Goal: Task Accomplishment & Management: Use online tool/utility

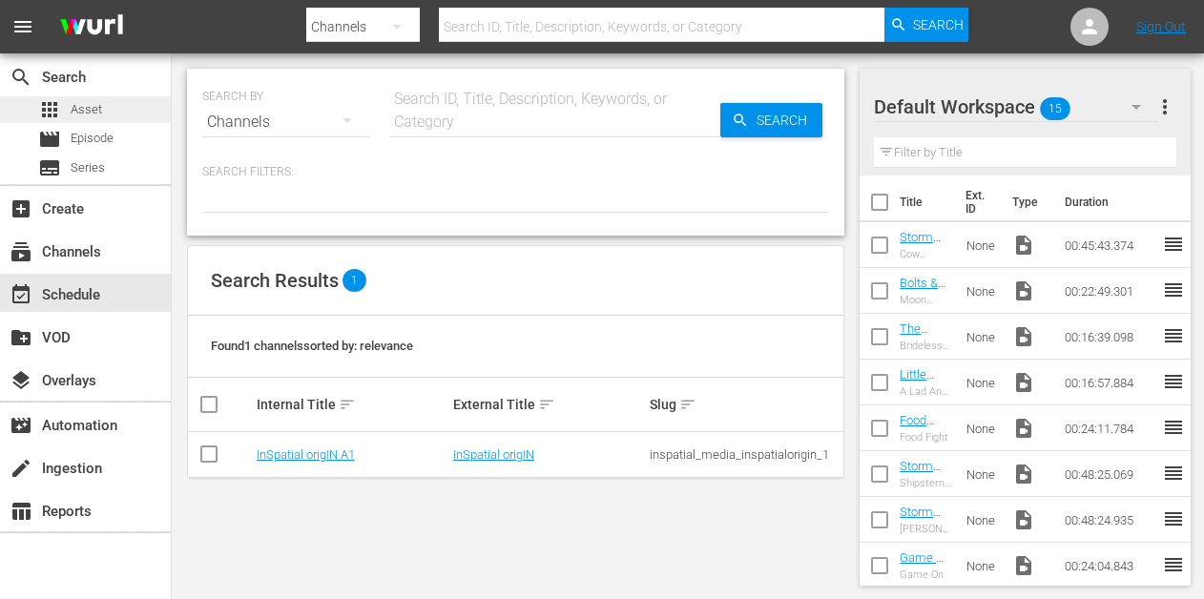
click at [112, 112] on div "apps Asset" at bounding box center [85, 109] width 171 height 27
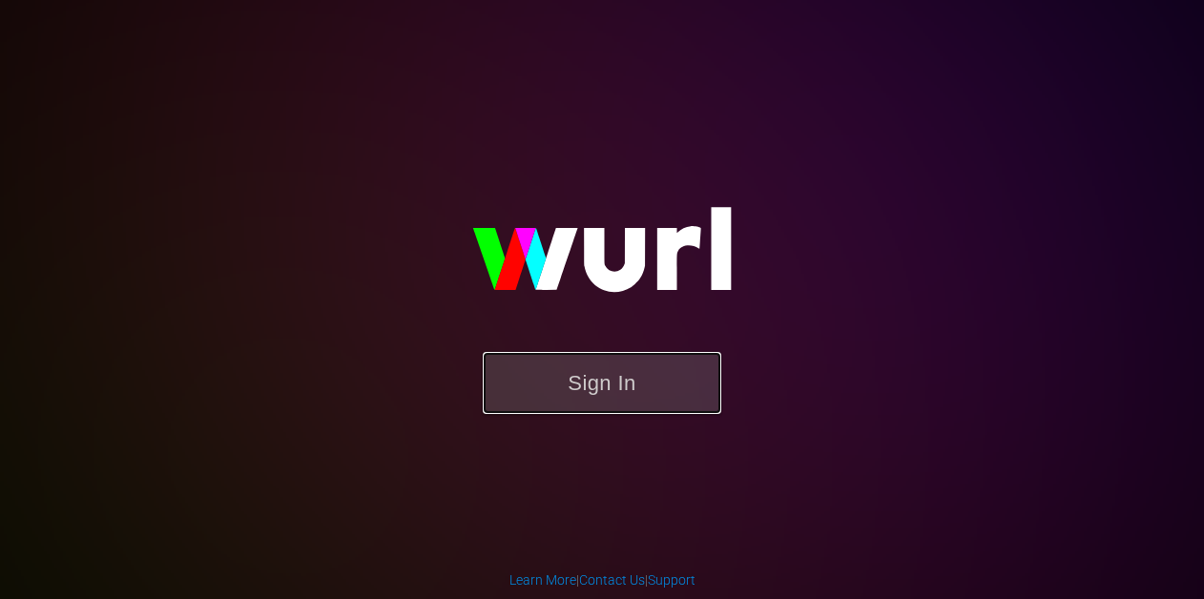
click at [534, 354] on button "Sign In" at bounding box center [602, 383] width 238 height 62
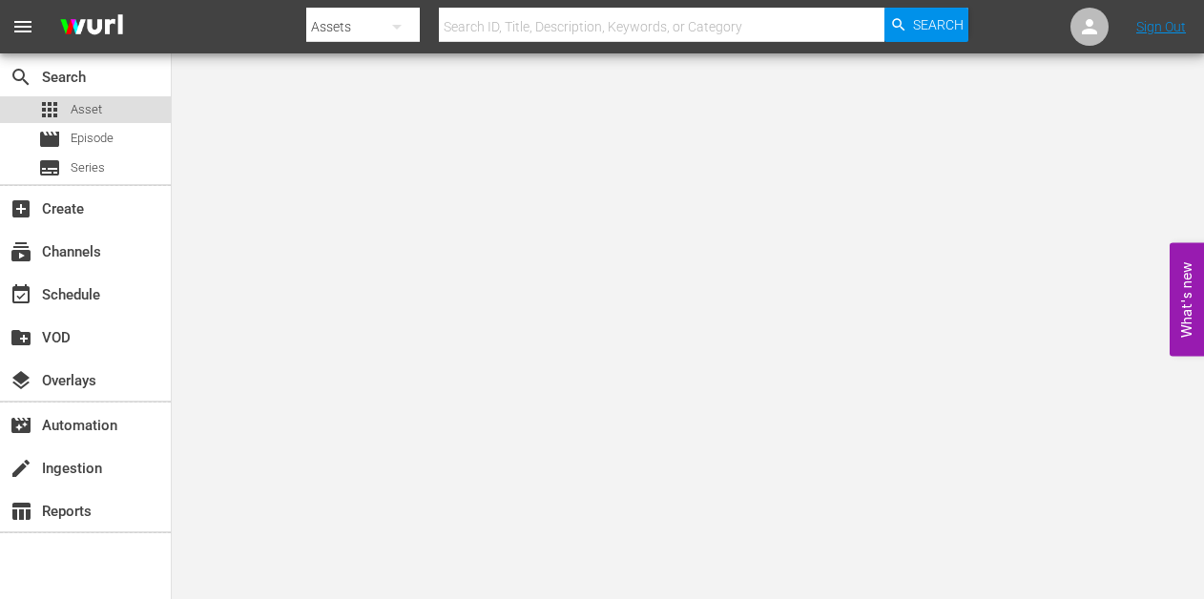
click at [80, 114] on span "Asset" at bounding box center [86, 109] width 31 height 19
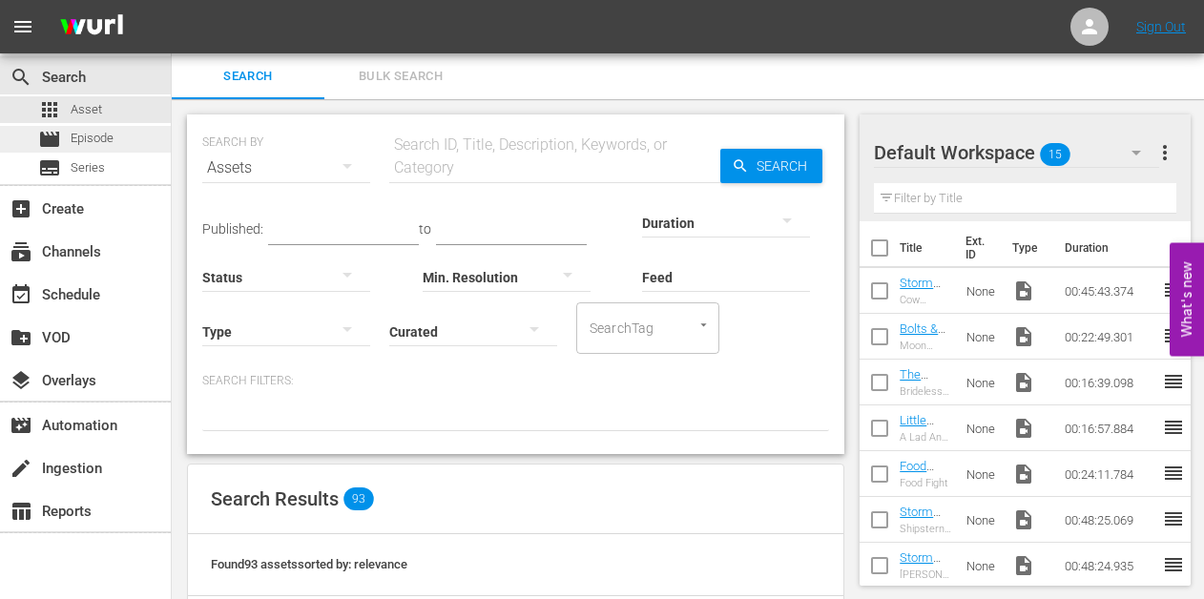
click at [81, 142] on span "Episode" at bounding box center [92, 138] width 43 height 19
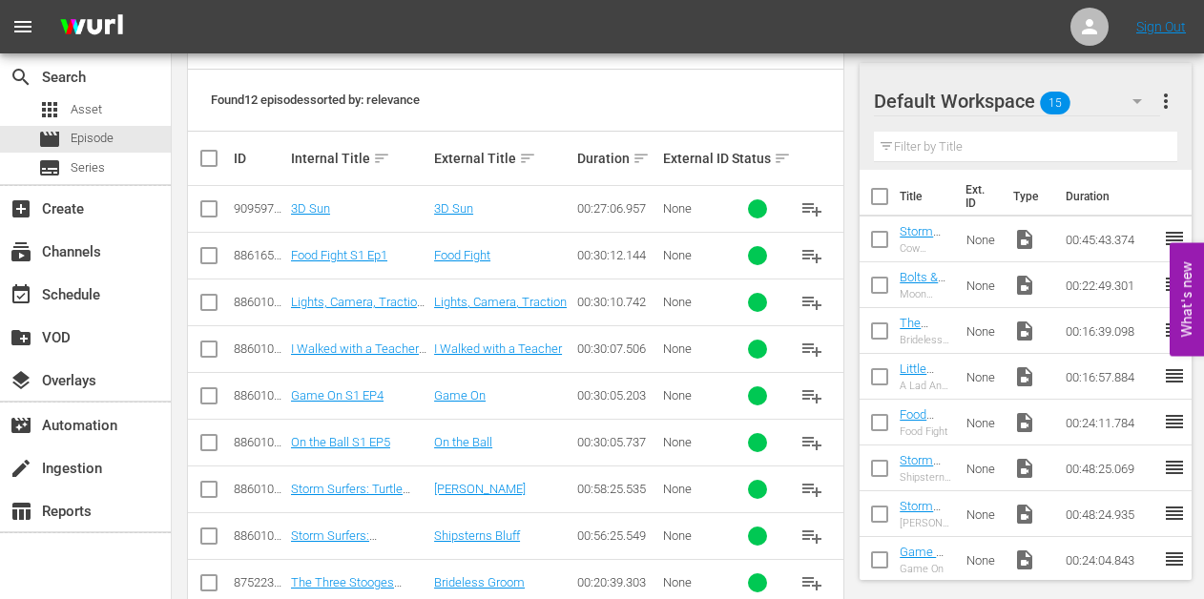
scroll to position [383, 0]
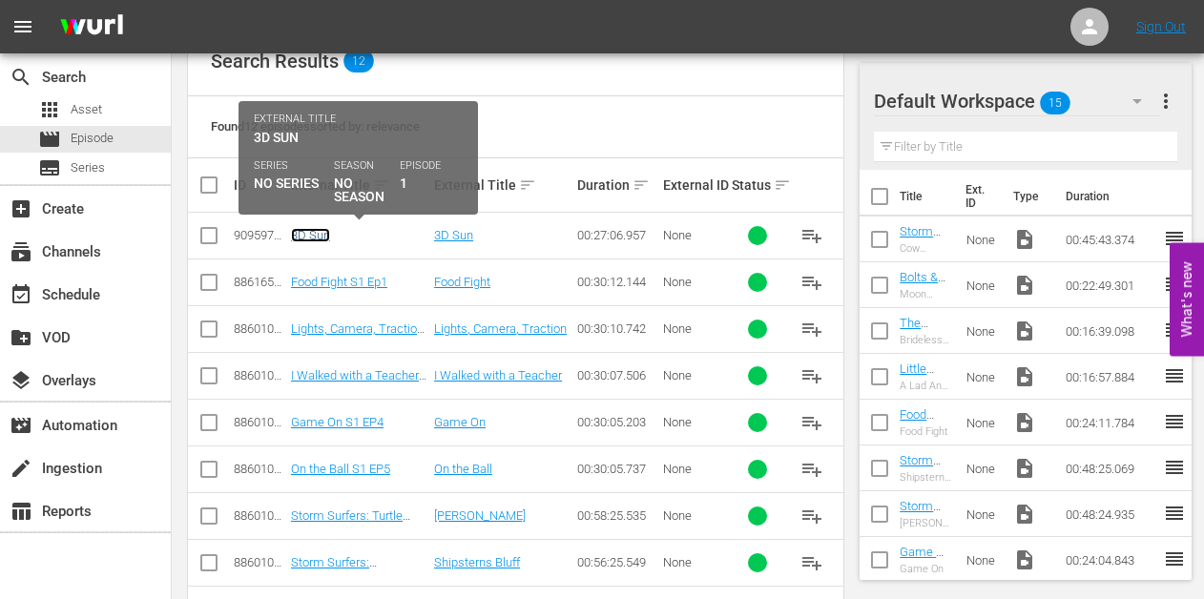
click at [299, 232] on link "3D Sun" at bounding box center [310, 235] width 39 height 14
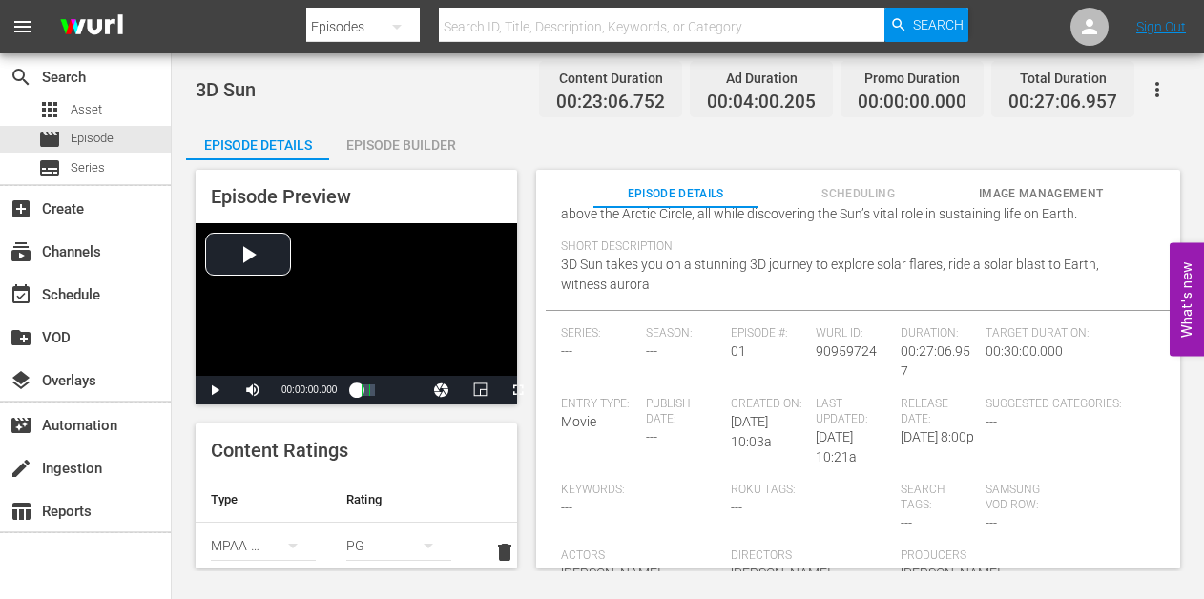
click at [1039, 187] on span "Image Management" at bounding box center [1041, 194] width 164 height 20
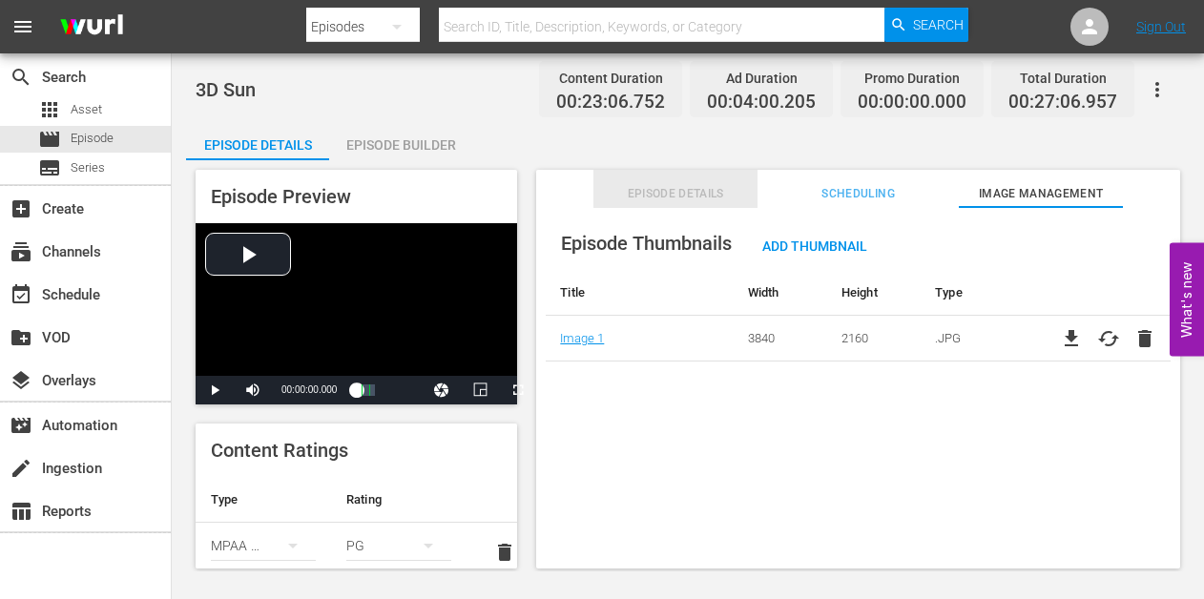
click at [655, 190] on span "Episode Details" at bounding box center [675, 194] width 164 height 20
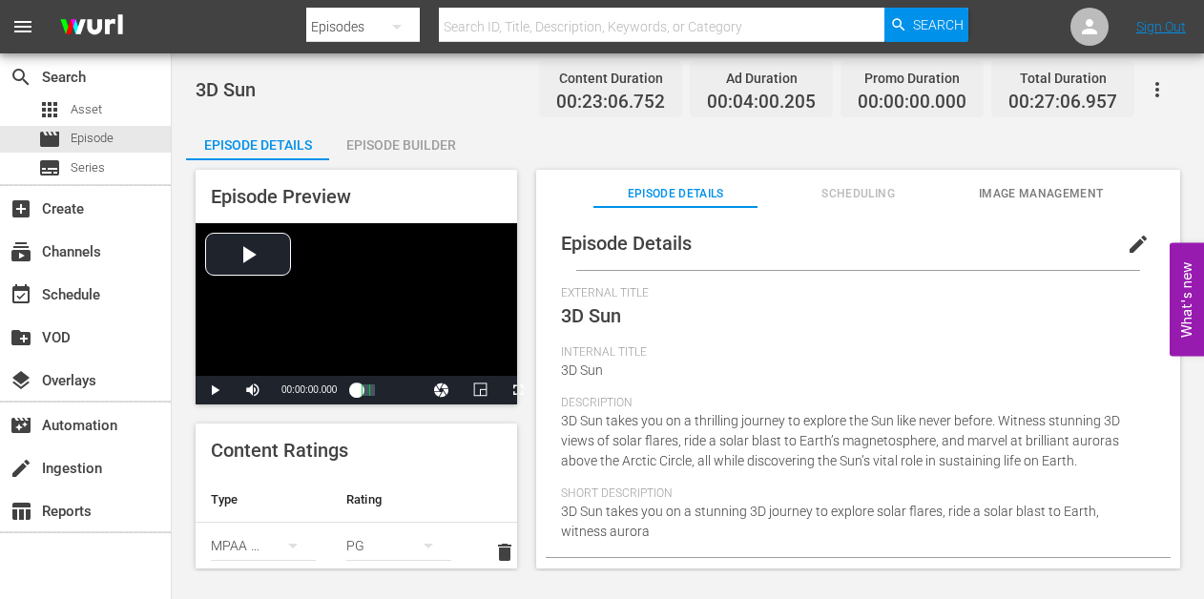
click at [397, 142] on div "Episode Builder" at bounding box center [400, 145] width 143 height 46
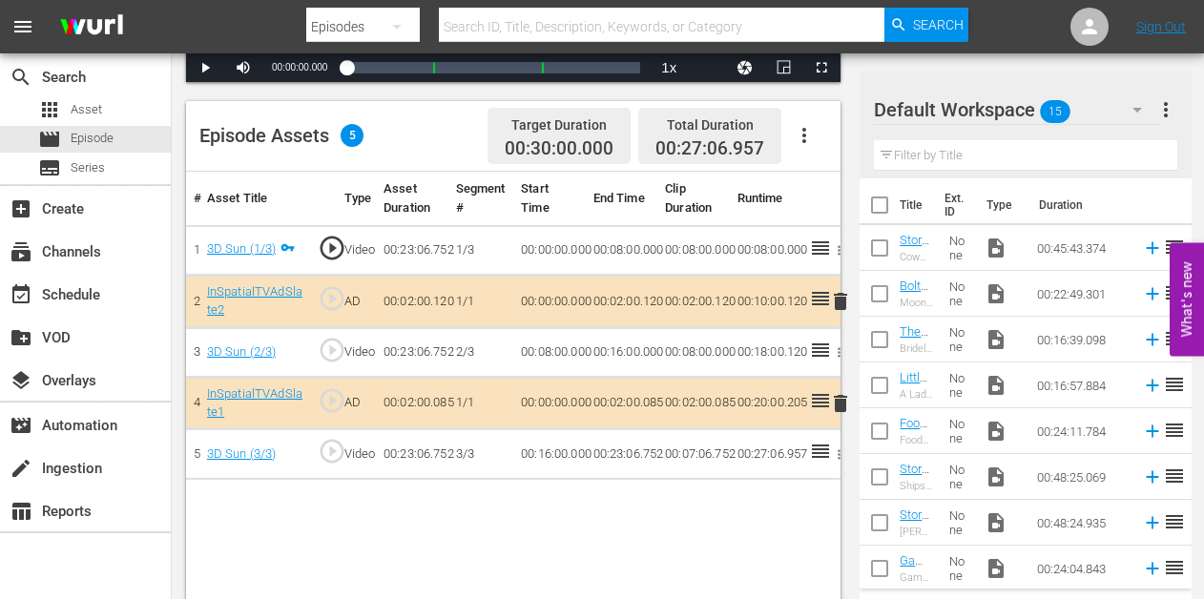
scroll to position [450, 0]
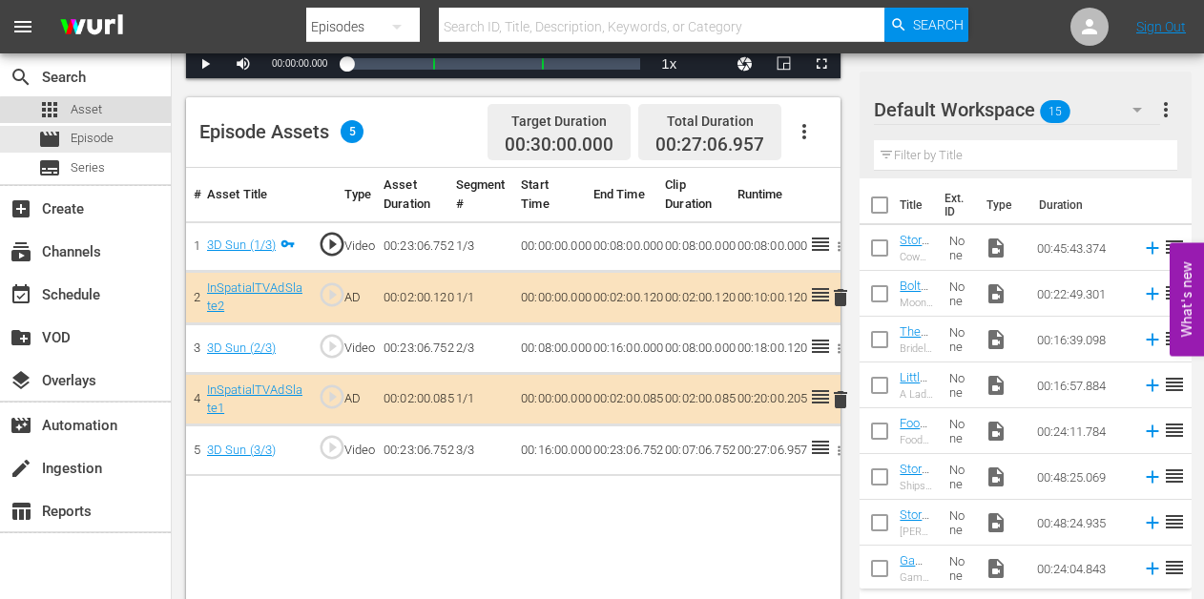
click at [96, 111] on span "Asset" at bounding box center [86, 109] width 31 height 19
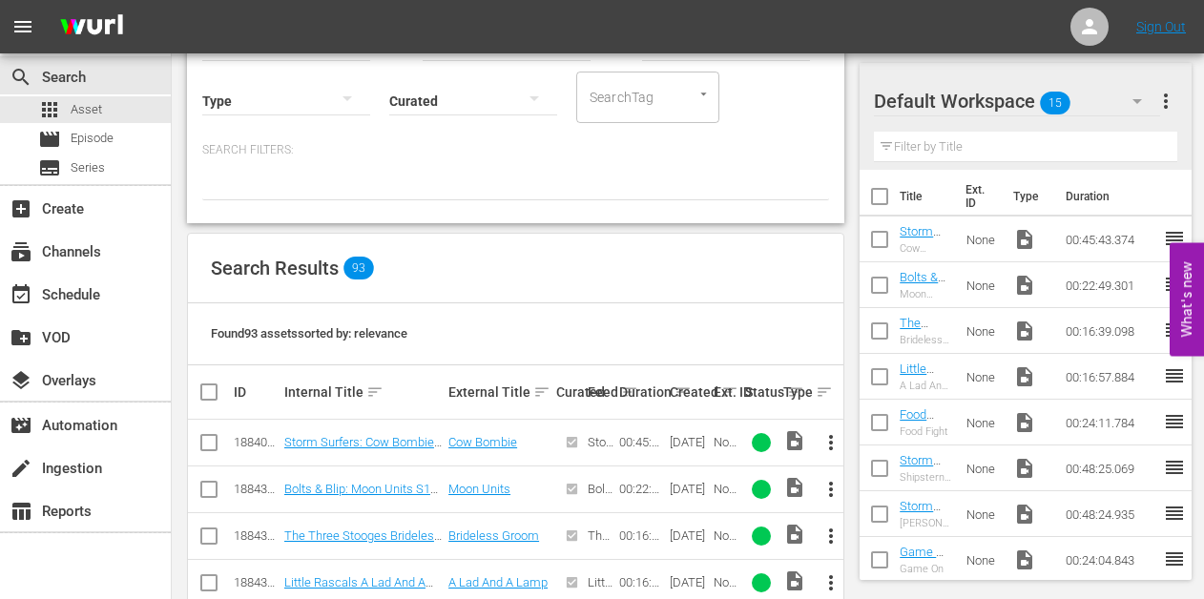
scroll to position [222, 0]
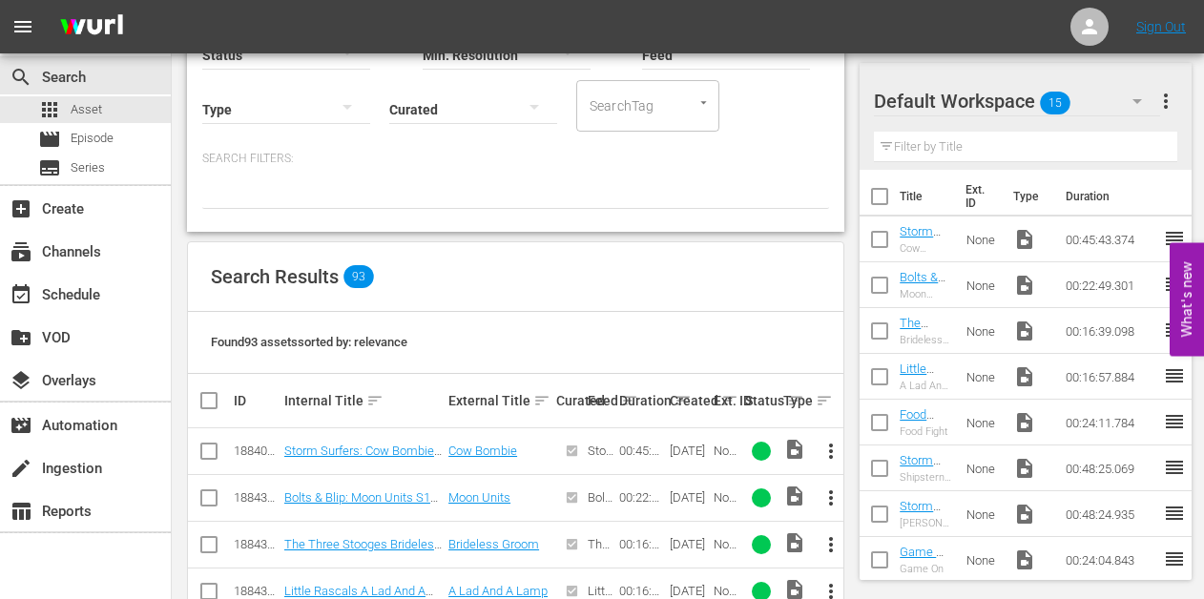
click at [304, 401] on div "Internal Title sort" at bounding box center [363, 400] width 158 height 23
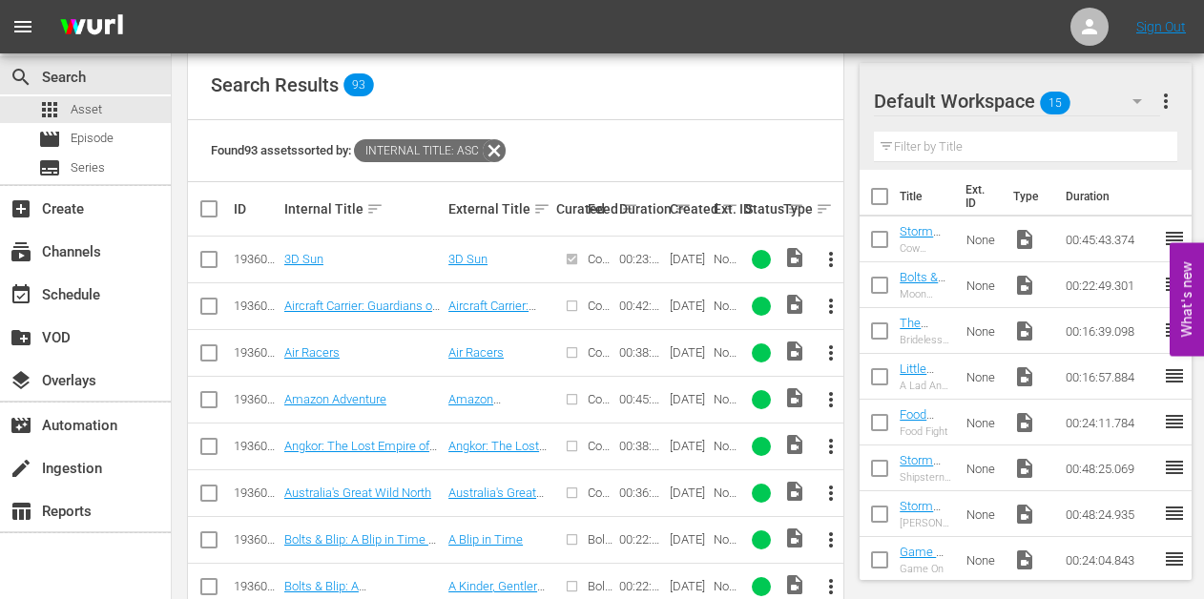
scroll to position [416, 0]
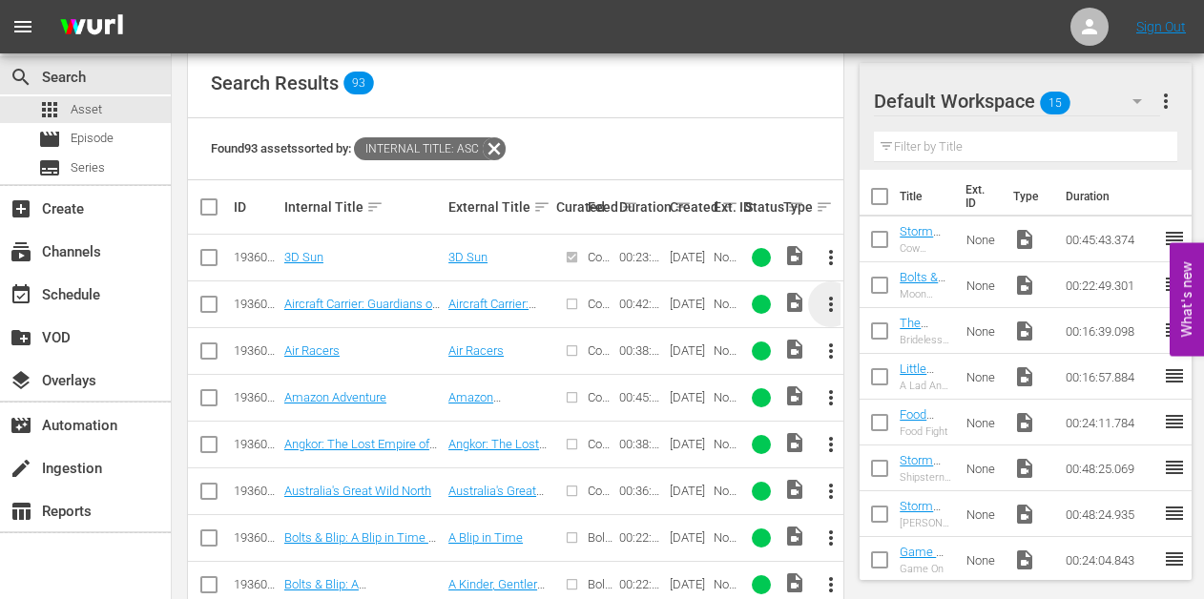
click at [828, 308] on span "more_vert" at bounding box center [830, 304] width 23 height 23
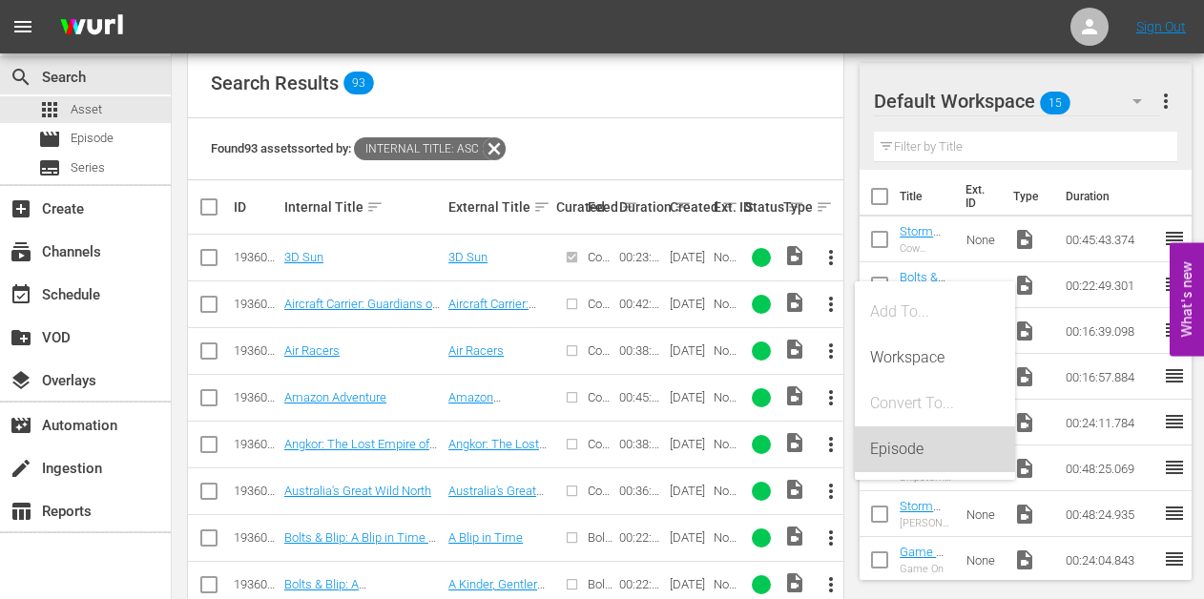
click at [888, 443] on div "Episode" at bounding box center [935, 449] width 130 height 46
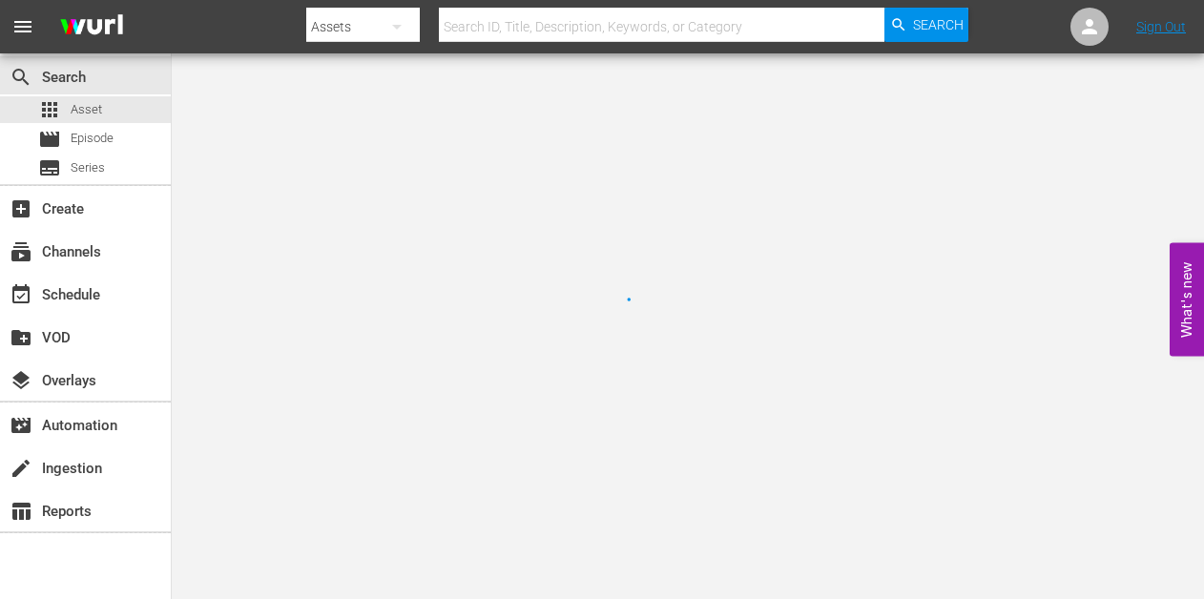
click at [888, 443] on div at bounding box center [602, 299] width 1204 height 599
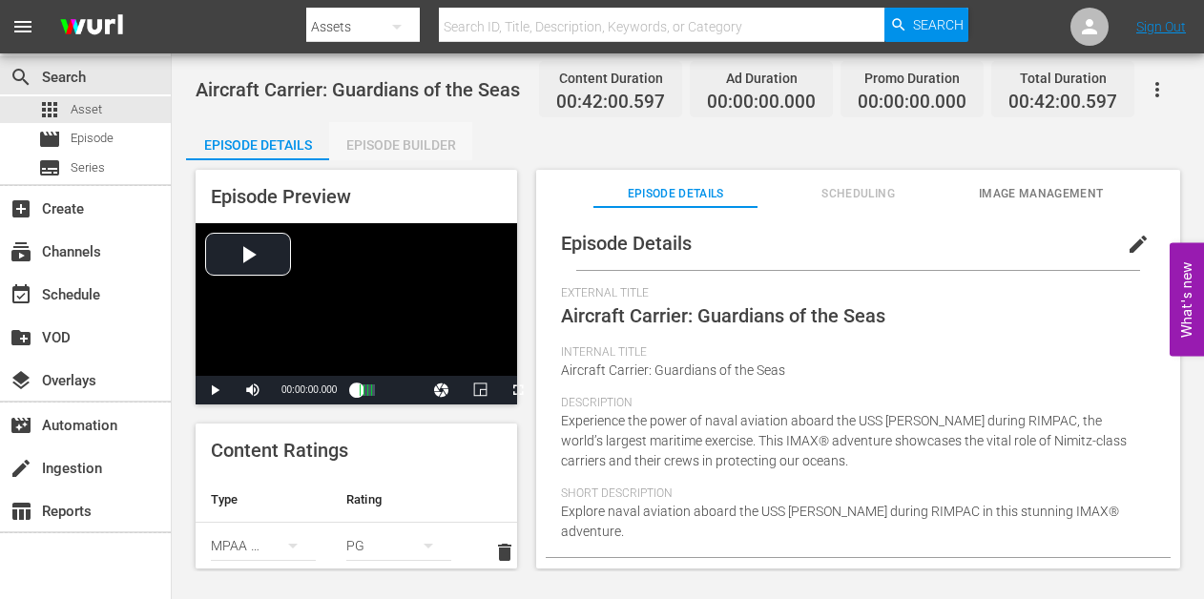
click at [373, 145] on div "Episode Builder" at bounding box center [400, 145] width 143 height 46
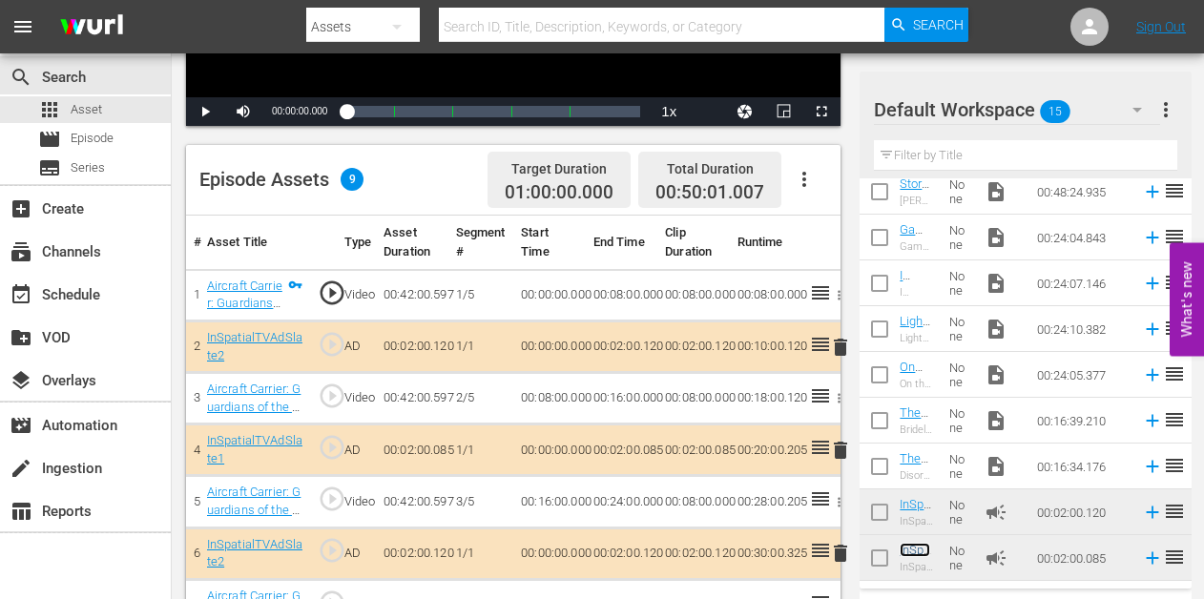
scroll to position [348, 0]
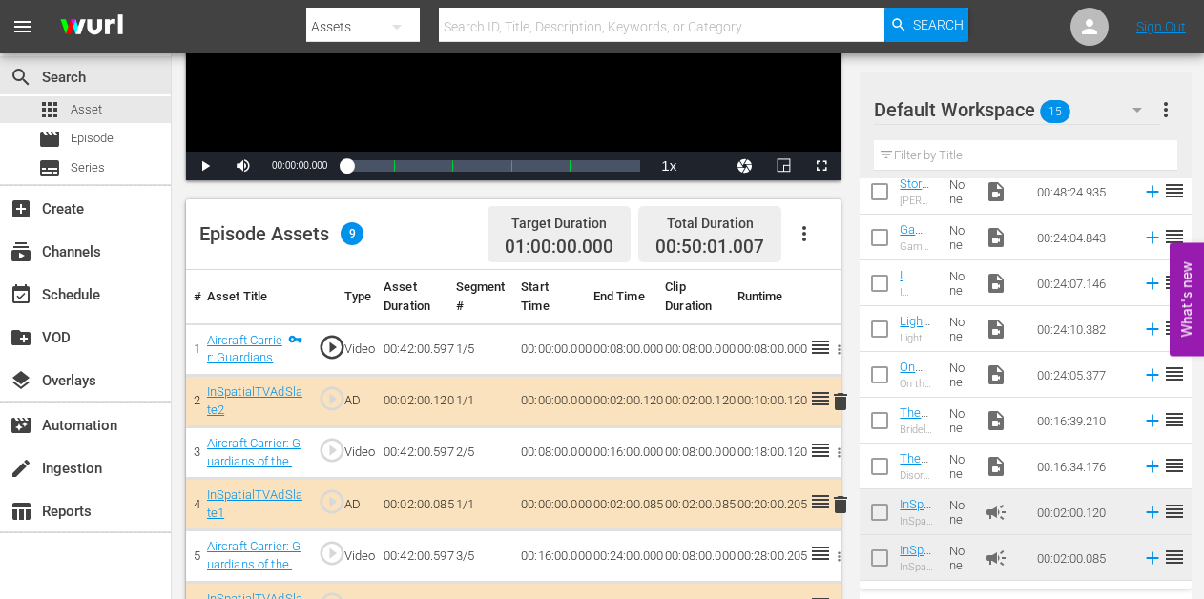
click at [809, 229] on icon "button" at bounding box center [804, 233] width 23 height 23
click at [828, 233] on div "Fill with Ads" at bounding box center [861, 241] width 130 height 46
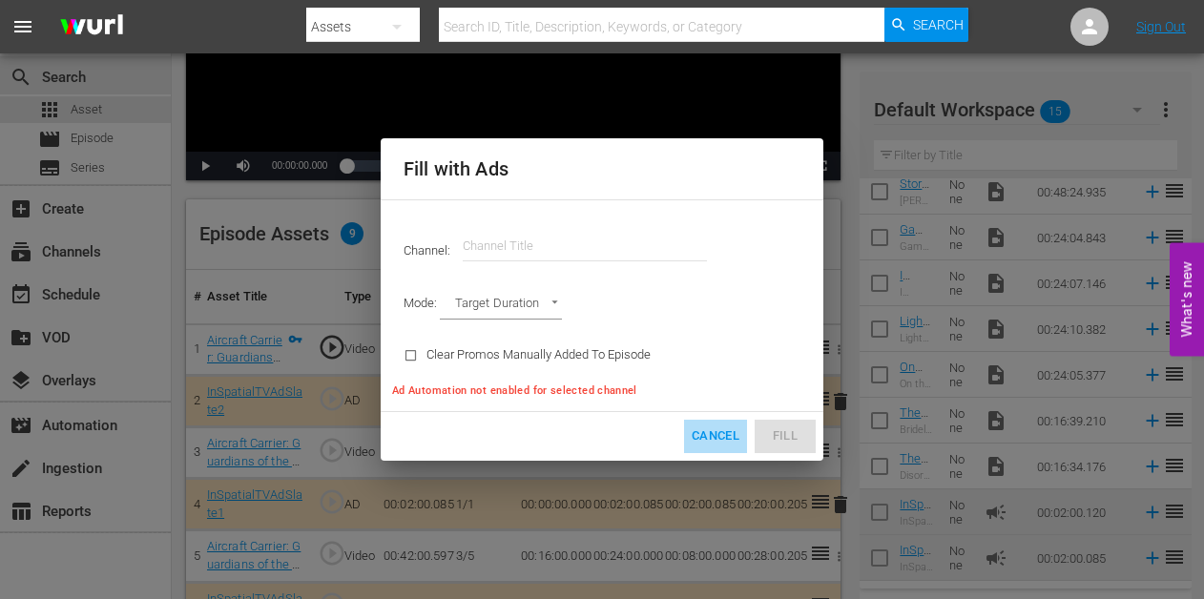
click at [714, 444] on span "Cancel" at bounding box center [715, 436] width 48 height 22
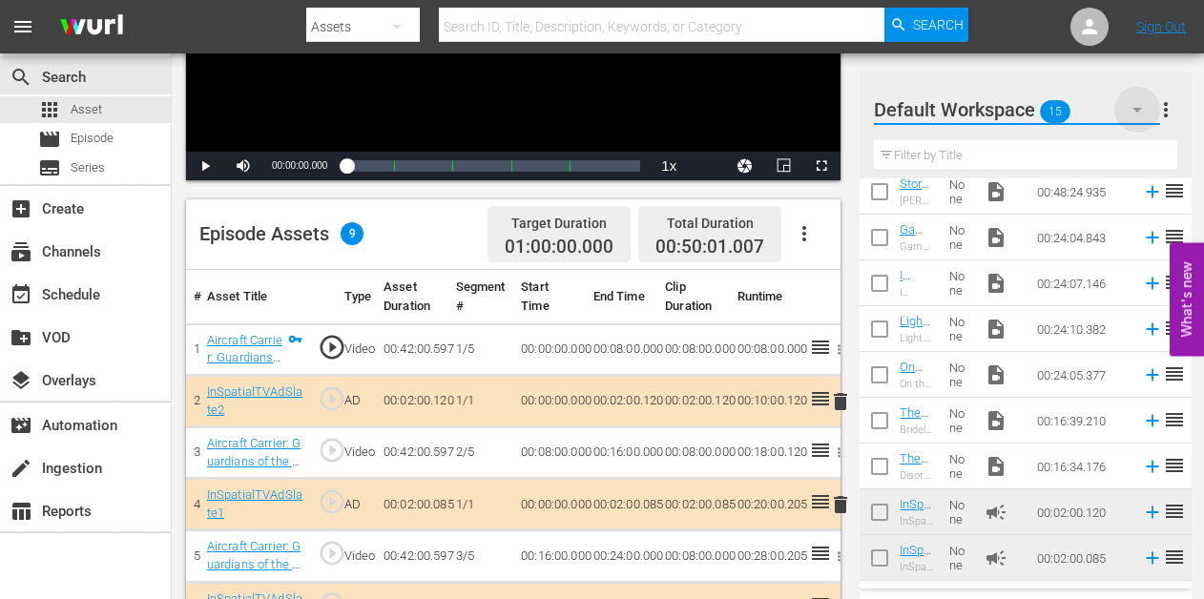
click at [1141, 104] on icon "button" at bounding box center [1136, 109] width 23 height 23
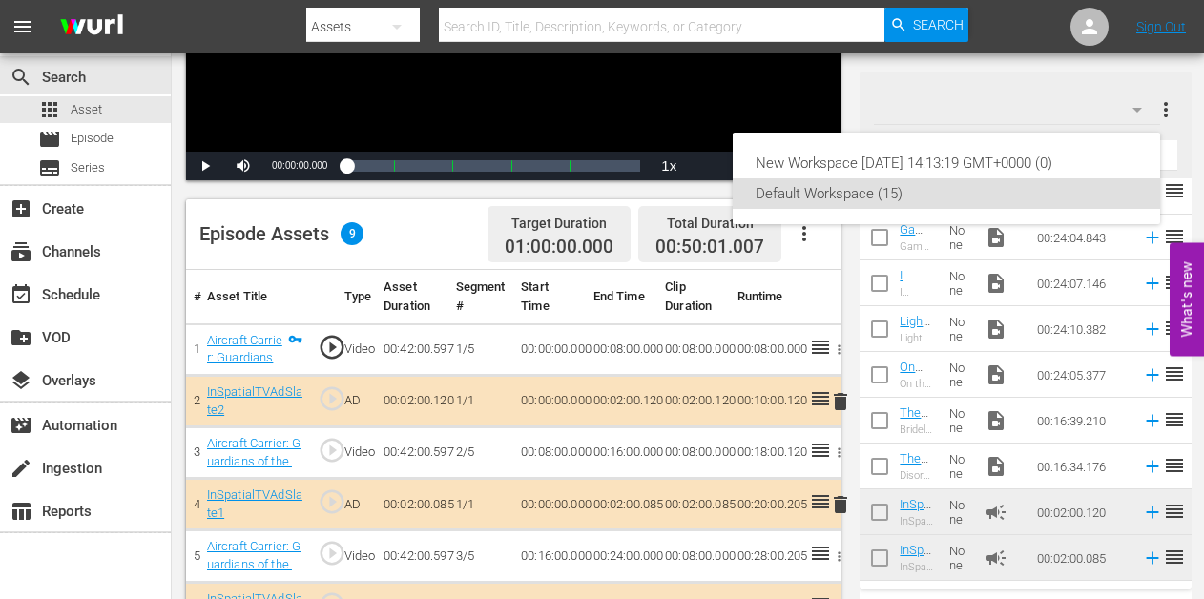
click at [1141, 104] on div "New Workspace [DATE] 14:13:19 GMT+0000 (0) Default Workspace (15)" at bounding box center [602, 299] width 1204 height 599
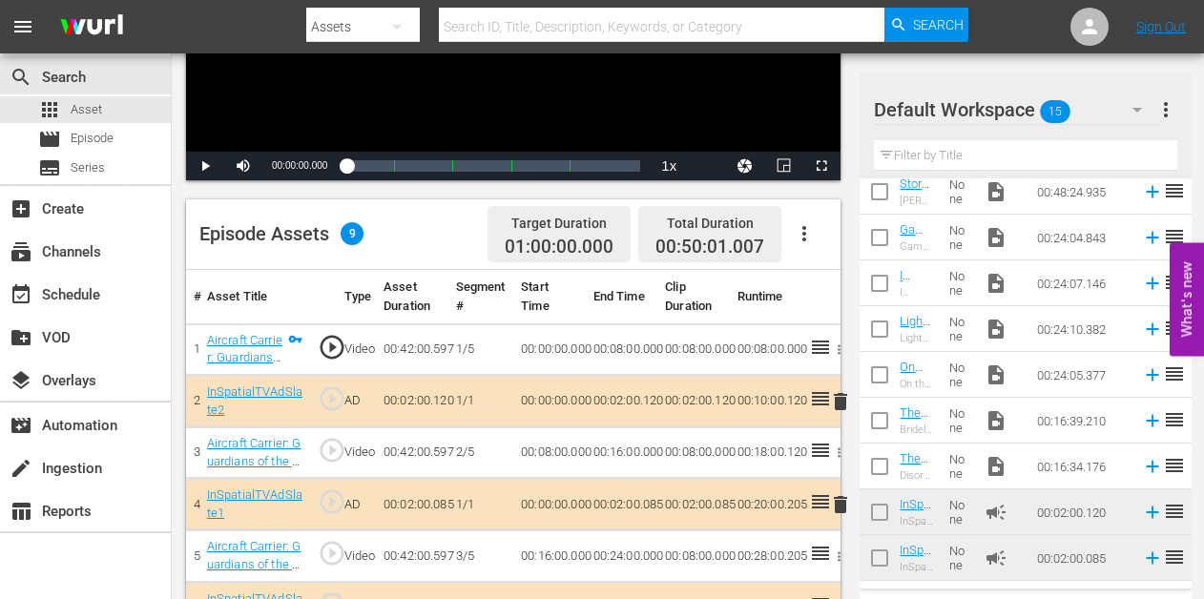
click at [1159, 109] on span "more_vert" at bounding box center [1165, 109] width 23 height 23
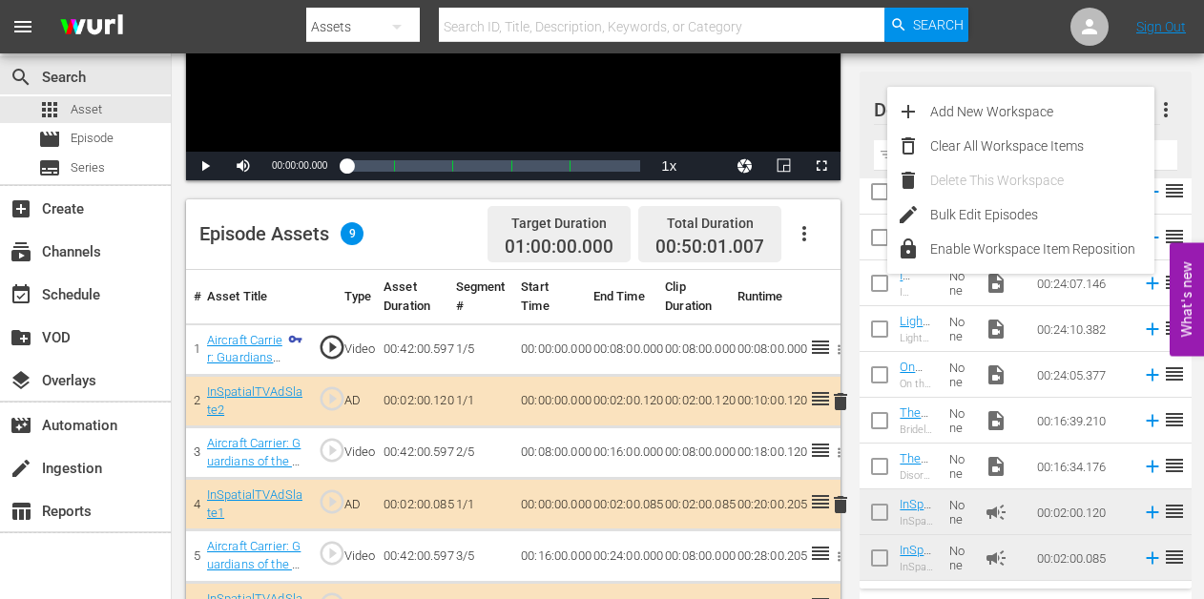
click at [816, 191] on div "Video Player is loading. Play Video Play Mute Current Time 00:00:00.000 / Durat…" at bounding box center [518, 300] width 664 height 977
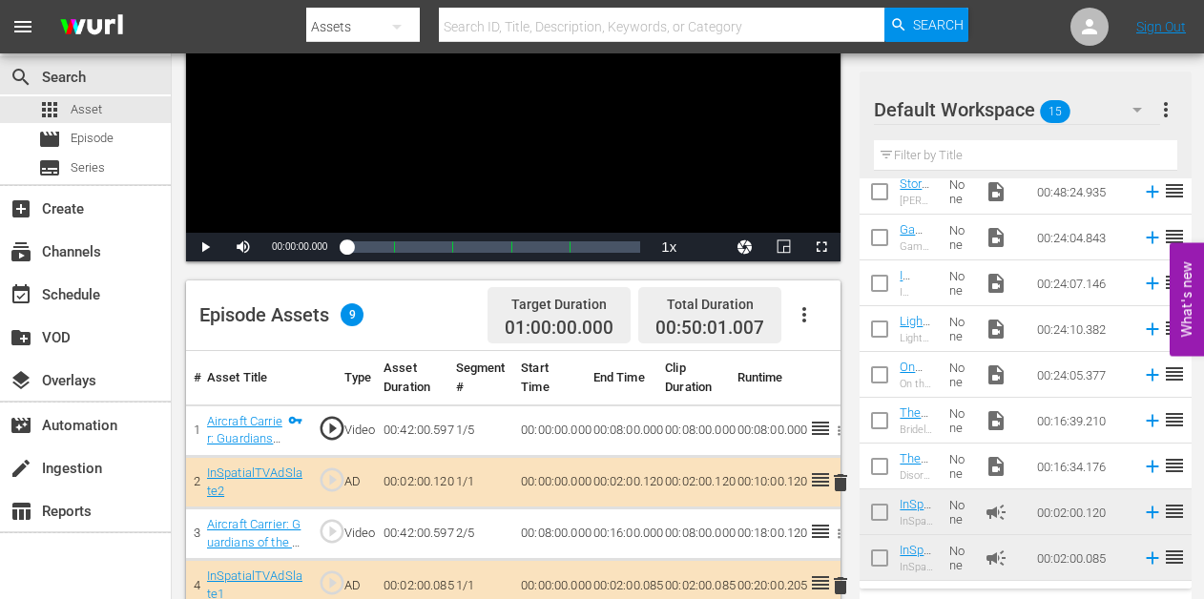
scroll to position [0, 0]
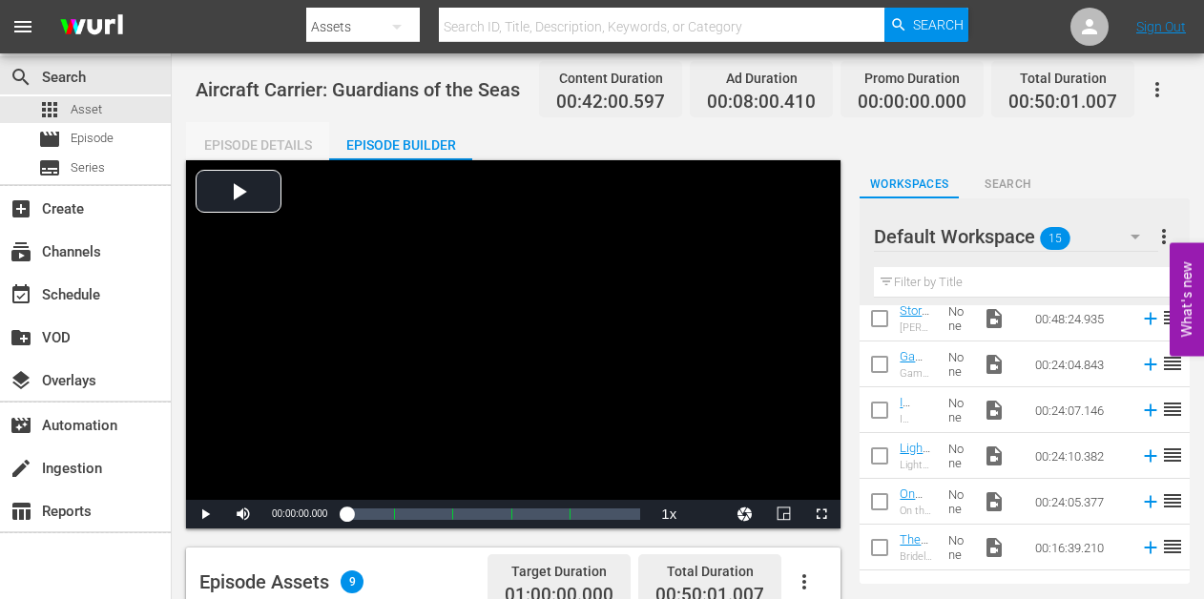
click at [228, 138] on div "Episode Details" at bounding box center [257, 145] width 143 height 46
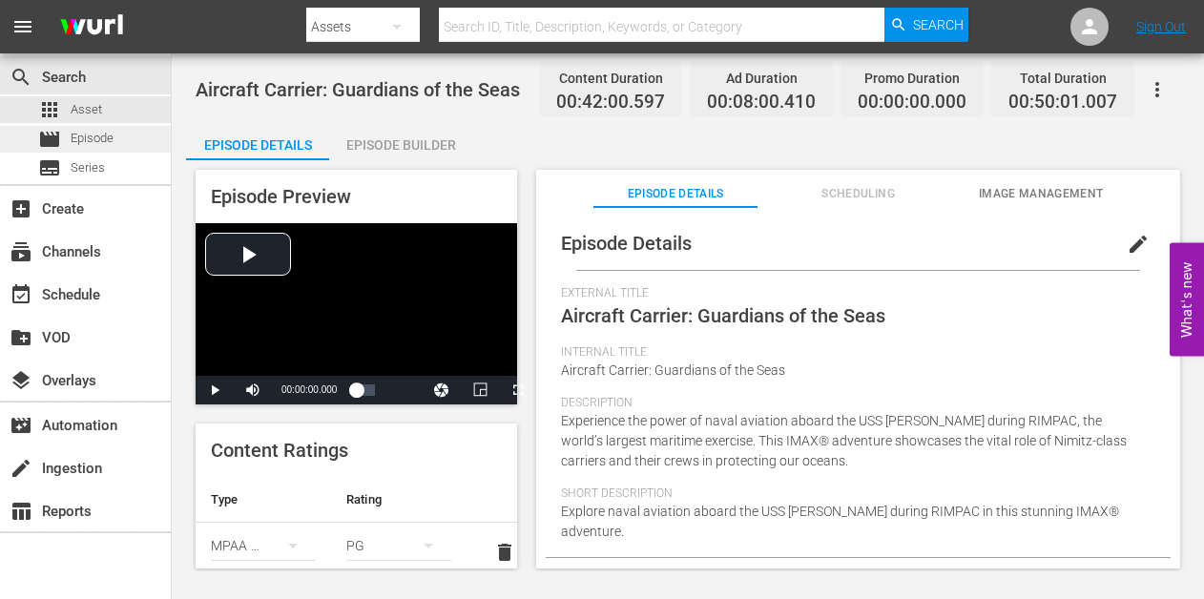
click at [108, 146] on span "Episode" at bounding box center [92, 138] width 43 height 19
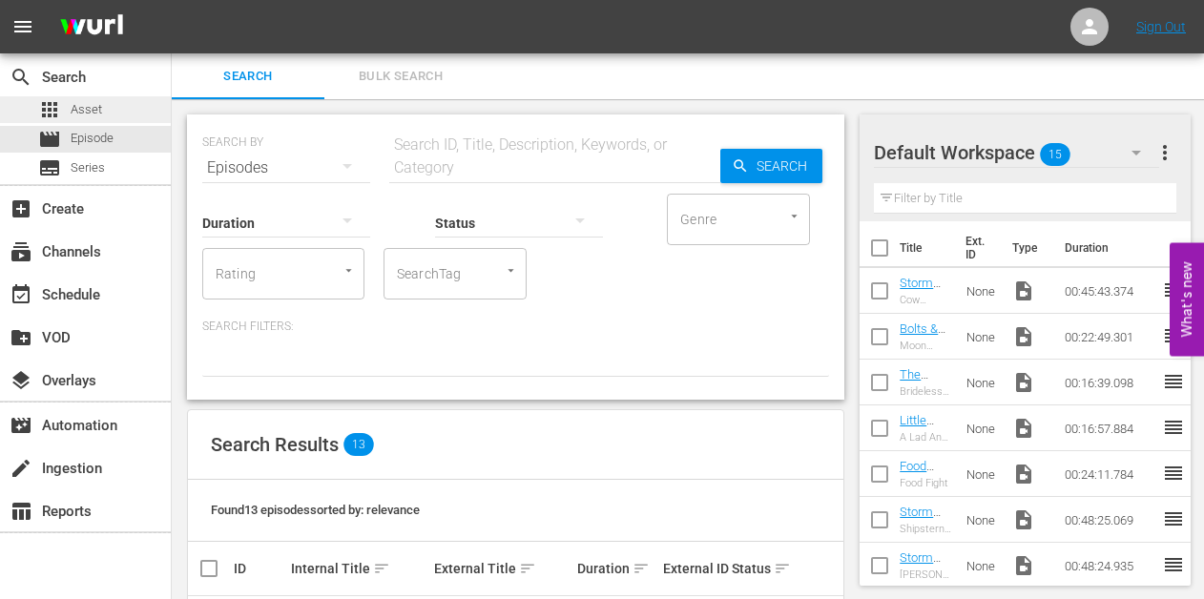
click at [89, 109] on span "Asset" at bounding box center [86, 109] width 31 height 19
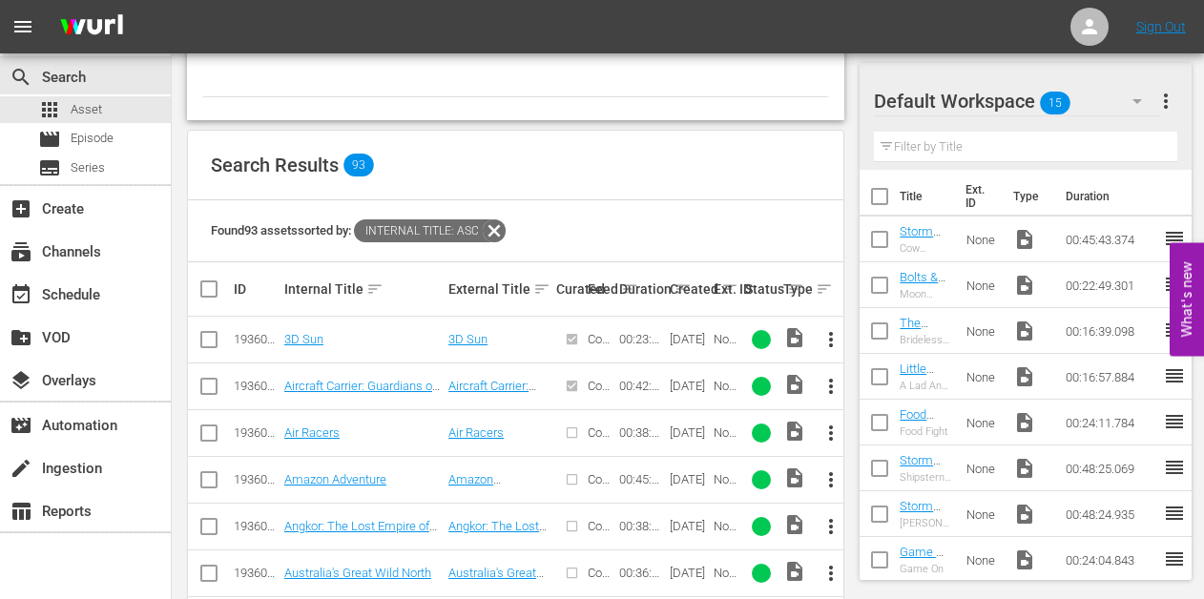
scroll to position [411, 0]
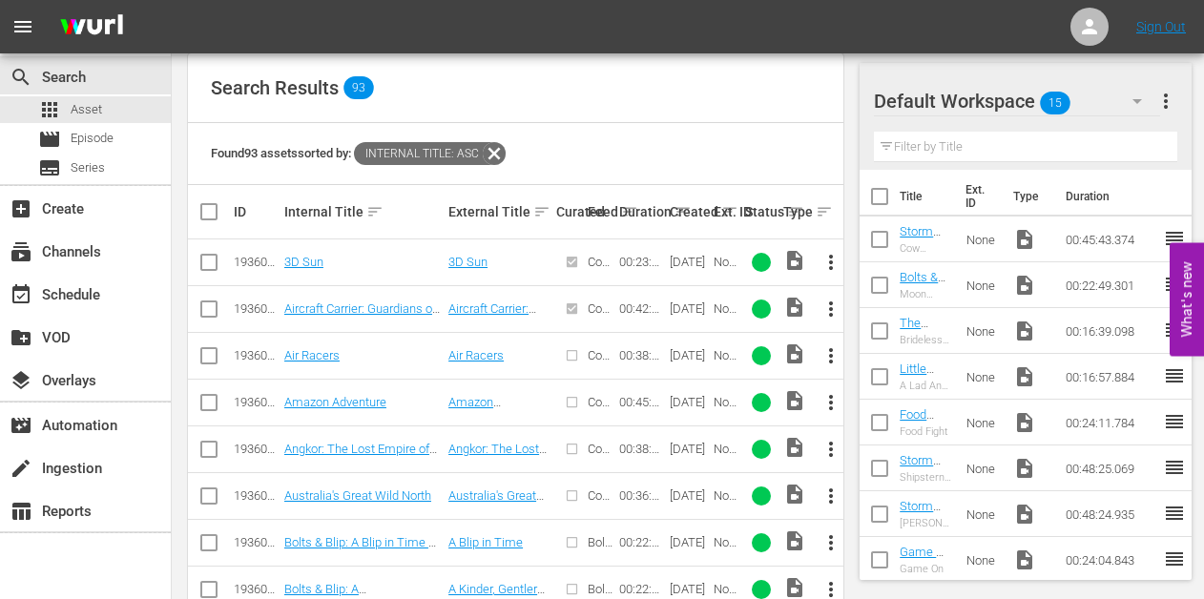
click at [829, 356] on span "more_vert" at bounding box center [830, 355] width 23 height 23
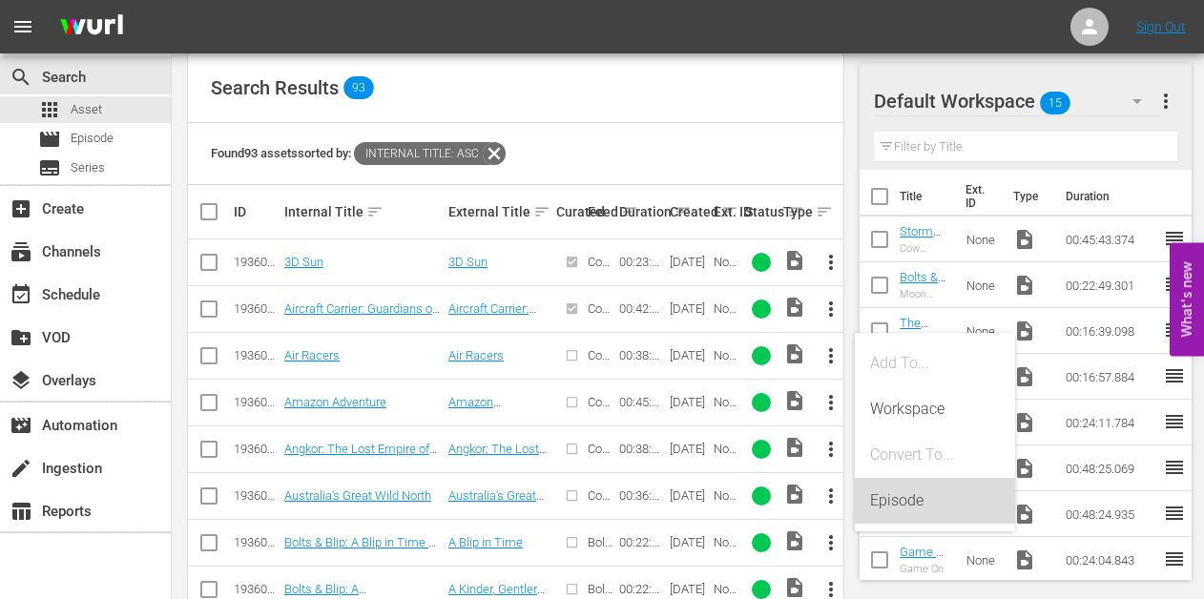
click at [885, 489] on div "Episode" at bounding box center [935, 501] width 130 height 46
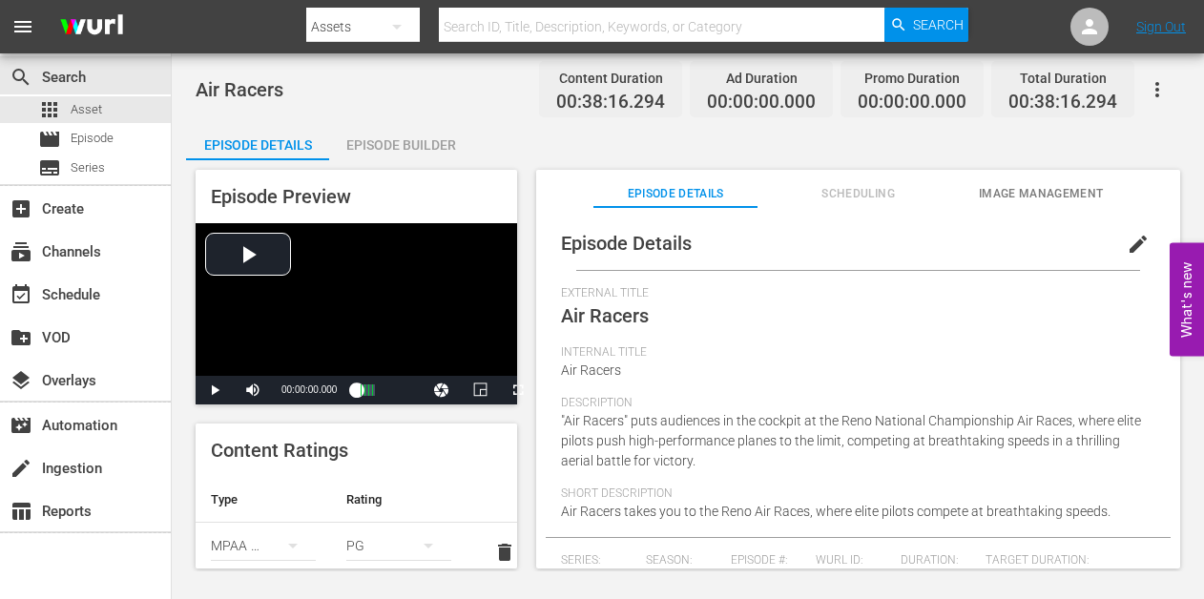
click at [429, 151] on div "Episode Builder" at bounding box center [400, 145] width 143 height 46
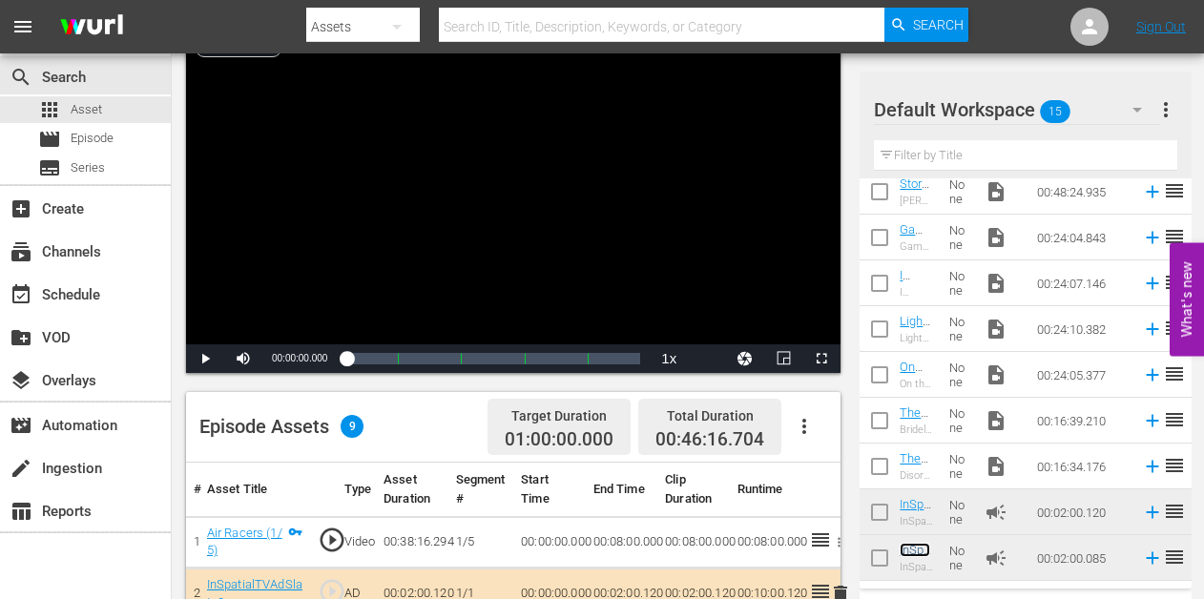
scroll to position [69, 0]
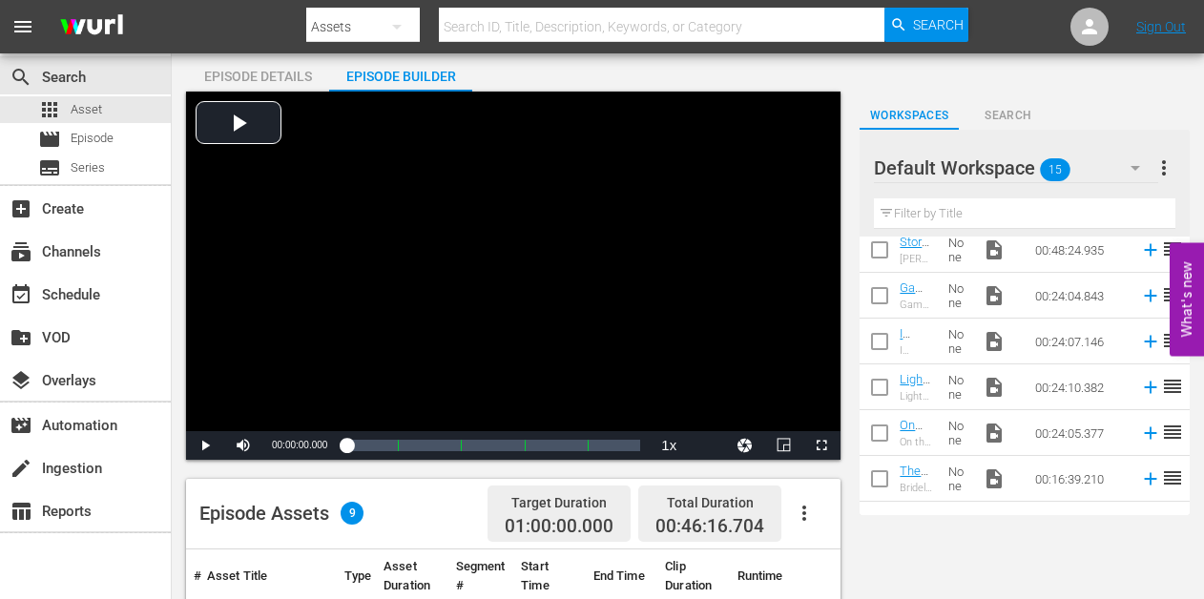
click at [98, 153] on div "apps Asset movie Episode subtitles Series" at bounding box center [85, 138] width 171 height 85
click at [94, 144] on span "Episode" at bounding box center [92, 138] width 43 height 19
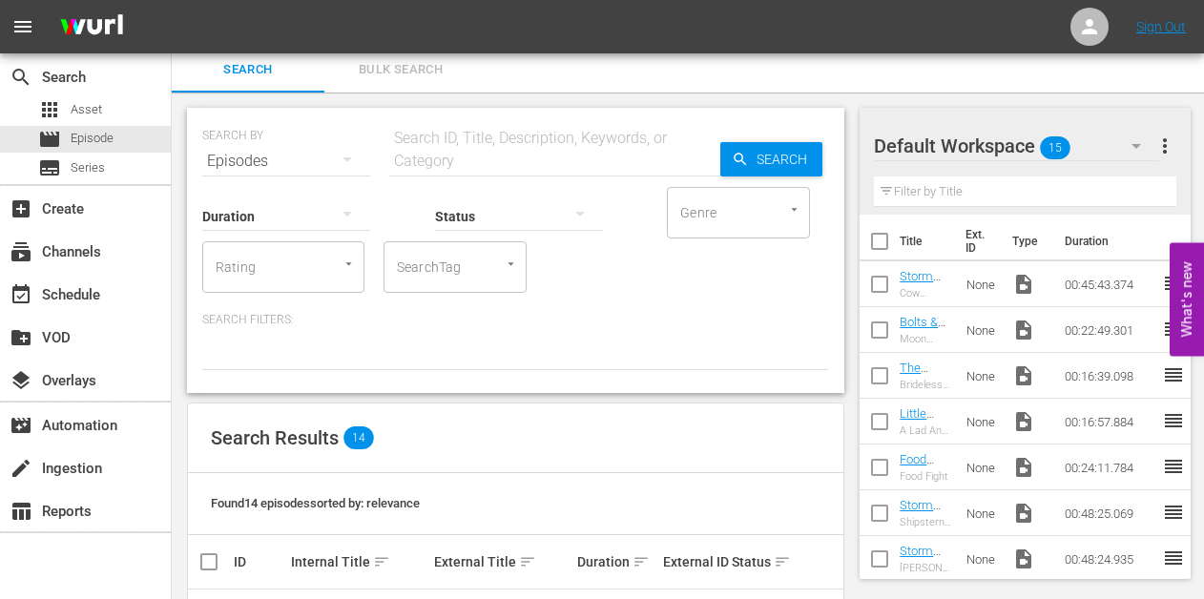
scroll to position [3, 0]
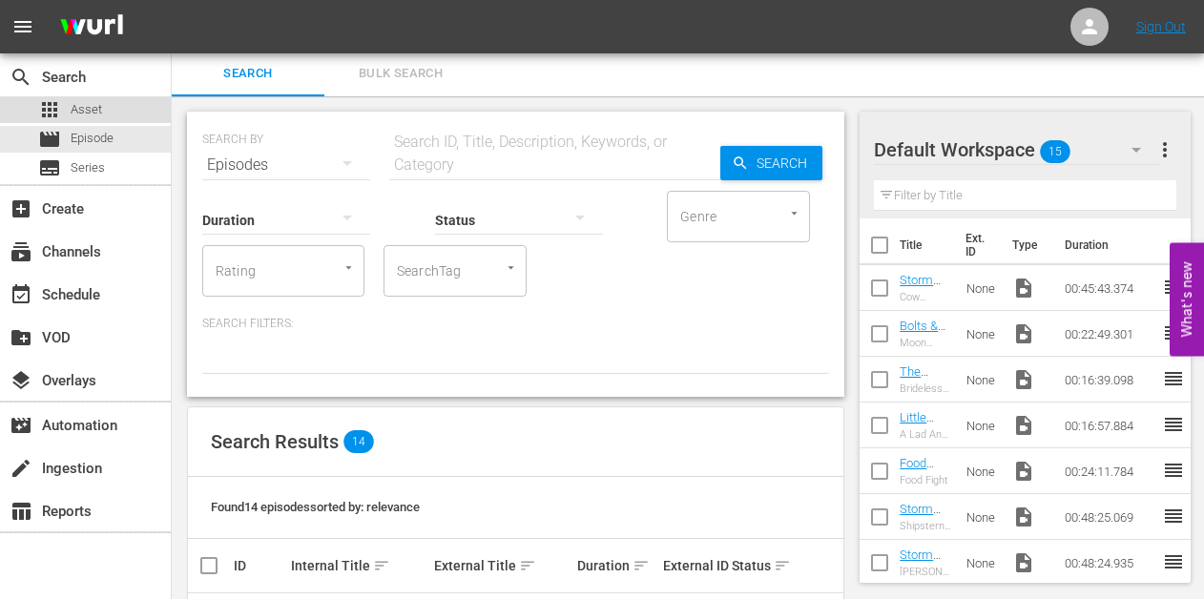
click at [97, 108] on span "Asset" at bounding box center [86, 109] width 31 height 19
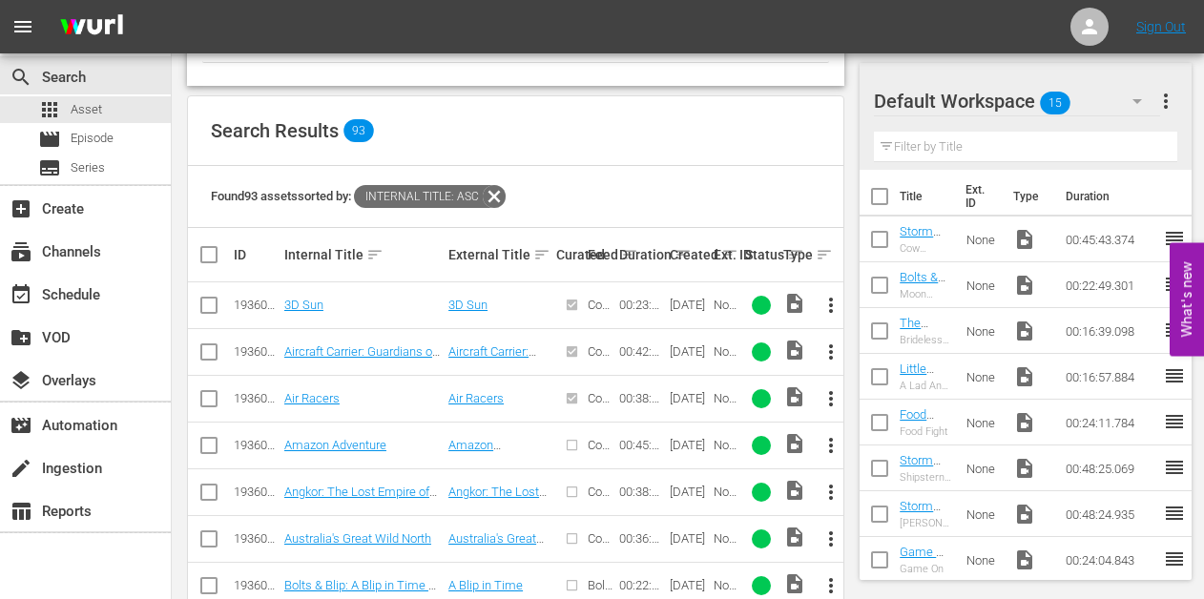
scroll to position [382, 0]
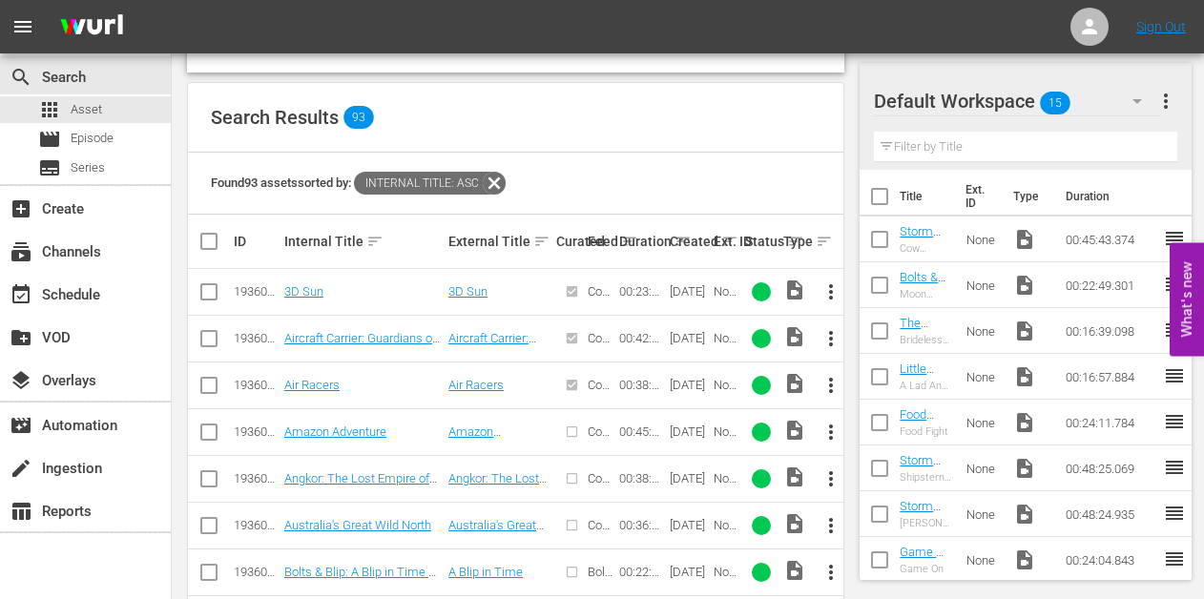
click at [829, 429] on span "more_vert" at bounding box center [830, 432] width 23 height 23
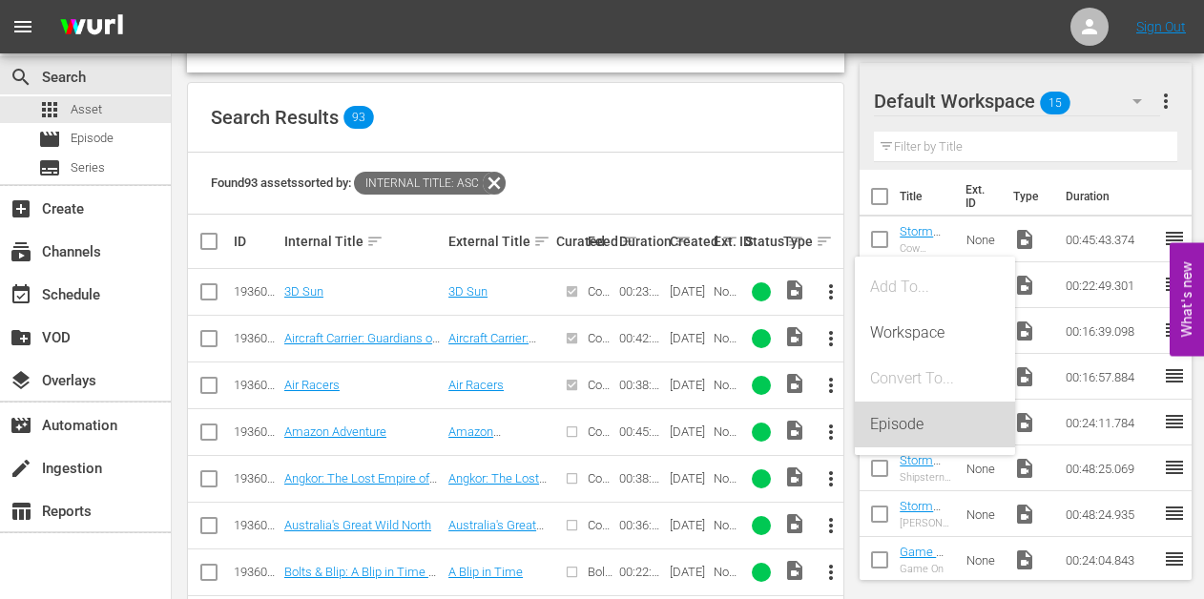
click at [904, 423] on div "Episode" at bounding box center [935, 425] width 130 height 46
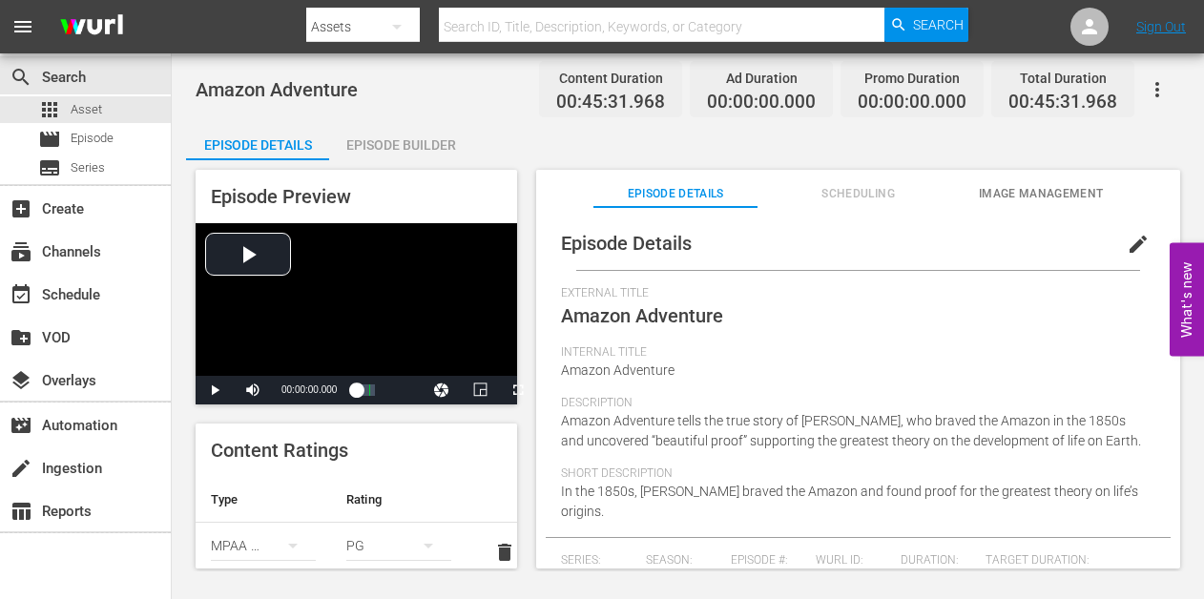
click at [431, 141] on div "Episode Builder" at bounding box center [400, 145] width 143 height 46
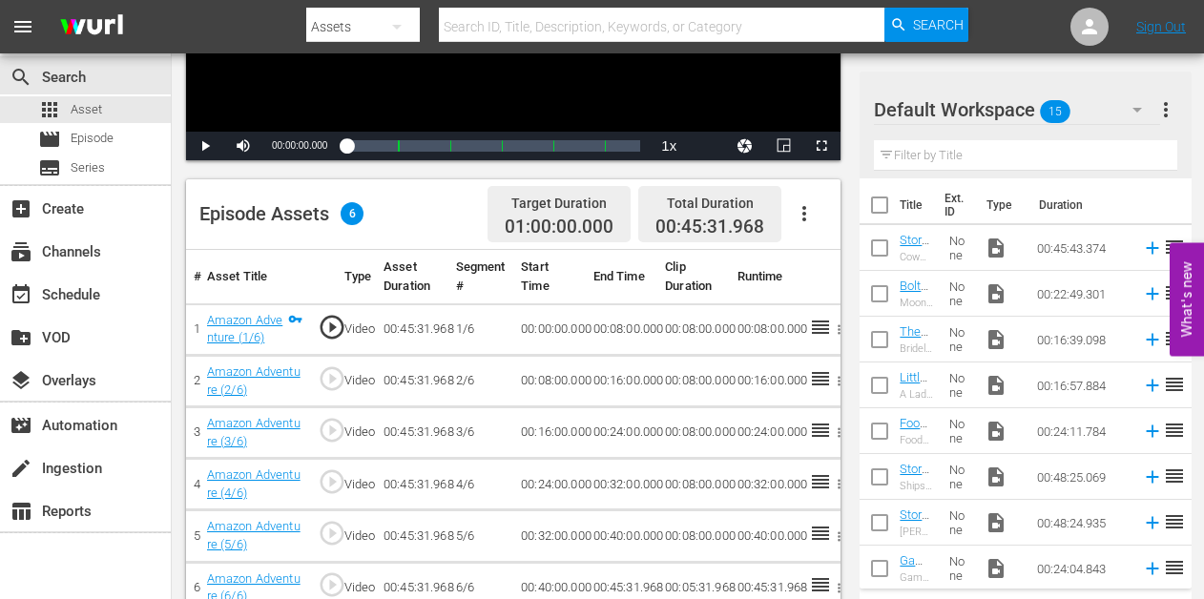
scroll to position [367, 0]
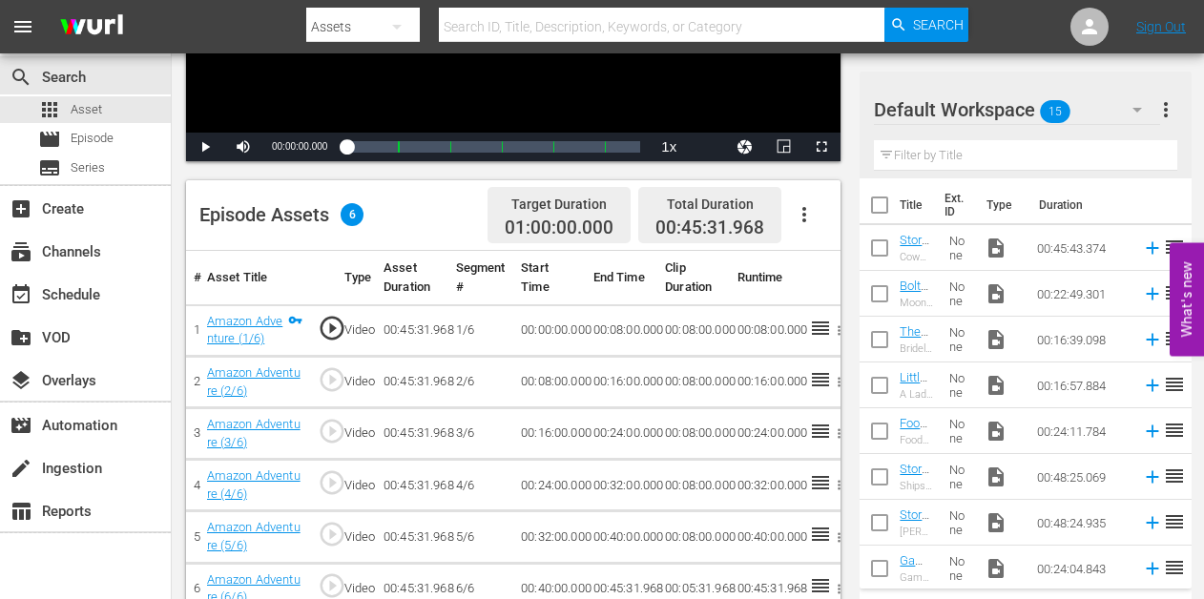
click at [797, 220] on icon "button" at bounding box center [804, 214] width 23 height 23
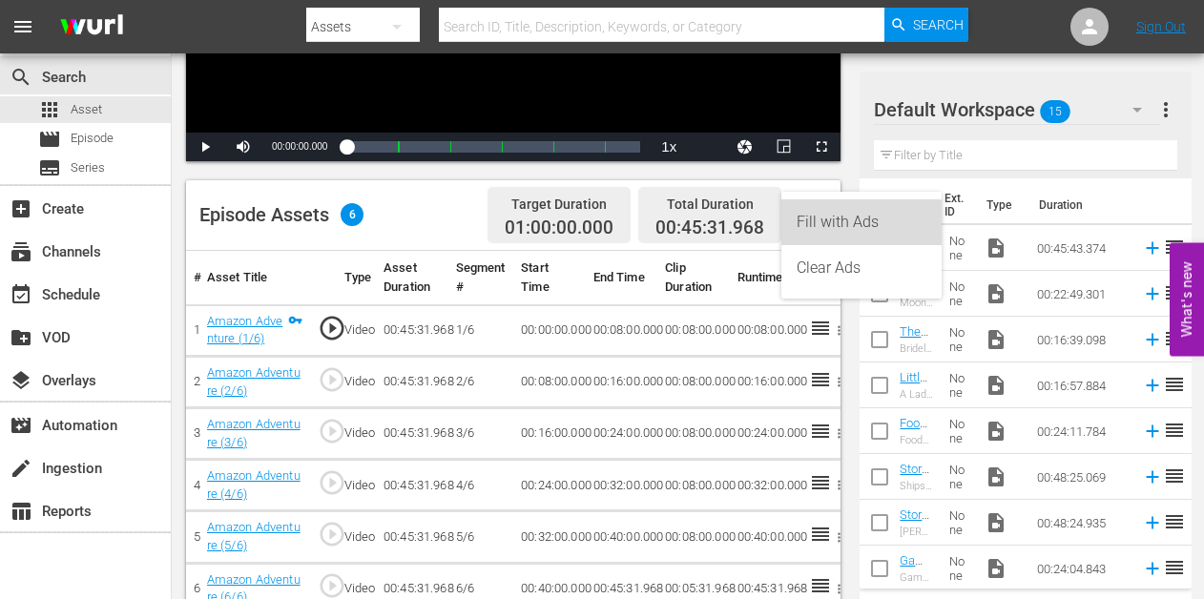
click at [801, 221] on div "Fill with Ads" at bounding box center [861, 222] width 130 height 46
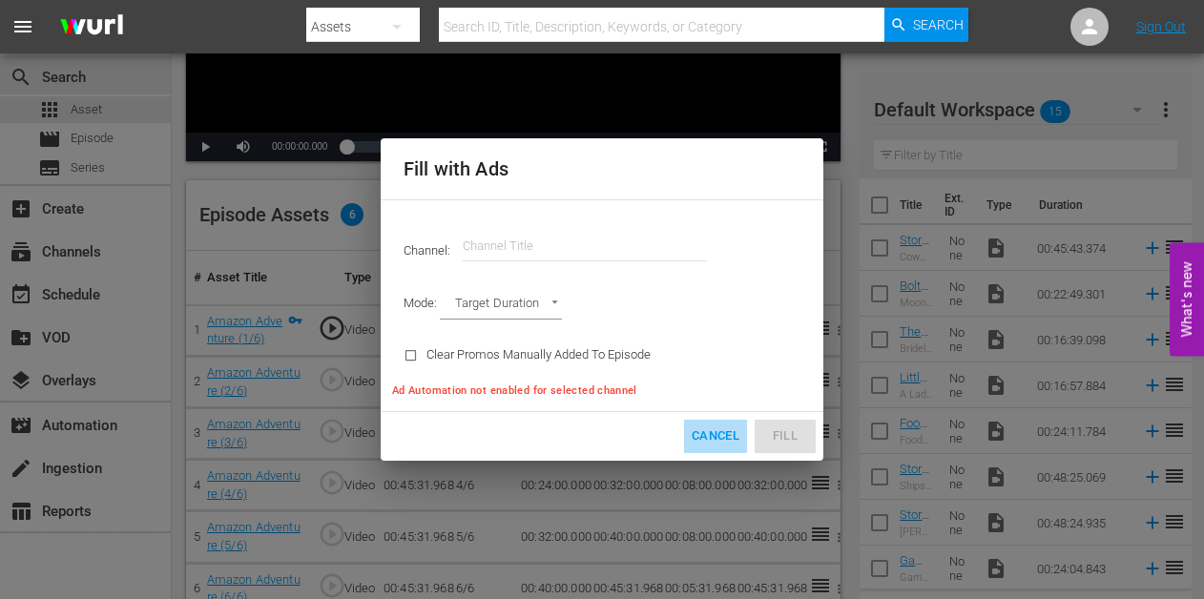
click at [699, 421] on button "Cancel" at bounding box center [715, 436] width 63 height 33
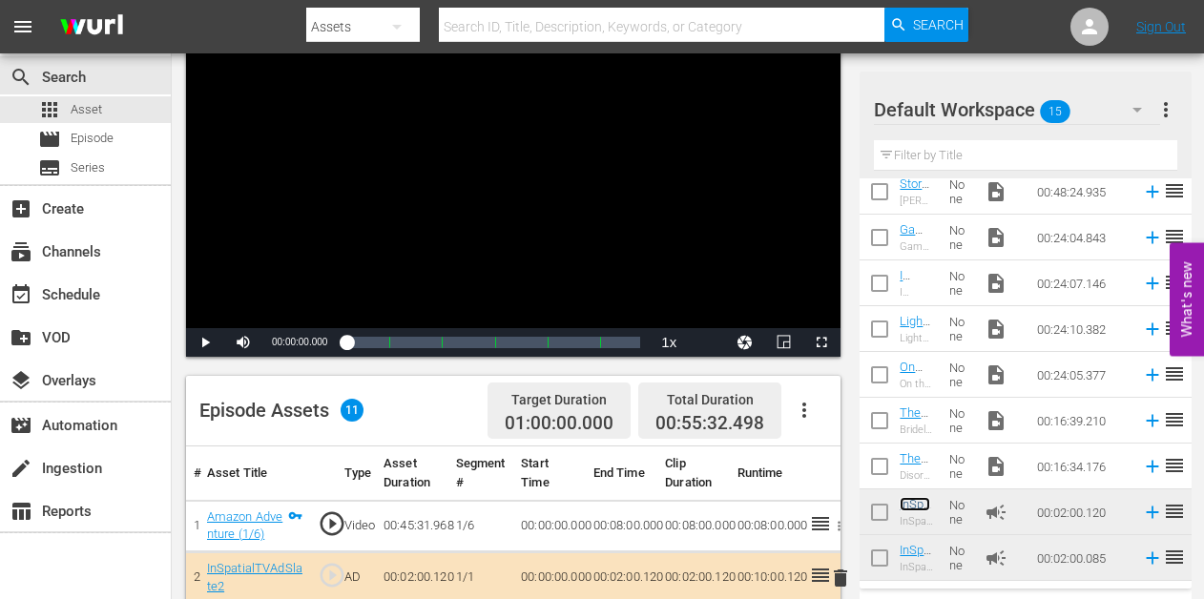
scroll to position [170, 0]
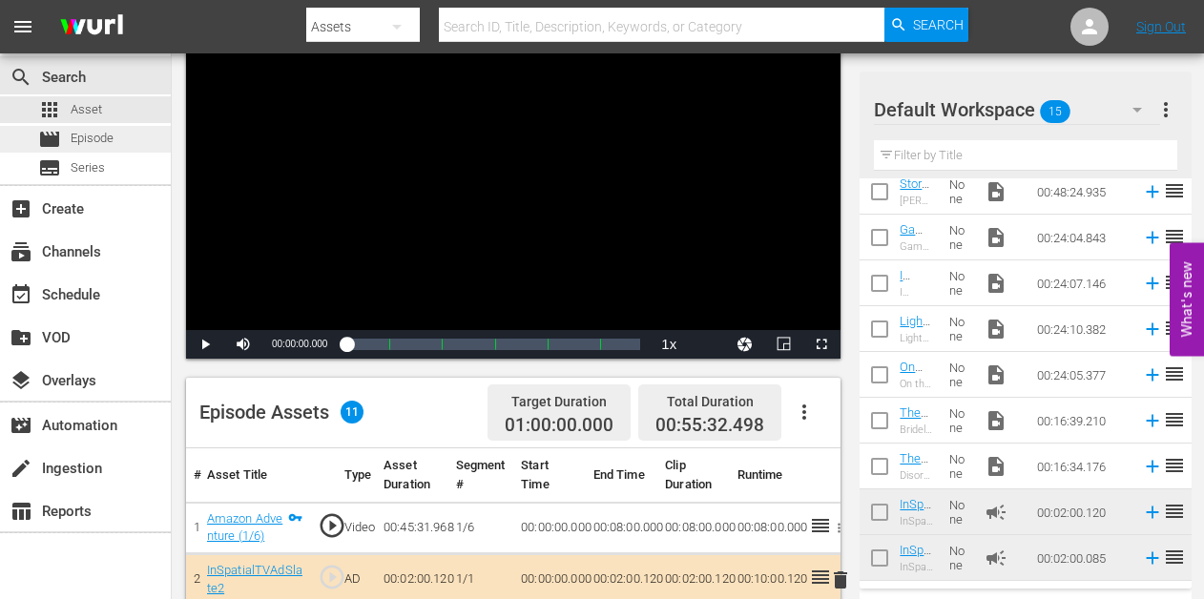
click at [117, 148] on div "movie Episode" at bounding box center [85, 139] width 171 height 27
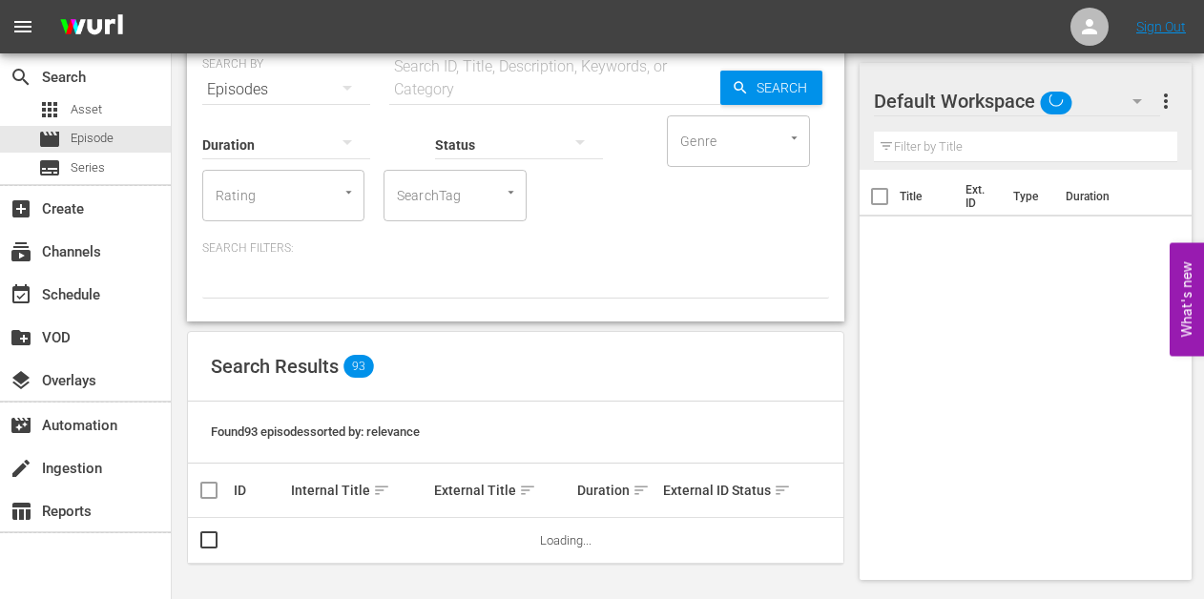
scroll to position [78, 0]
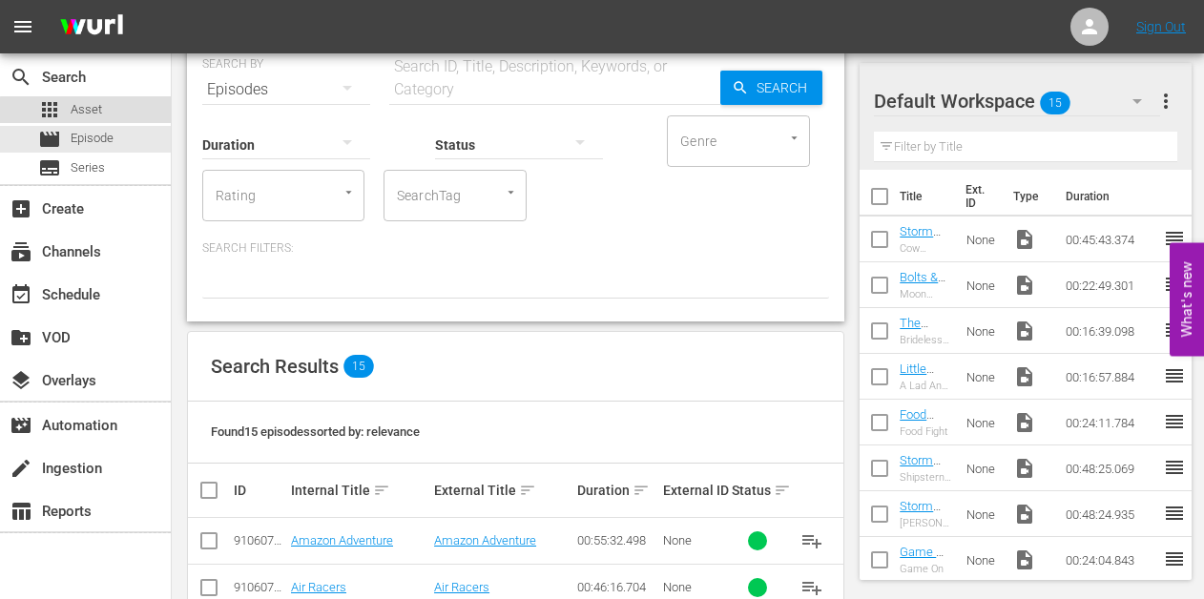
click at [96, 107] on span "Asset" at bounding box center [86, 109] width 31 height 19
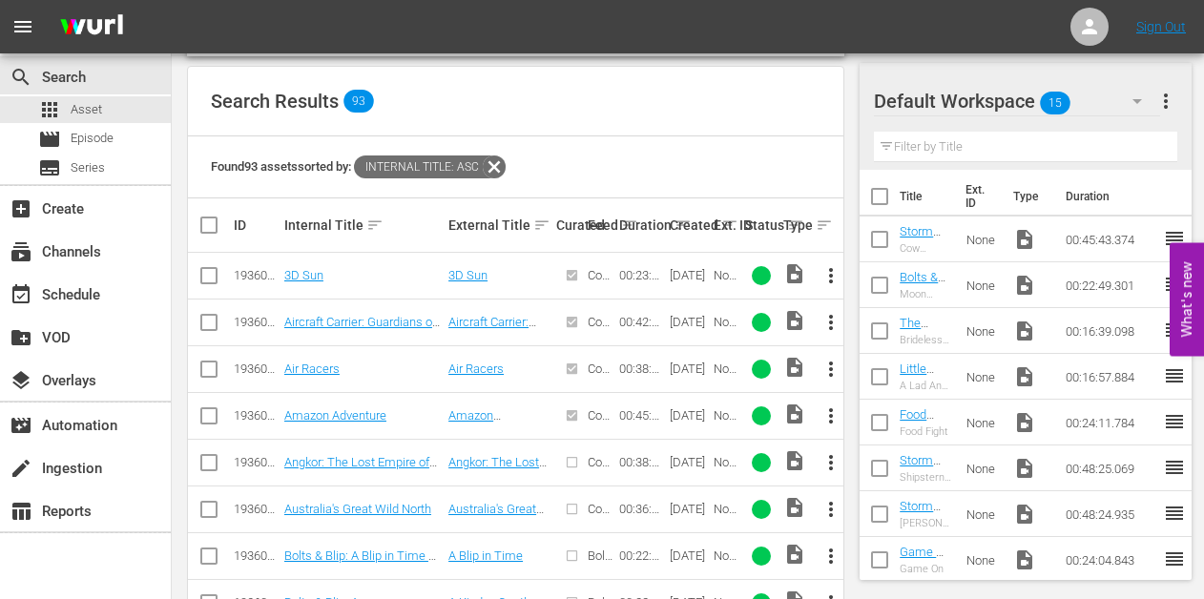
scroll to position [413, 0]
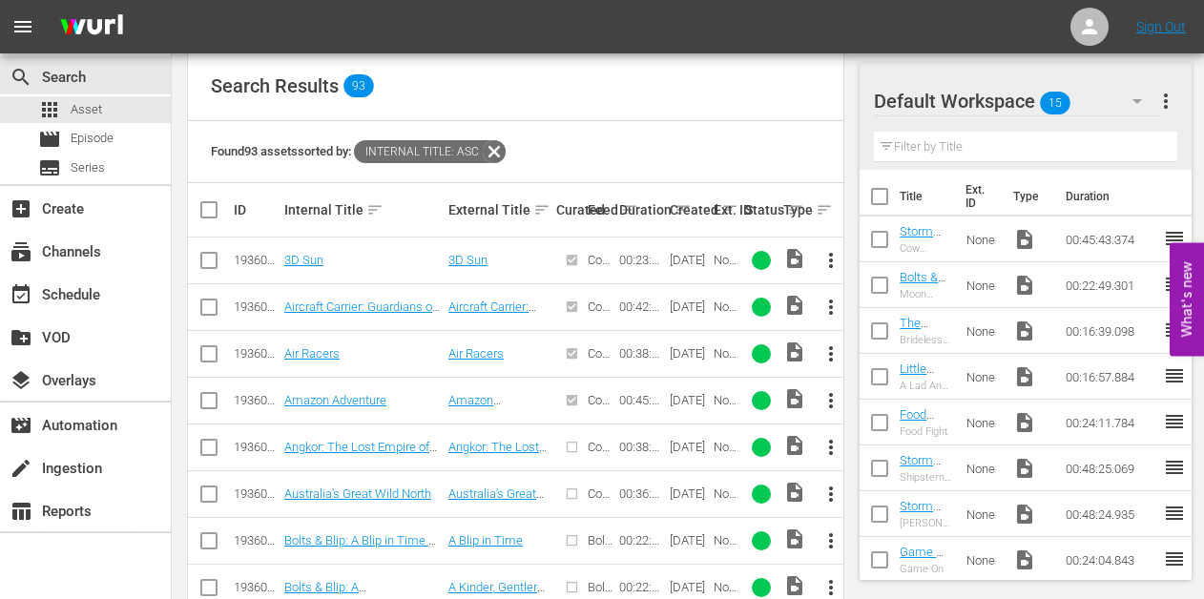
click at [829, 442] on span "more_vert" at bounding box center [830, 447] width 23 height 23
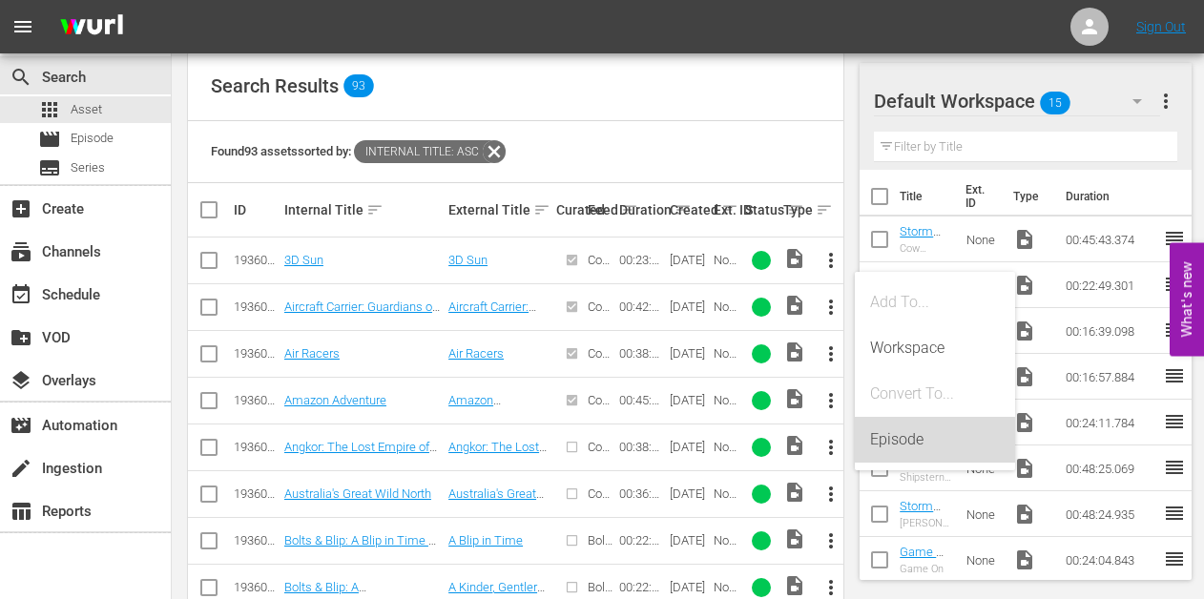
click at [878, 434] on div "Episode" at bounding box center [935, 440] width 130 height 46
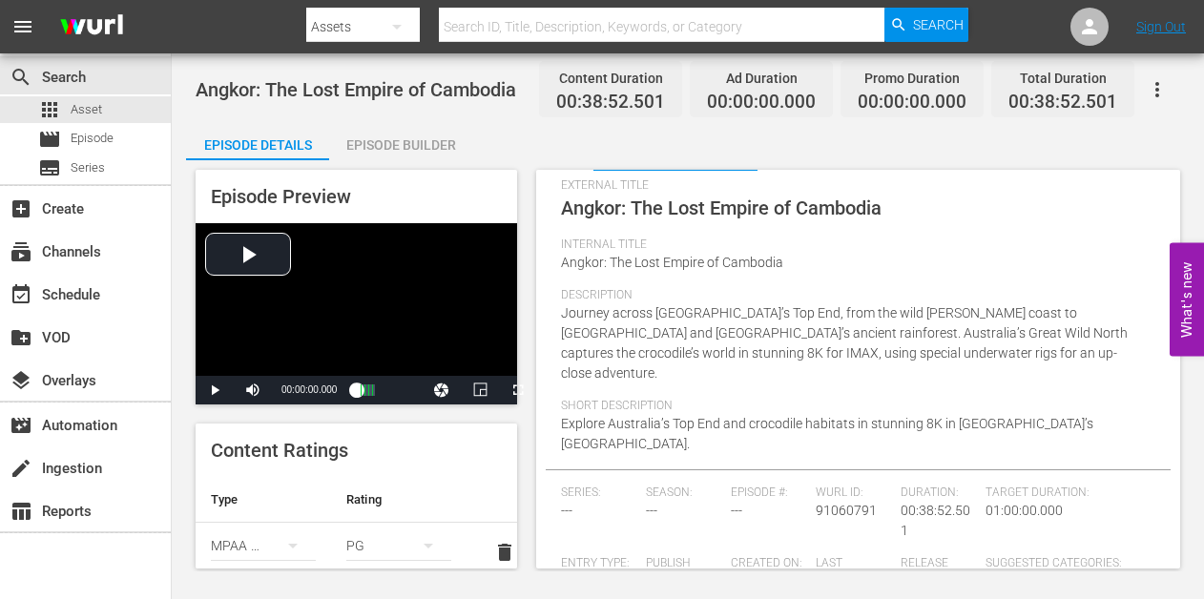
scroll to position [72, 0]
click at [409, 144] on div "Episode Builder" at bounding box center [400, 145] width 143 height 46
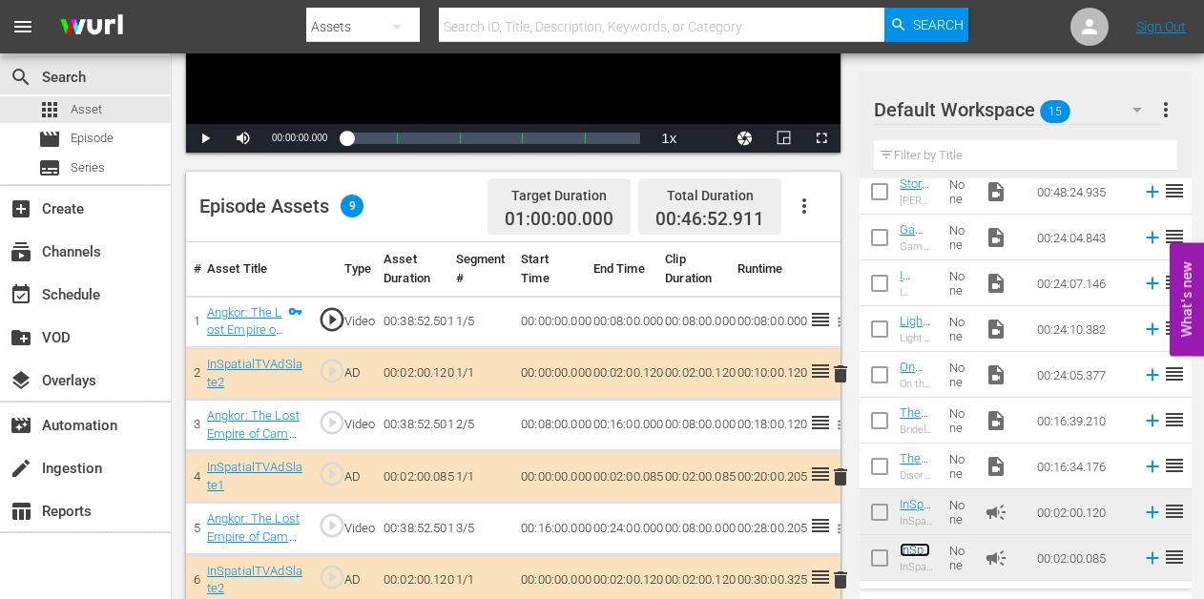
scroll to position [363, 0]
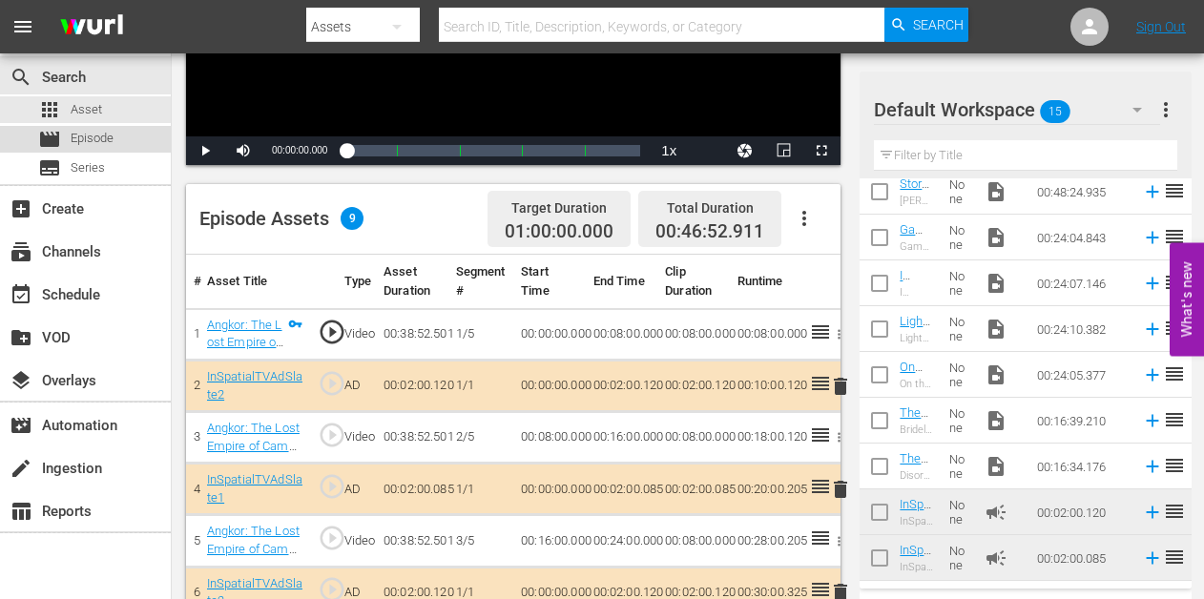
click at [109, 148] on span "Episode" at bounding box center [92, 138] width 43 height 19
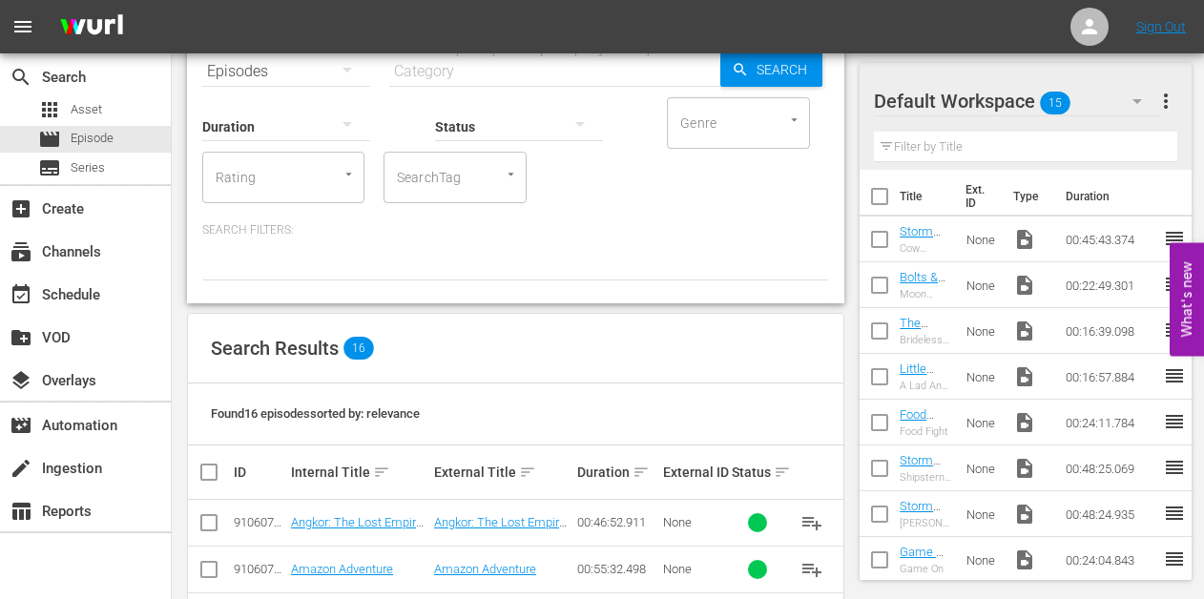
scroll to position [64, 0]
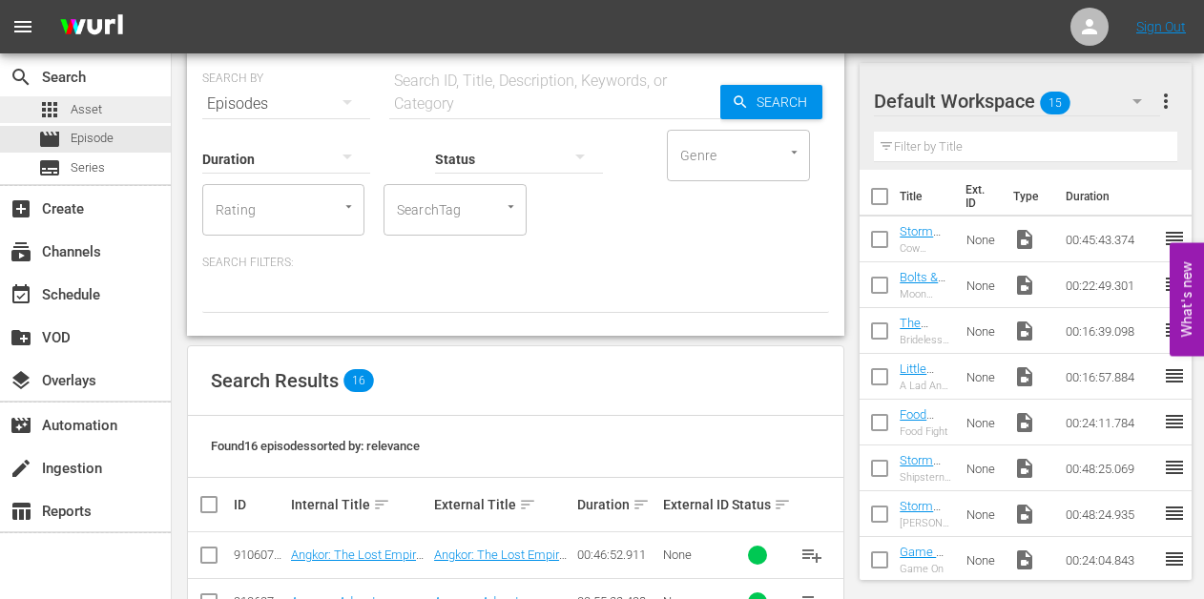
click at [99, 108] on span "Asset" at bounding box center [86, 109] width 31 height 19
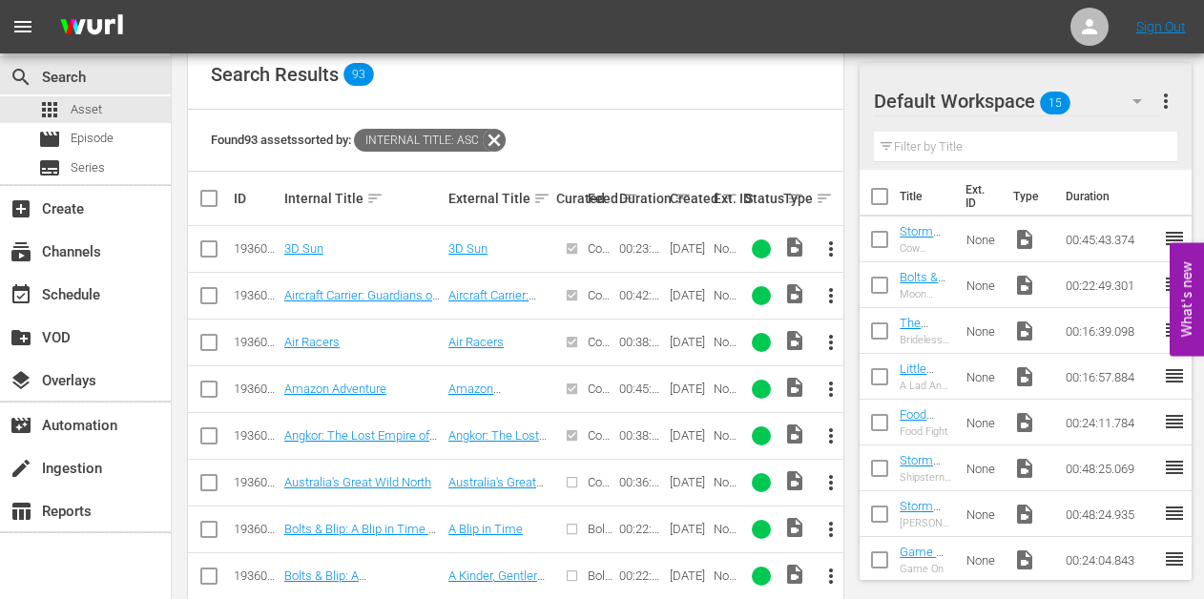
scroll to position [448, 0]
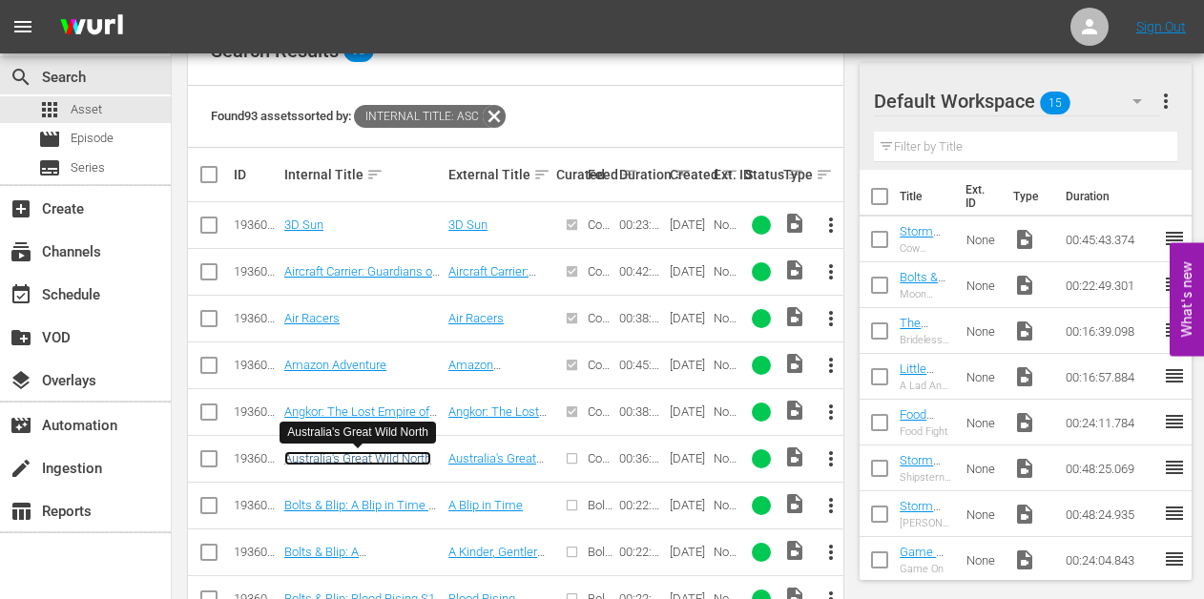
click at [372, 459] on link "Australia's Great Wild North" at bounding box center [357, 458] width 147 height 14
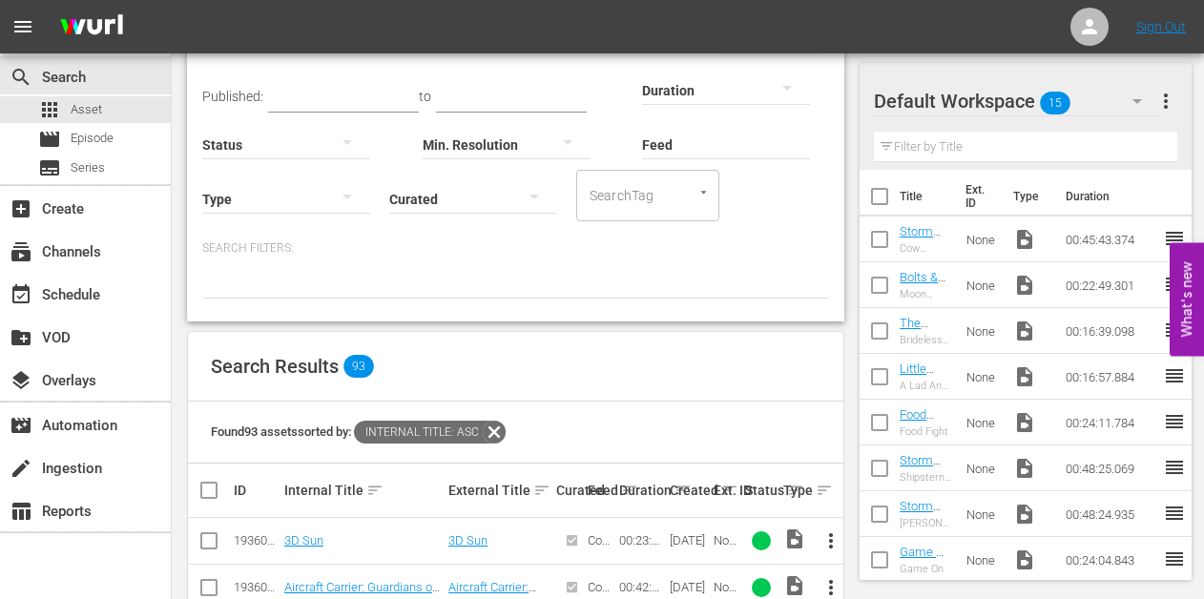
scroll to position [422, 0]
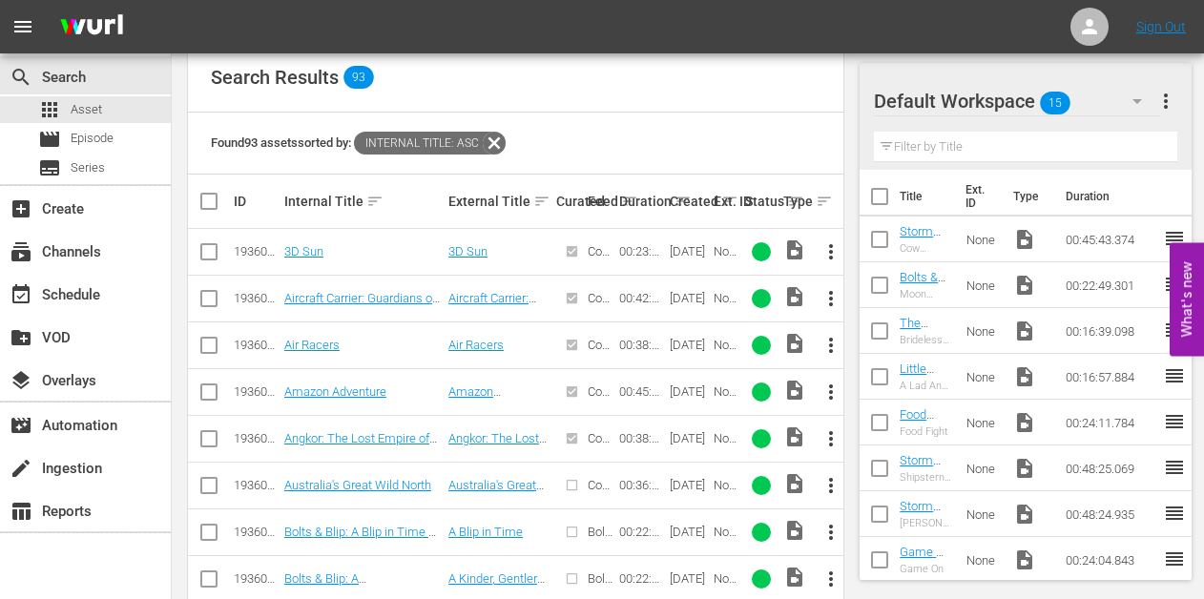
click at [825, 482] on span "more_vert" at bounding box center [830, 485] width 23 height 23
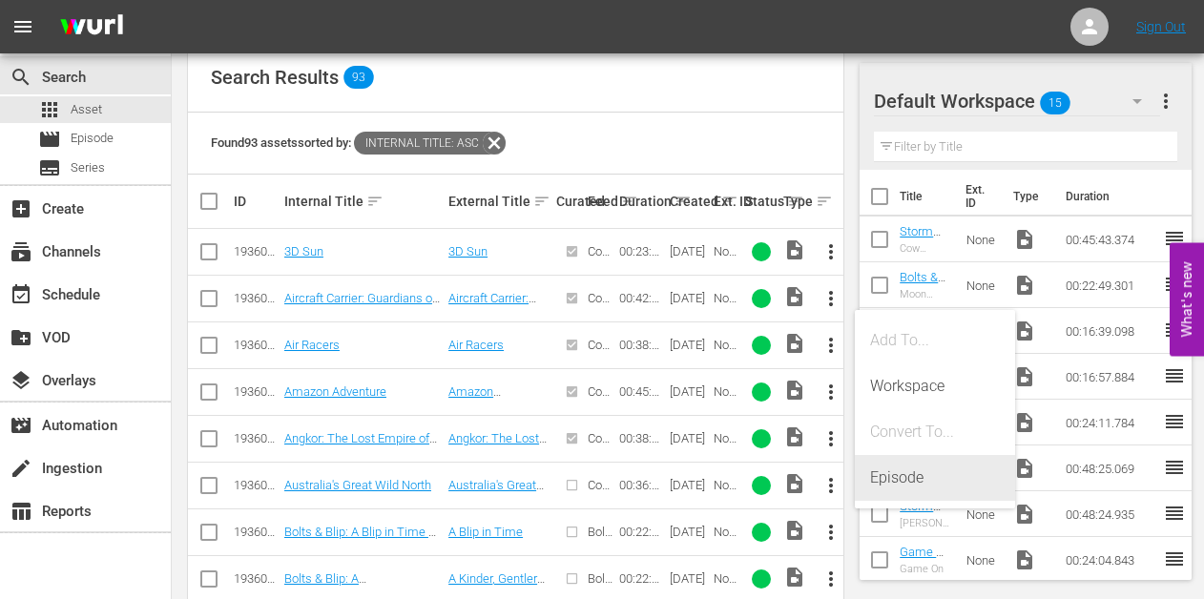
click at [903, 469] on div "Episode" at bounding box center [935, 478] width 130 height 46
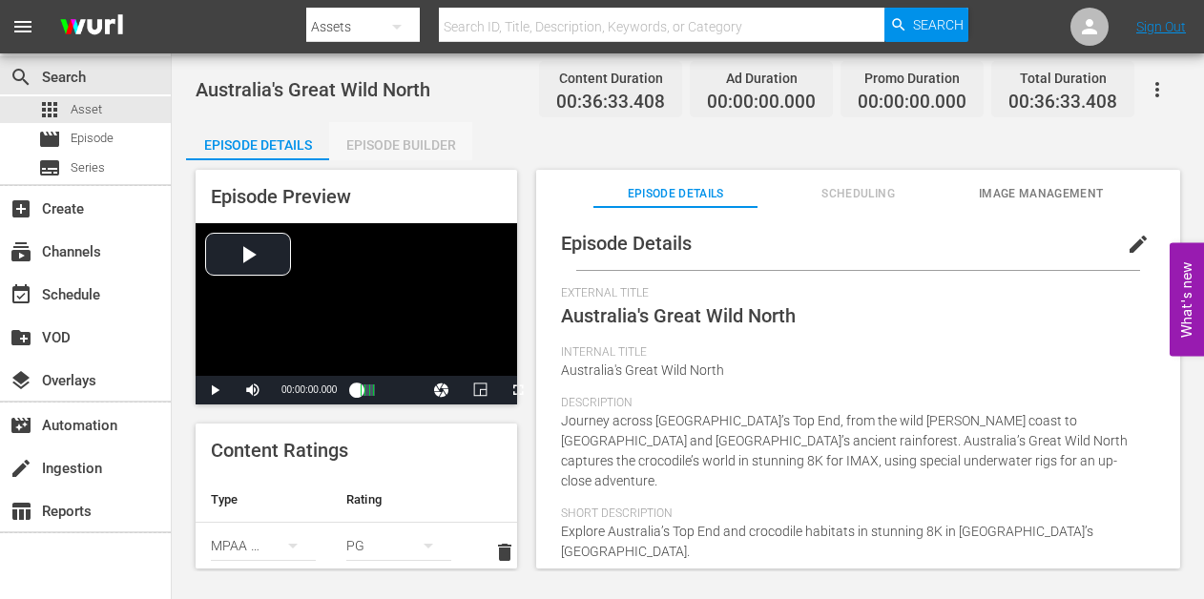
click at [378, 140] on div "Episode Builder" at bounding box center [400, 145] width 143 height 46
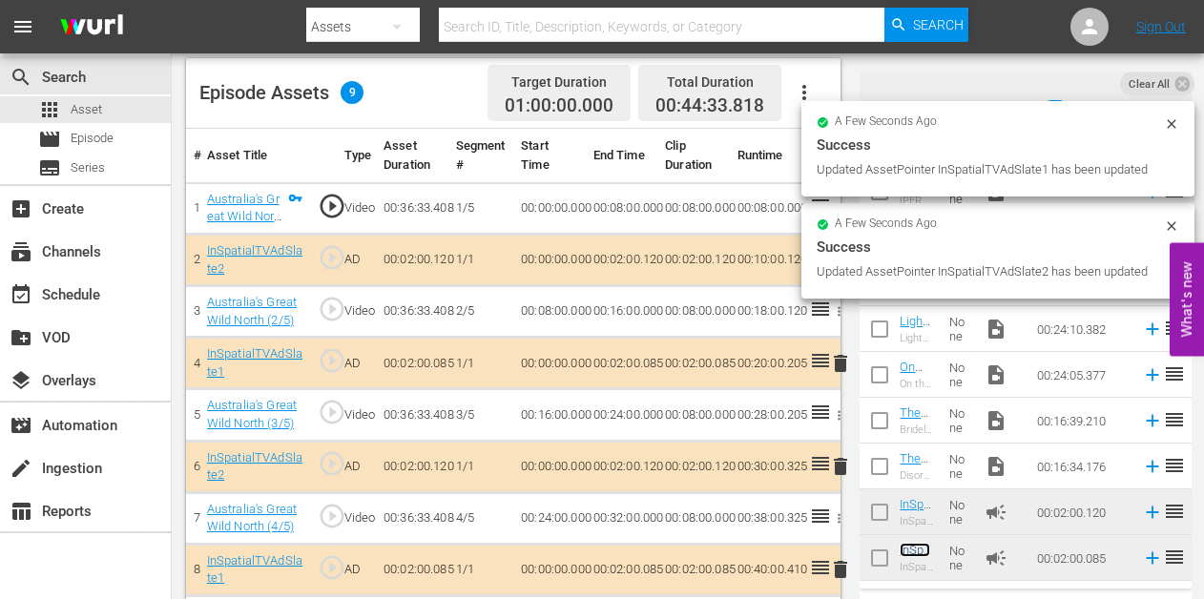
scroll to position [552, 0]
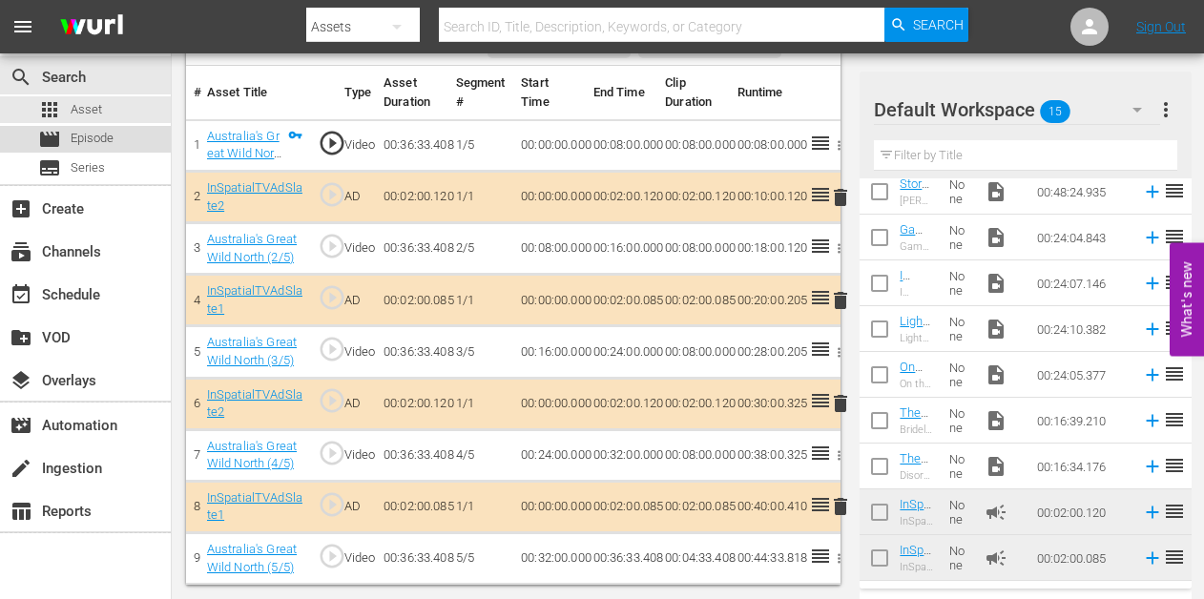
click at [81, 141] on span "Episode" at bounding box center [92, 138] width 43 height 19
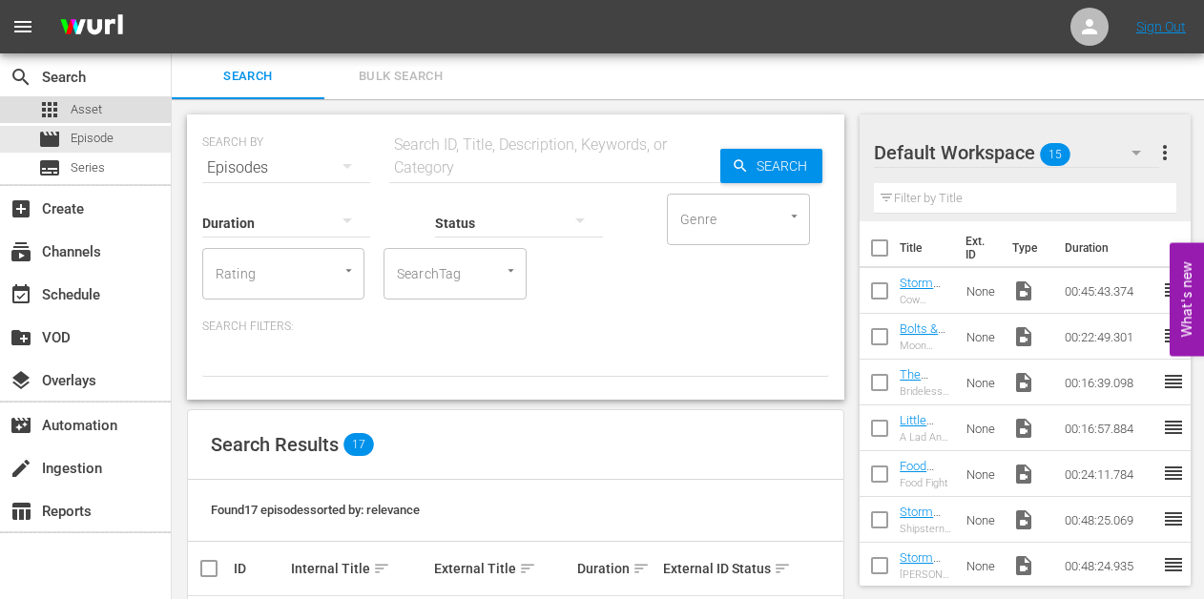
click at [84, 104] on span "Asset" at bounding box center [86, 109] width 31 height 19
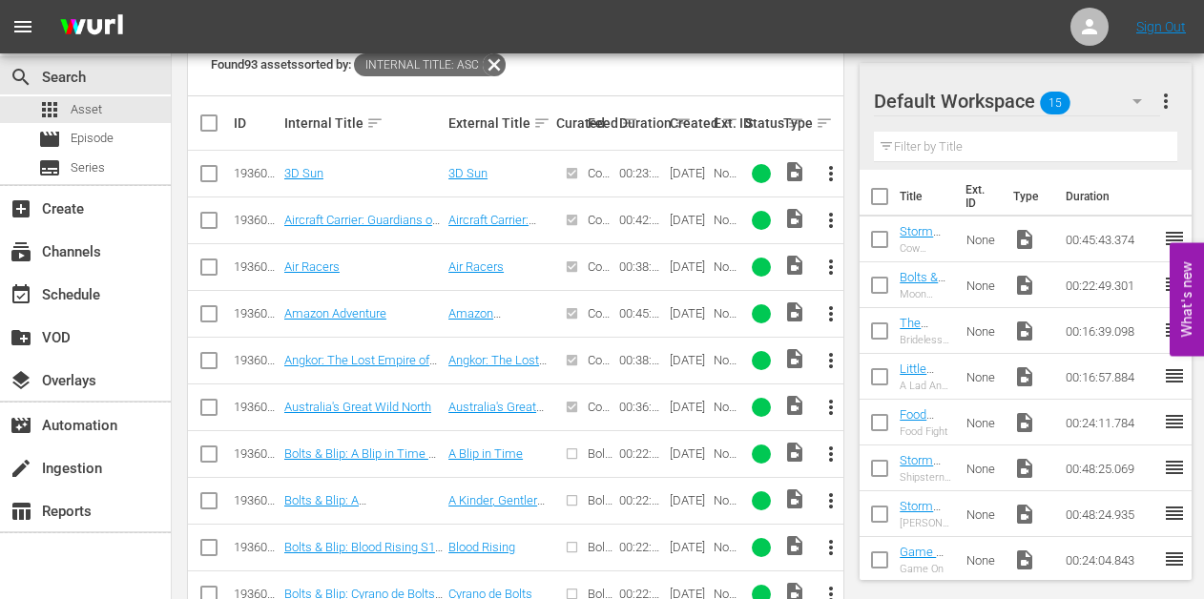
scroll to position [505, 0]
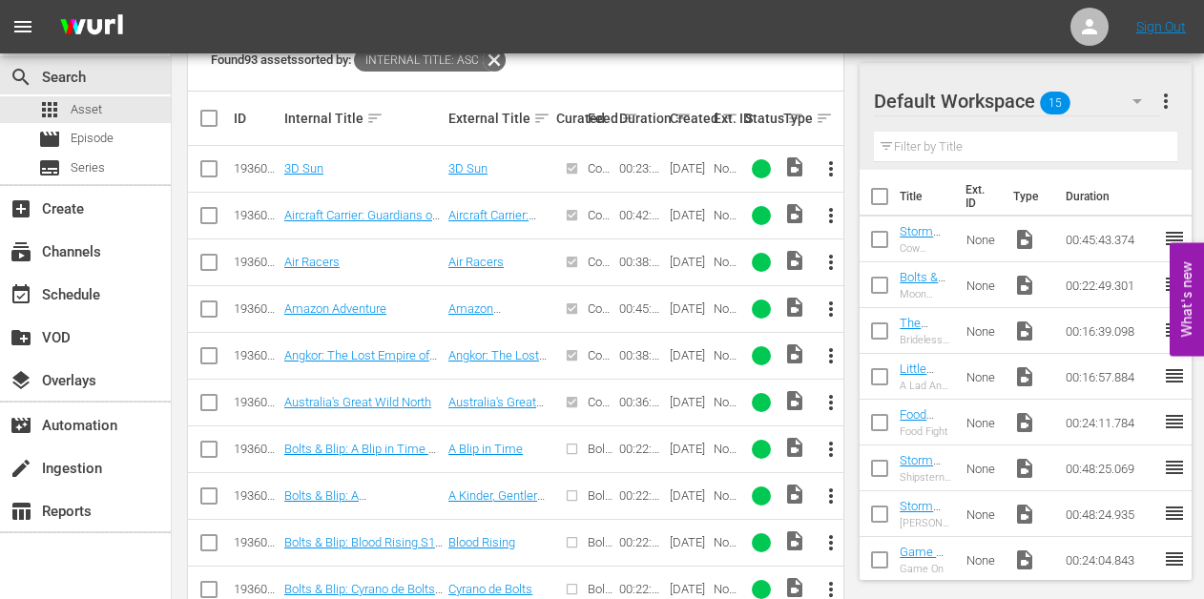
click at [827, 450] on span "more_vert" at bounding box center [830, 449] width 23 height 23
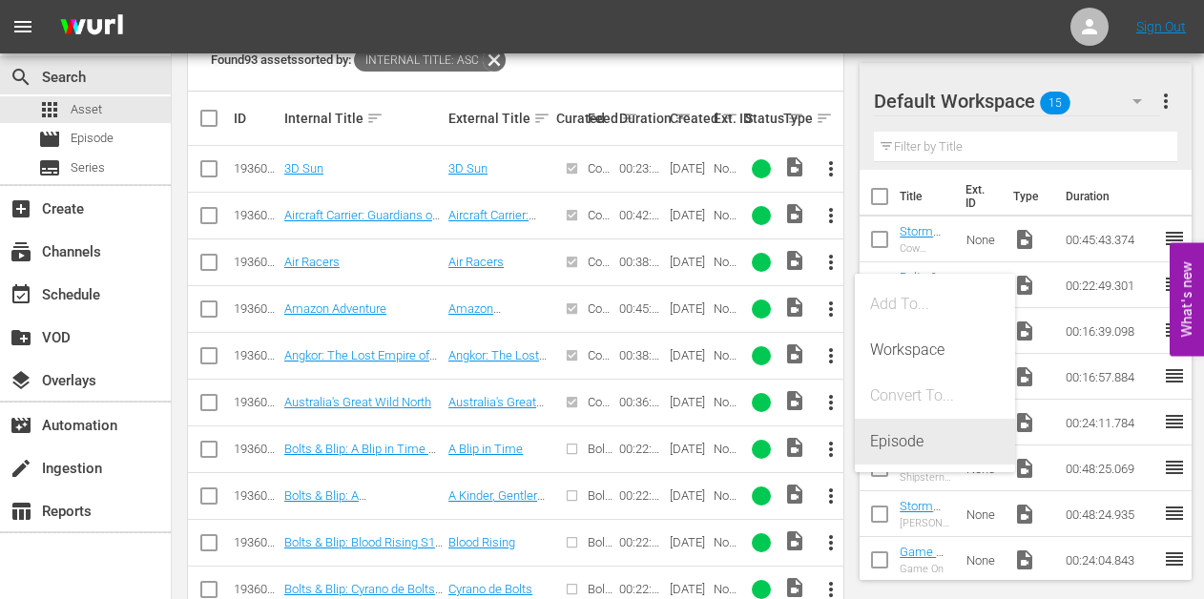
click at [879, 443] on div "Episode" at bounding box center [935, 442] width 130 height 46
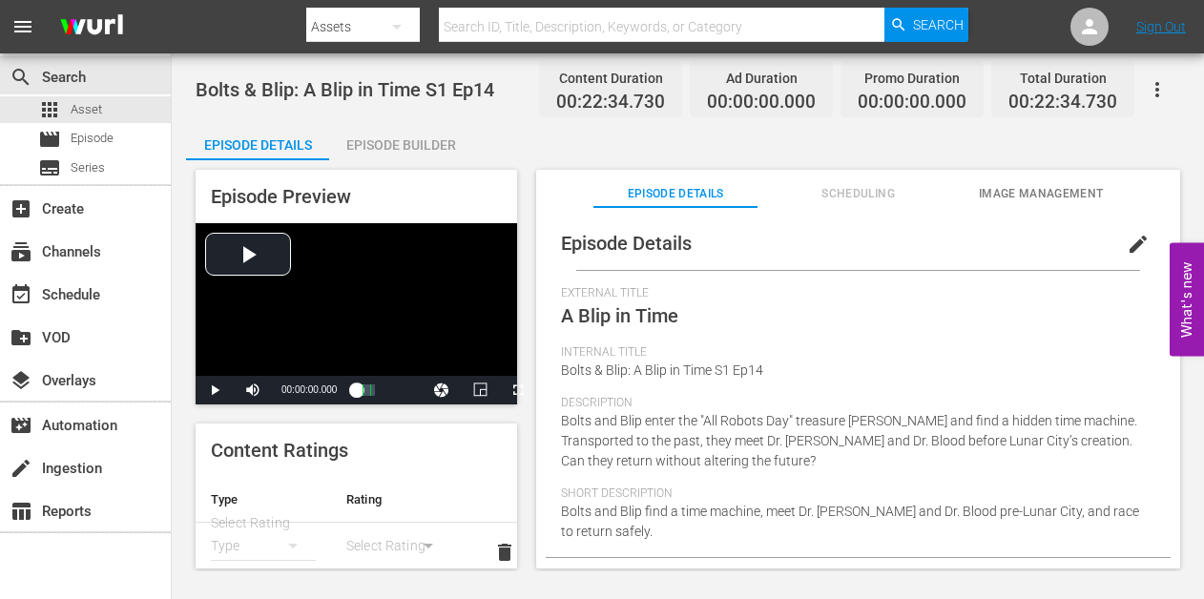
click at [406, 137] on div "Episode Builder" at bounding box center [400, 145] width 143 height 46
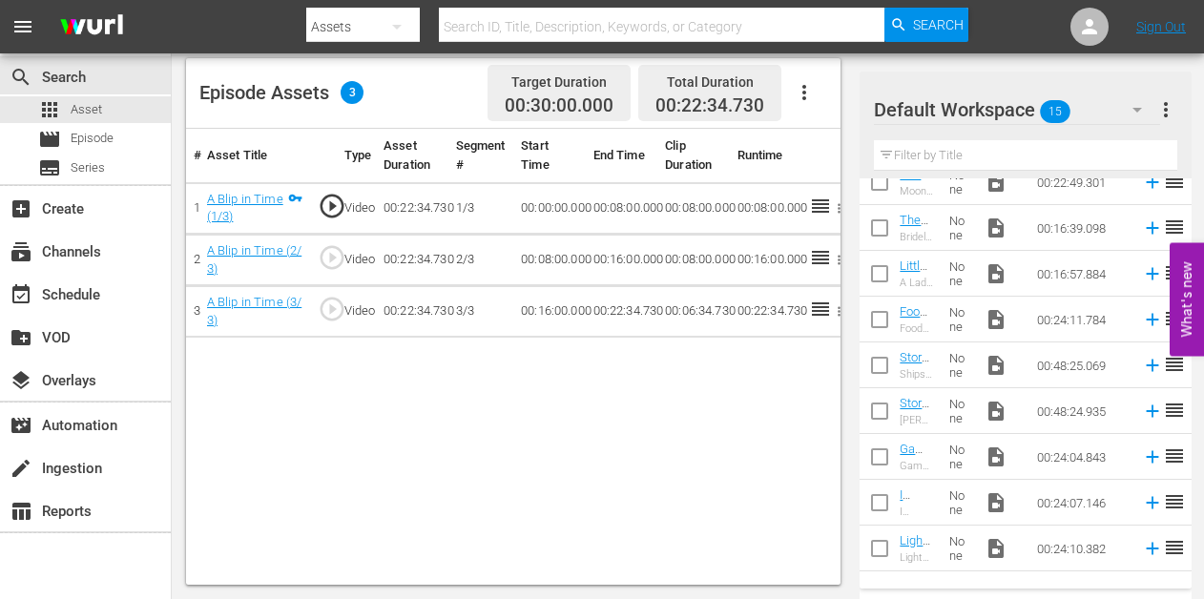
scroll to position [331, 0]
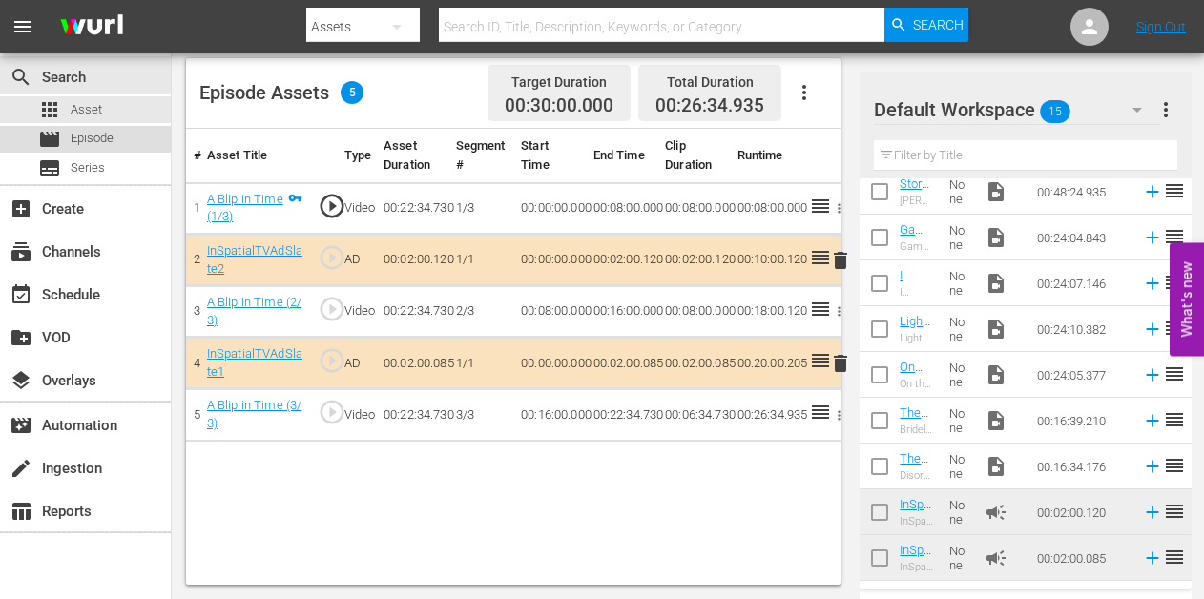
click at [105, 134] on span "Episode" at bounding box center [92, 138] width 43 height 19
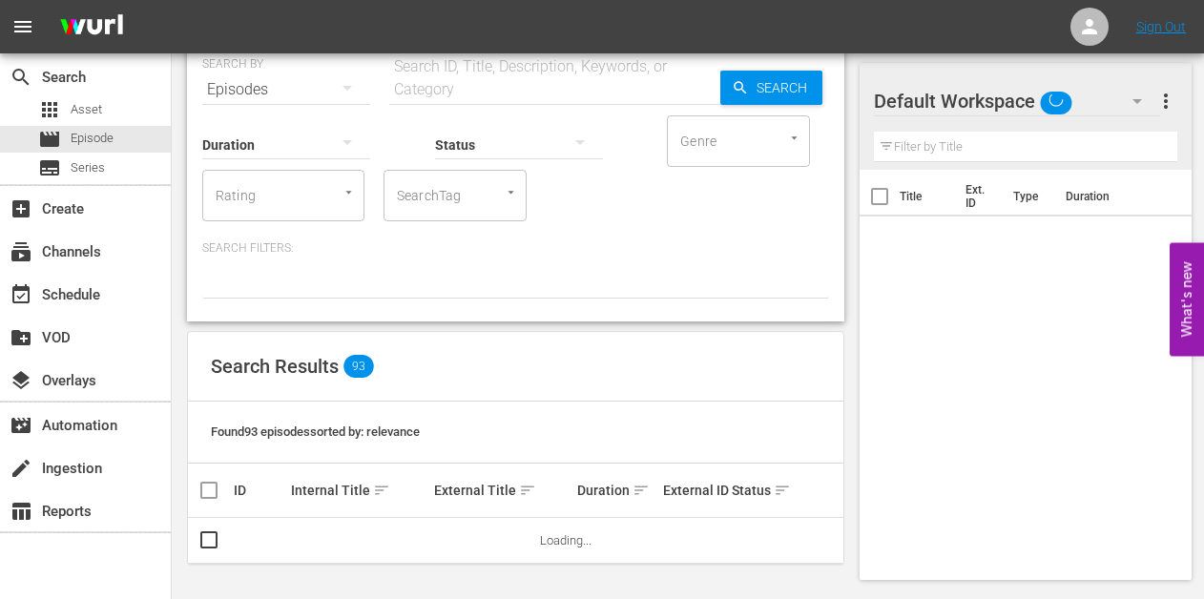
scroll to position [78, 0]
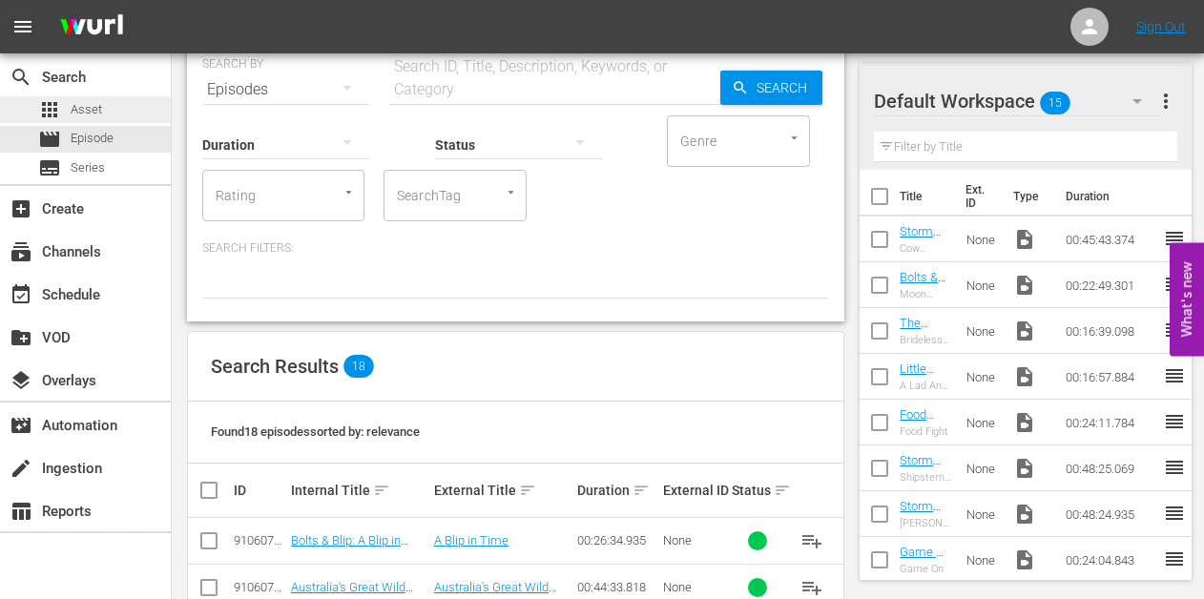
click at [89, 113] on span "Asset" at bounding box center [86, 109] width 31 height 19
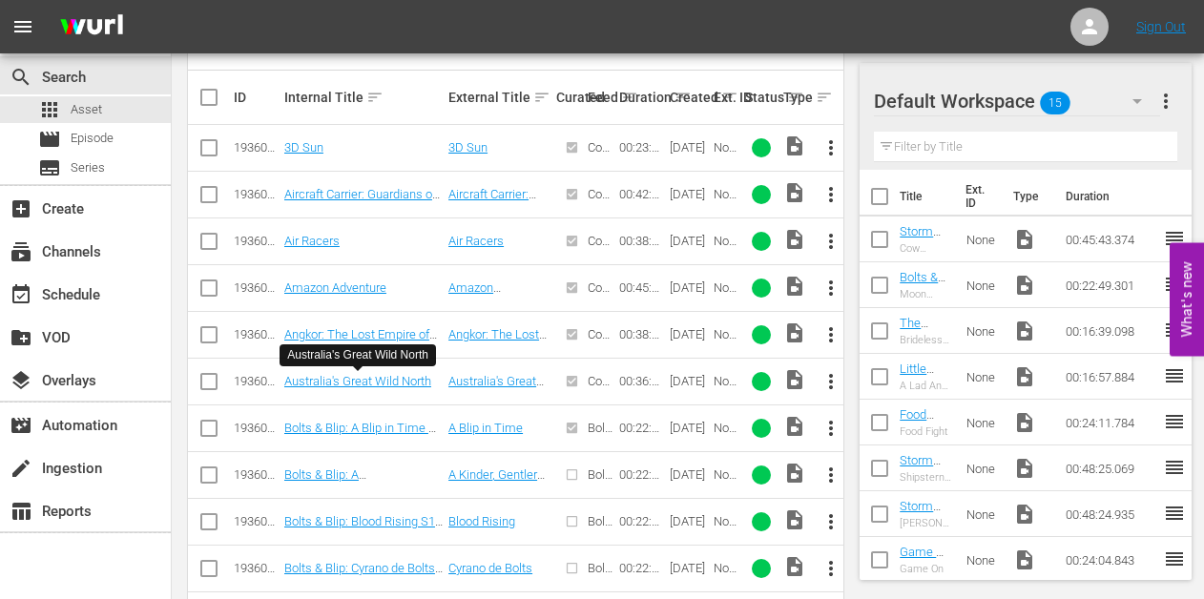
scroll to position [526, 0]
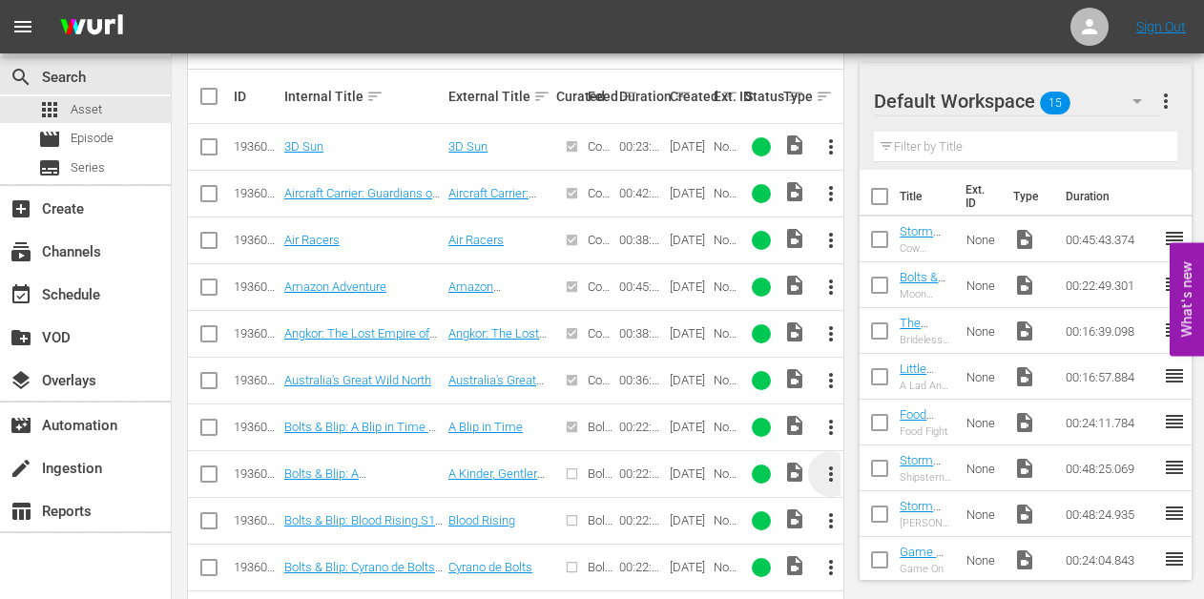
click at [828, 471] on span "more_vert" at bounding box center [830, 474] width 23 height 23
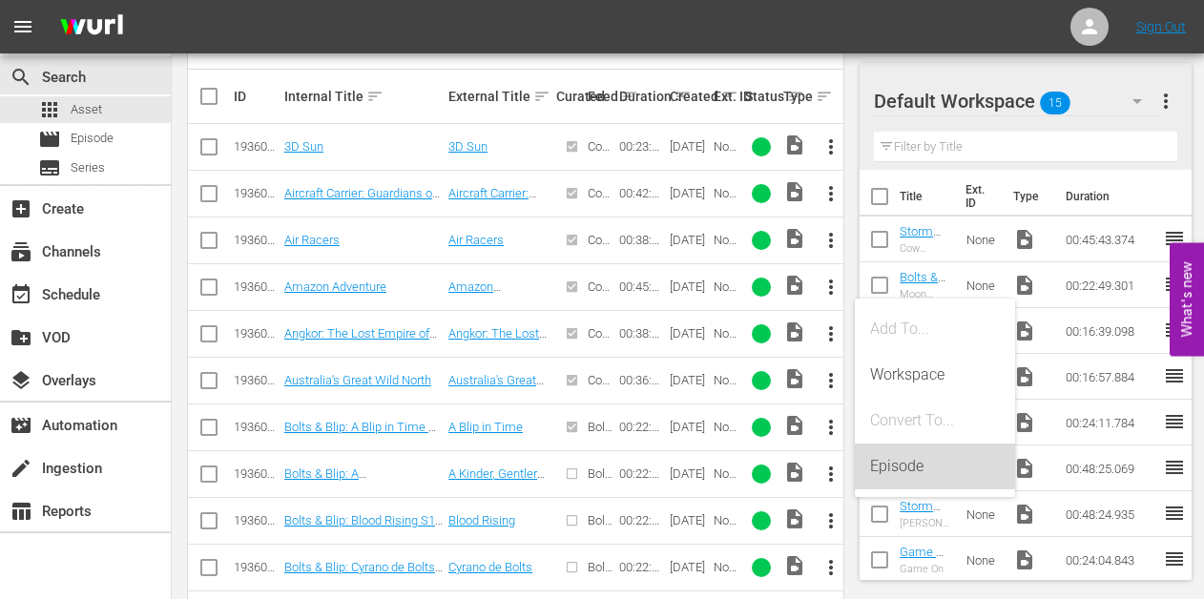
click at [883, 463] on div "Episode" at bounding box center [935, 467] width 130 height 46
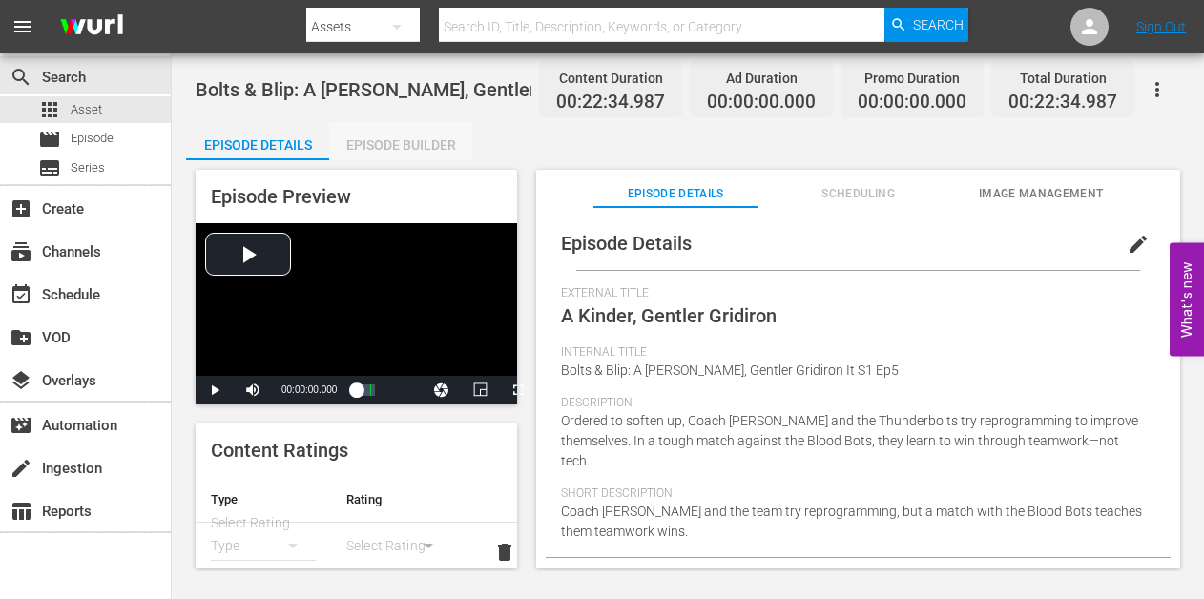
click at [397, 144] on div "Episode Builder" at bounding box center [400, 145] width 143 height 46
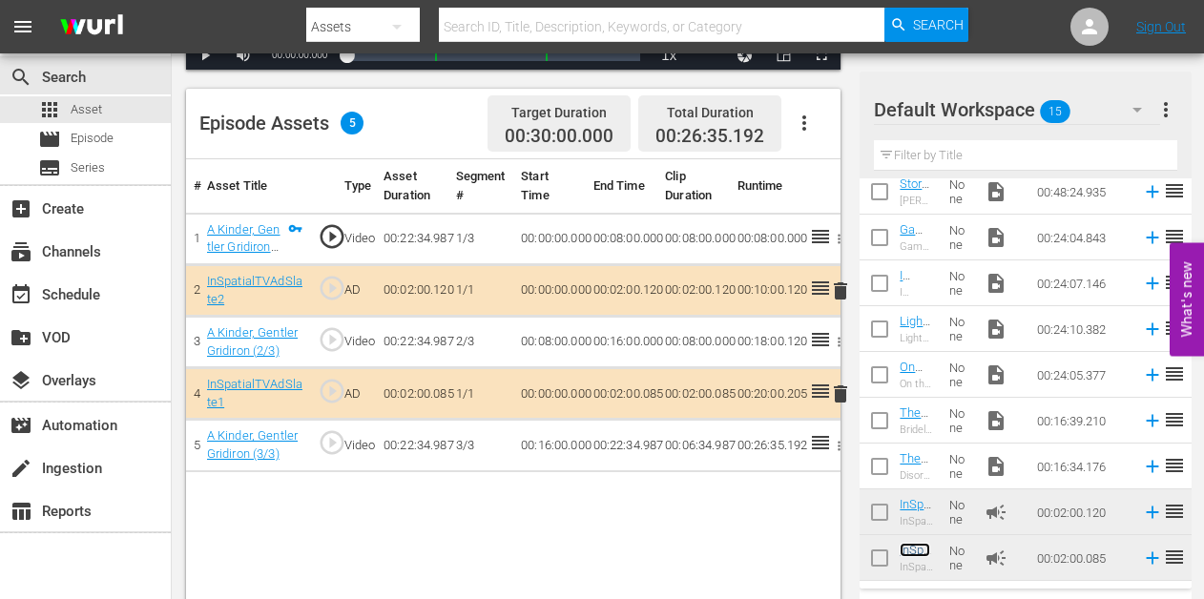
scroll to position [451, 0]
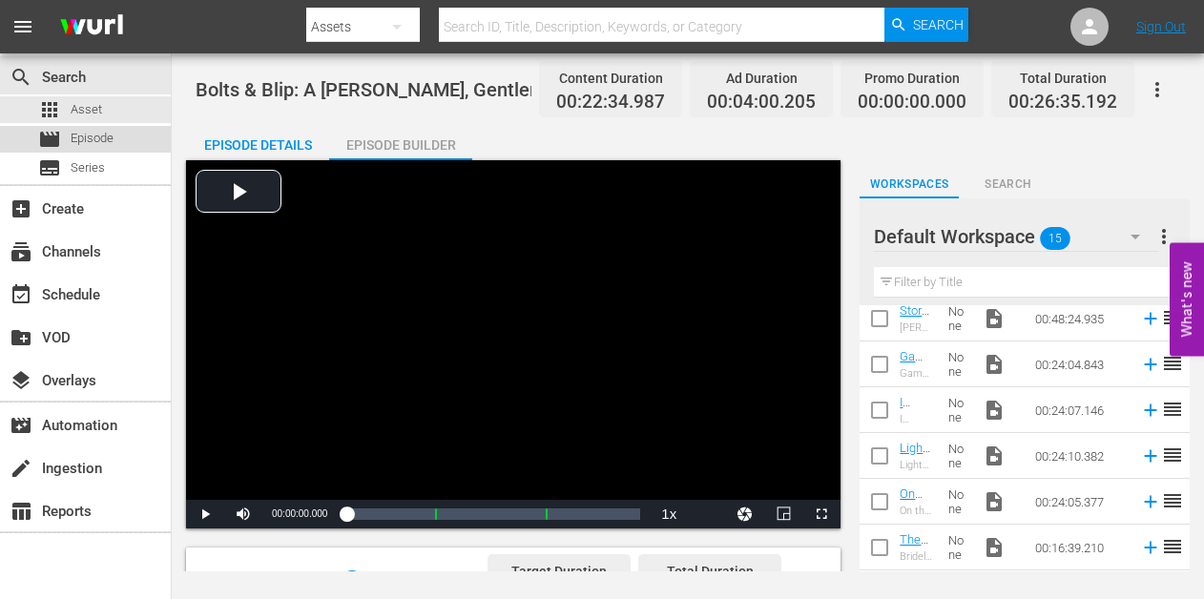
click at [73, 146] on span "Episode" at bounding box center [92, 138] width 43 height 19
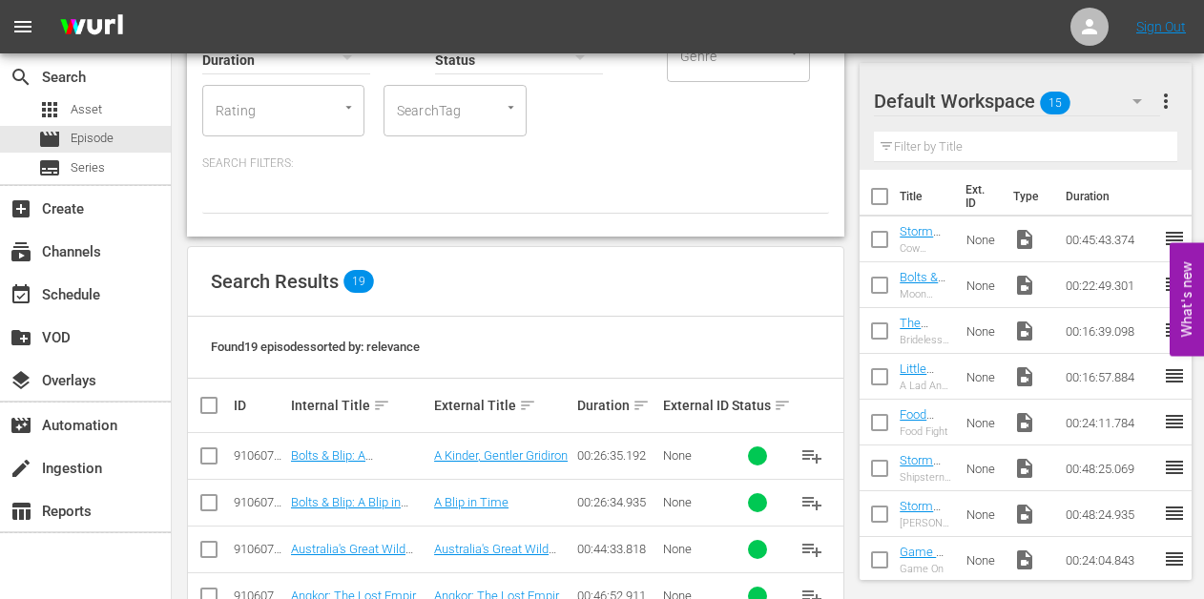
scroll to position [164, 0]
click at [95, 103] on span "Asset" at bounding box center [86, 109] width 31 height 19
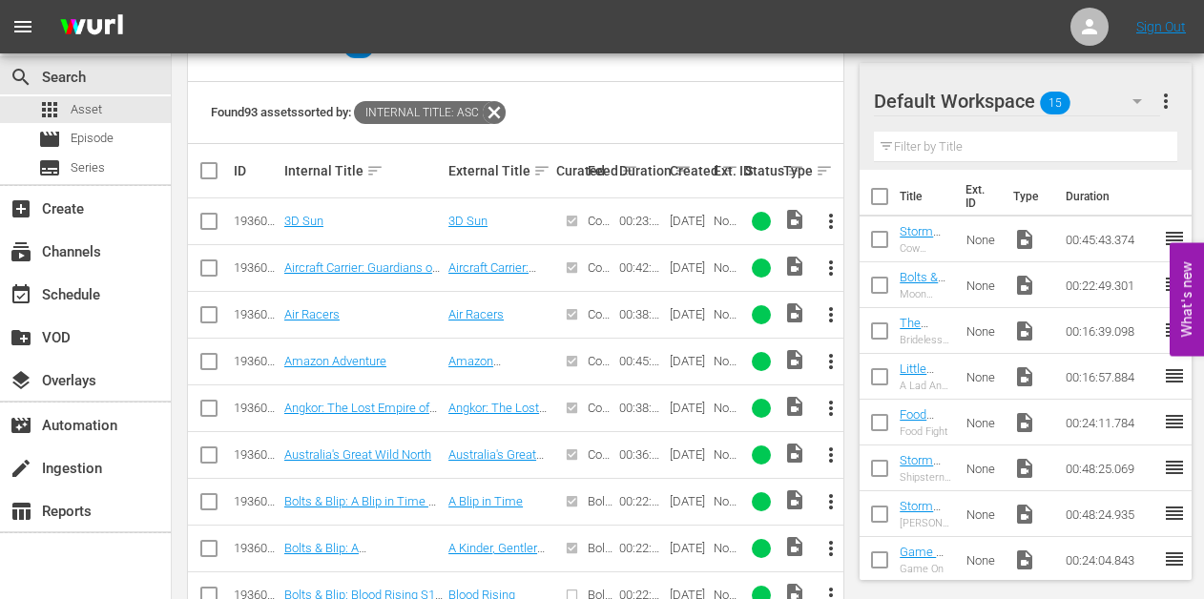
scroll to position [590, 0]
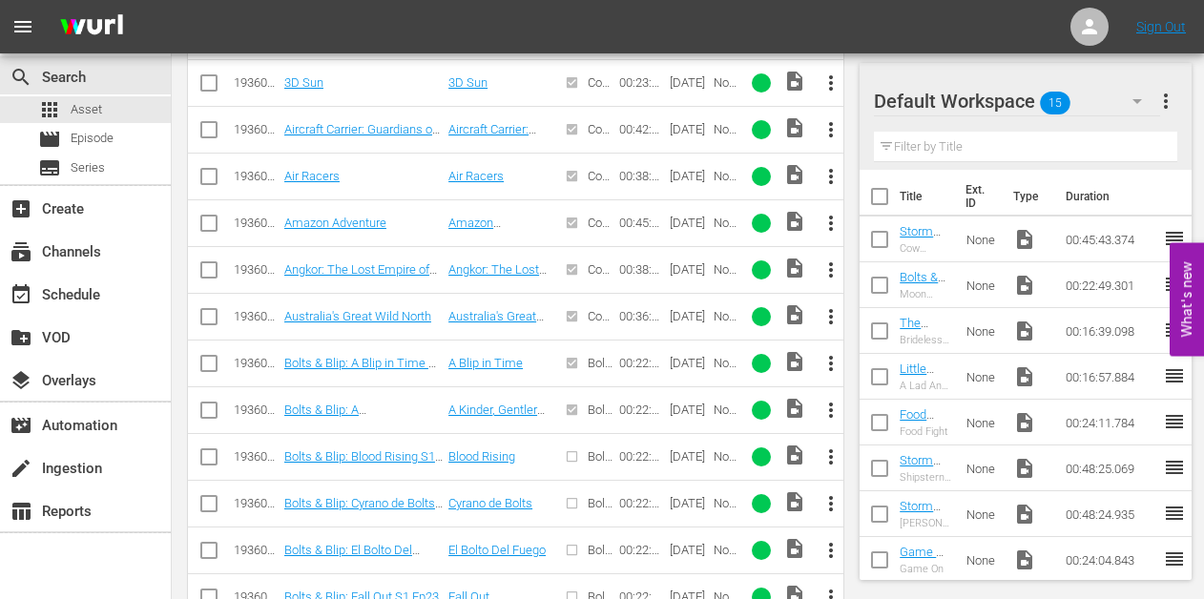
click at [825, 453] on span "more_vert" at bounding box center [830, 456] width 23 height 23
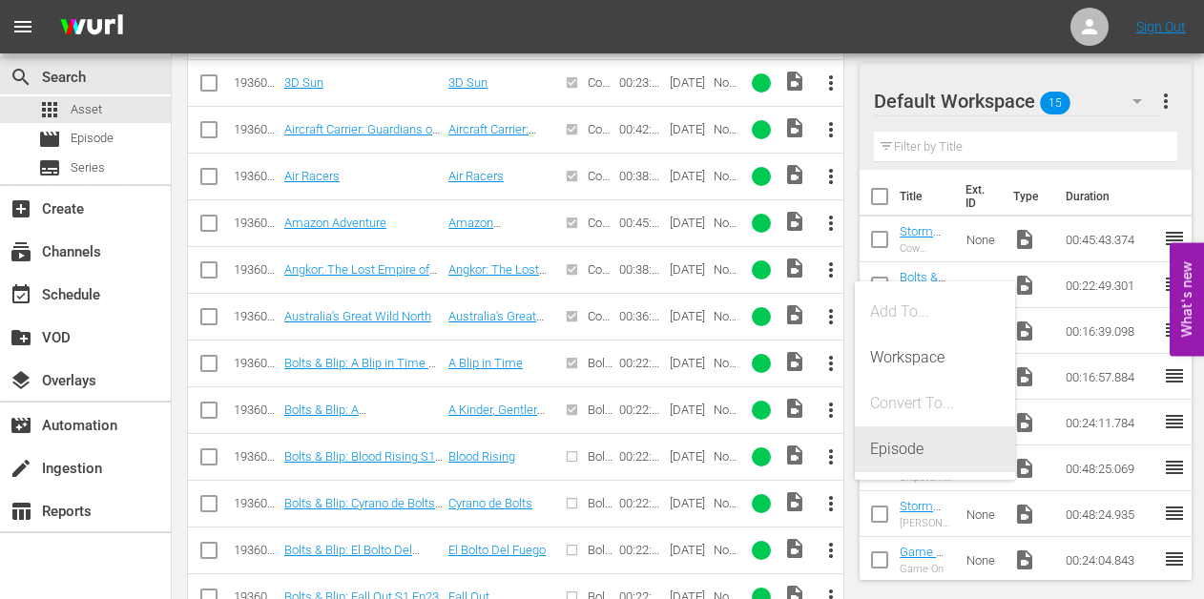
click at [888, 445] on div "Episode" at bounding box center [935, 449] width 130 height 46
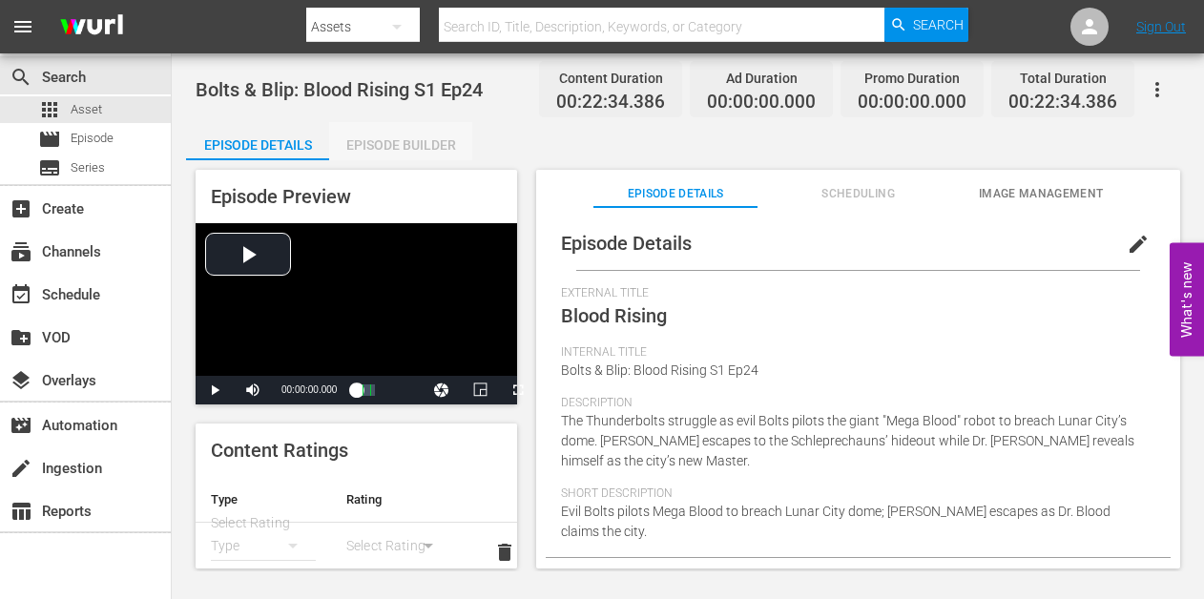
click at [412, 136] on div "Episode Builder" at bounding box center [400, 145] width 143 height 46
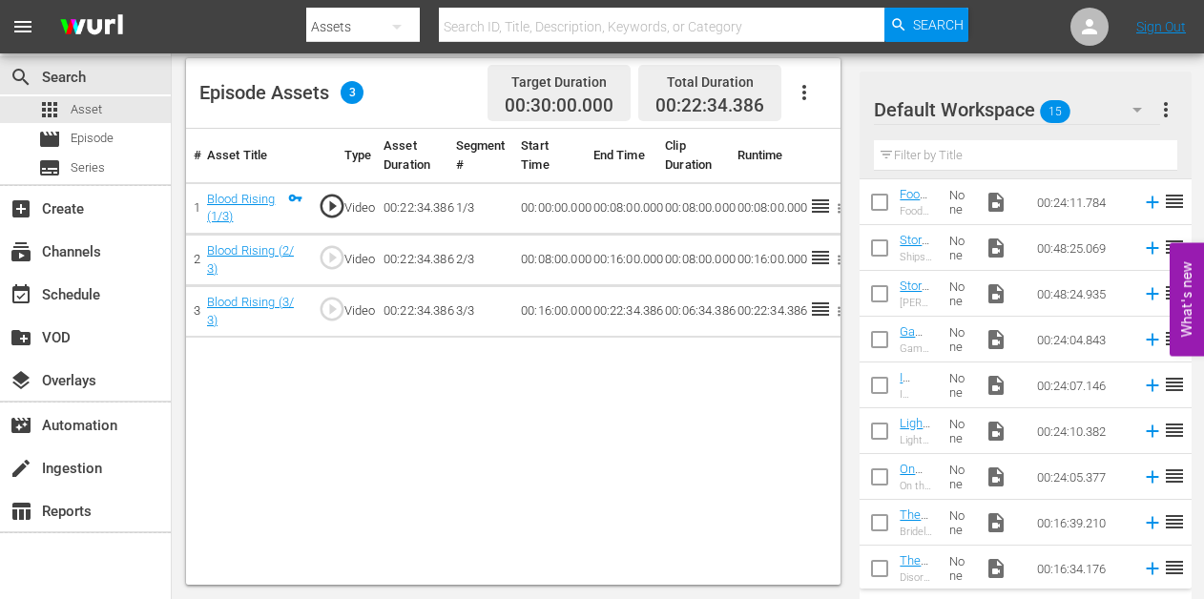
scroll to position [331, 0]
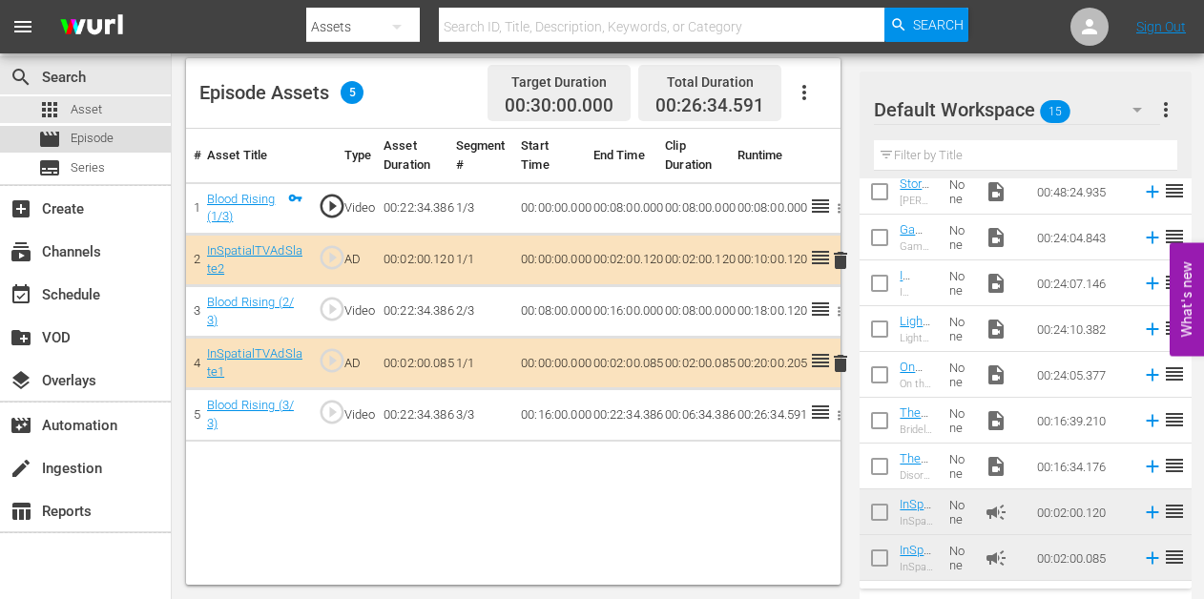
click at [92, 140] on span "Episode" at bounding box center [92, 138] width 43 height 19
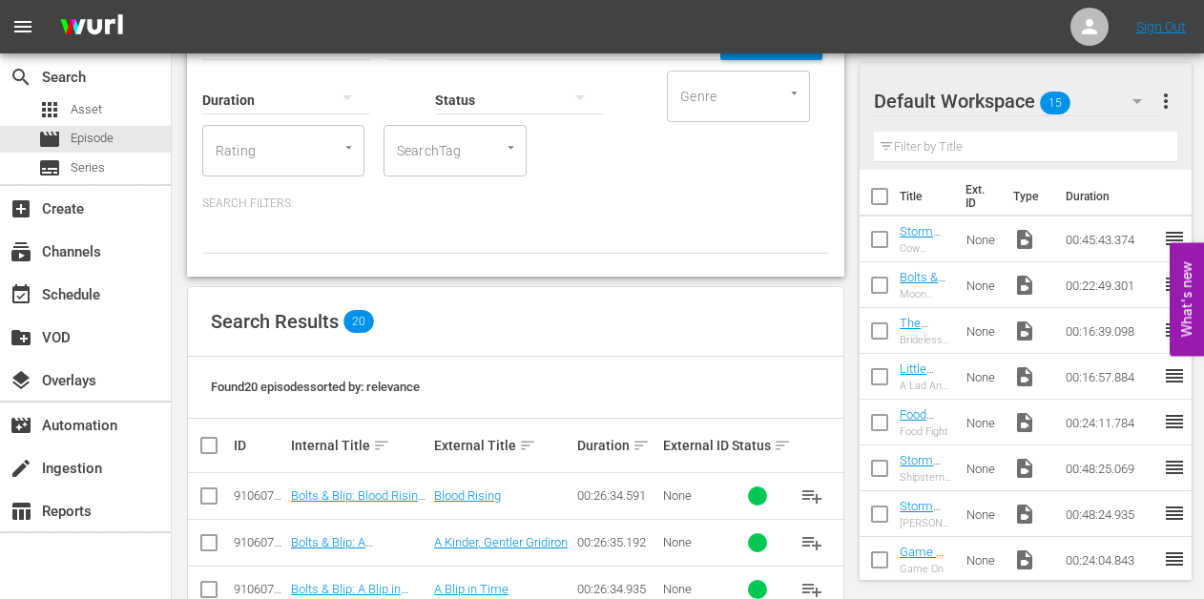
scroll to position [132, 0]
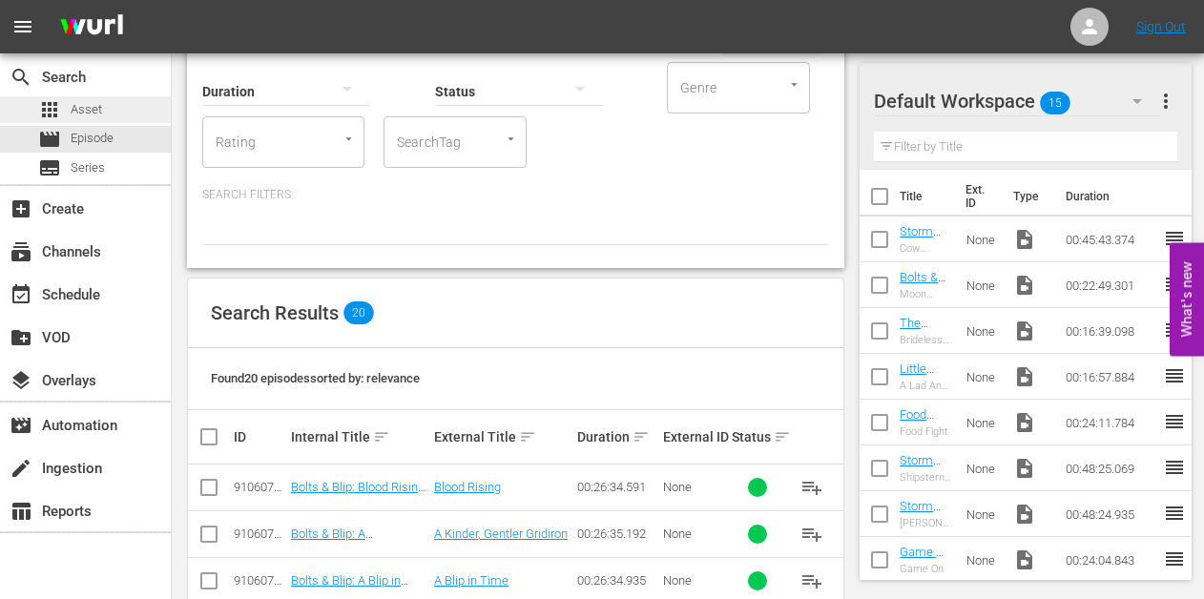
click at [91, 111] on span "Asset" at bounding box center [86, 109] width 31 height 19
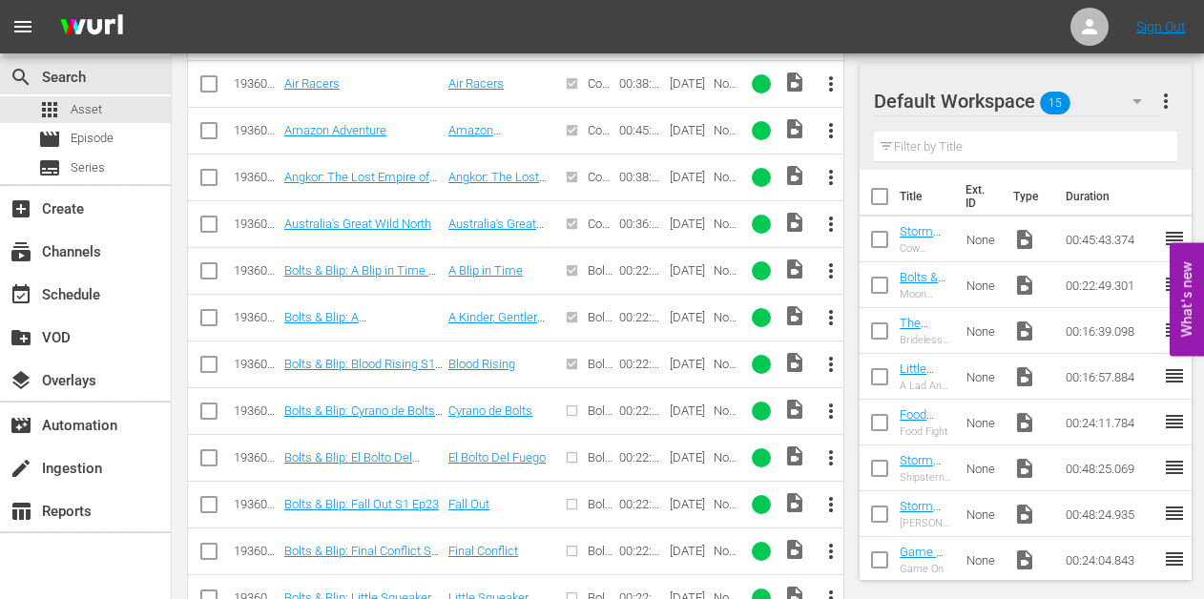
scroll to position [685, 0]
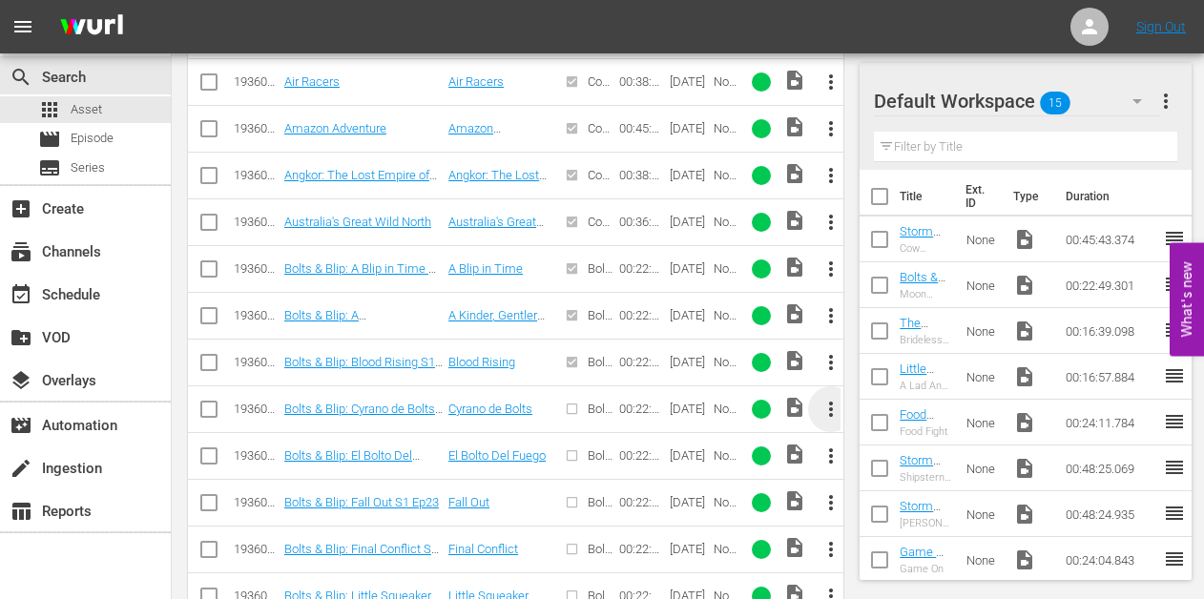
click at [826, 406] on span "more_vert" at bounding box center [830, 409] width 23 height 23
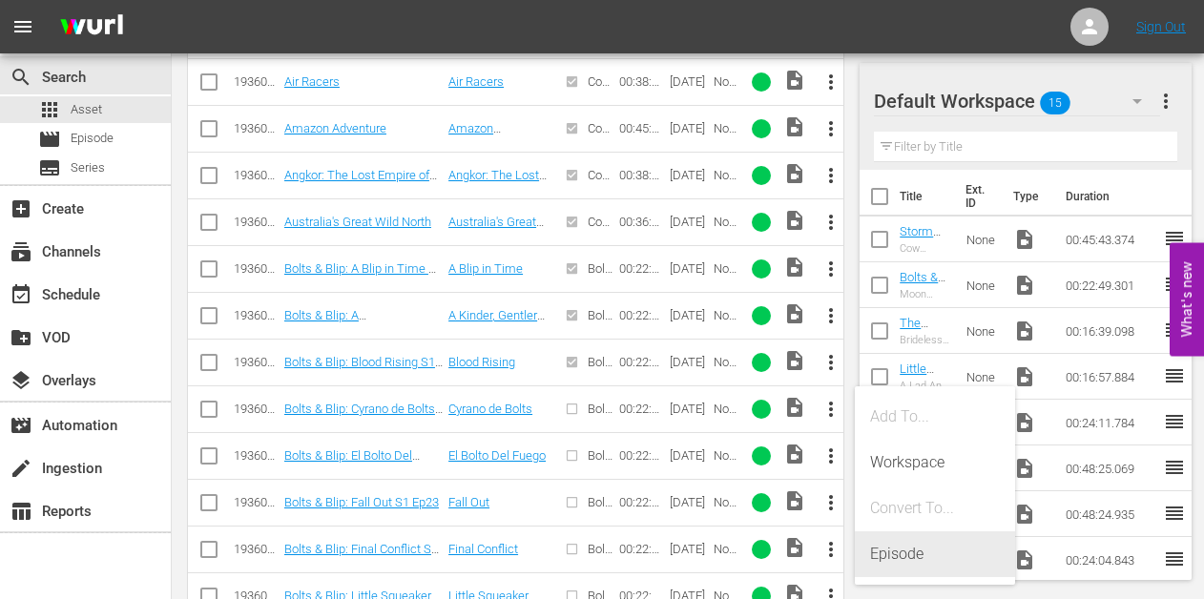
click at [895, 549] on div "Episode" at bounding box center [935, 554] width 130 height 46
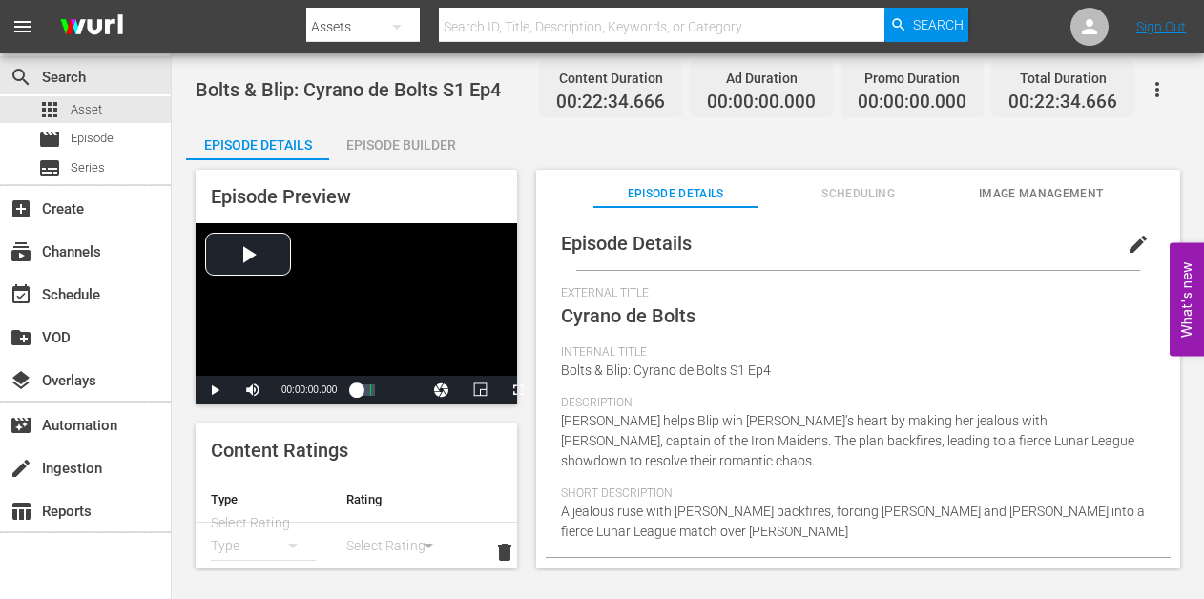
click at [414, 141] on div "Episode Builder" at bounding box center [400, 145] width 143 height 46
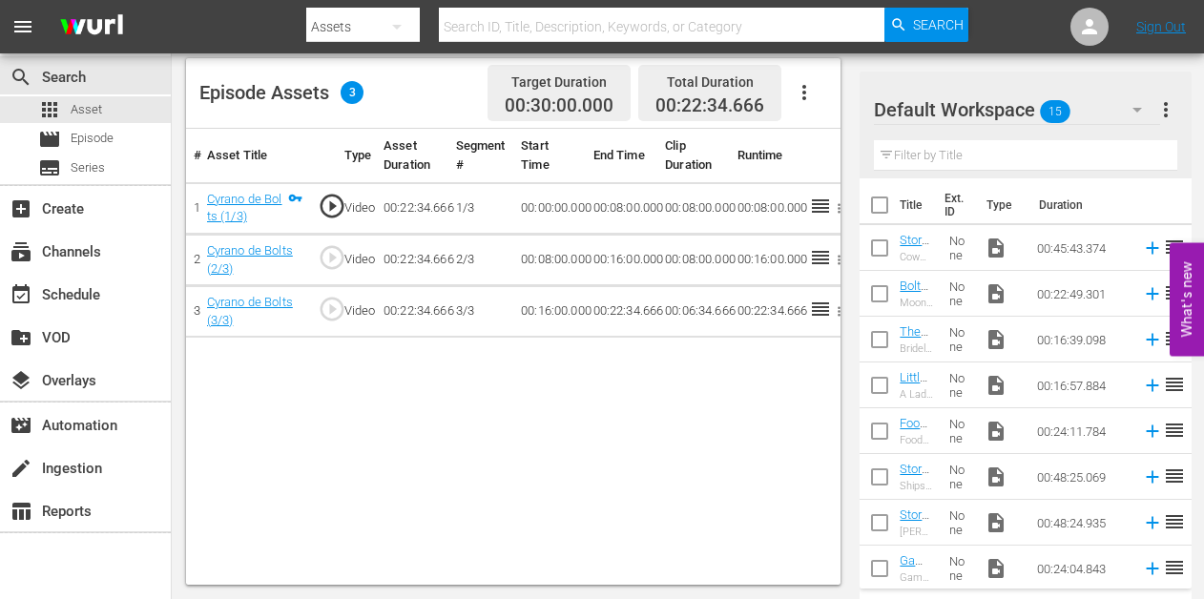
scroll to position [331, 0]
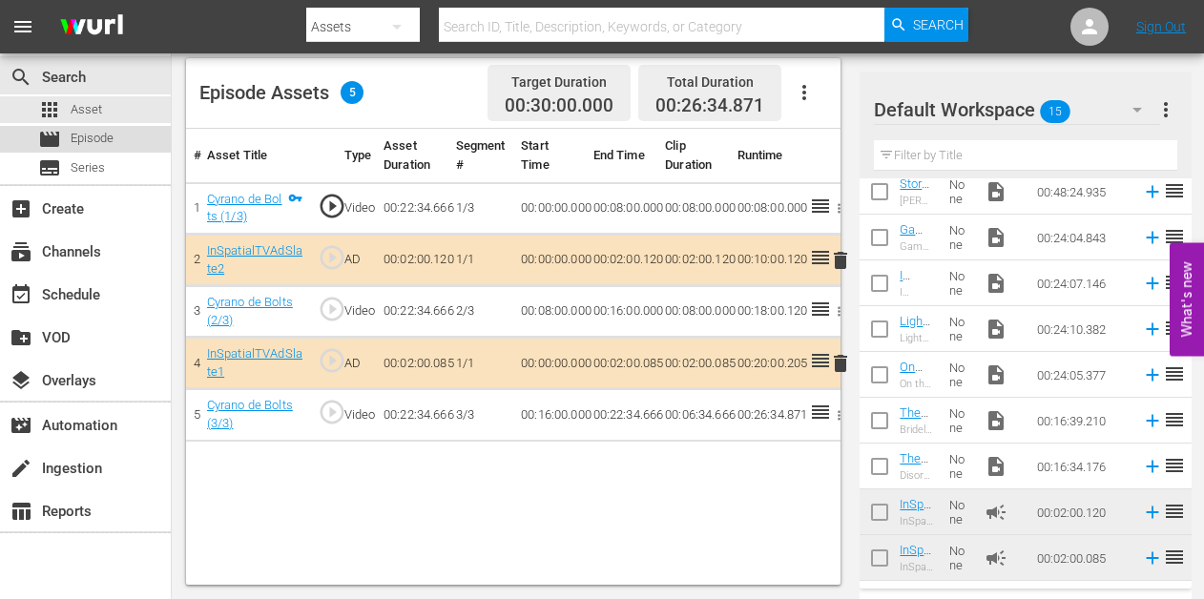
click at [92, 140] on span "Episode" at bounding box center [92, 138] width 43 height 19
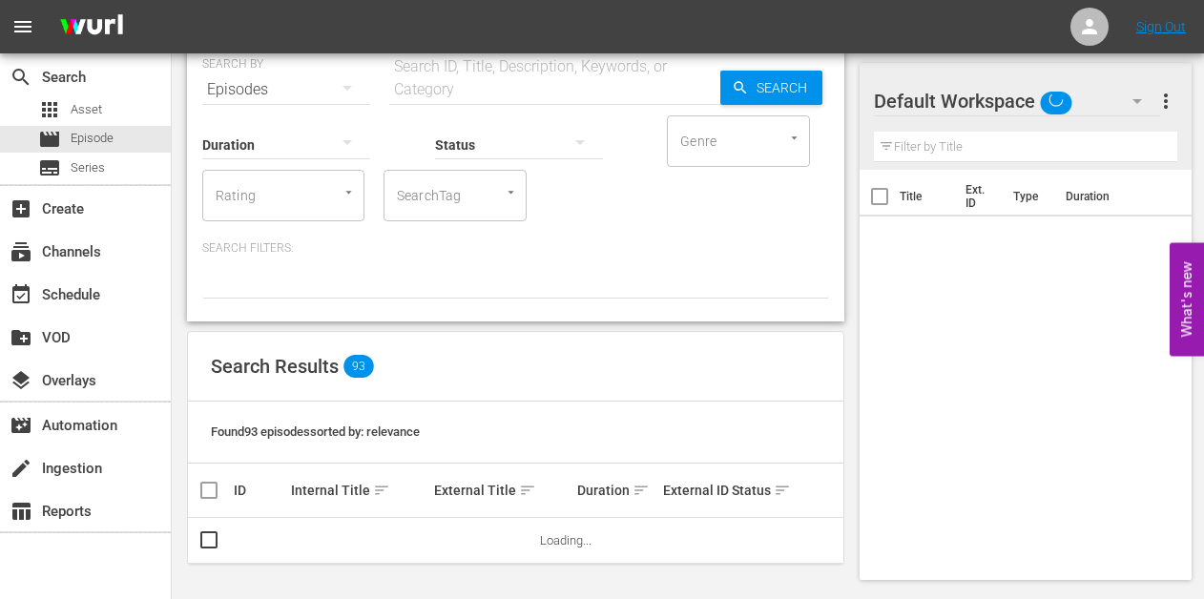
scroll to position [78, 0]
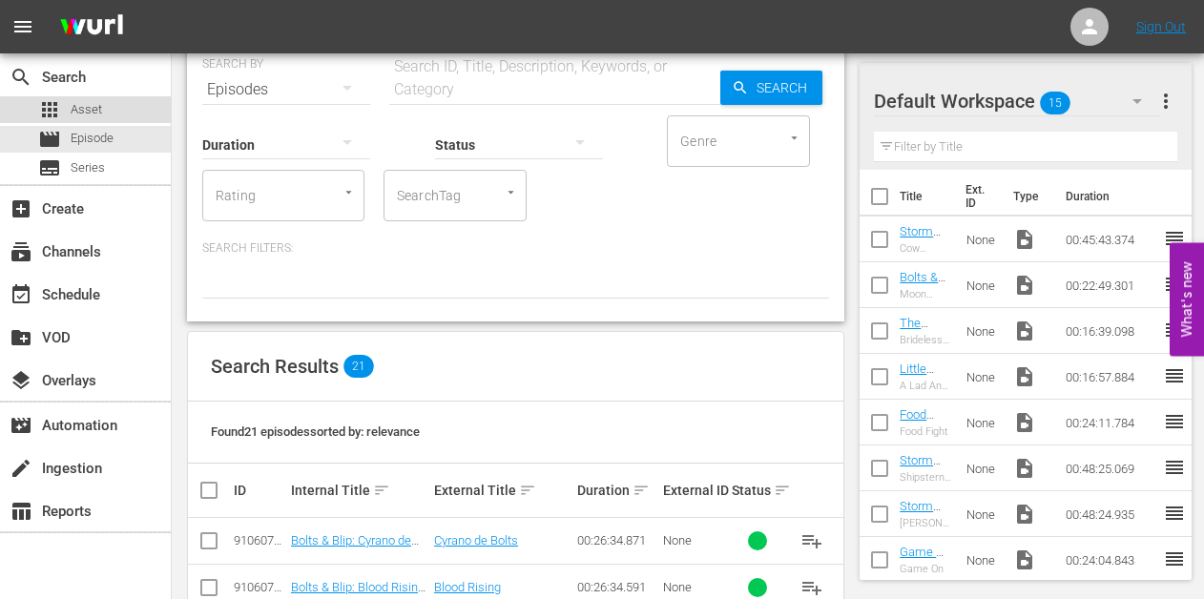
click at [84, 101] on span "Asset" at bounding box center [86, 109] width 31 height 19
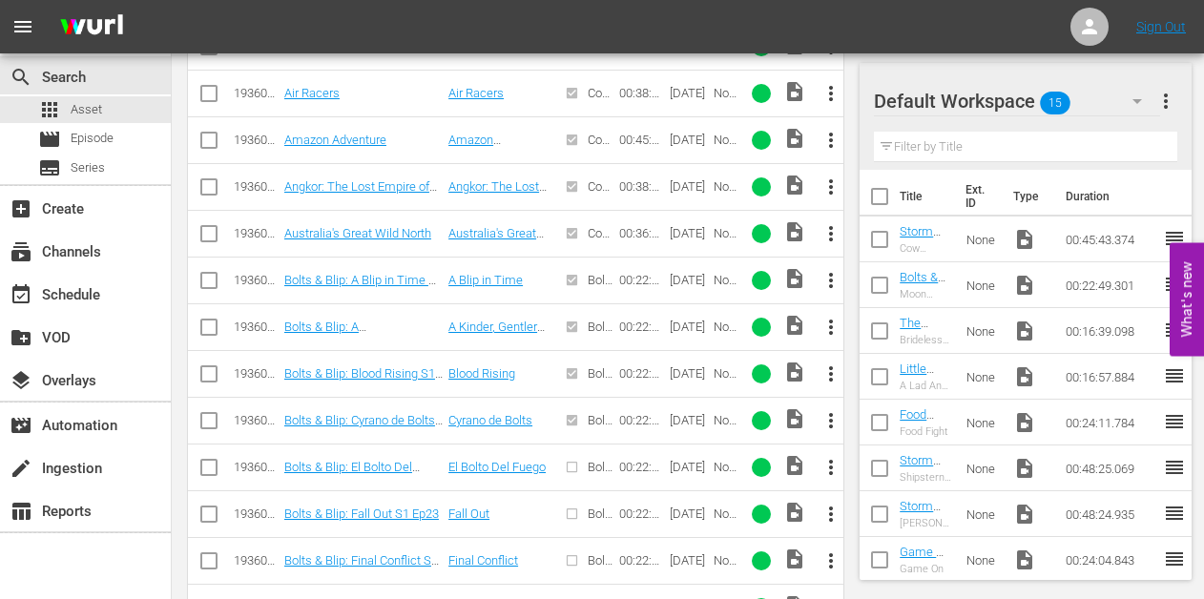
scroll to position [703, 0]
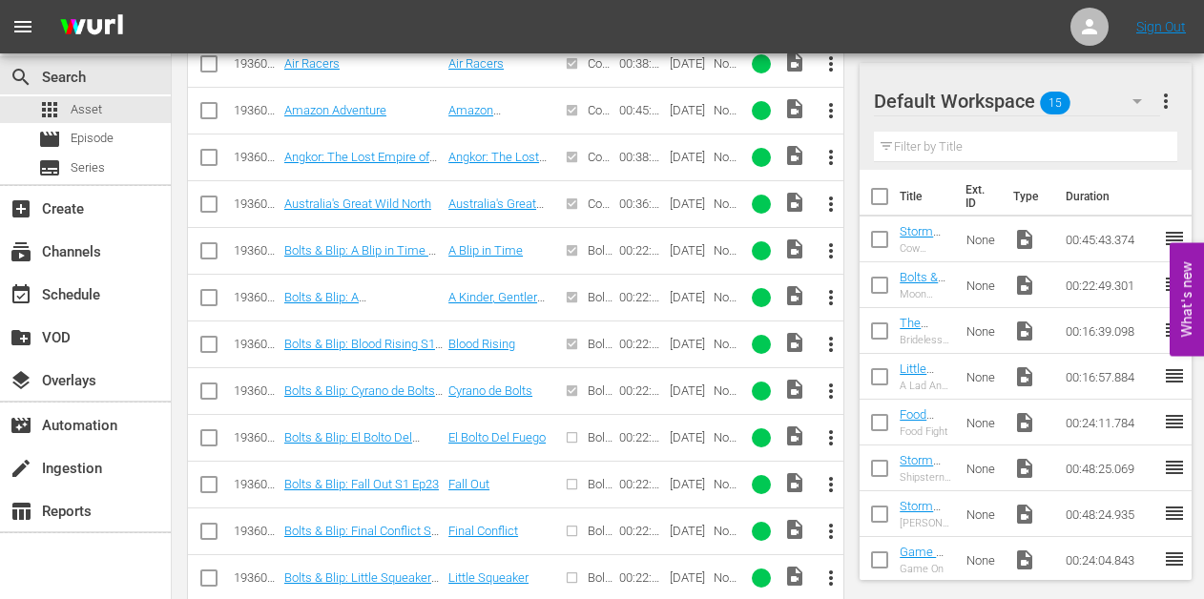
click at [831, 435] on span "more_vert" at bounding box center [830, 437] width 23 height 23
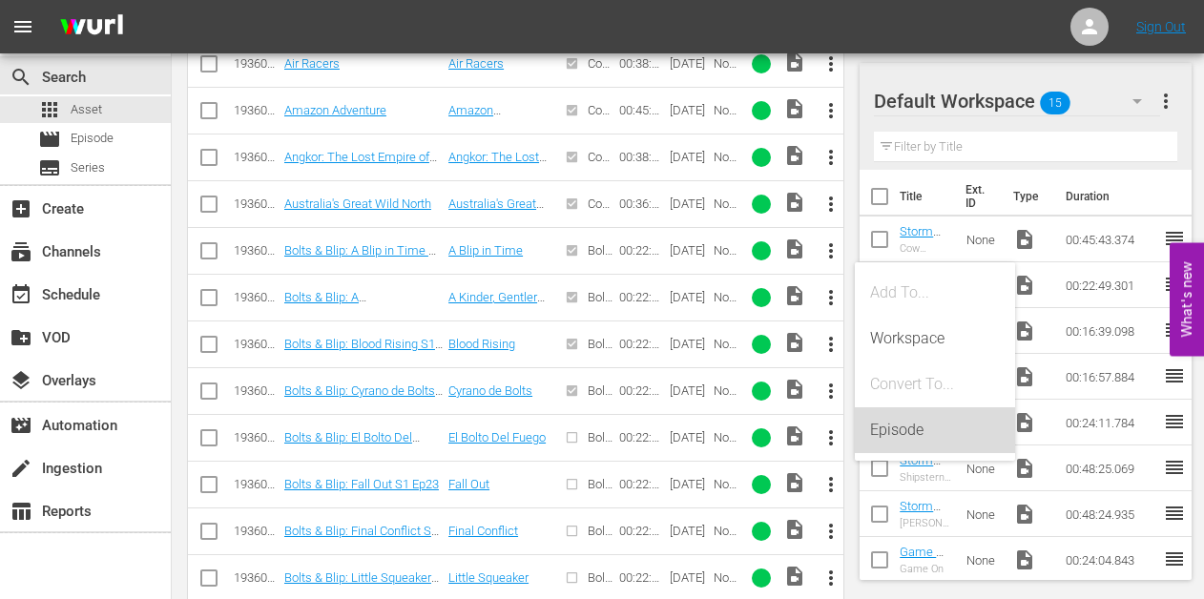
click at [905, 424] on div "Episode" at bounding box center [935, 430] width 130 height 46
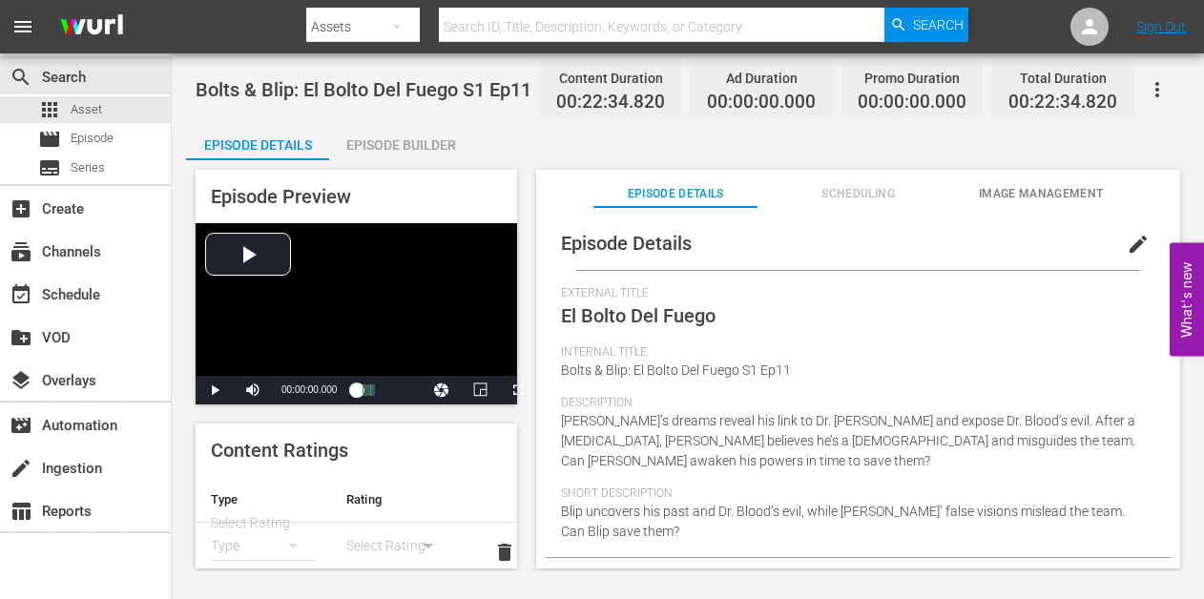
scroll to position [227, 0]
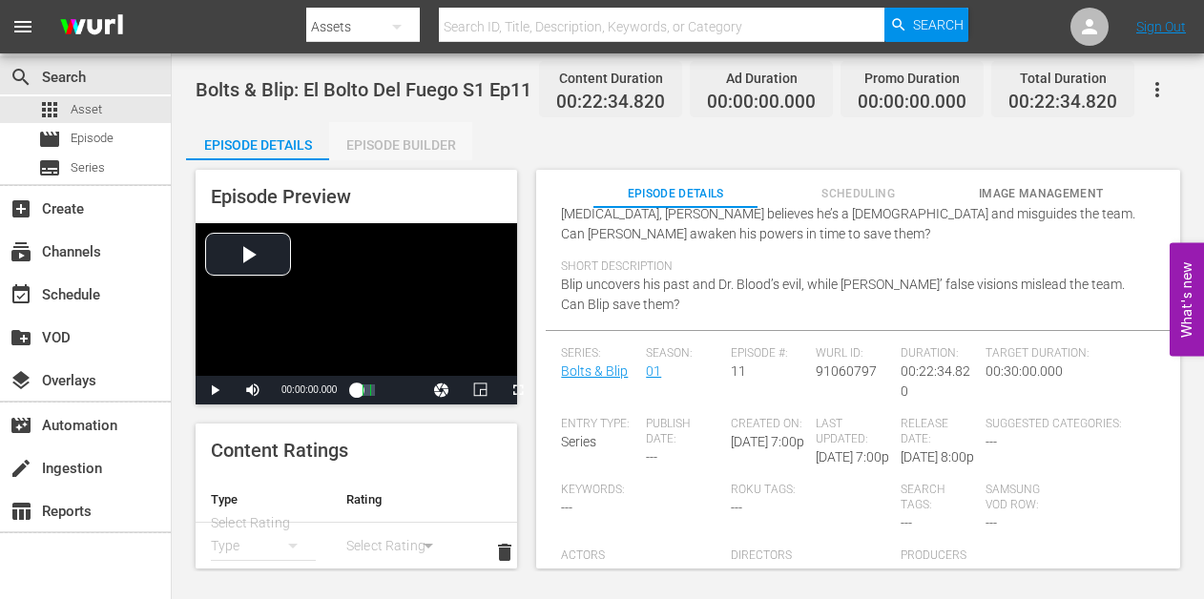
click at [394, 140] on div "Episode Builder" at bounding box center [400, 145] width 143 height 46
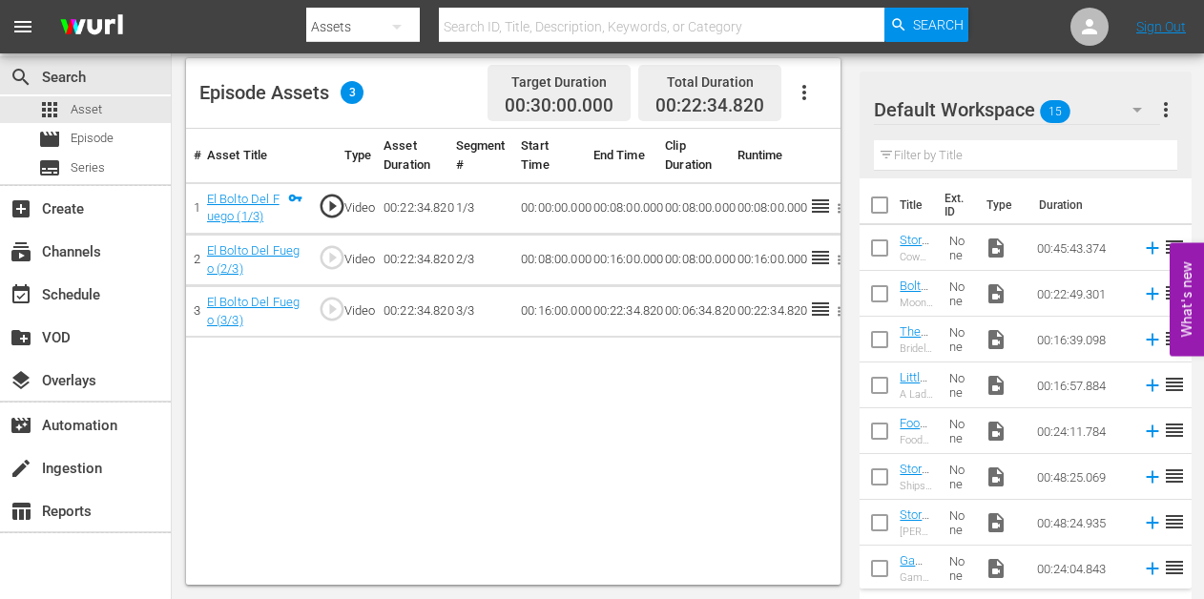
scroll to position [331, 0]
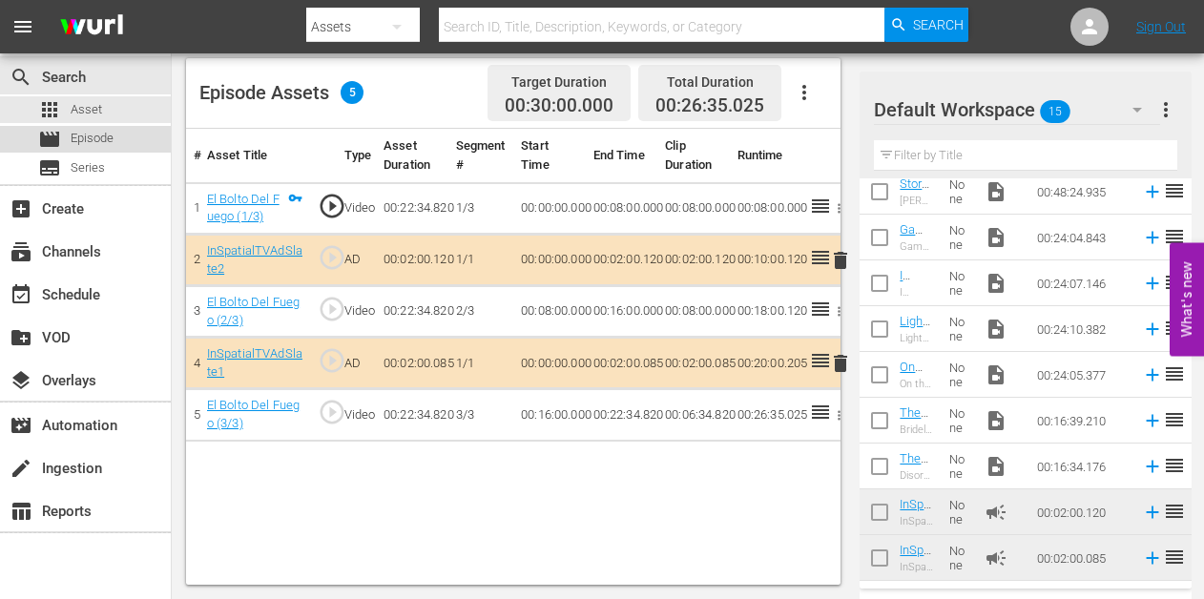
click at [96, 136] on span "Episode" at bounding box center [92, 138] width 43 height 19
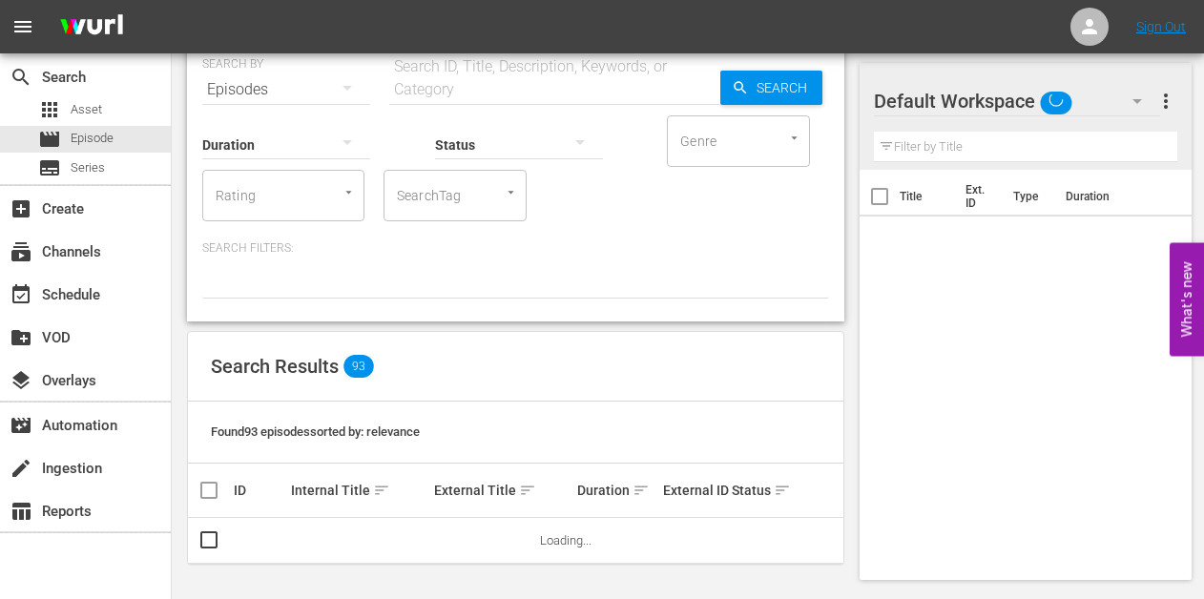
scroll to position [78, 0]
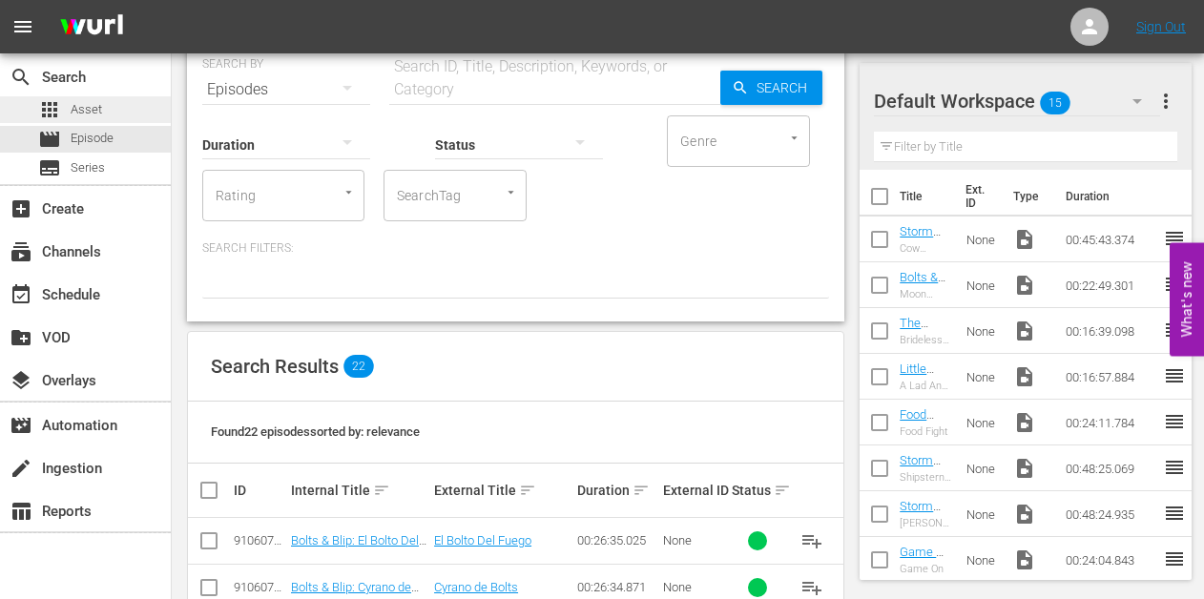
click at [111, 105] on div "apps Asset" at bounding box center [85, 109] width 171 height 27
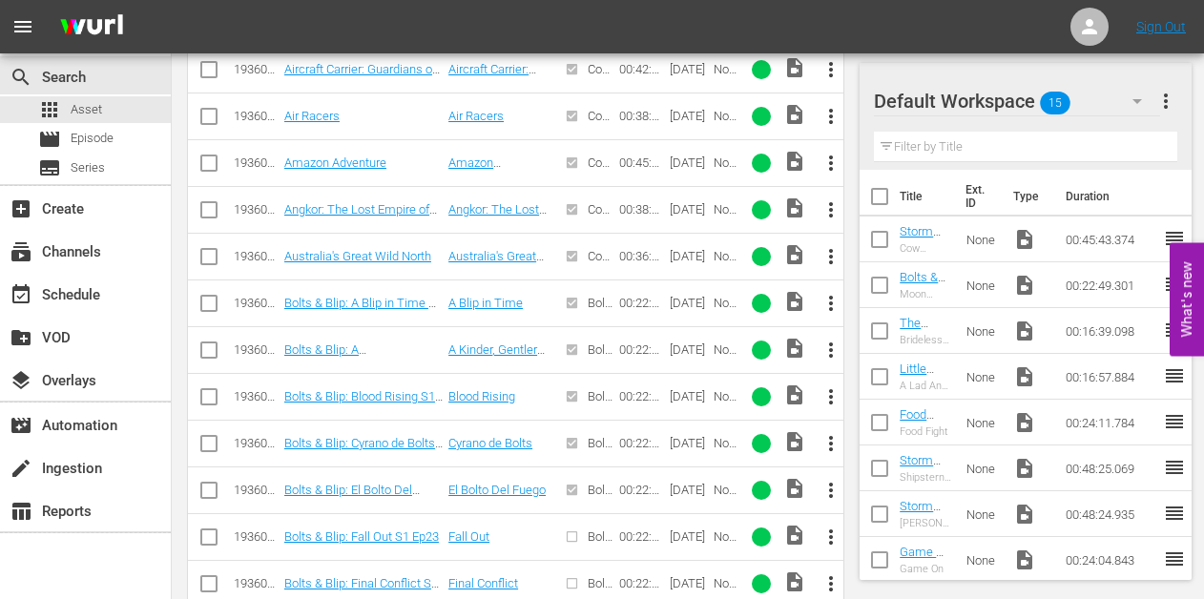
scroll to position [792, 0]
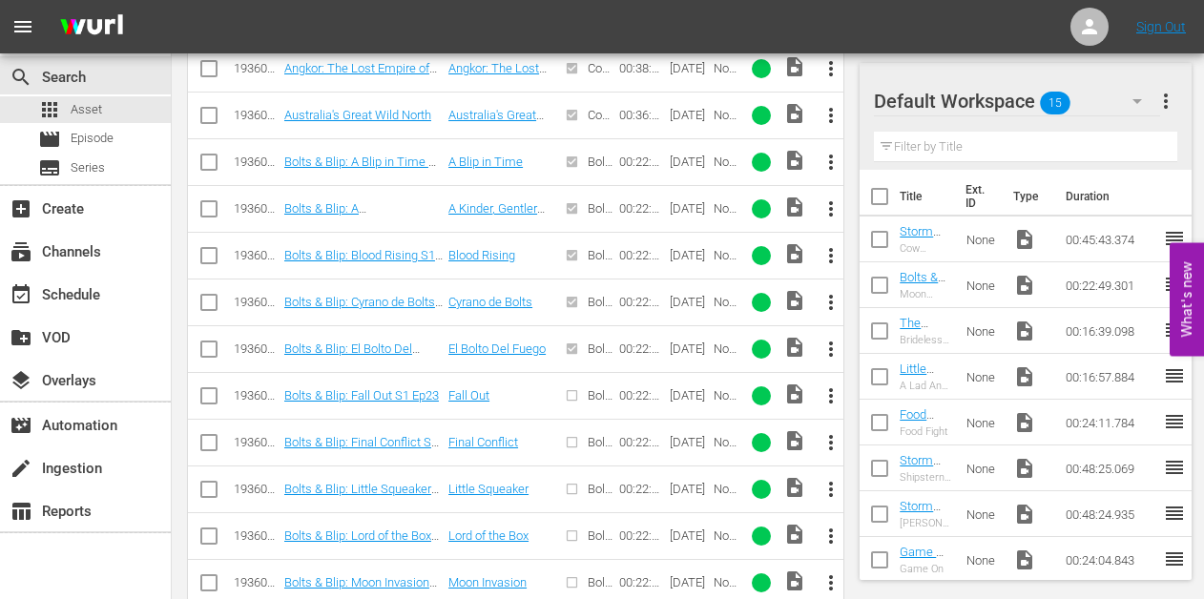
click at [833, 395] on span "more_vert" at bounding box center [830, 395] width 23 height 23
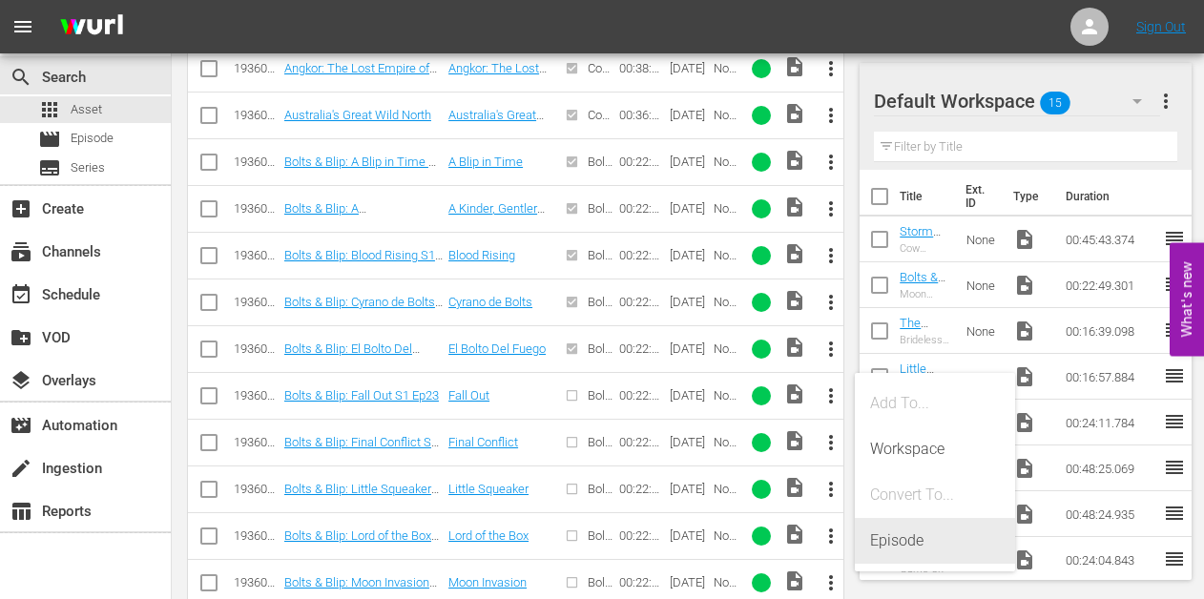
click at [903, 542] on div "Episode" at bounding box center [935, 541] width 130 height 46
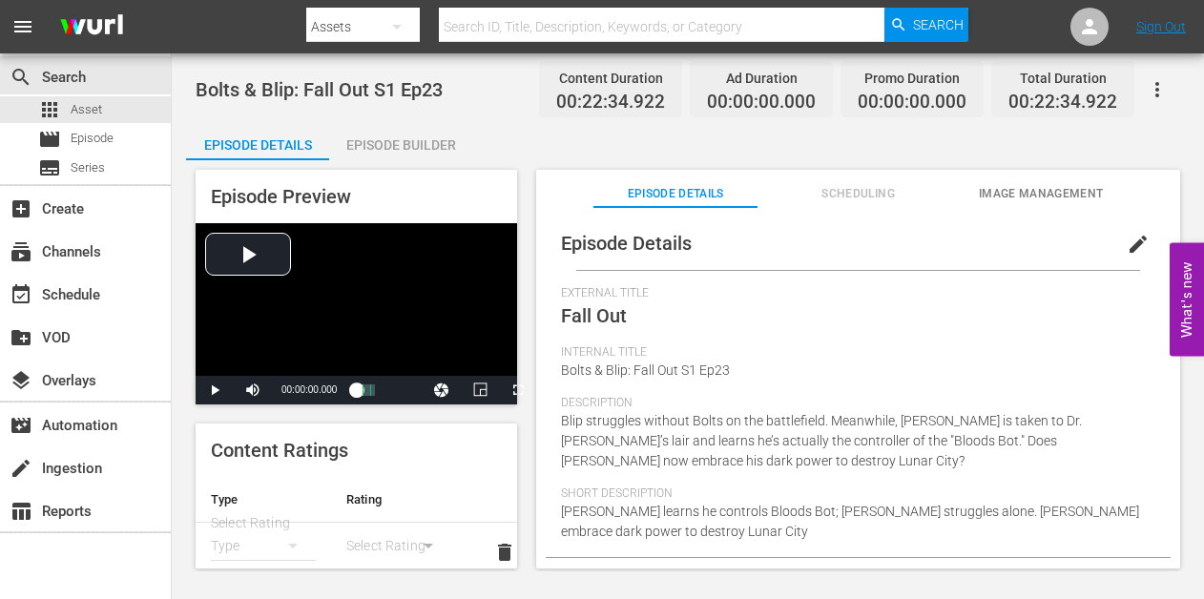
click at [388, 147] on div "Episode Builder" at bounding box center [400, 145] width 143 height 46
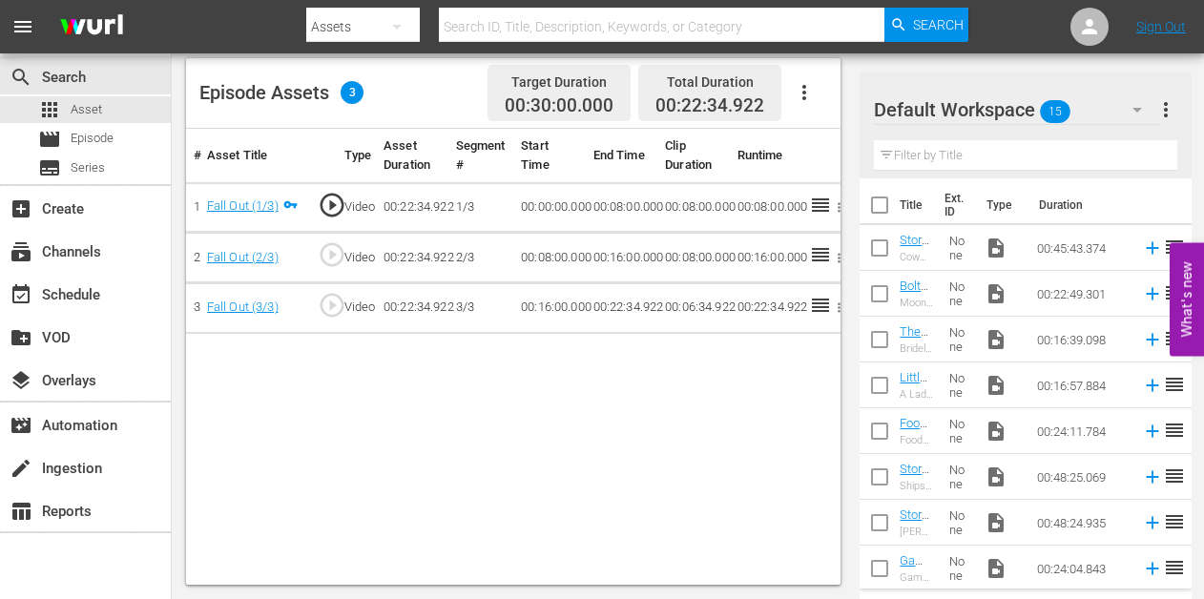
scroll to position [331, 0]
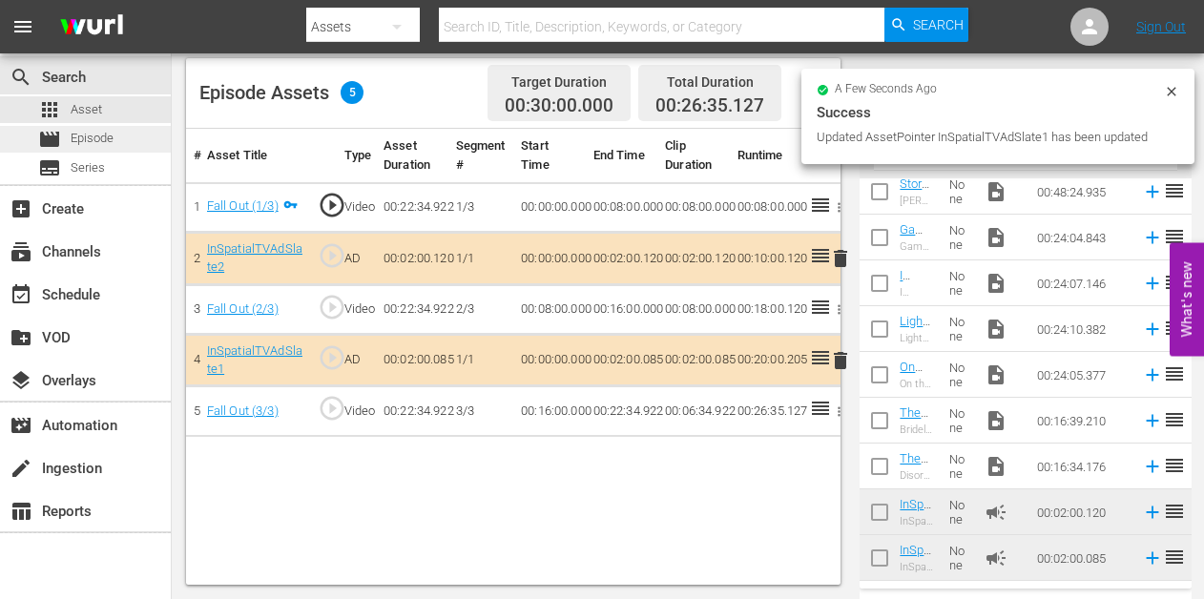
click at [103, 140] on span "Episode" at bounding box center [92, 138] width 43 height 19
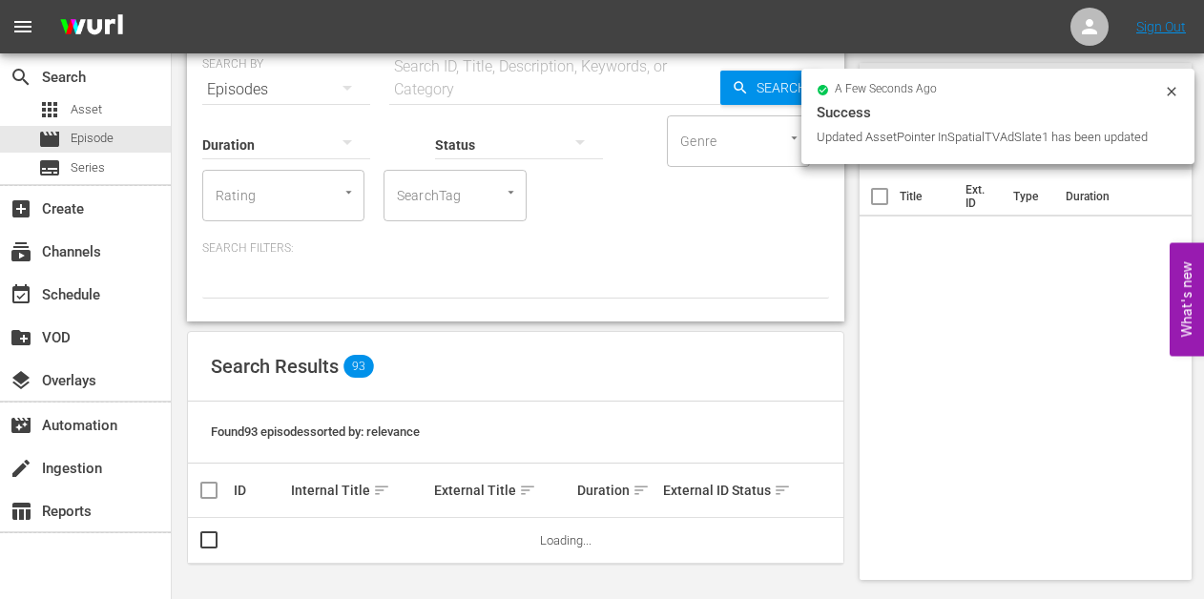
scroll to position [78, 0]
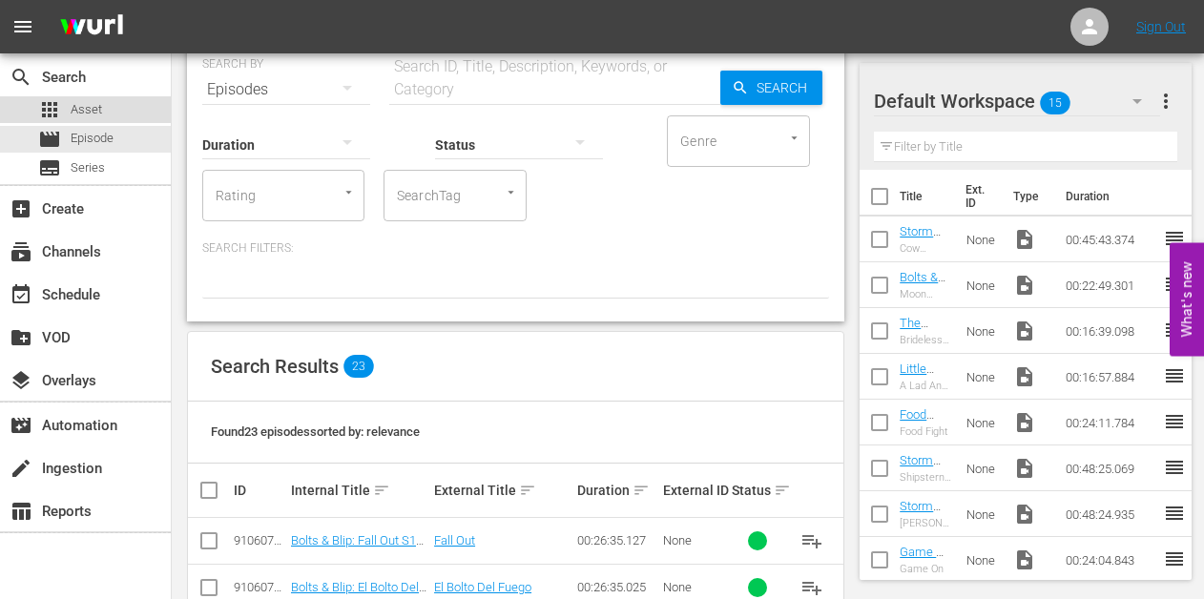
click at [82, 97] on div "apps Asset" at bounding box center [70, 109] width 64 height 27
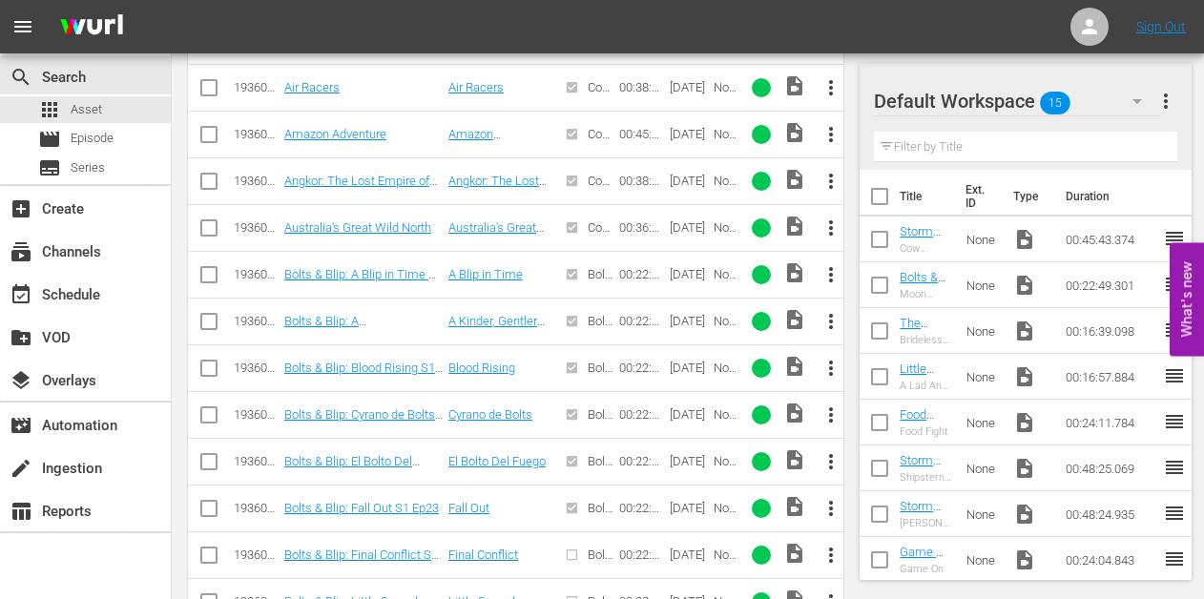
scroll to position [681, 0]
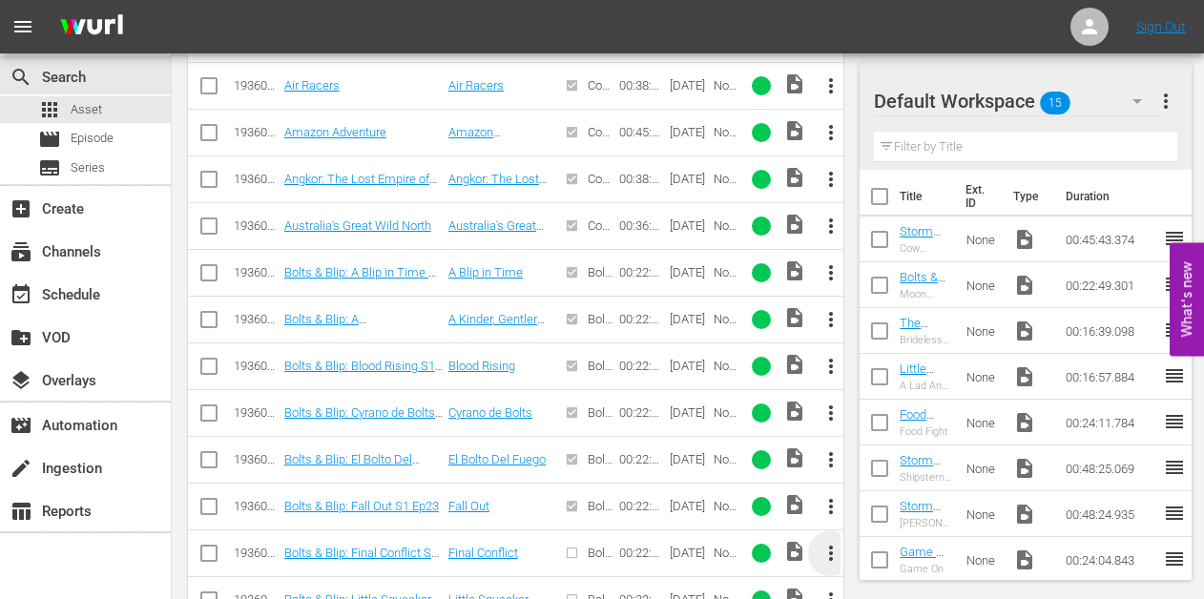
click at [830, 549] on span "more_vert" at bounding box center [830, 553] width 23 height 23
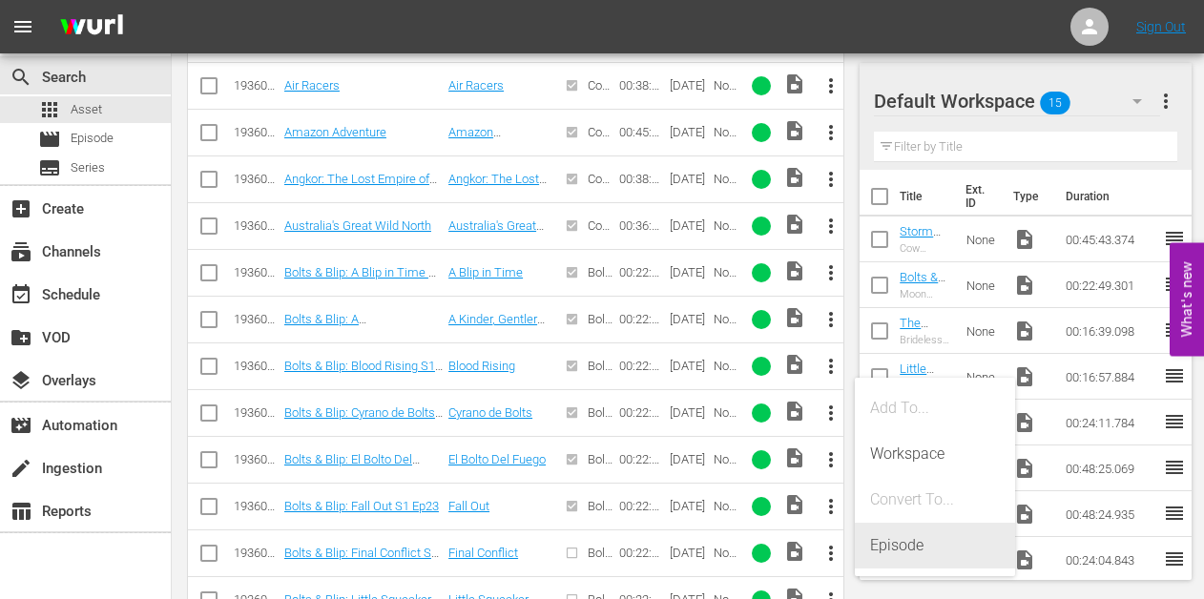
click at [907, 537] on div "Episode" at bounding box center [935, 546] width 130 height 46
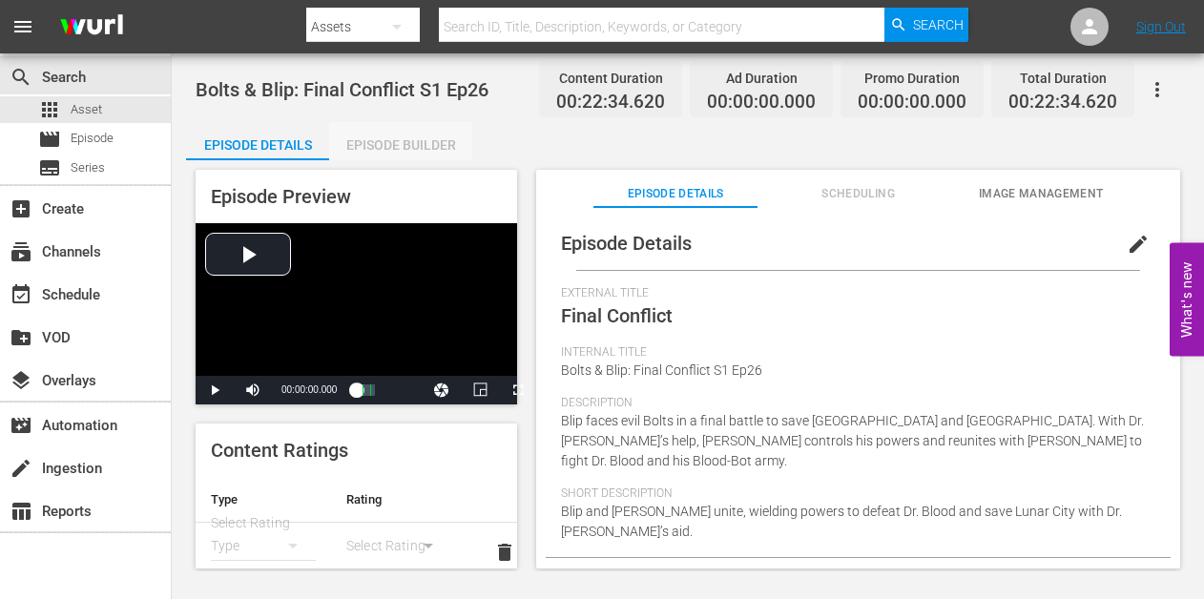
click at [414, 147] on div "Episode Builder" at bounding box center [400, 145] width 143 height 46
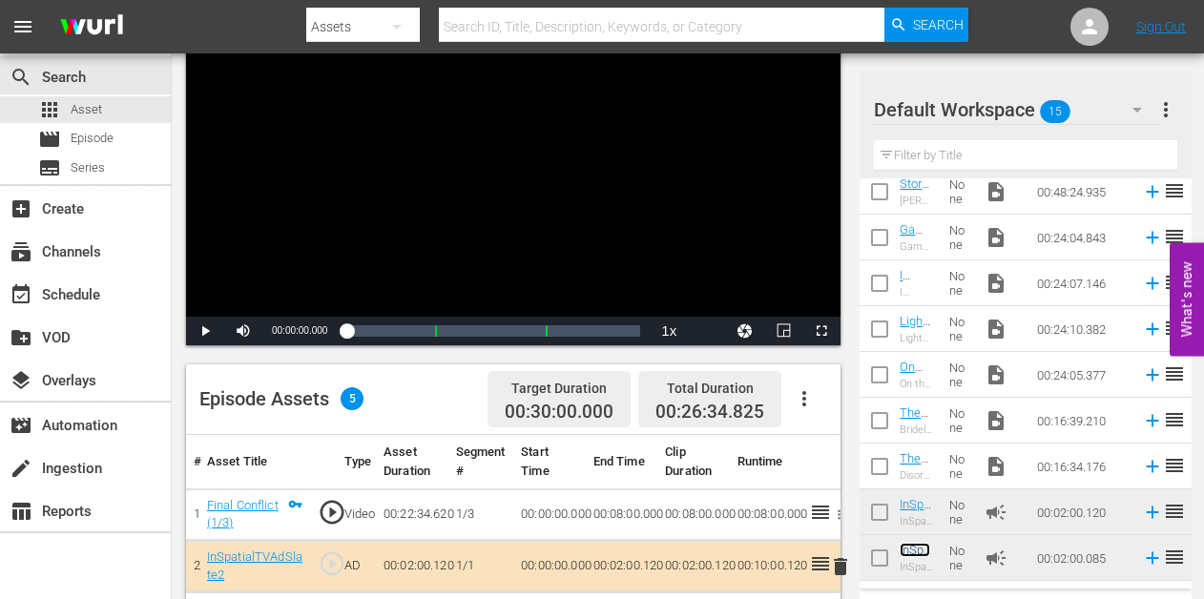
scroll to position [301, 0]
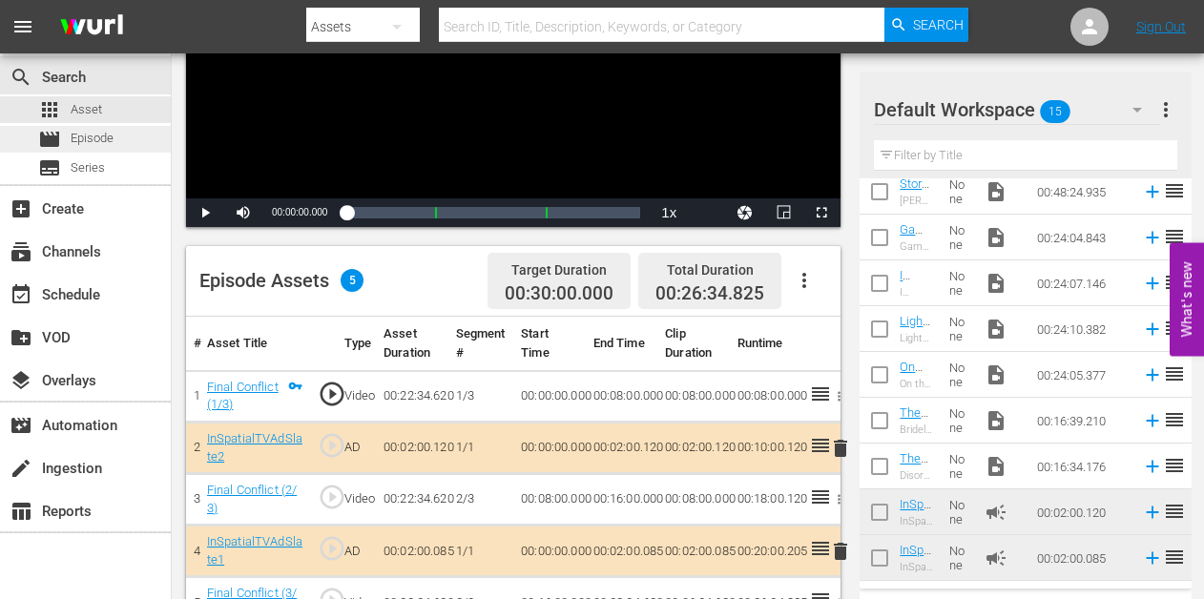
click at [74, 131] on span "Episode" at bounding box center [92, 138] width 43 height 19
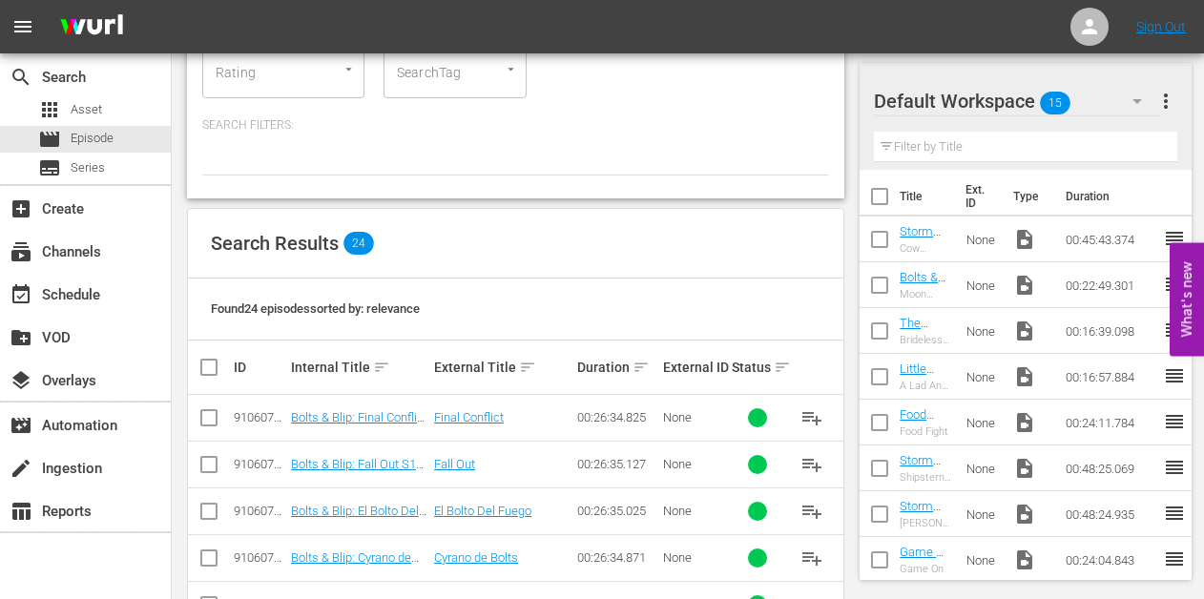
scroll to position [187, 0]
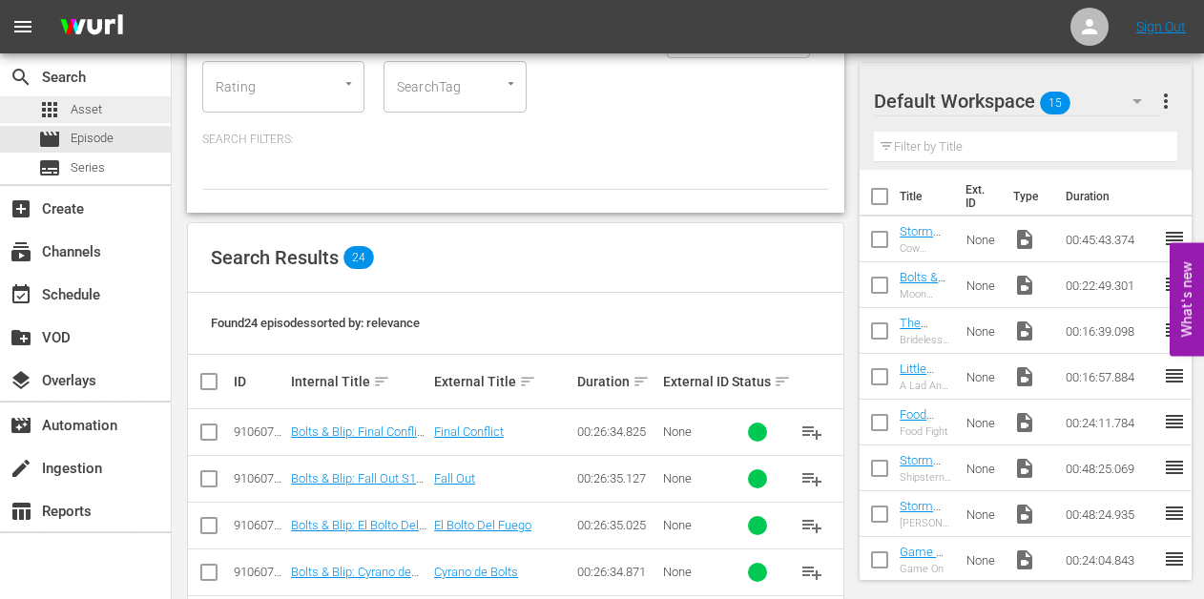
click at [116, 107] on div "apps Asset" at bounding box center [85, 109] width 171 height 27
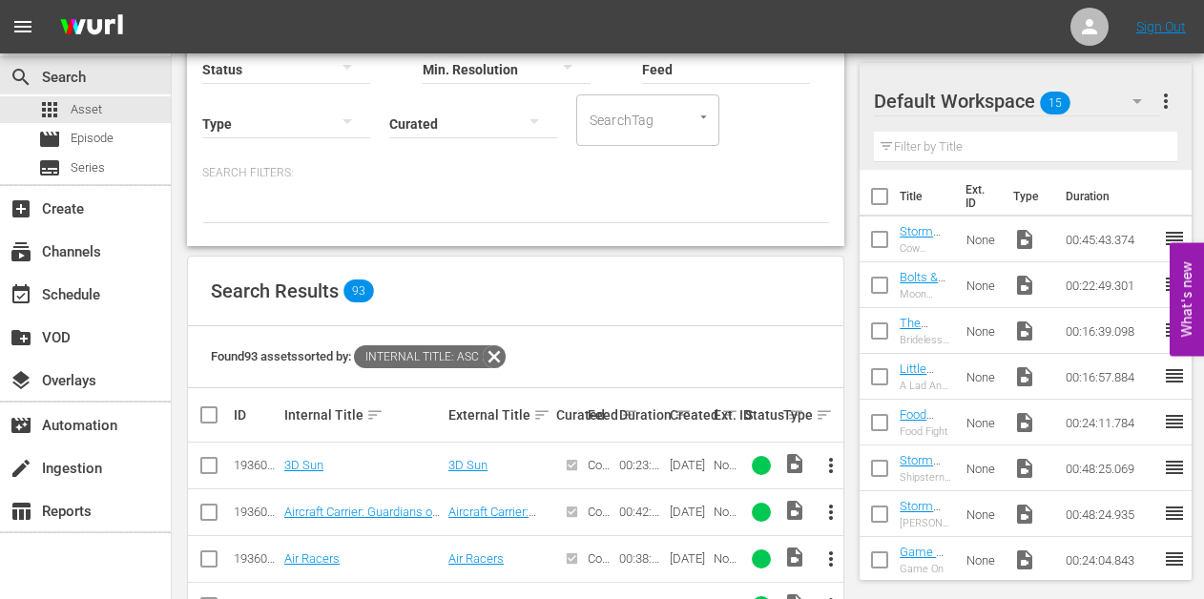
scroll to position [860, 0]
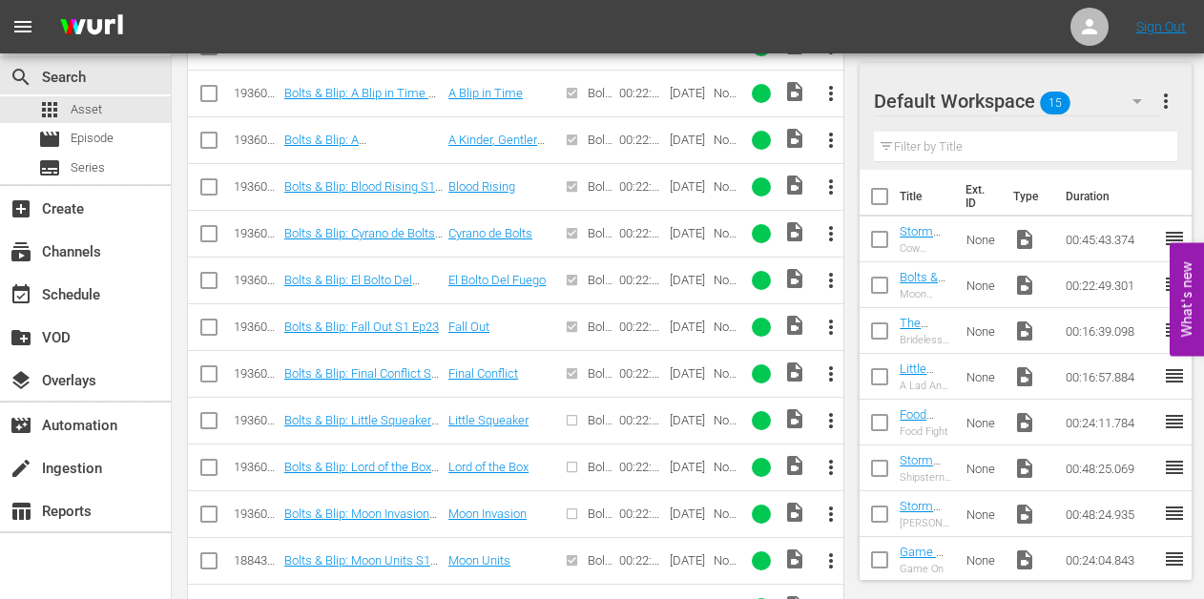
click at [831, 420] on span "more_vert" at bounding box center [830, 420] width 23 height 23
click at [911, 563] on div "Episode" at bounding box center [935, 566] width 130 height 46
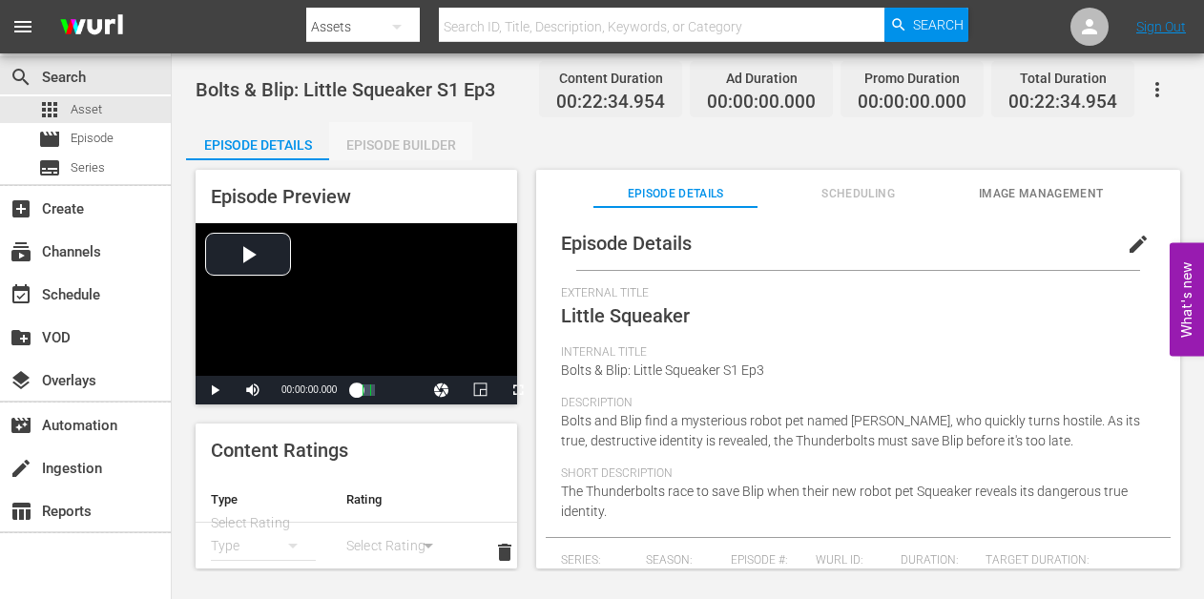
click at [398, 132] on div "Episode Builder" at bounding box center [400, 145] width 143 height 46
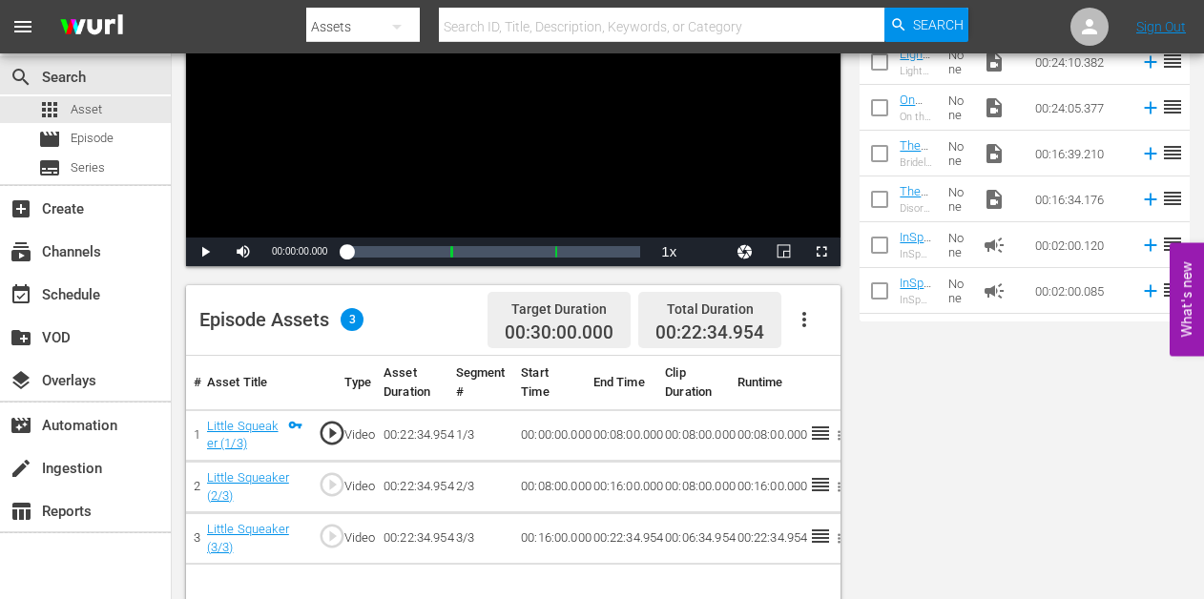
scroll to position [489, 0]
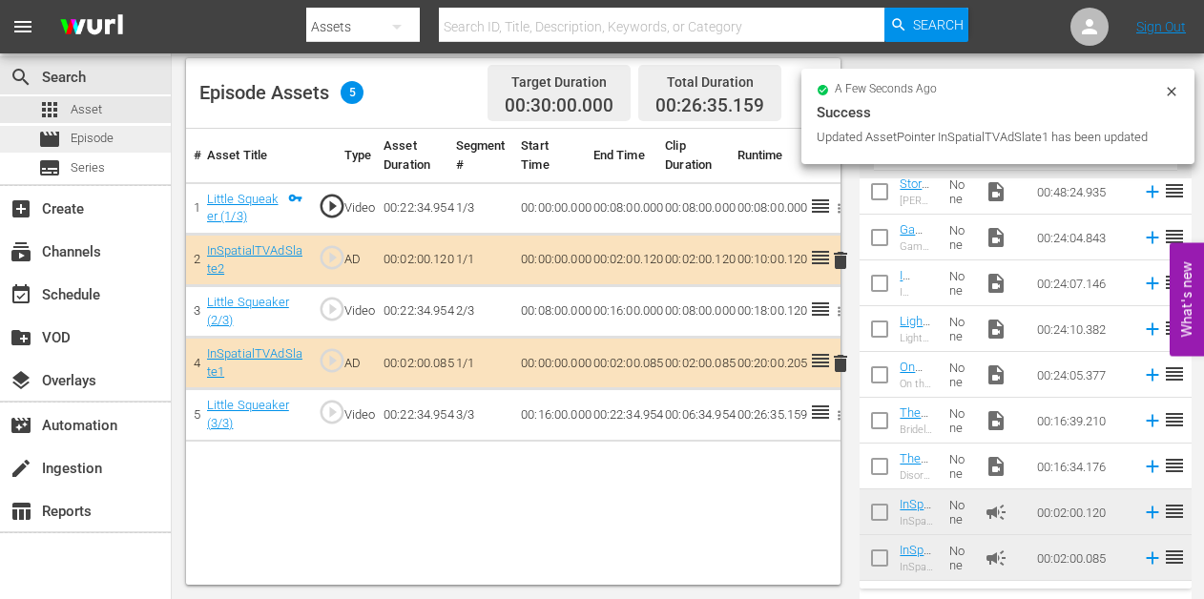
click at [96, 137] on span "Episode" at bounding box center [92, 138] width 43 height 19
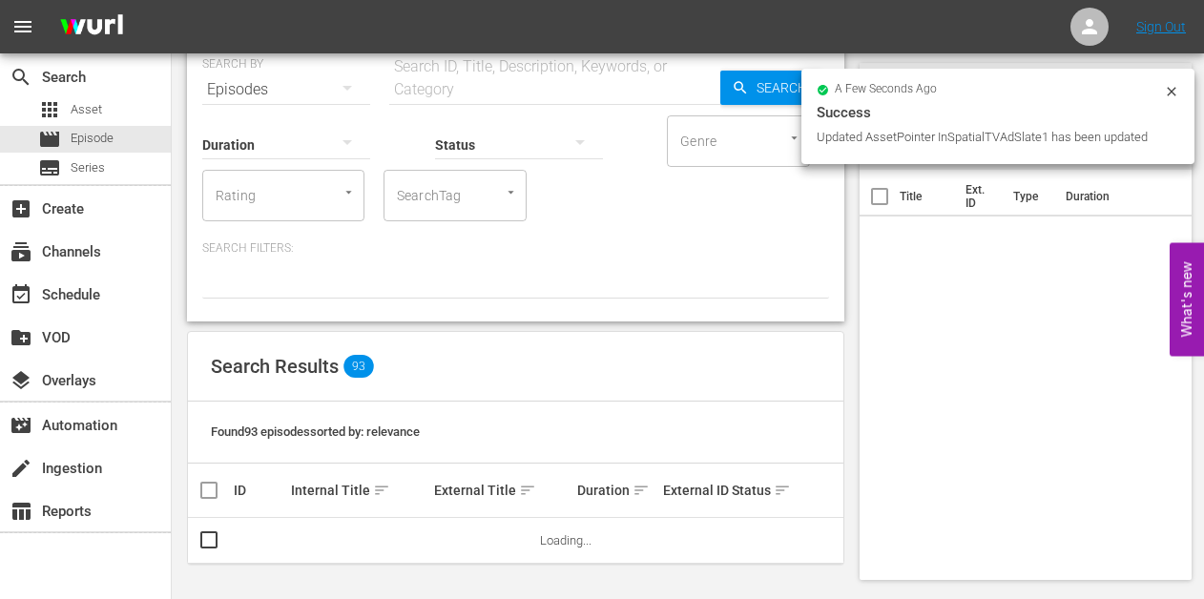
scroll to position [78, 0]
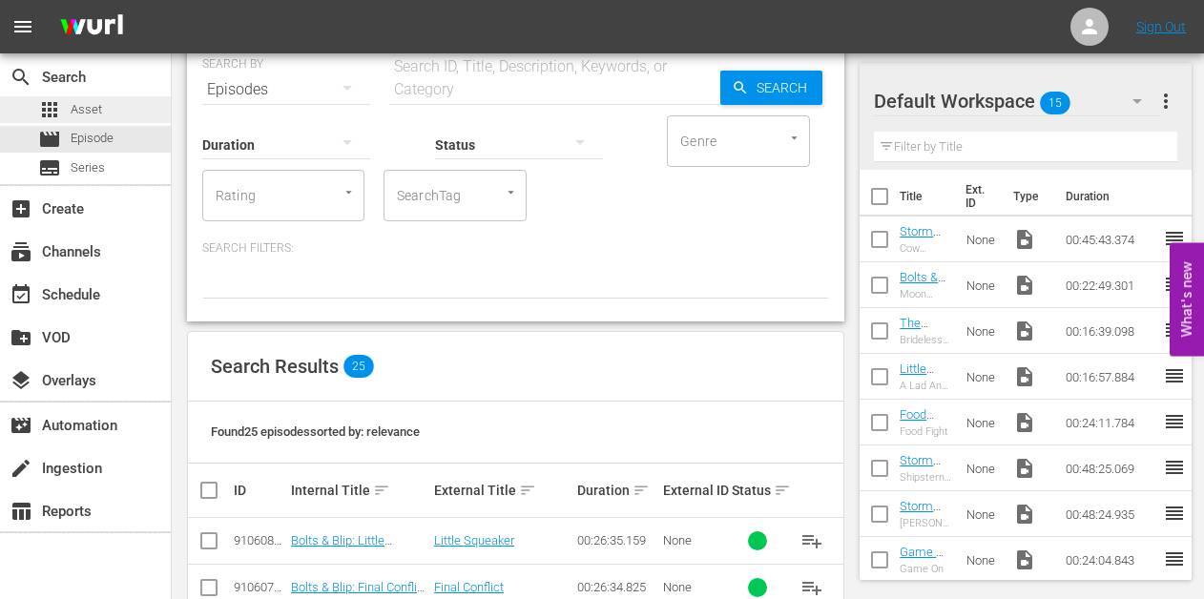
click at [93, 112] on span "Asset" at bounding box center [86, 109] width 31 height 19
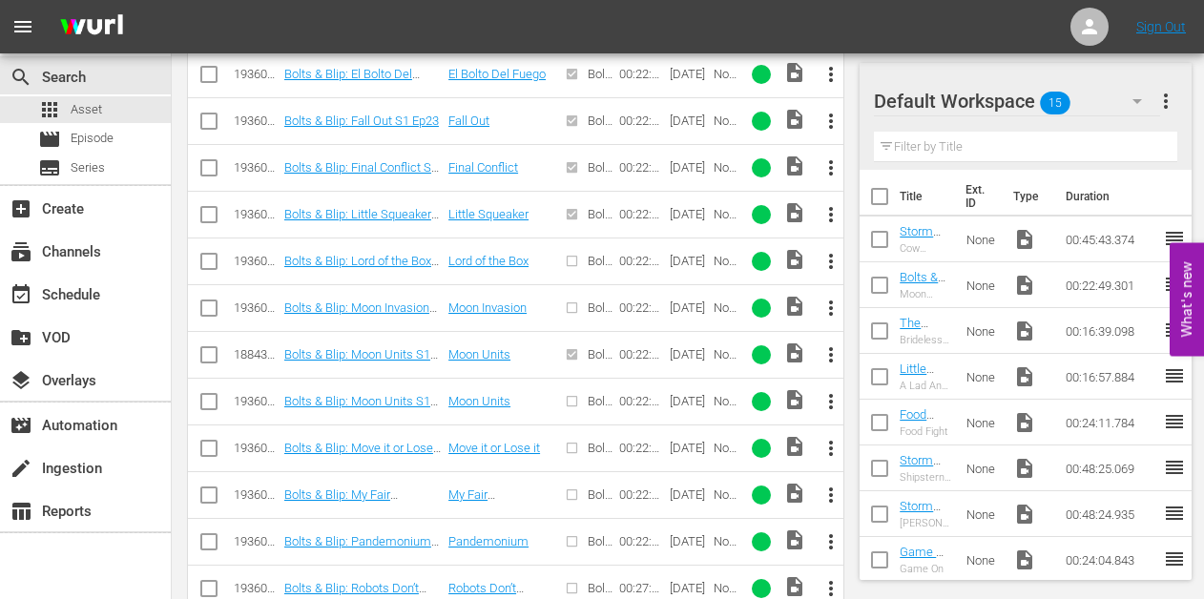
scroll to position [1080, 0]
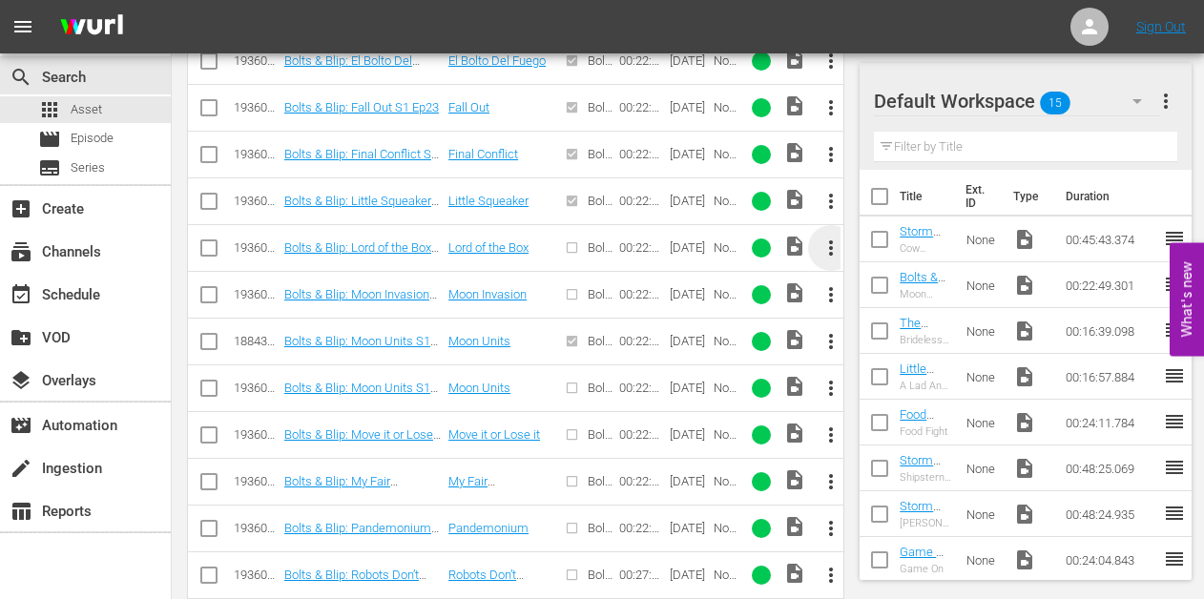
click at [827, 241] on span "more_vert" at bounding box center [830, 248] width 23 height 23
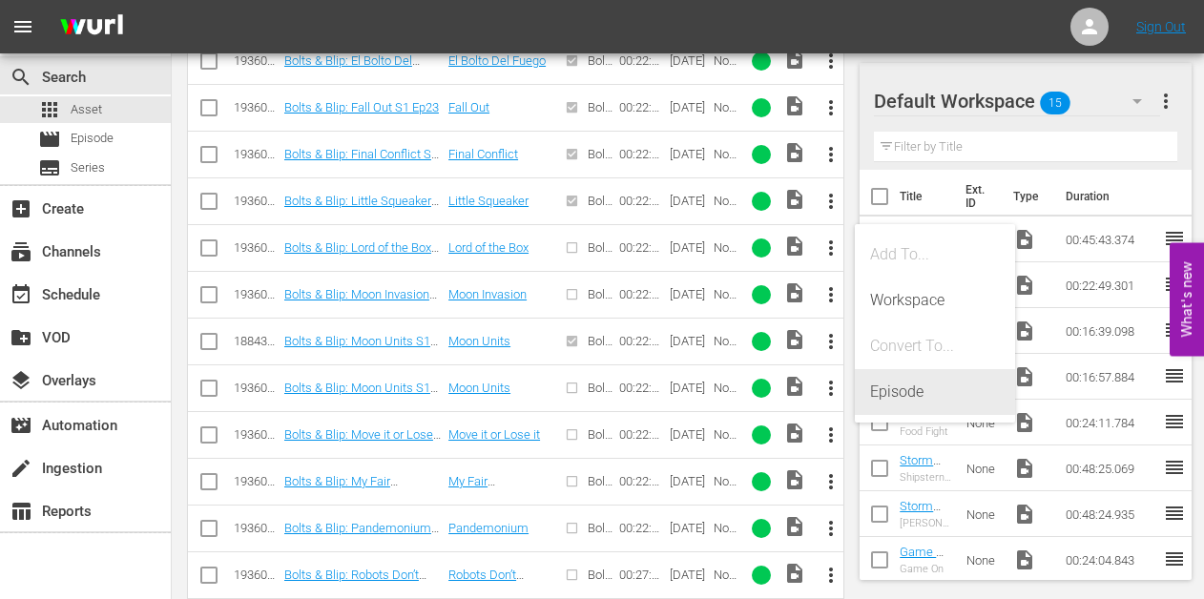
click at [893, 379] on div "Episode" at bounding box center [935, 392] width 130 height 46
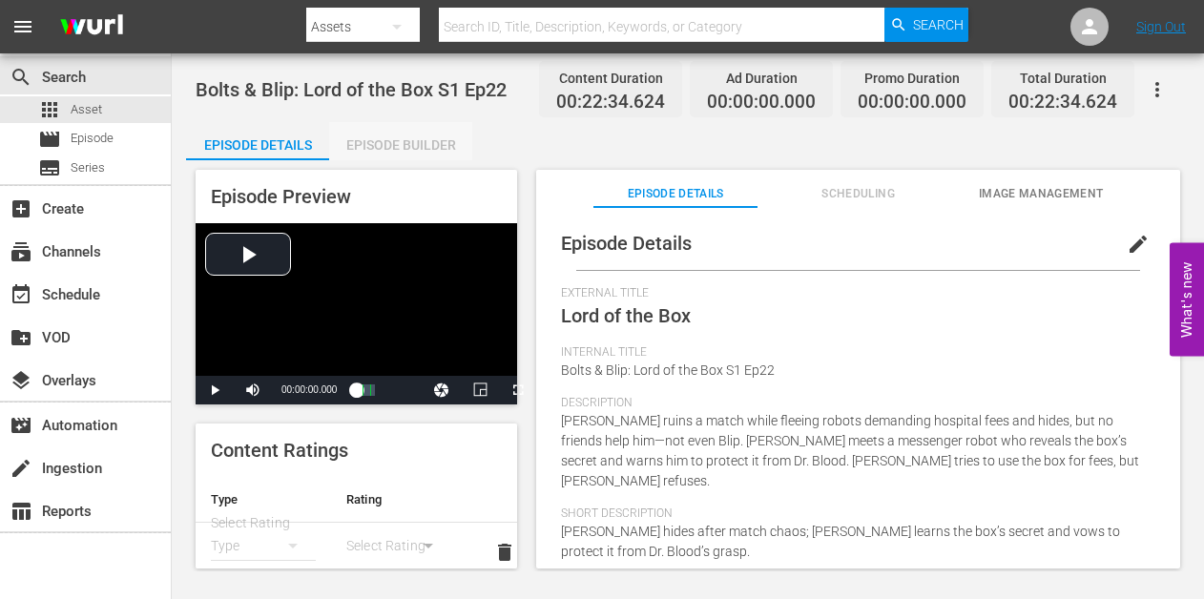
click at [424, 149] on div "Episode Builder" at bounding box center [400, 145] width 143 height 46
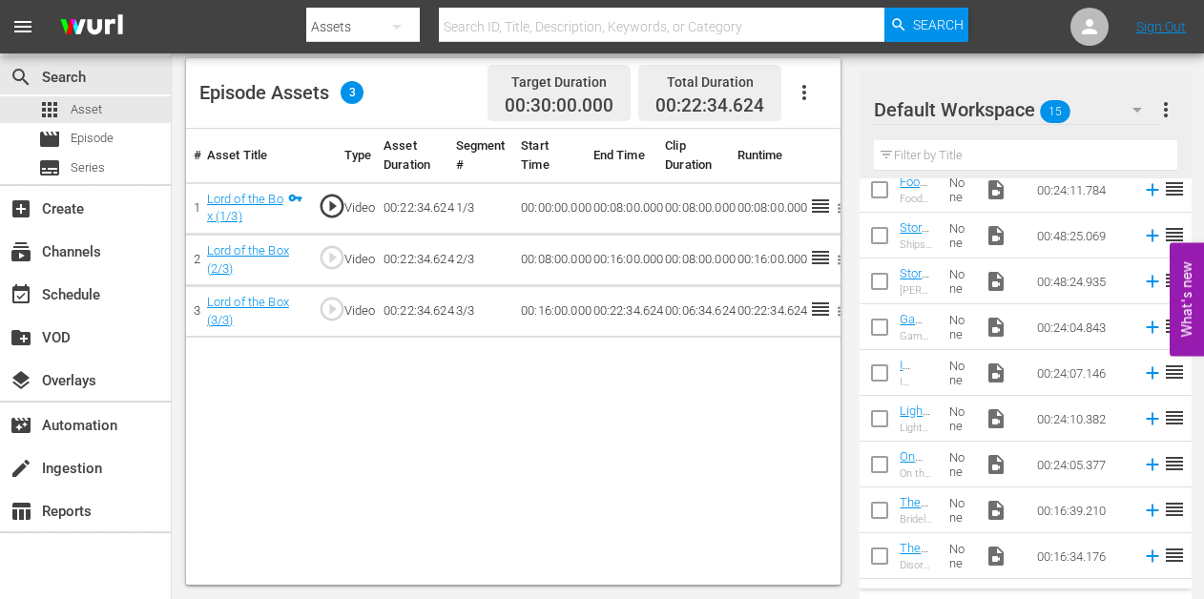
scroll to position [331, 0]
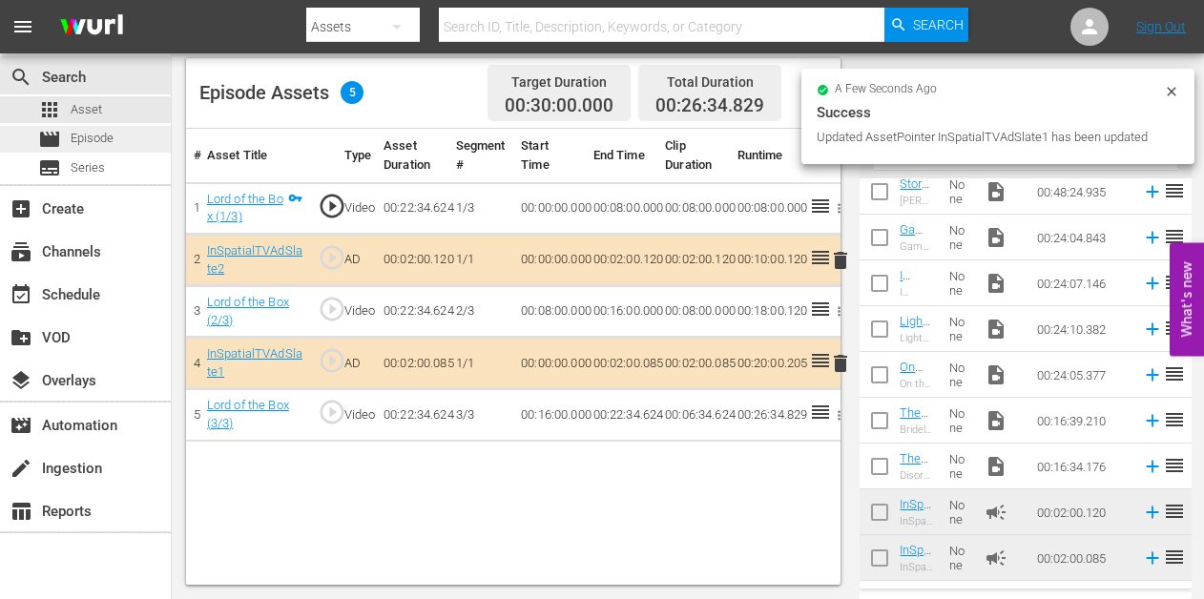
click at [92, 143] on span "Episode" at bounding box center [92, 138] width 43 height 19
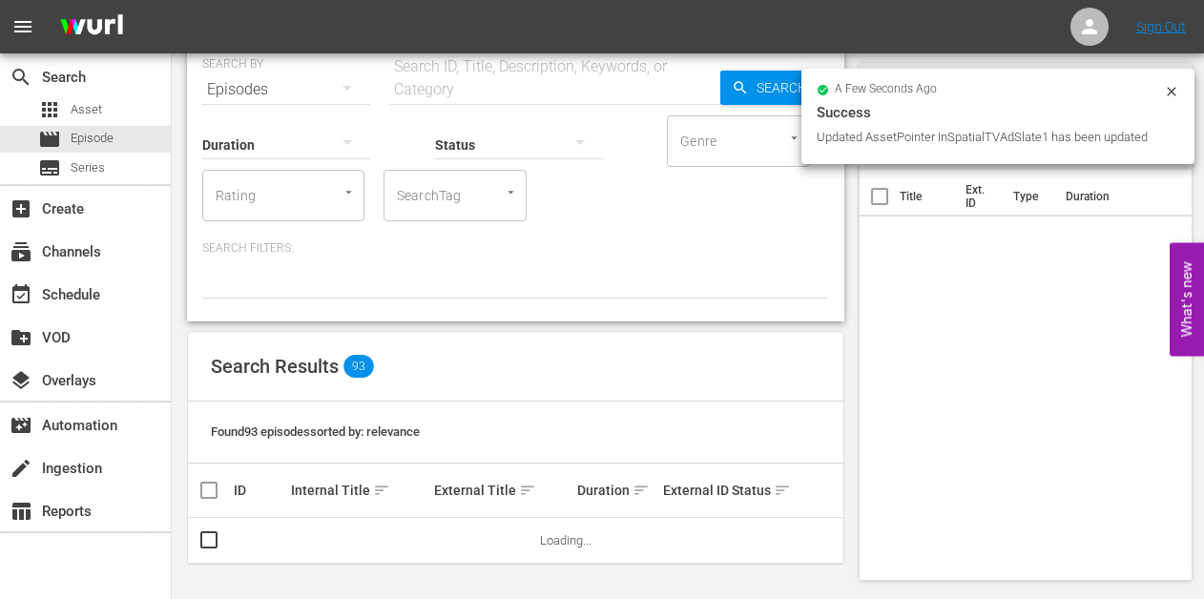
scroll to position [78, 0]
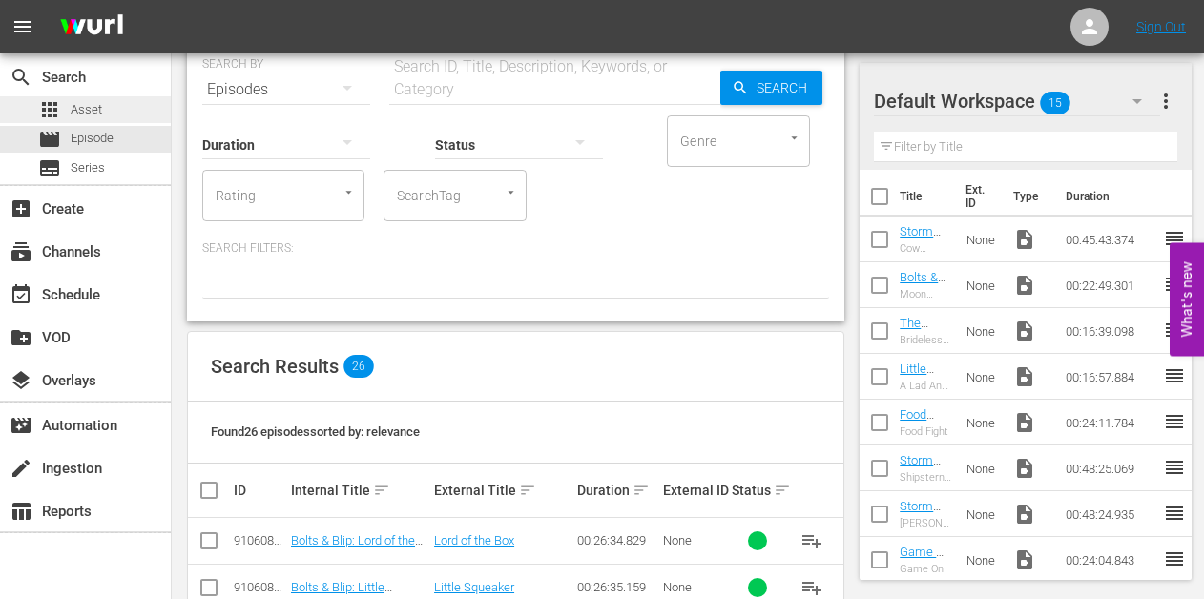
click at [93, 101] on span "Asset" at bounding box center [86, 109] width 31 height 19
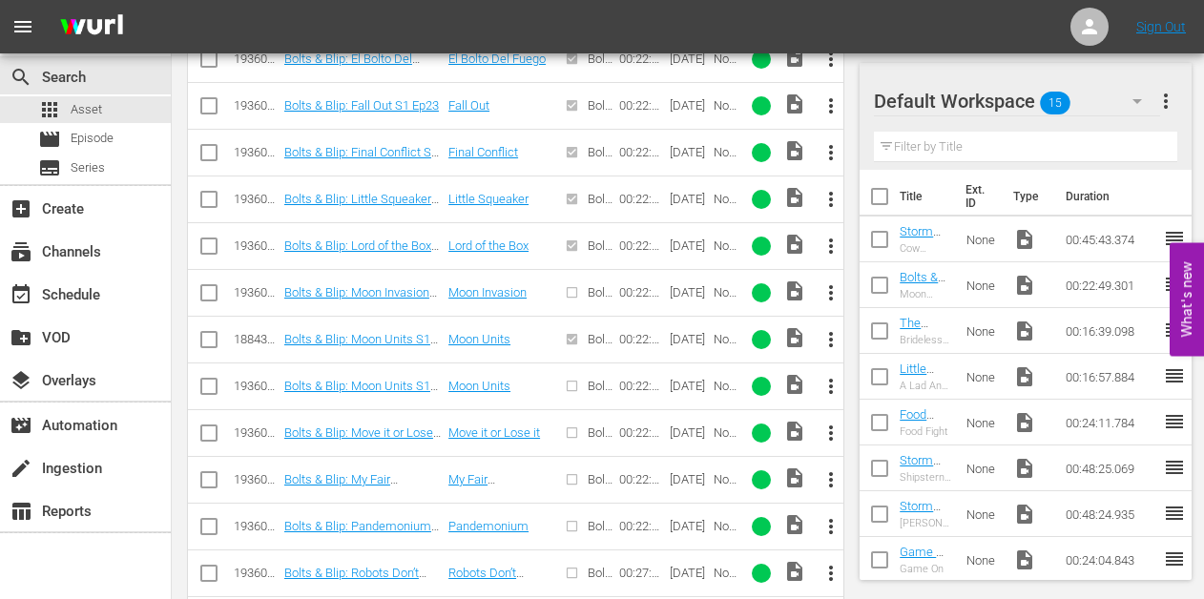
scroll to position [1089, 0]
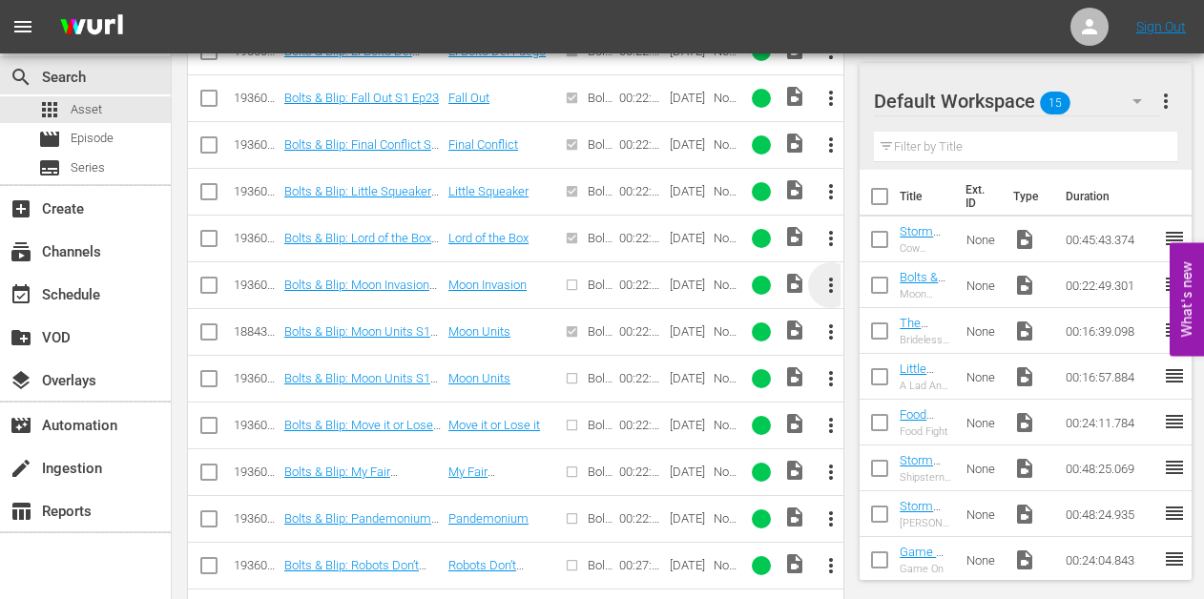
click at [831, 284] on span "more_vert" at bounding box center [830, 285] width 23 height 23
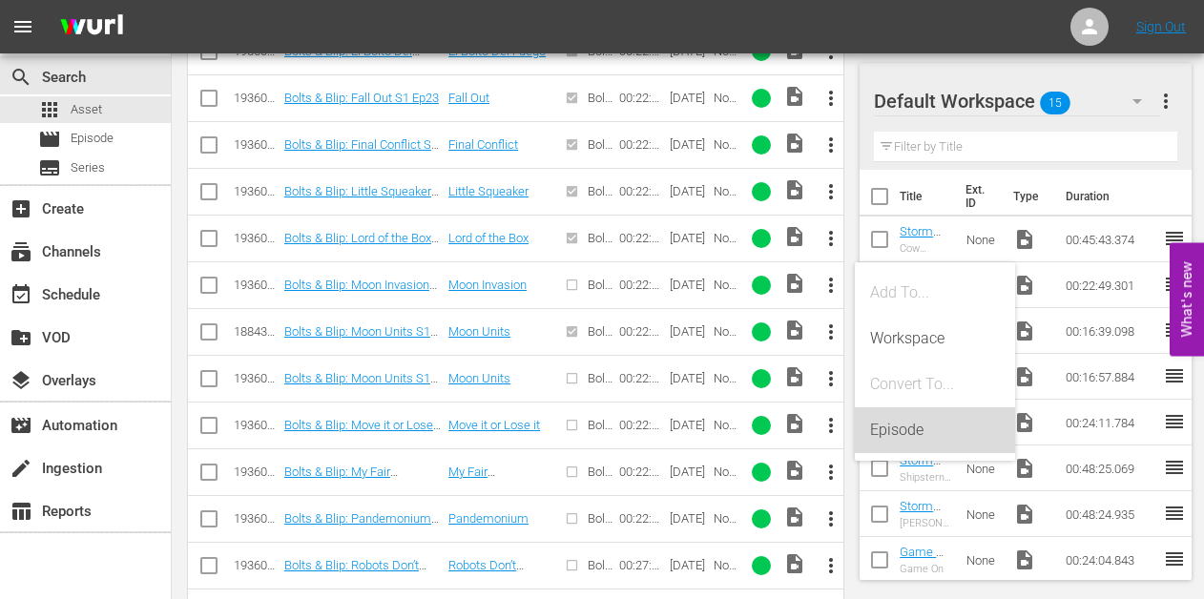
click at [899, 431] on div "Episode" at bounding box center [935, 430] width 130 height 46
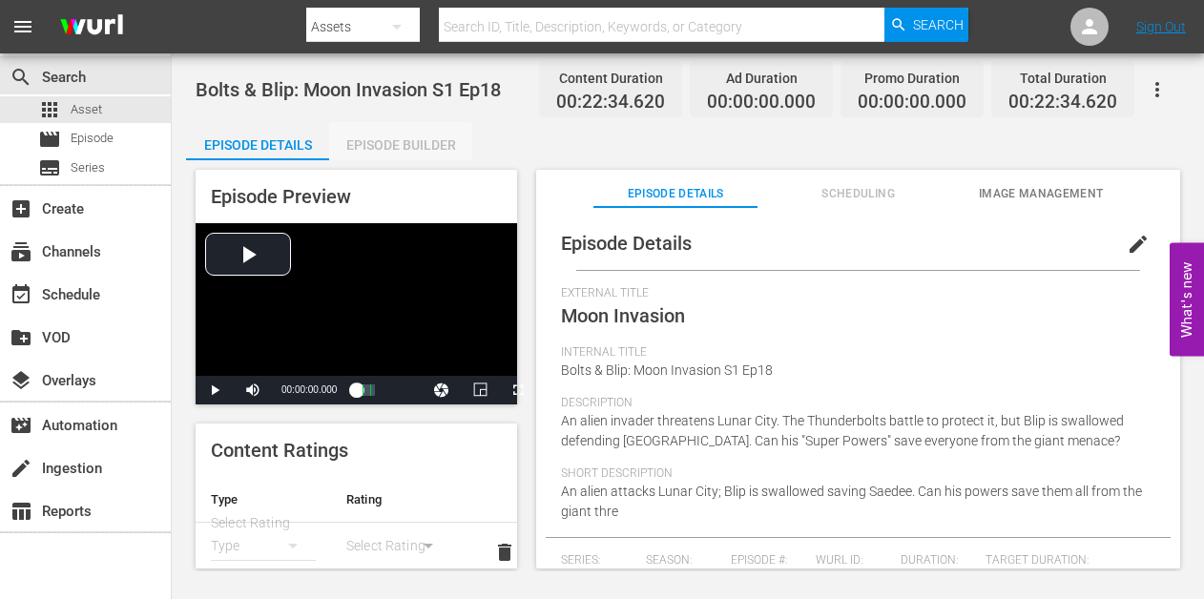
click at [382, 146] on div "Episode Builder" at bounding box center [400, 145] width 143 height 46
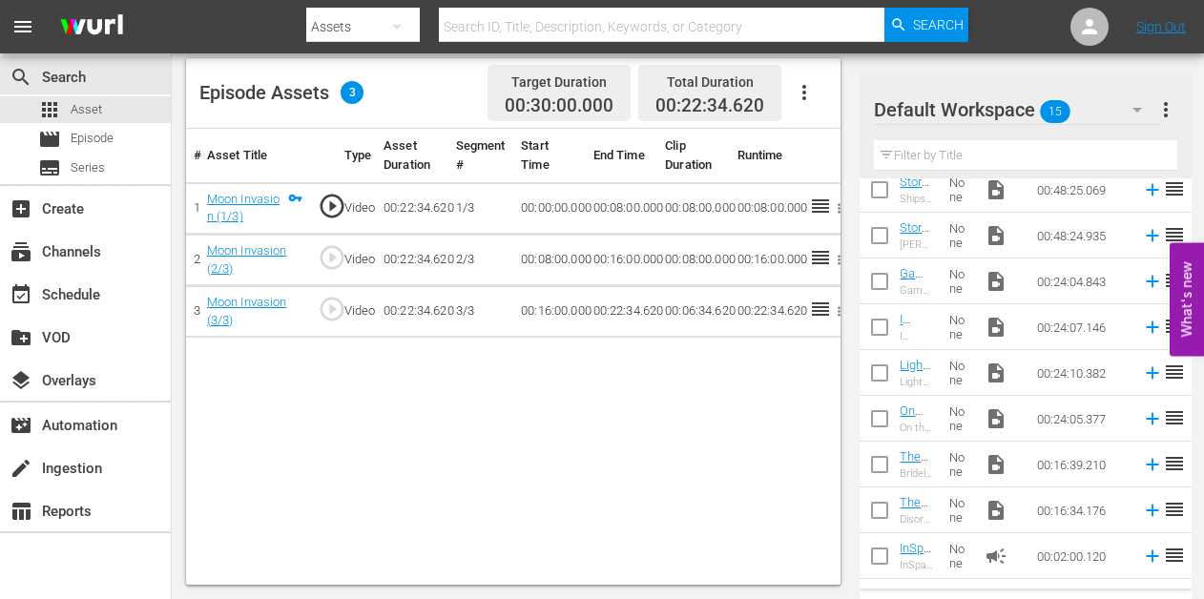
scroll to position [331, 0]
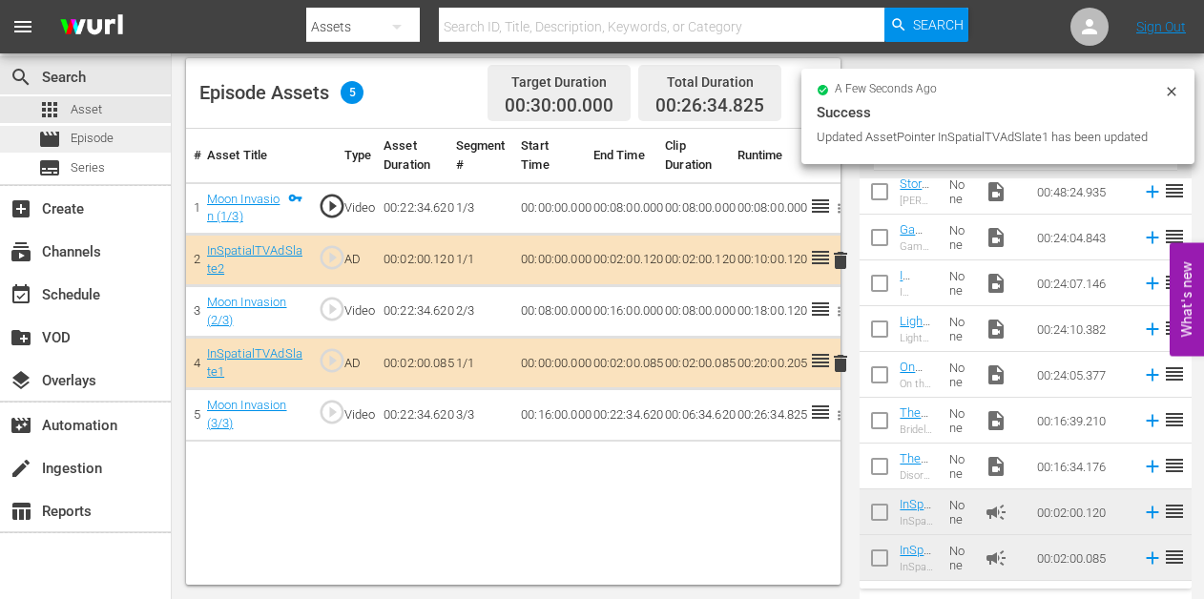
click at [83, 136] on span "Episode" at bounding box center [92, 138] width 43 height 19
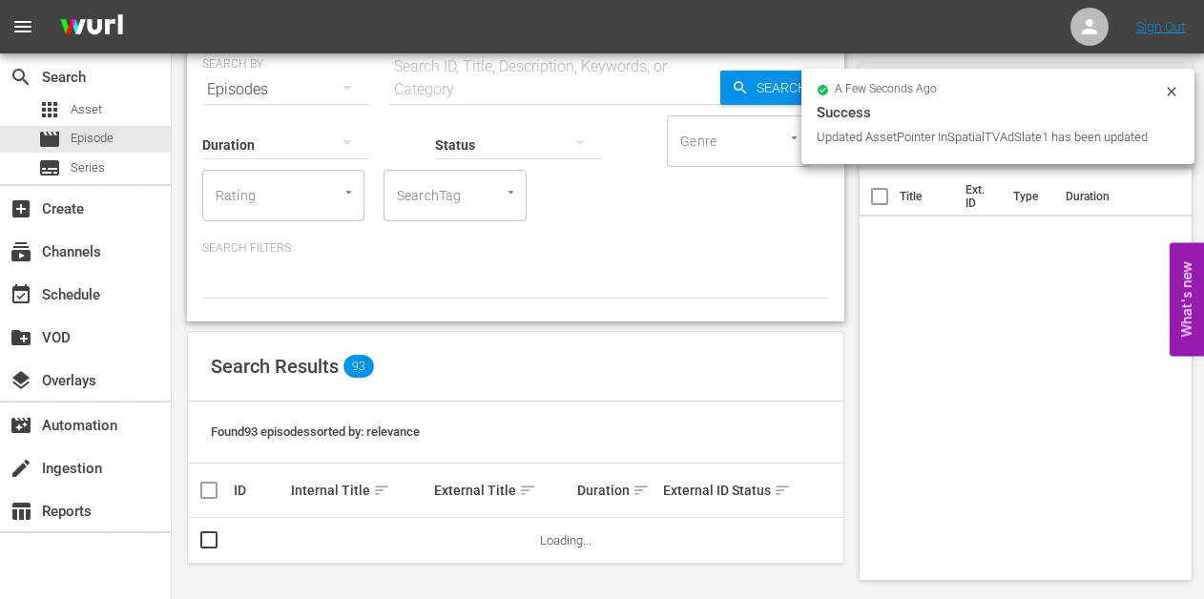
scroll to position [78, 0]
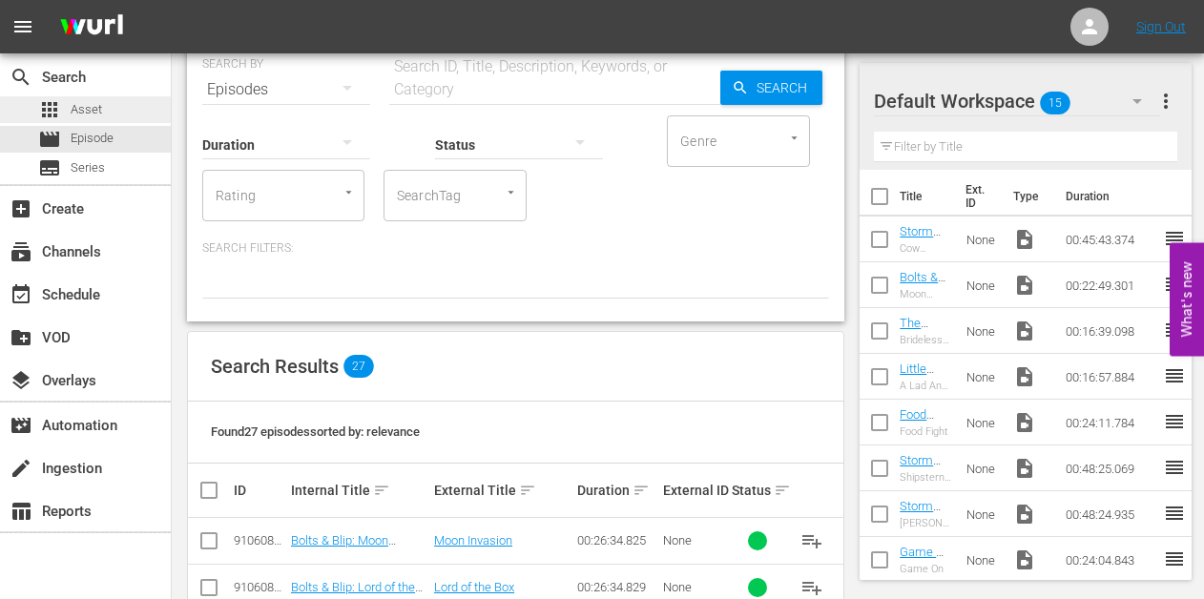
click at [93, 110] on span "Asset" at bounding box center [86, 109] width 31 height 19
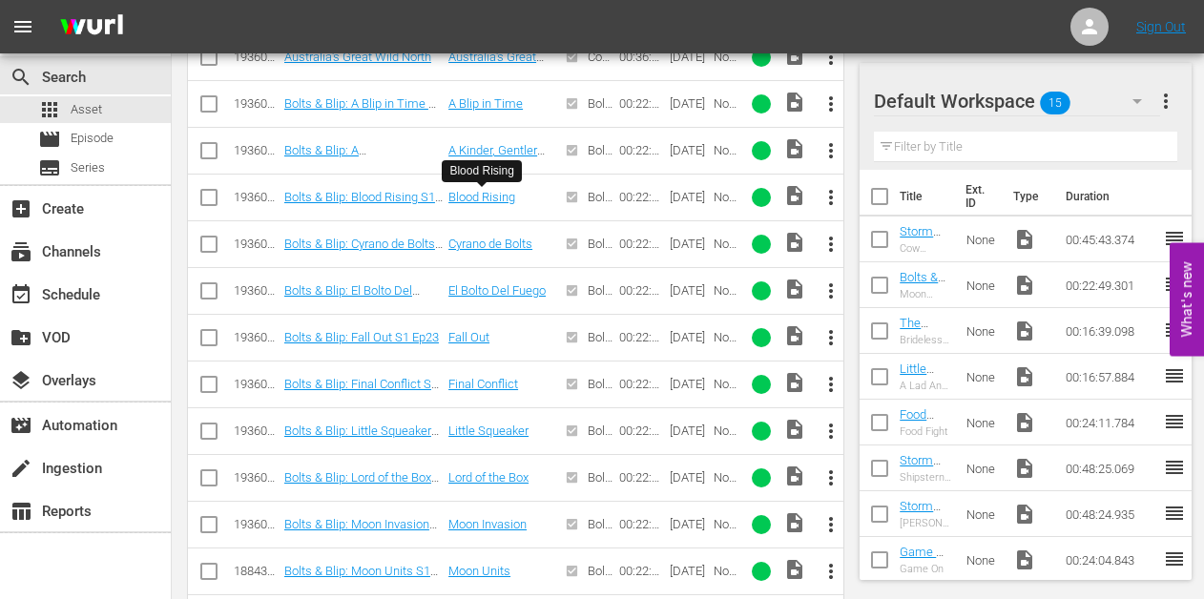
scroll to position [863, 0]
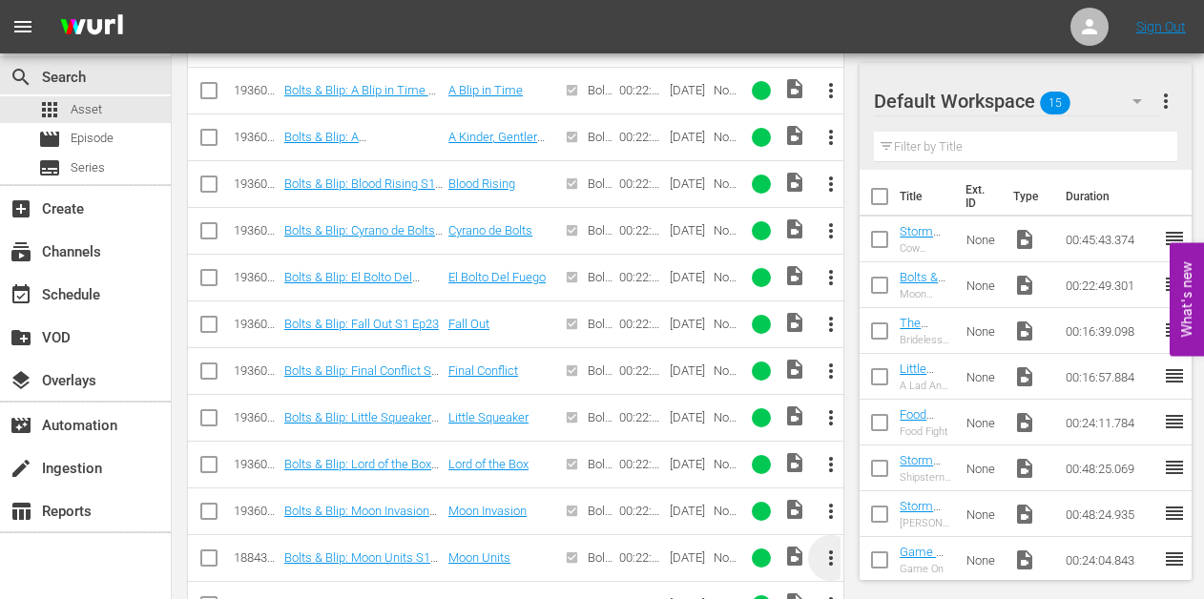
click at [830, 552] on span "more_vert" at bounding box center [830, 558] width 23 height 23
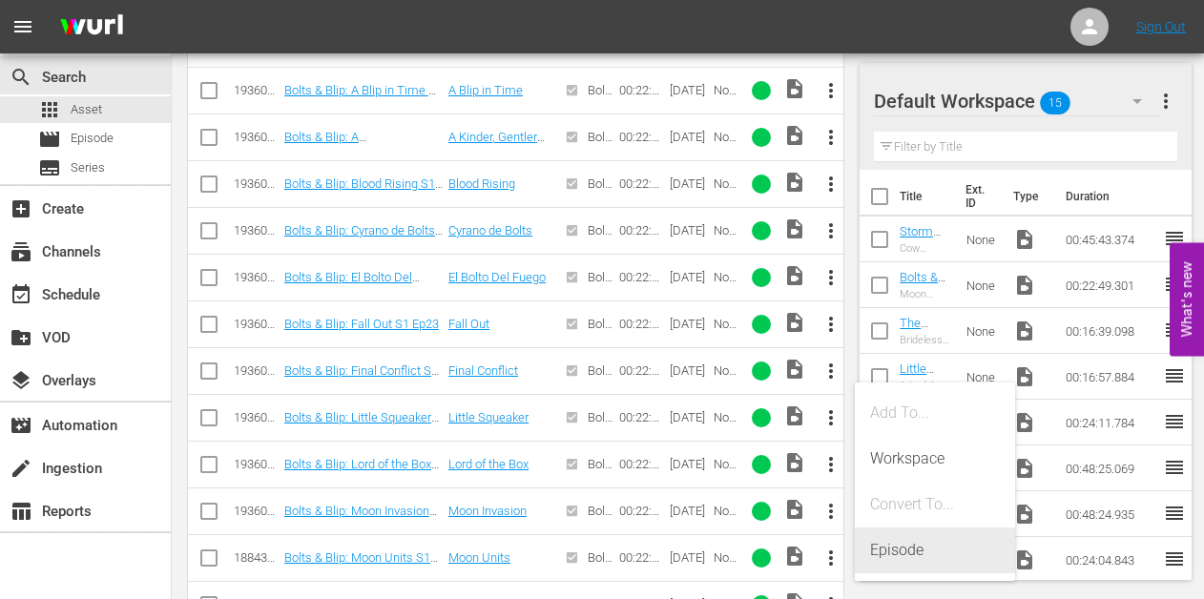
click at [891, 545] on div "Episode" at bounding box center [935, 550] width 130 height 46
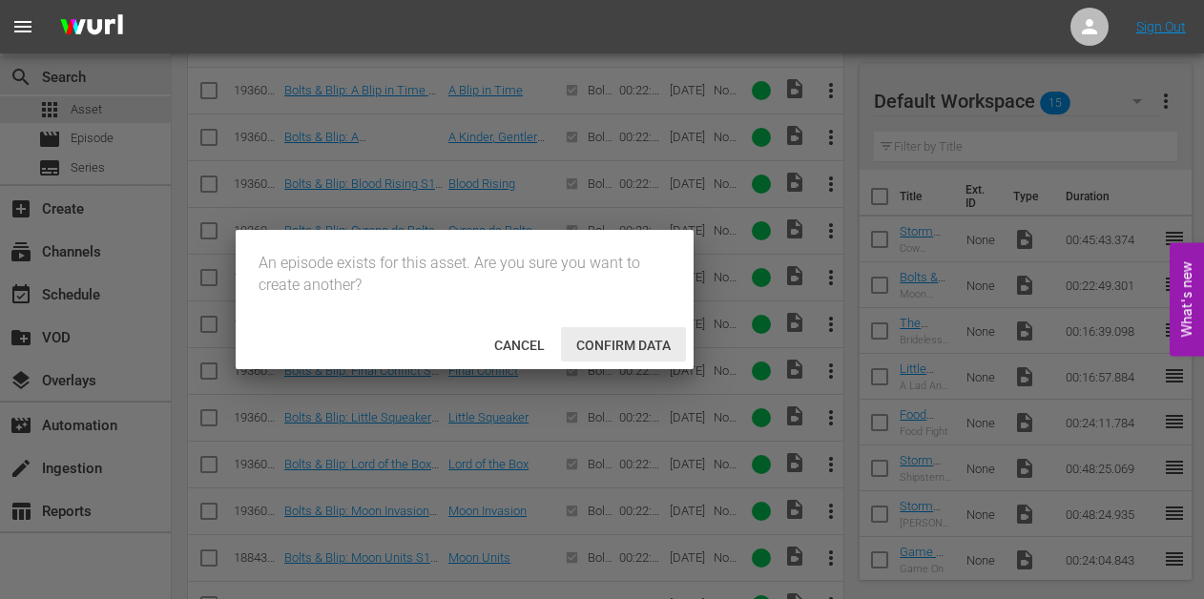
click at [583, 346] on span "Confirm data" at bounding box center [623, 345] width 125 height 15
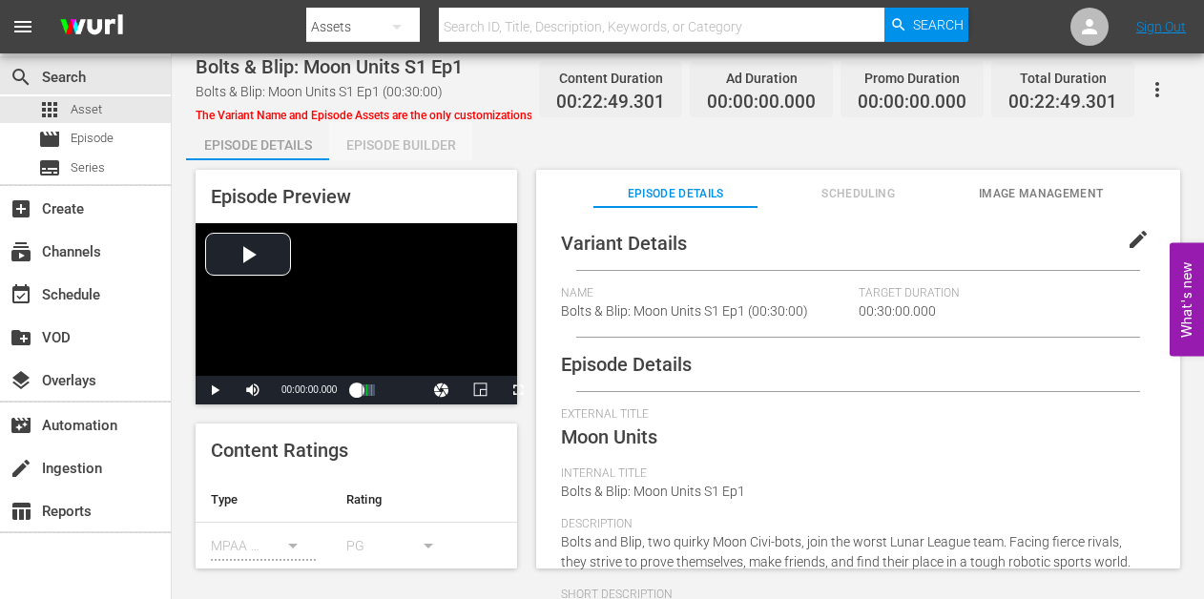
click at [398, 144] on div "Episode Builder" at bounding box center [400, 145] width 143 height 46
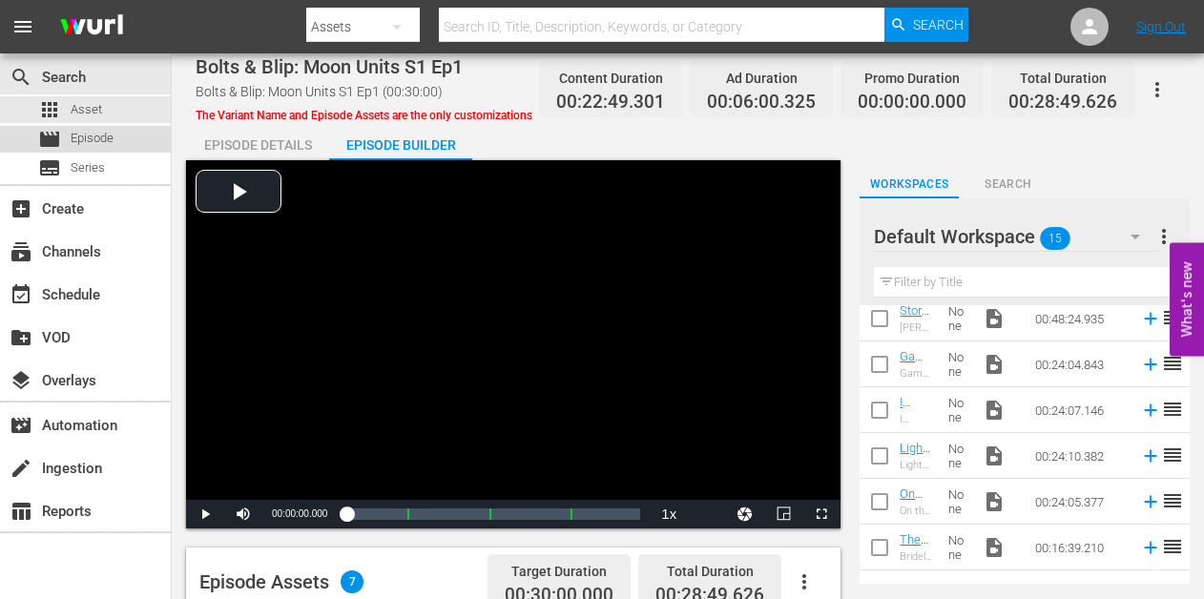
click at [89, 139] on span "Episode" at bounding box center [92, 138] width 43 height 19
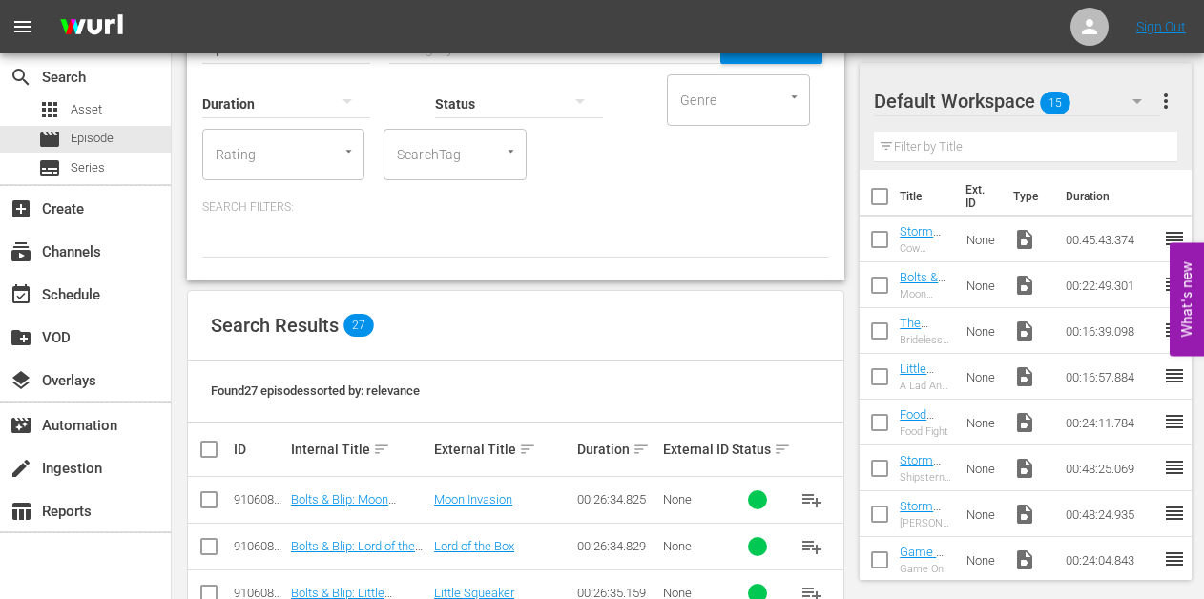
scroll to position [122, 0]
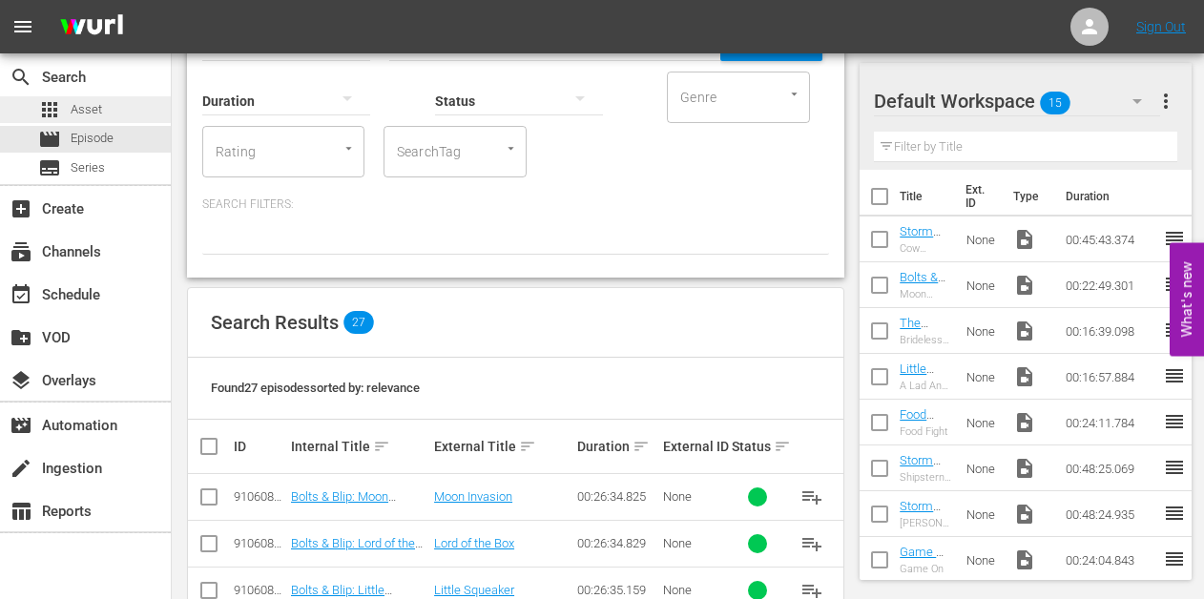
click at [109, 118] on div "apps Asset" at bounding box center [85, 109] width 171 height 27
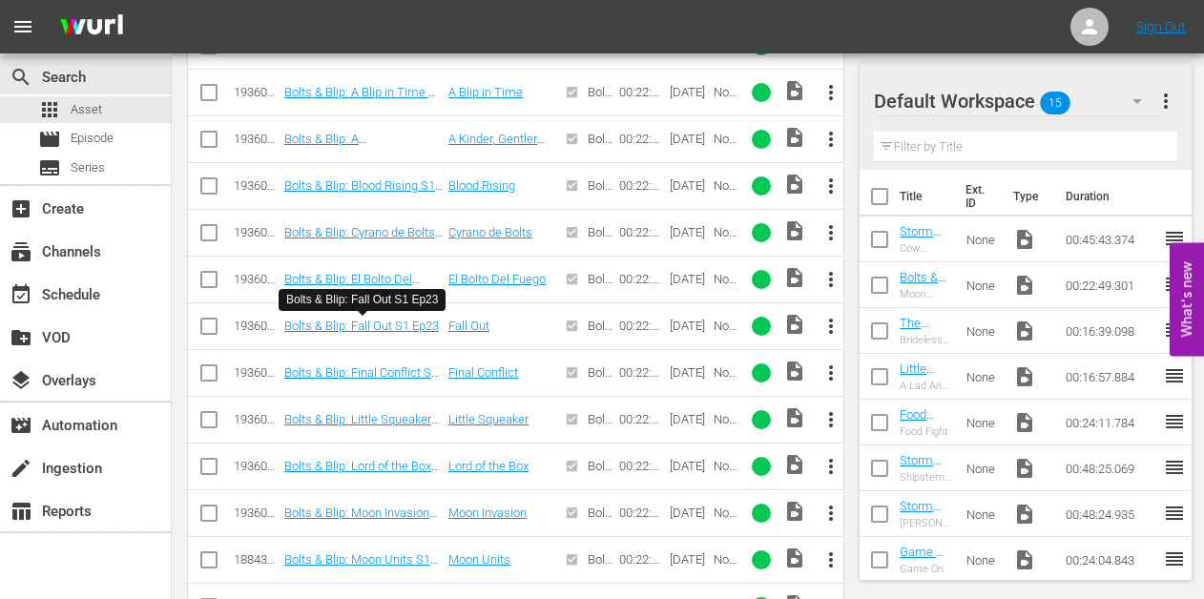
scroll to position [921, 0]
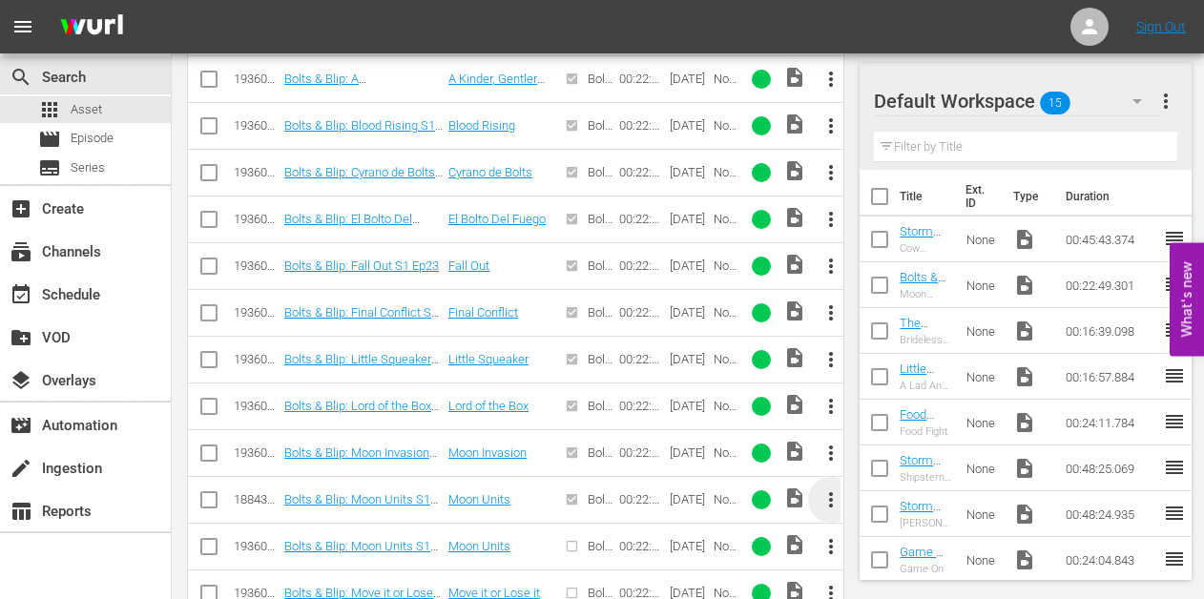
click at [834, 499] on span "more_vert" at bounding box center [830, 499] width 23 height 23
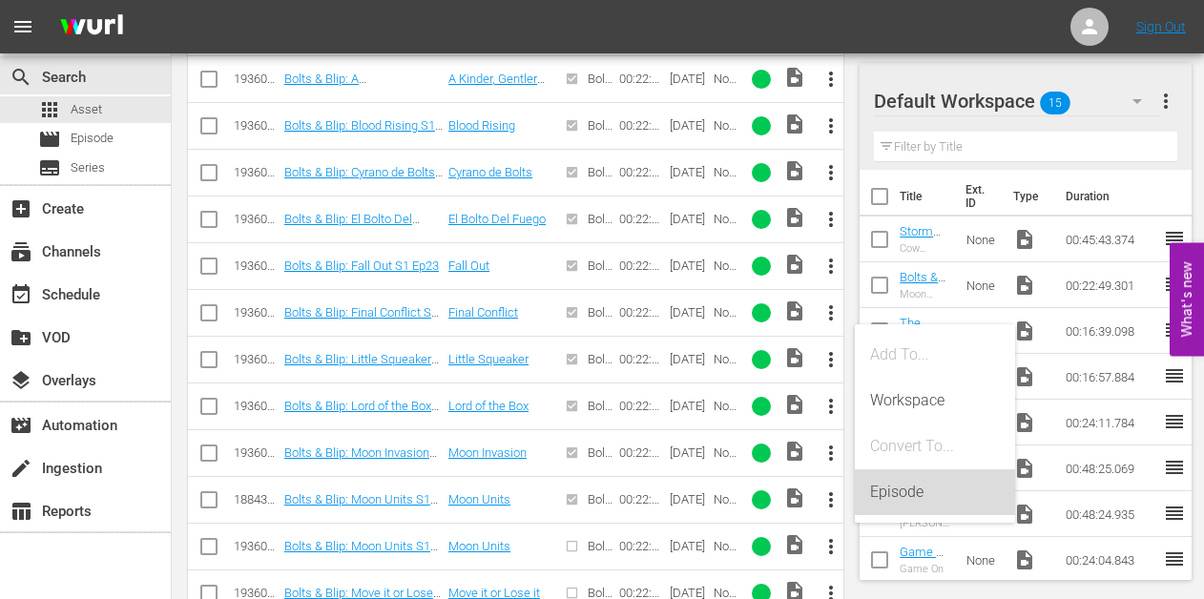
click at [914, 493] on div "Episode" at bounding box center [935, 492] width 130 height 46
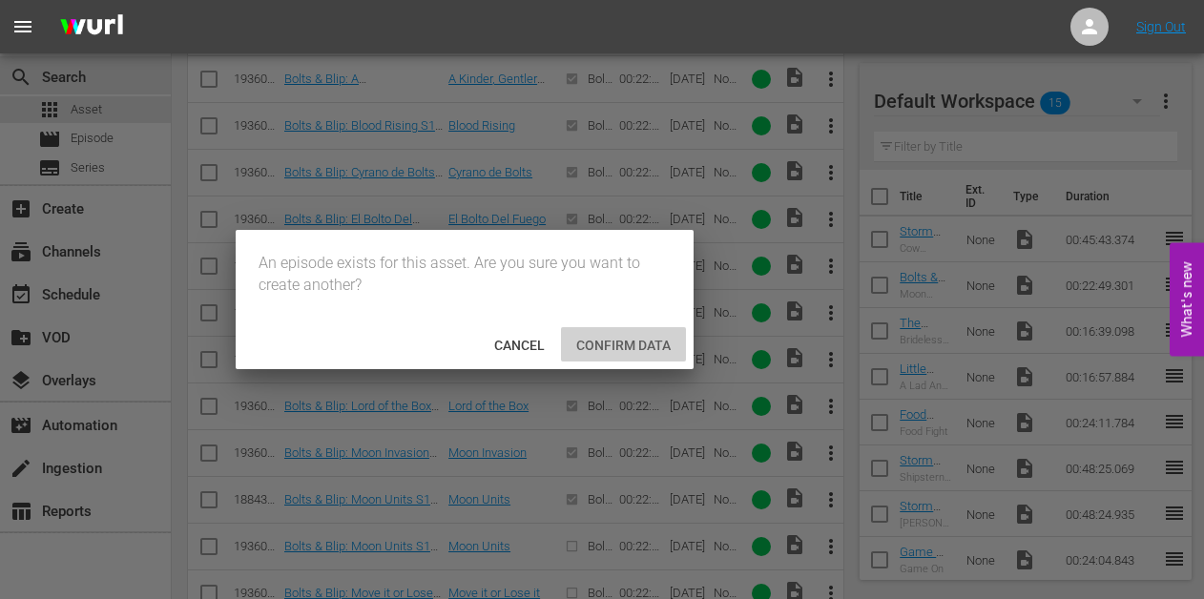
click at [585, 345] on span "Confirm data" at bounding box center [623, 345] width 125 height 15
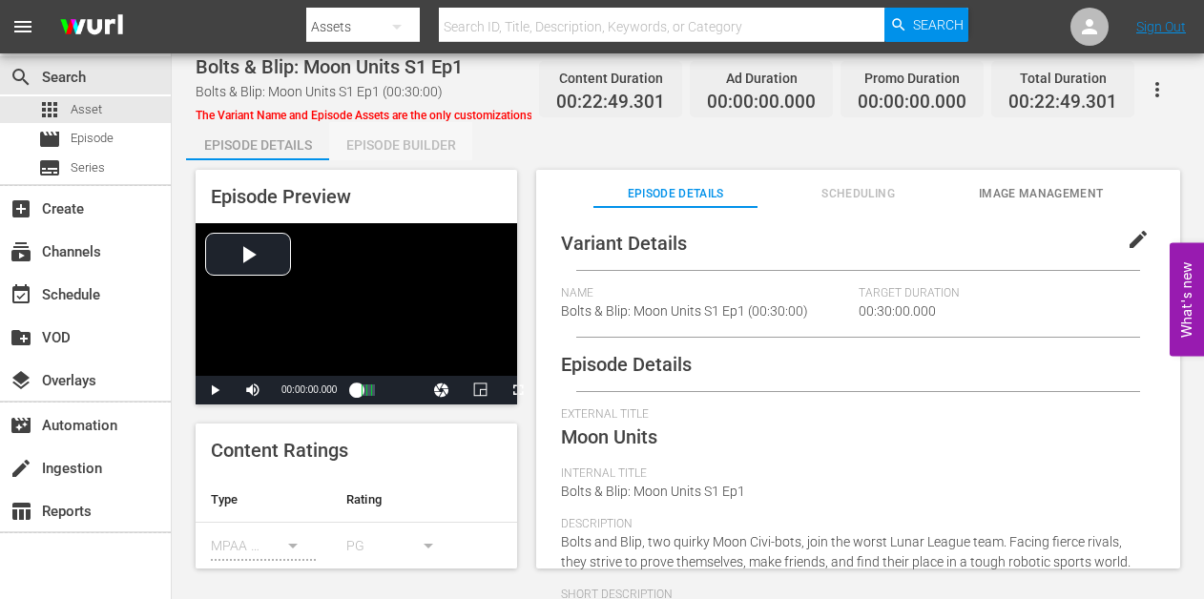
click at [421, 154] on div "Episode Builder" at bounding box center [400, 145] width 143 height 46
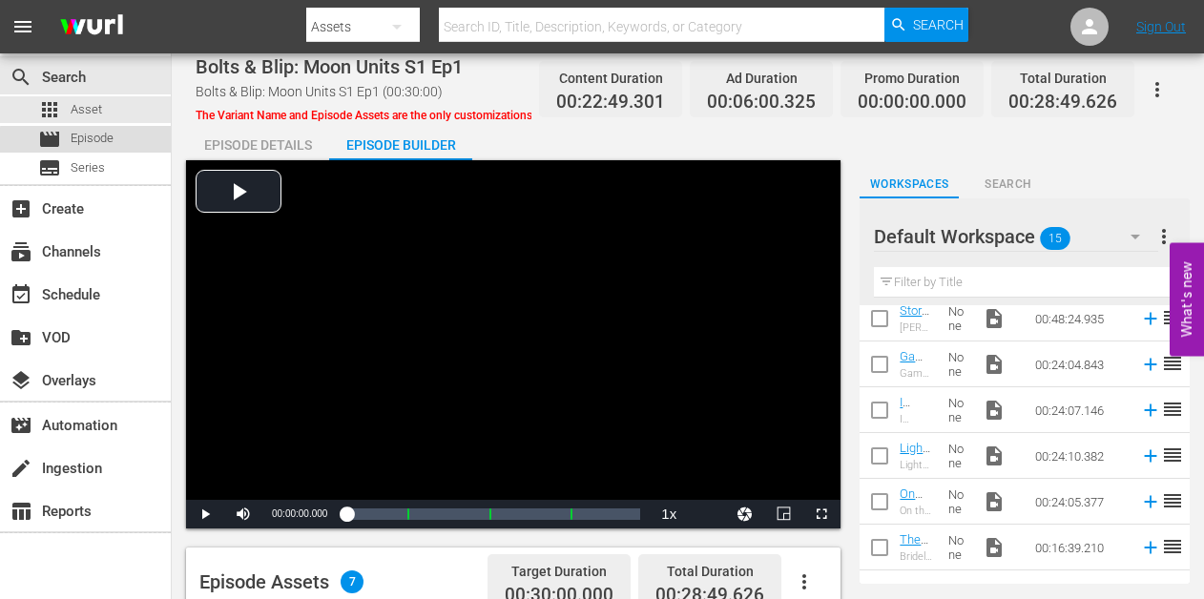
click at [89, 141] on span "Episode" at bounding box center [92, 138] width 43 height 19
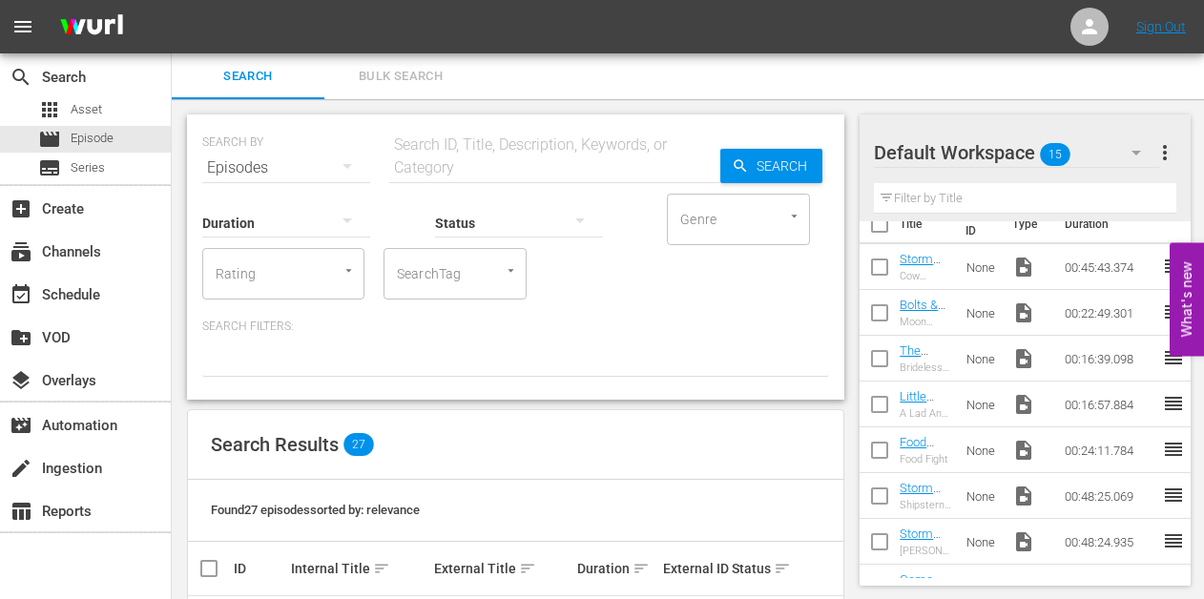
scroll to position [28, 0]
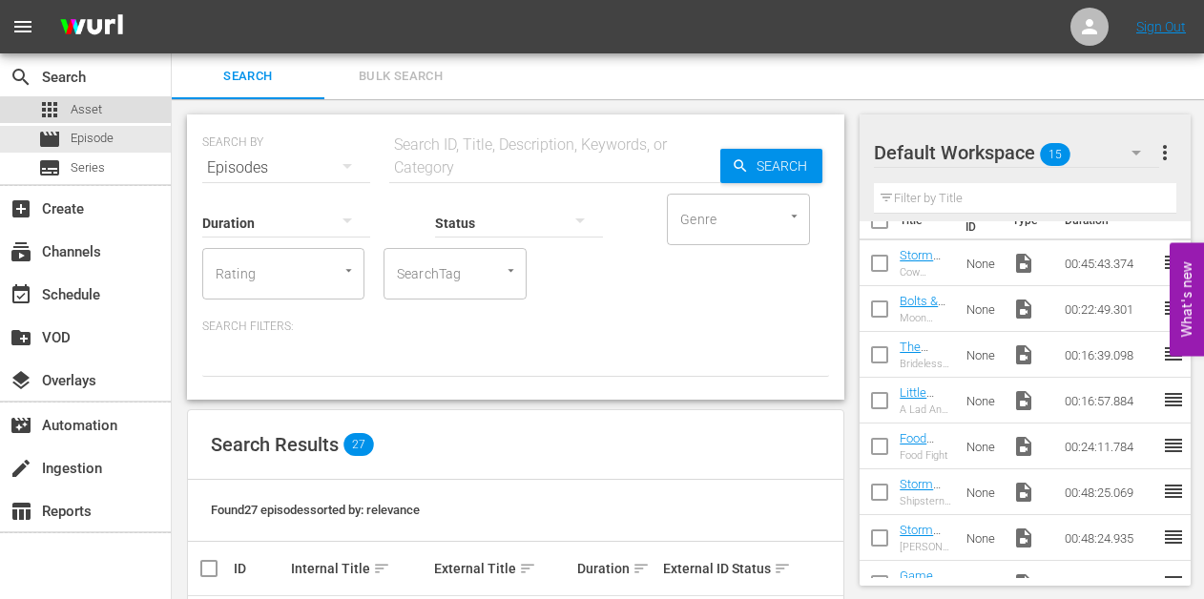
click at [94, 112] on span "Asset" at bounding box center [86, 109] width 31 height 19
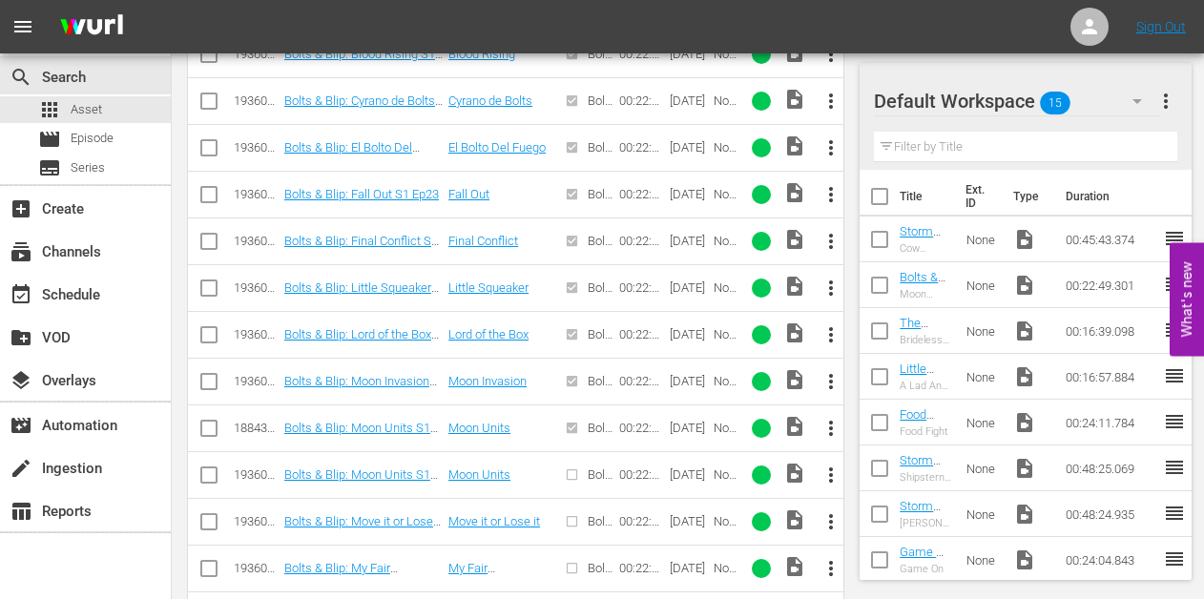
scroll to position [1007, 0]
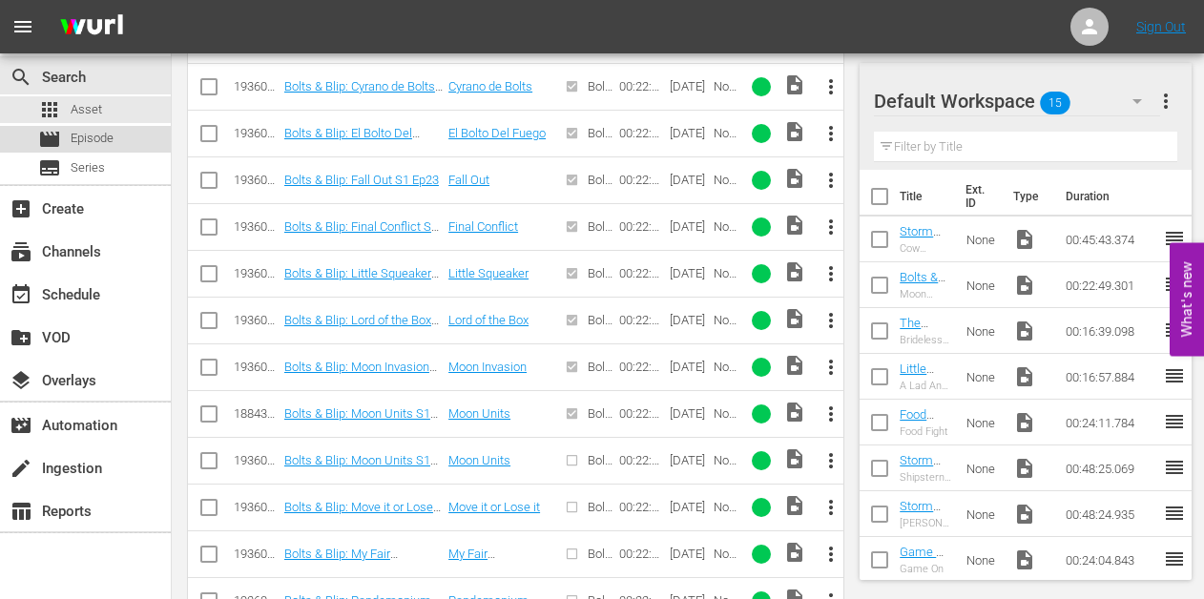
click at [105, 142] on span "Episode" at bounding box center [92, 138] width 43 height 19
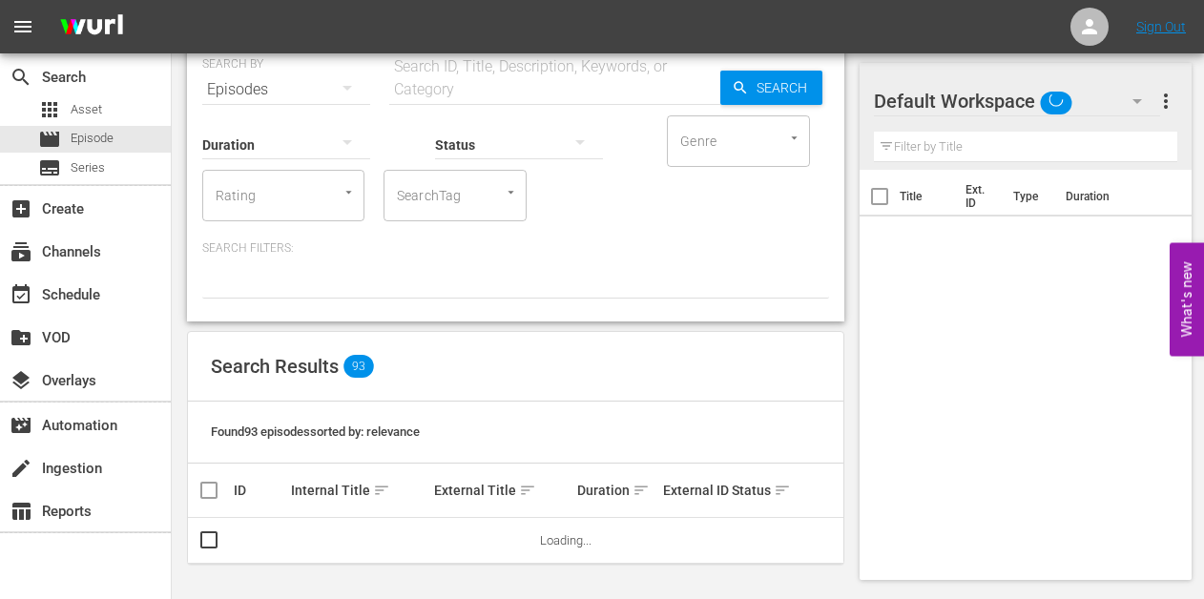
scroll to position [78, 0]
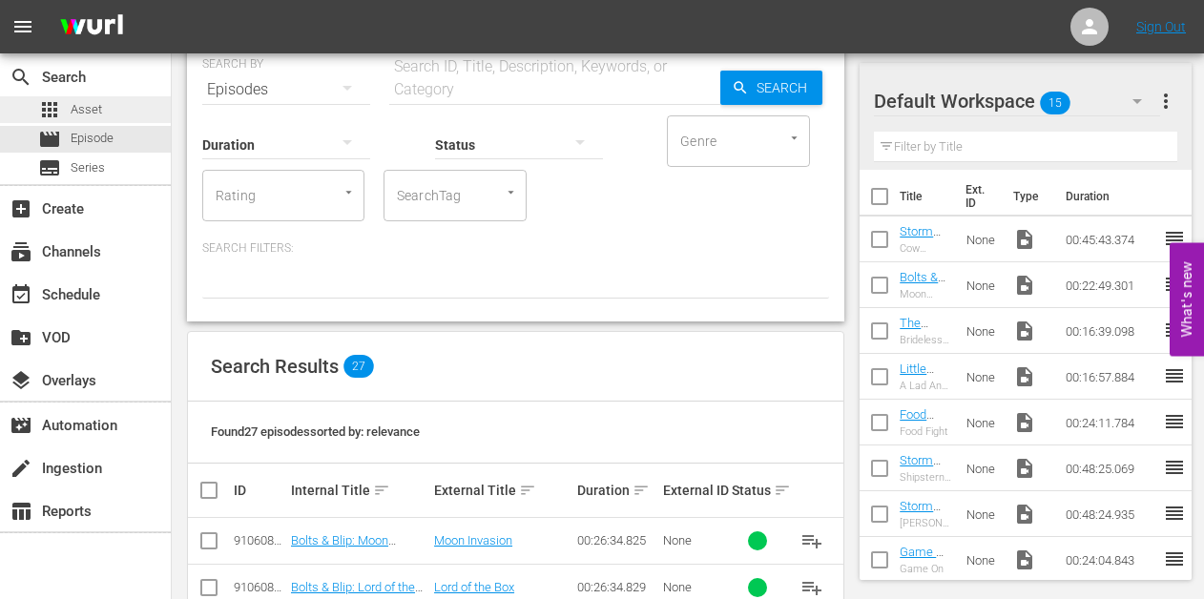
click at [91, 113] on span "Asset" at bounding box center [86, 109] width 31 height 19
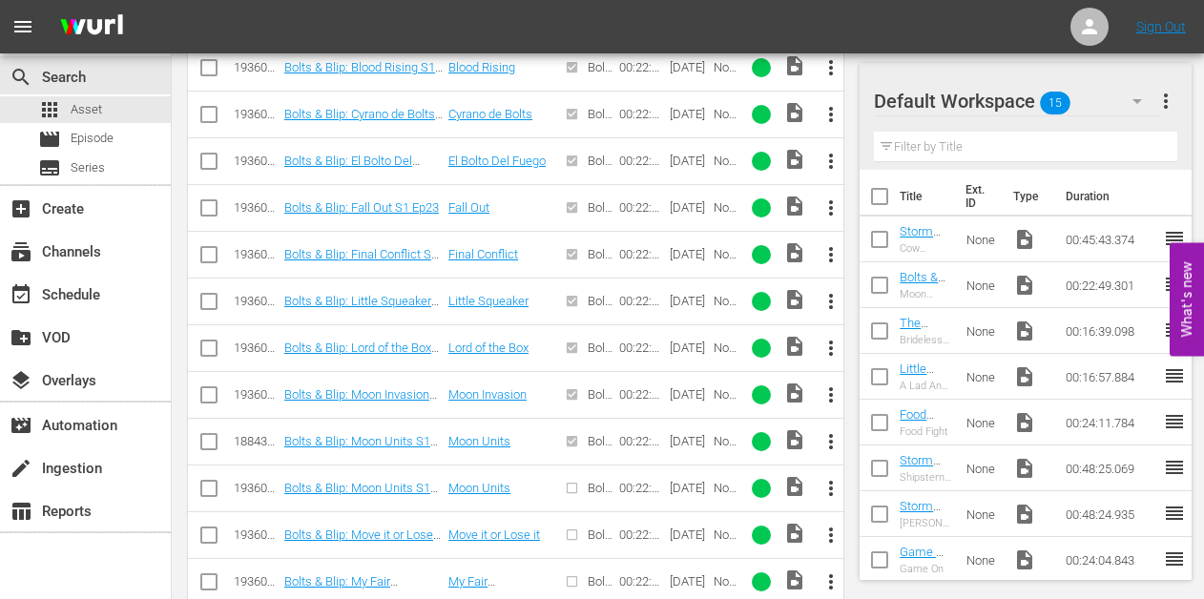
scroll to position [1005, 0]
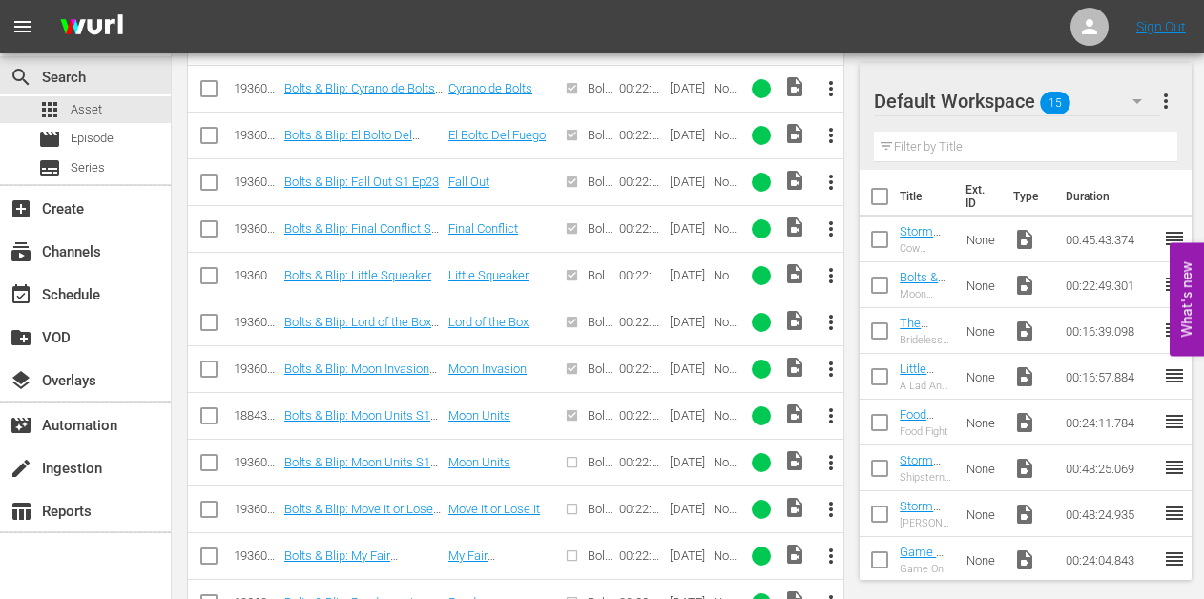
click at [828, 460] on span "more_vert" at bounding box center [830, 462] width 23 height 23
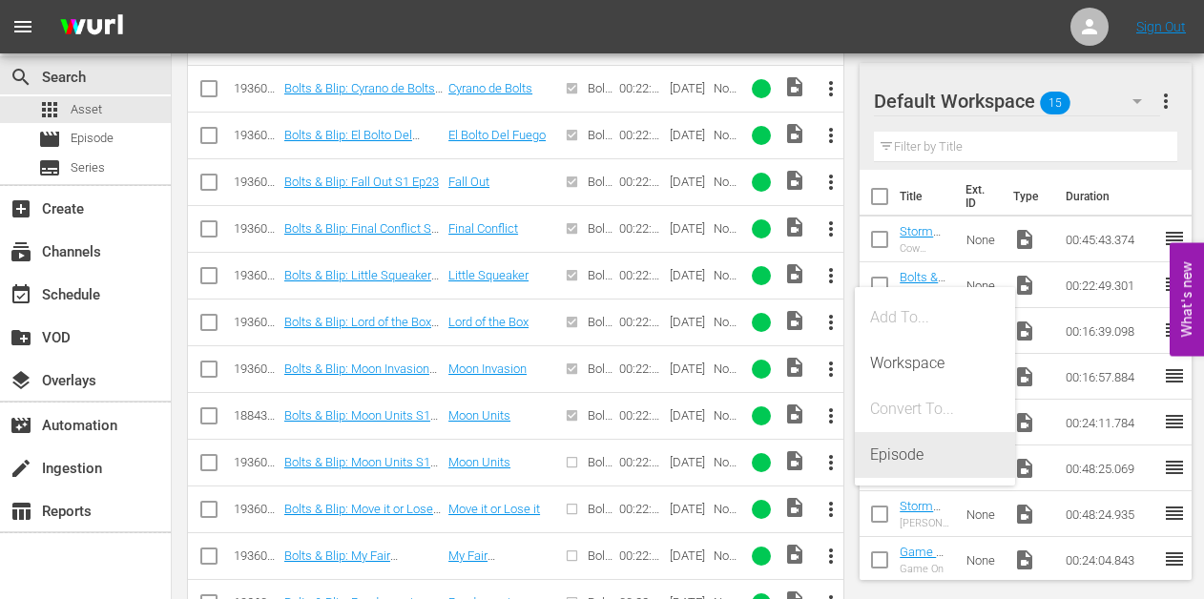
click at [883, 447] on div "Episode" at bounding box center [935, 455] width 130 height 46
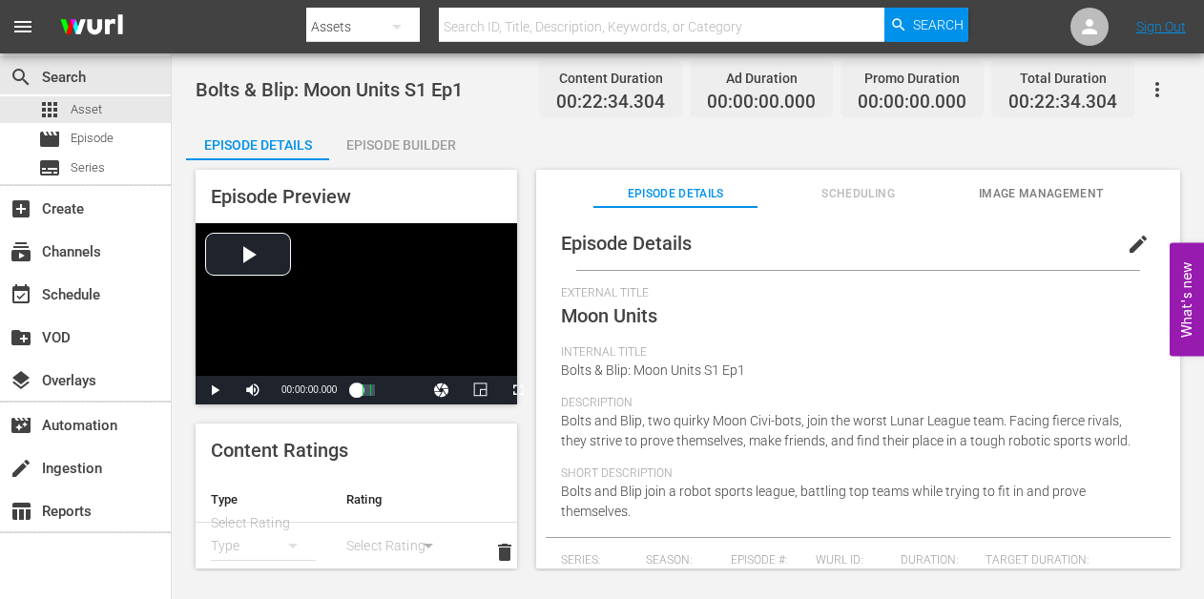
click at [399, 149] on div "Episode Builder" at bounding box center [400, 145] width 143 height 46
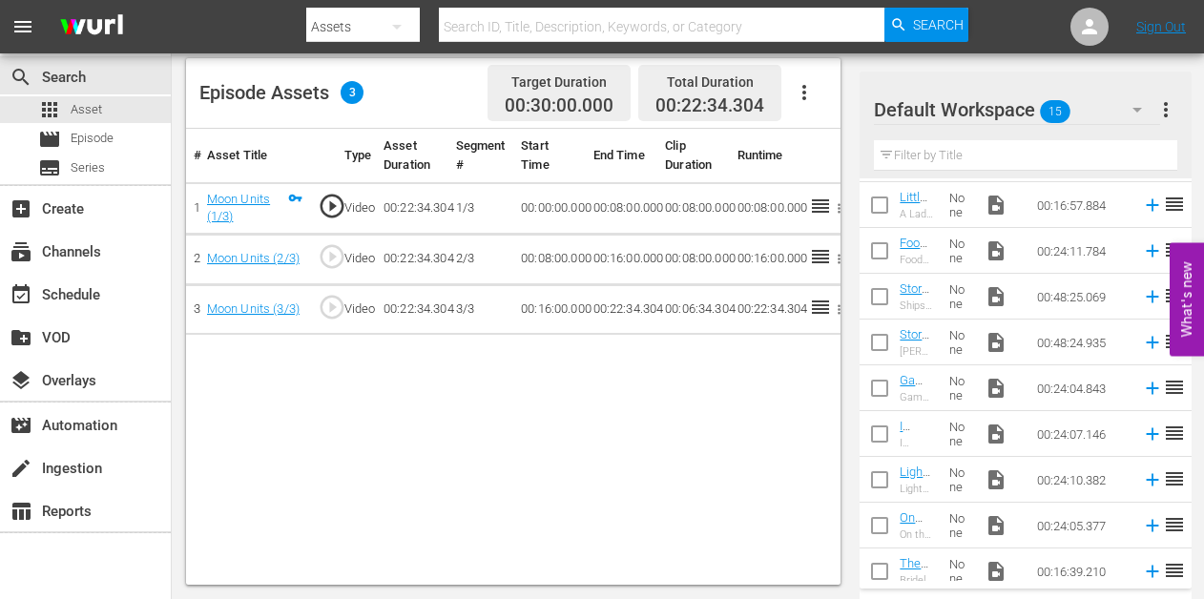
scroll to position [331, 0]
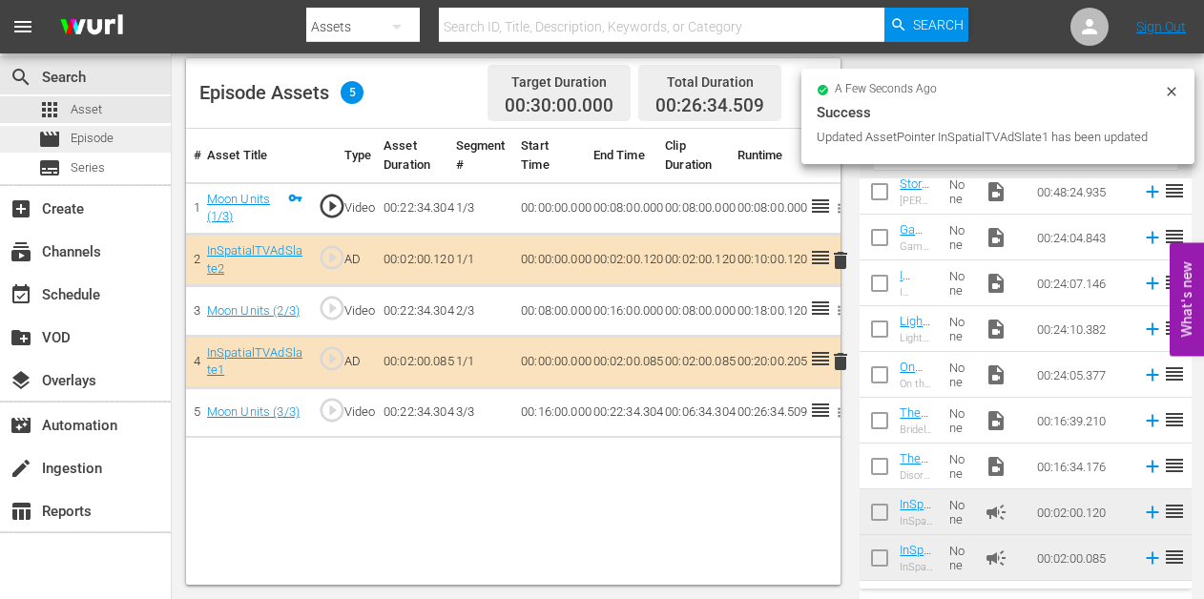
click at [103, 131] on span "Episode" at bounding box center [92, 138] width 43 height 19
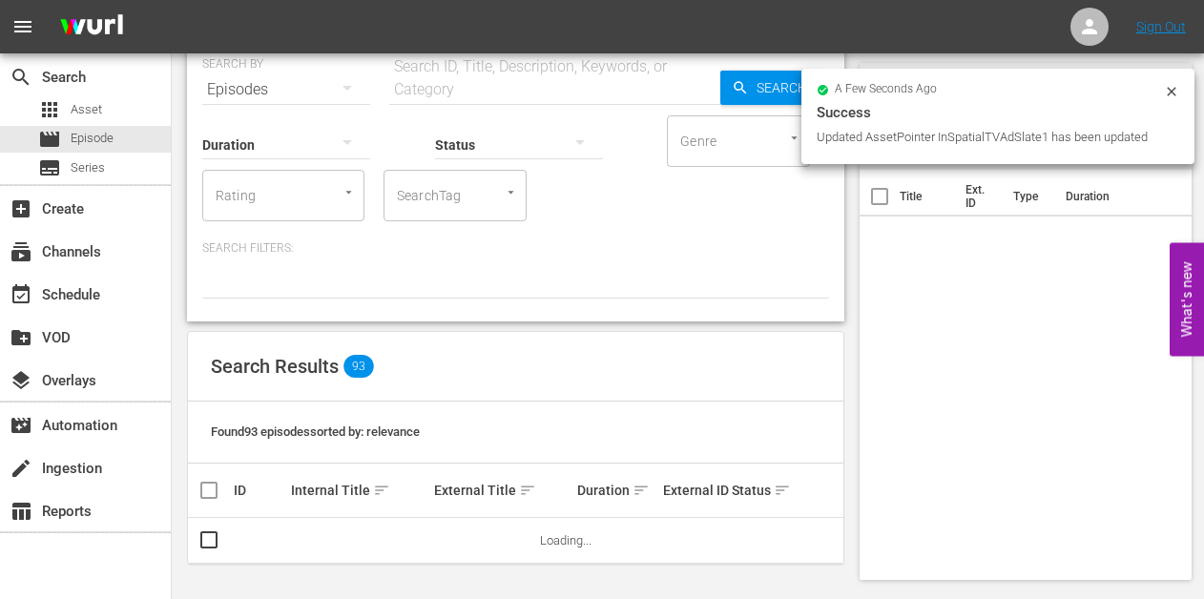
scroll to position [78, 0]
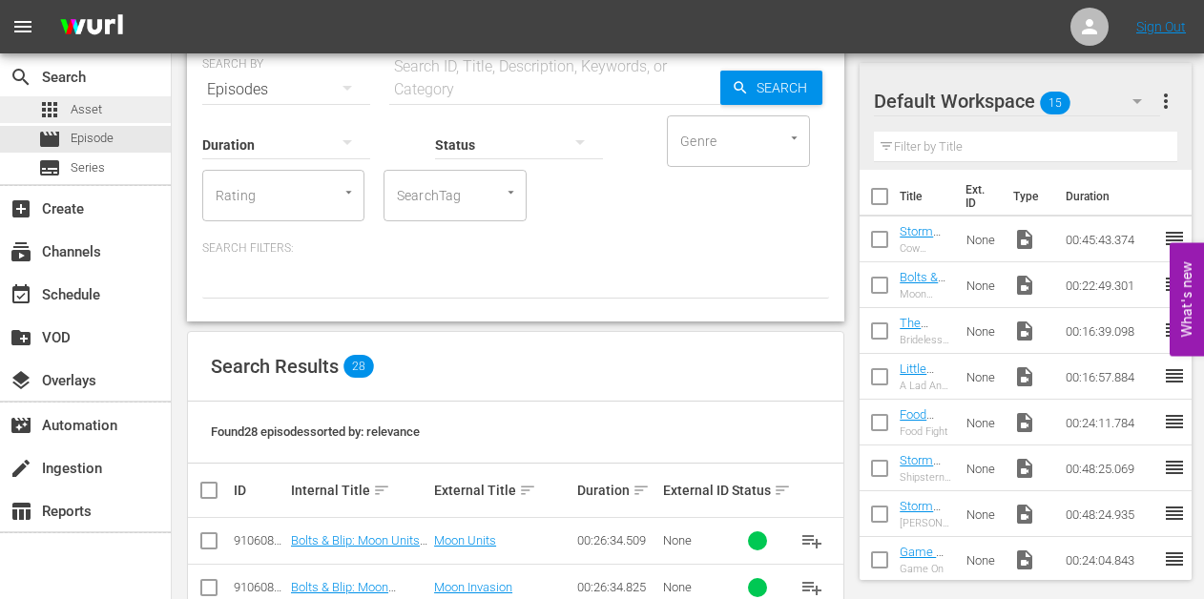
click at [109, 112] on div "apps Asset" at bounding box center [85, 109] width 171 height 27
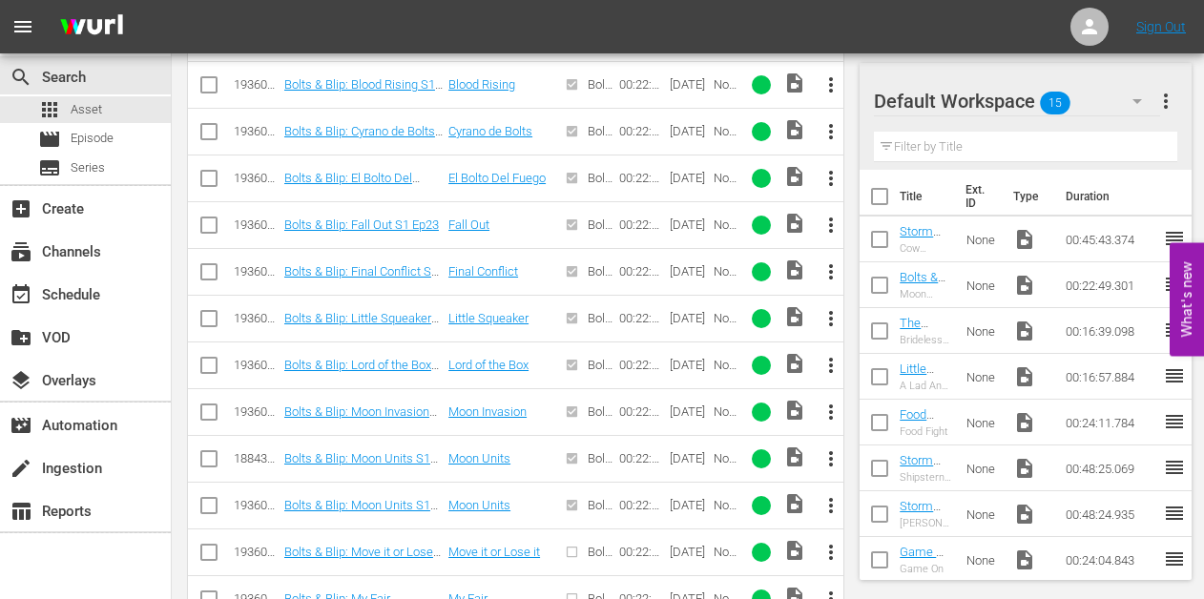
scroll to position [1020, 0]
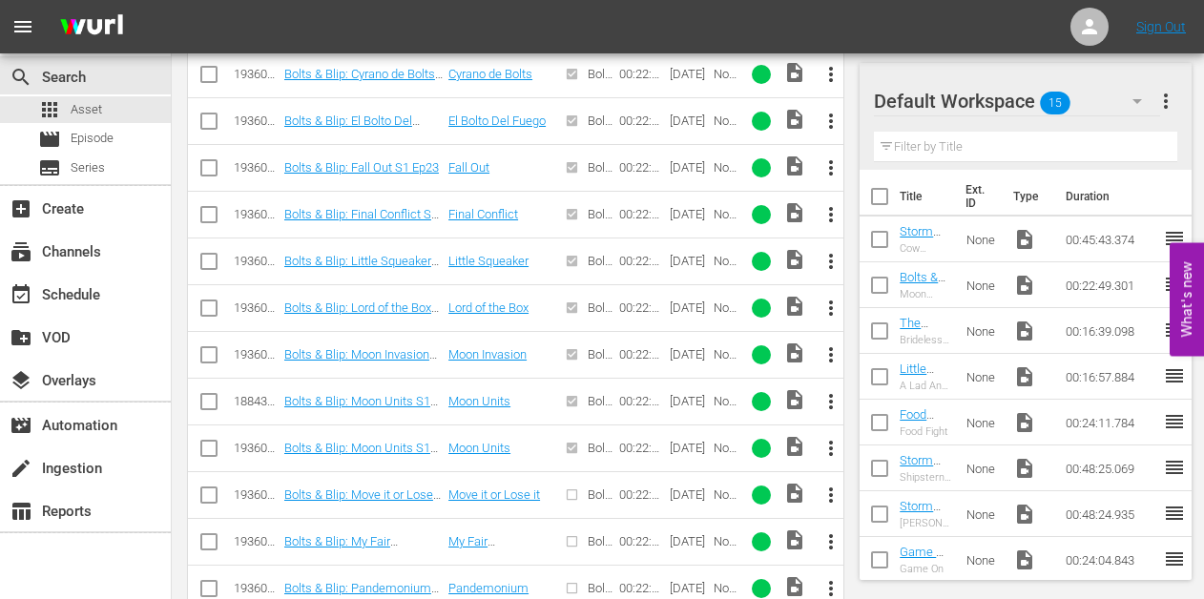
click at [830, 495] on span "more_vert" at bounding box center [830, 495] width 23 height 23
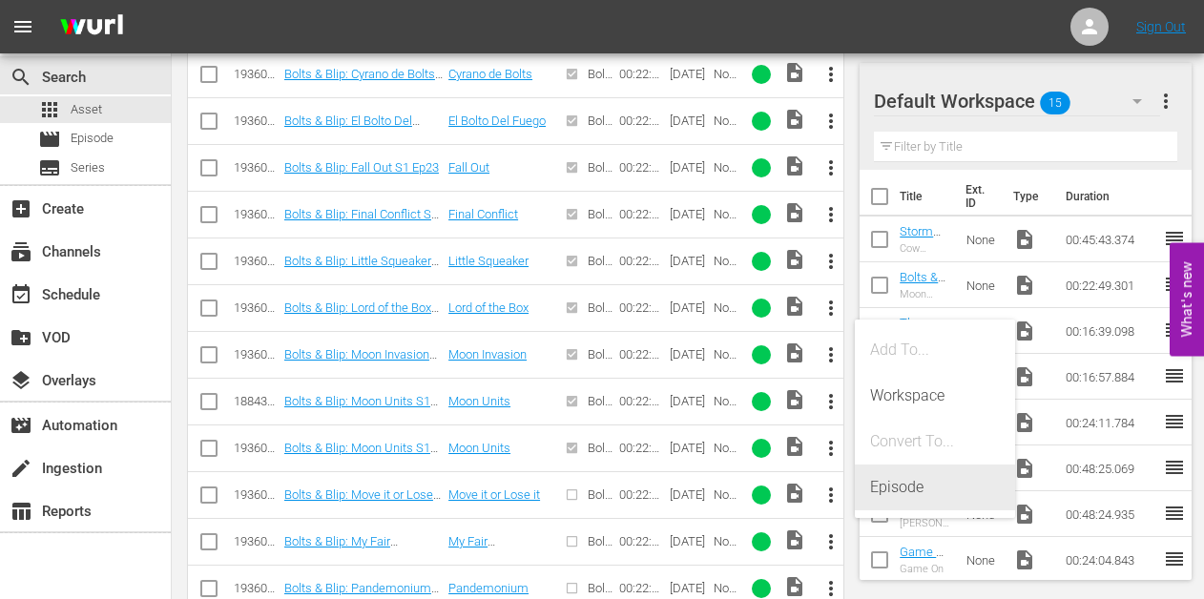
click at [925, 489] on div "Episode" at bounding box center [935, 487] width 130 height 46
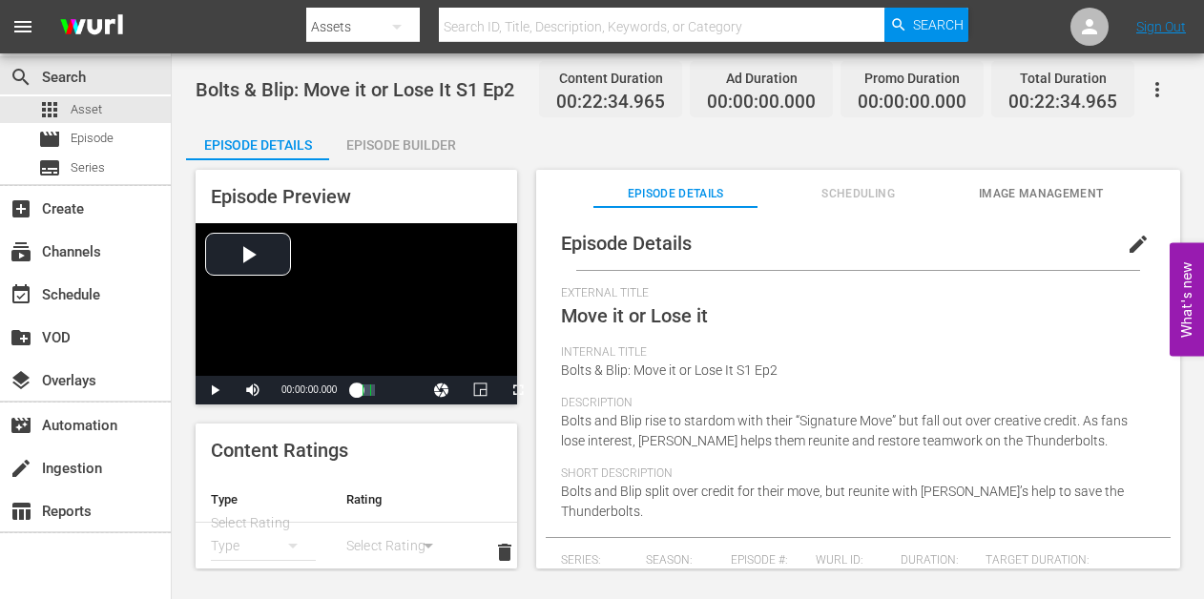
click at [389, 150] on div "Episode Builder" at bounding box center [400, 145] width 143 height 46
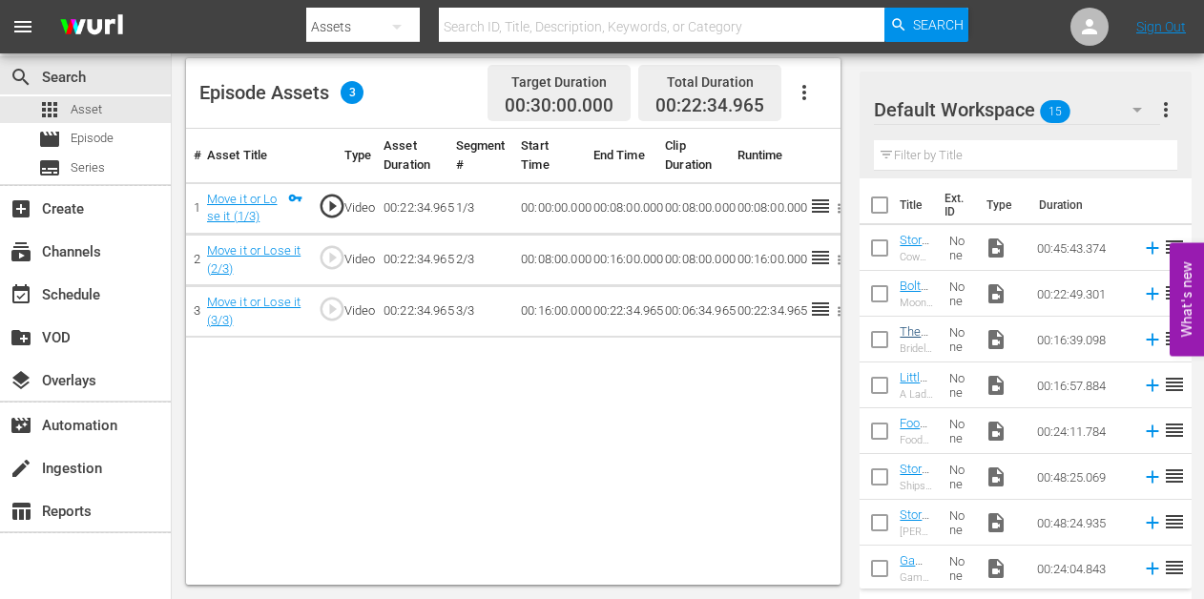
scroll to position [331, 0]
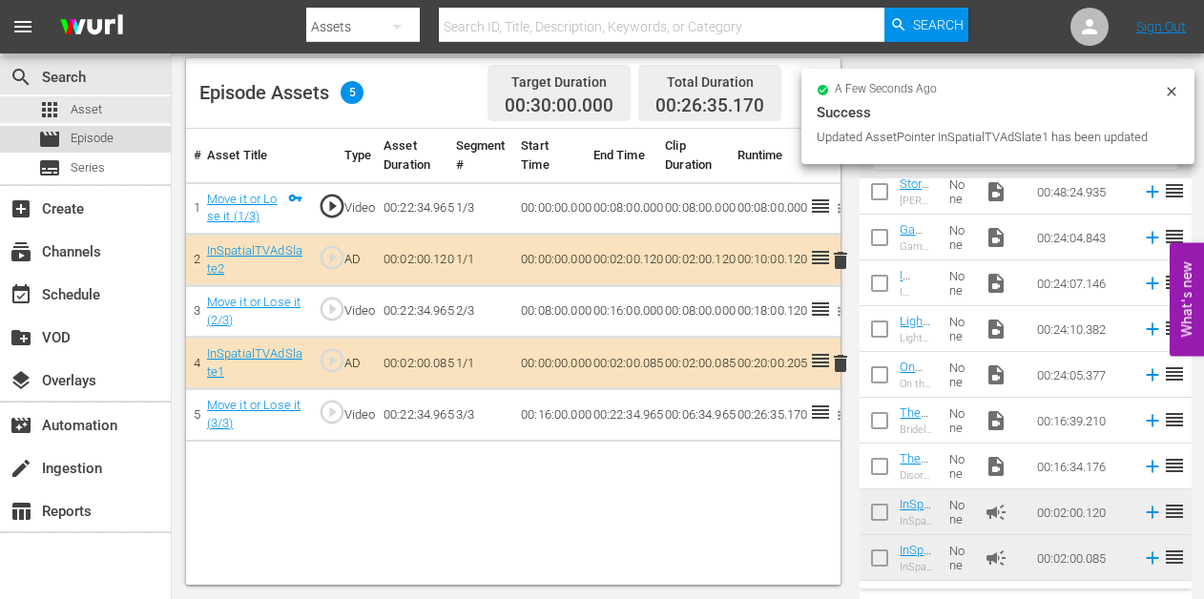
click at [88, 144] on span "Episode" at bounding box center [92, 138] width 43 height 19
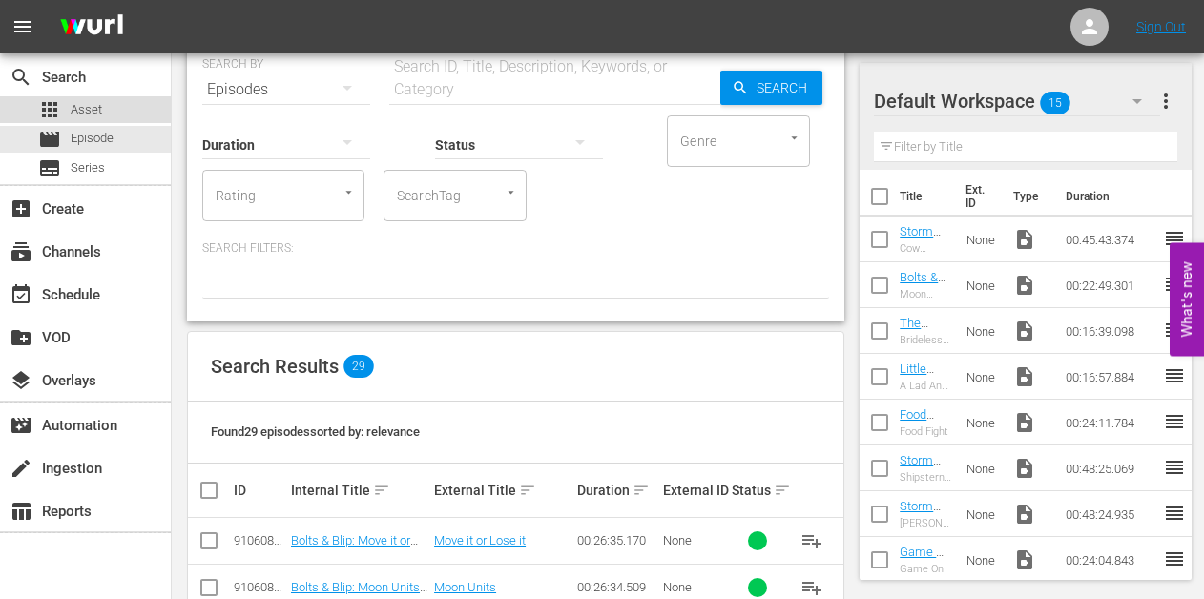
click at [86, 109] on span "Asset" at bounding box center [86, 109] width 31 height 19
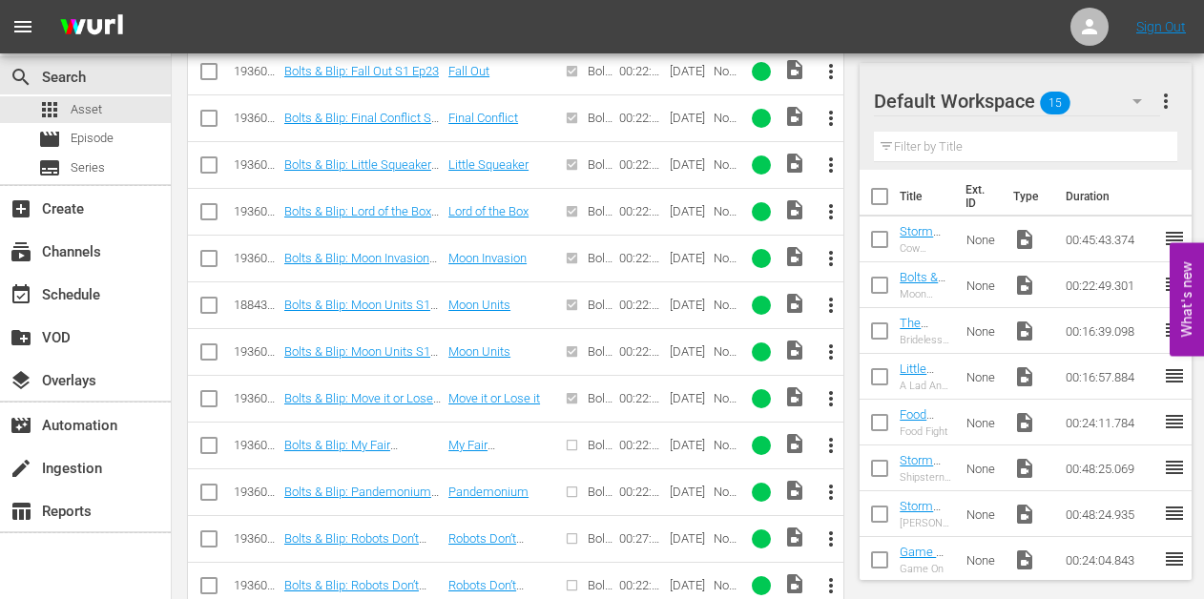
scroll to position [1117, 0]
click at [827, 446] on span "more_vert" at bounding box center [830, 444] width 23 height 23
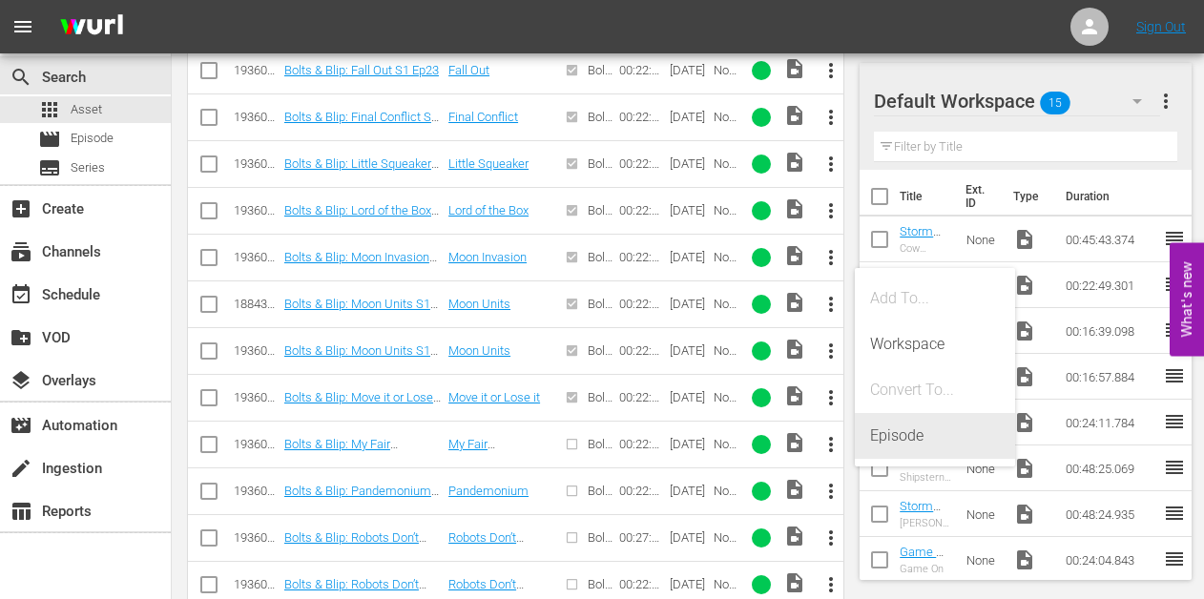
click at [878, 436] on div "Episode" at bounding box center [935, 436] width 130 height 46
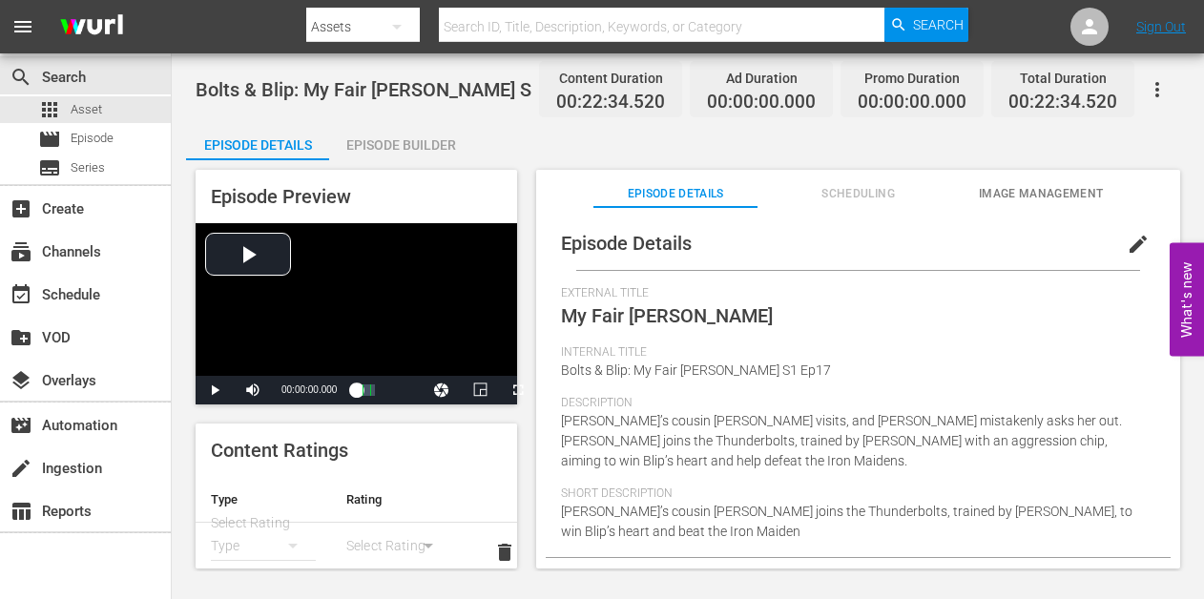
click at [425, 134] on div "Episode Builder" at bounding box center [400, 145] width 143 height 46
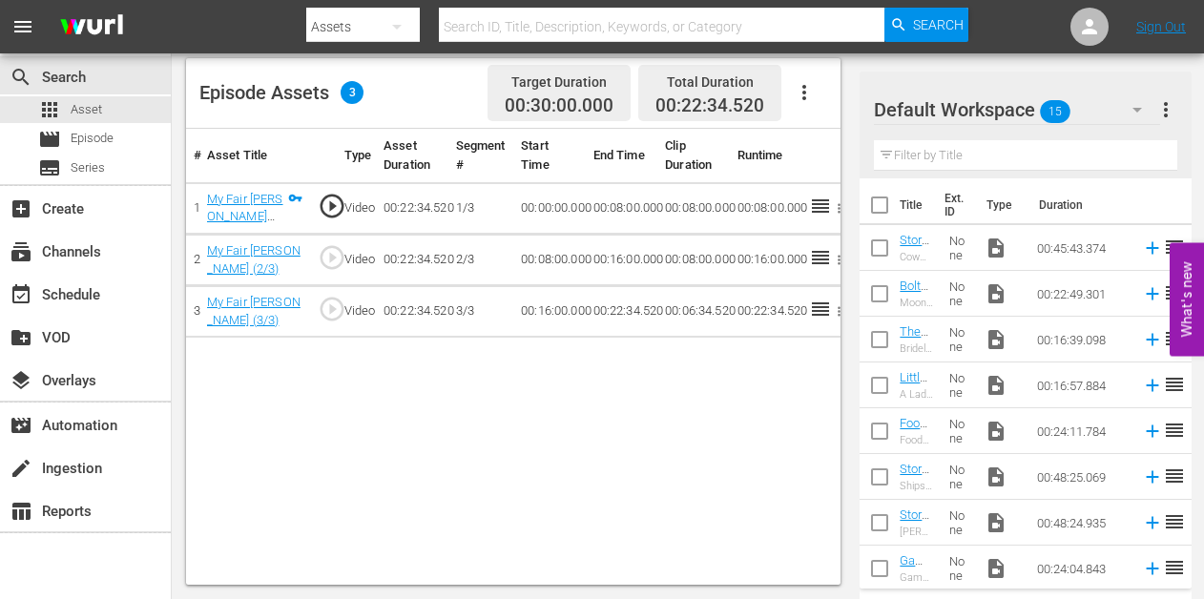
scroll to position [331, 0]
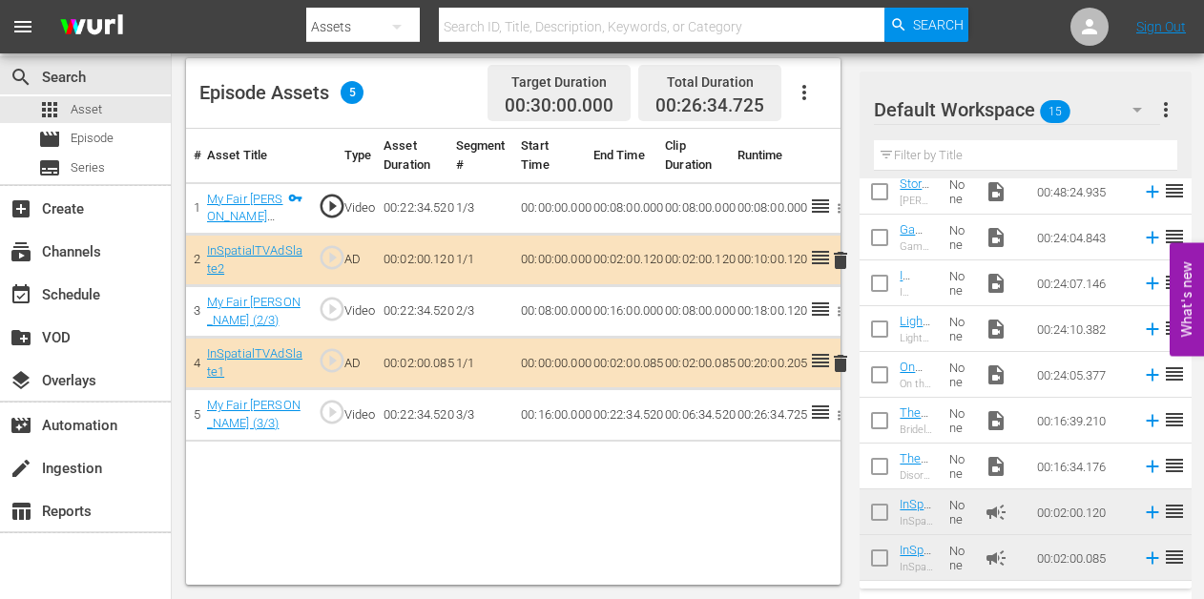
click at [884, 199] on input "checkbox" at bounding box center [879, 195] width 40 height 40
checkbox input "true"
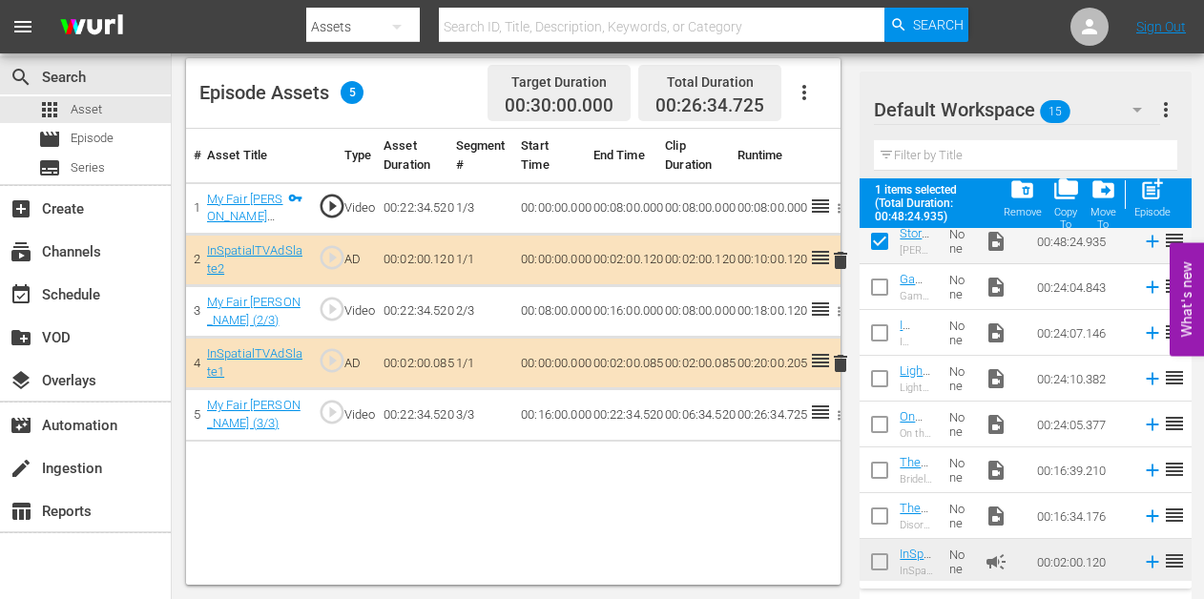
click at [879, 280] on input "checkbox" at bounding box center [879, 291] width 40 height 40
checkbox input "true"
click at [876, 337] on input "checkbox" at bounding box center [879, 337] width 40 height 40
checkbox input "true"
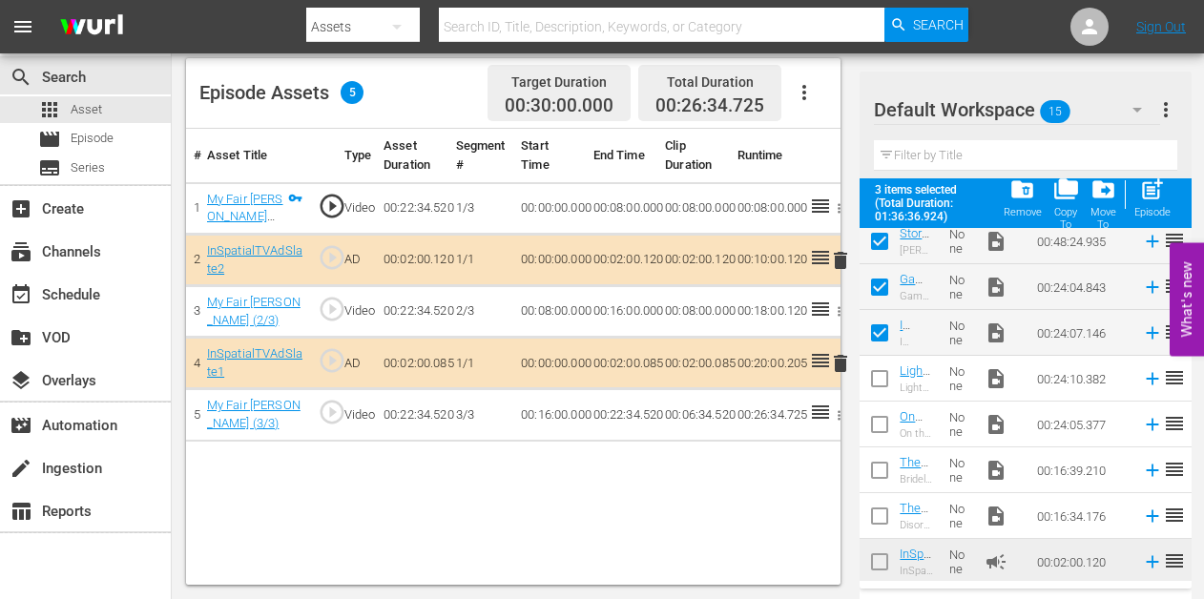
click at [874, 379] on input "checkbox" at bounding box center [879, 382] width 40 height 40
checkbox input "true"
click at [876, 431] on input "checkbox" at bounding box center [879, 428] width 40 height 40
checkbox input "true"
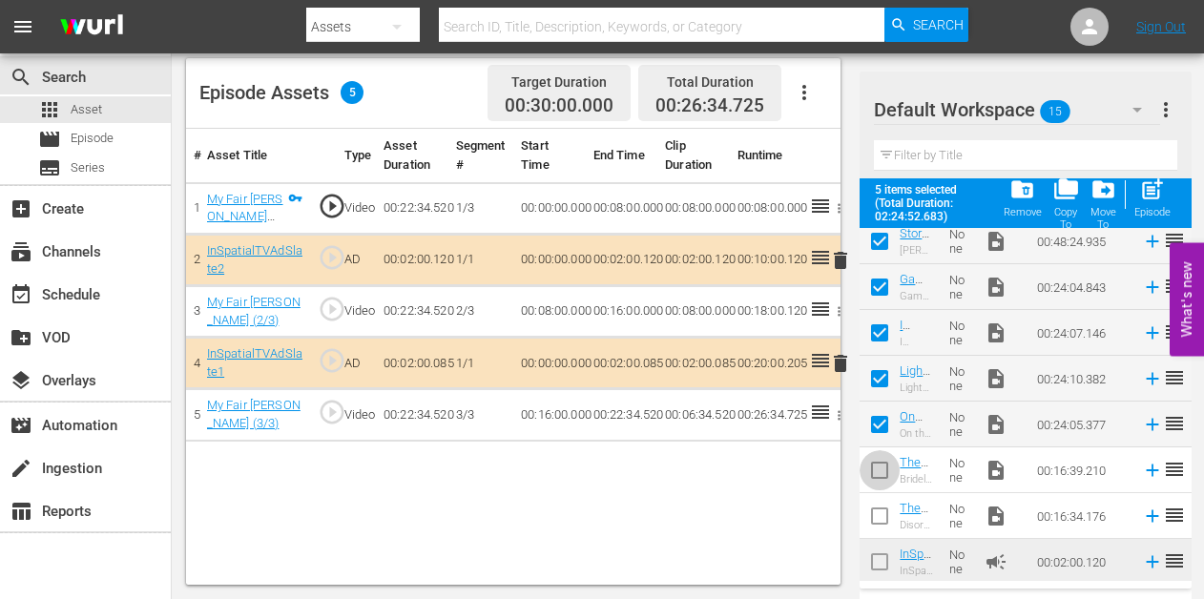
click at [876, 473] on input "checkbox" at bounding box center [879, 474] width 40 height 40
checkbox input "true"
click at [876, 515] on input "checkbox" at bounding box center [879, 520] width 40 height 40
checkbox input "true"
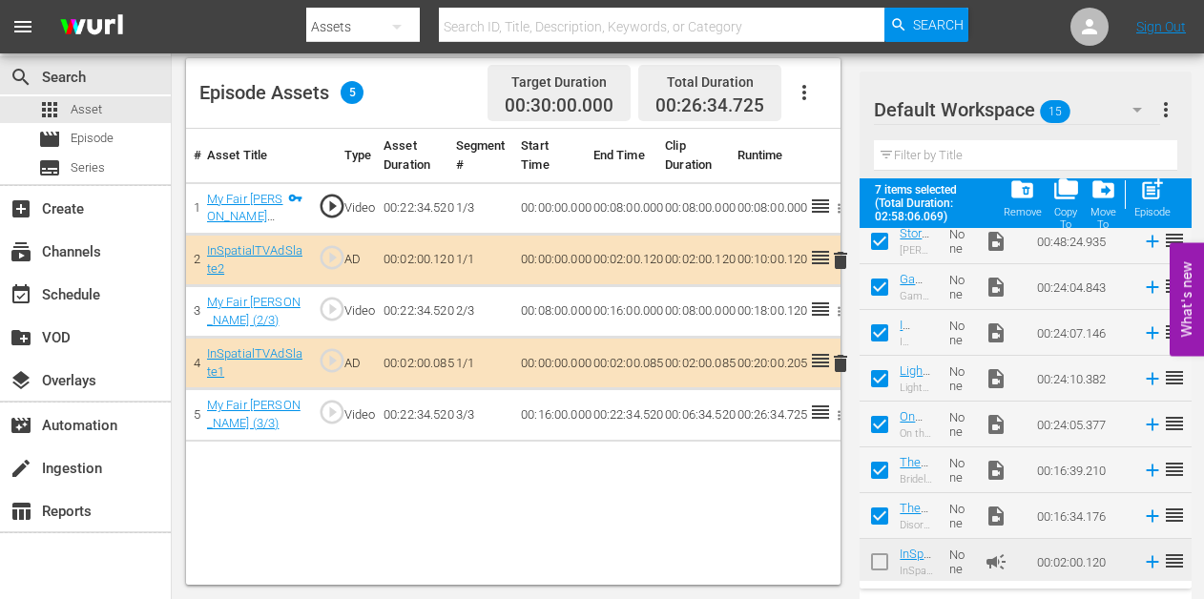
scroll to position [381, 0]
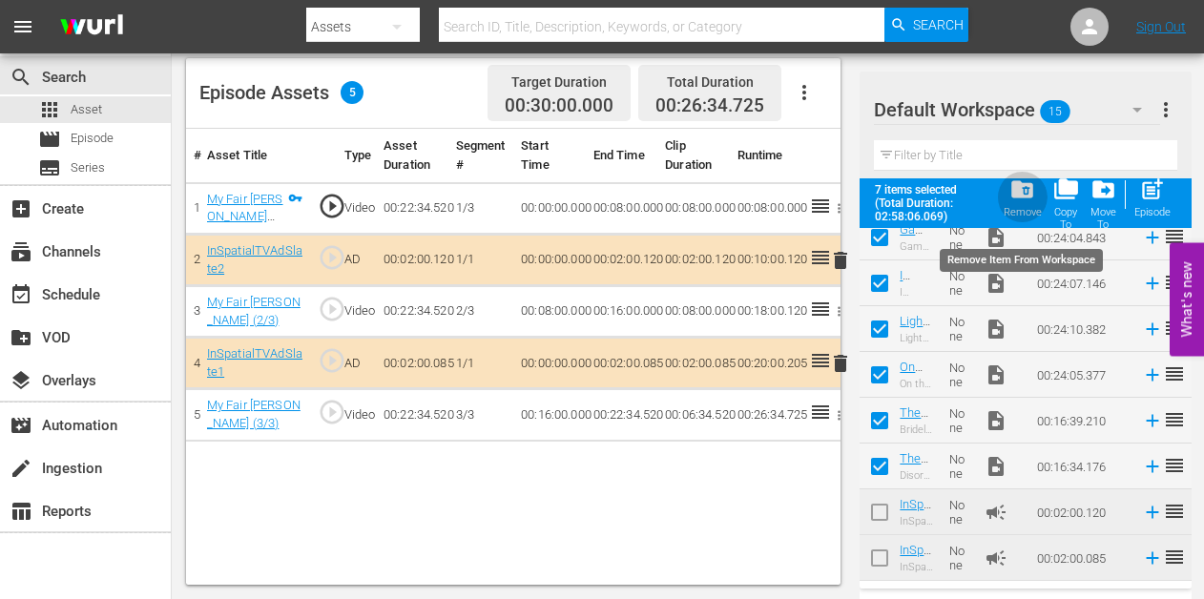
click at [1027, 188] on span "folder_delete" at bounding box center [1022, 189] width 26 height 26
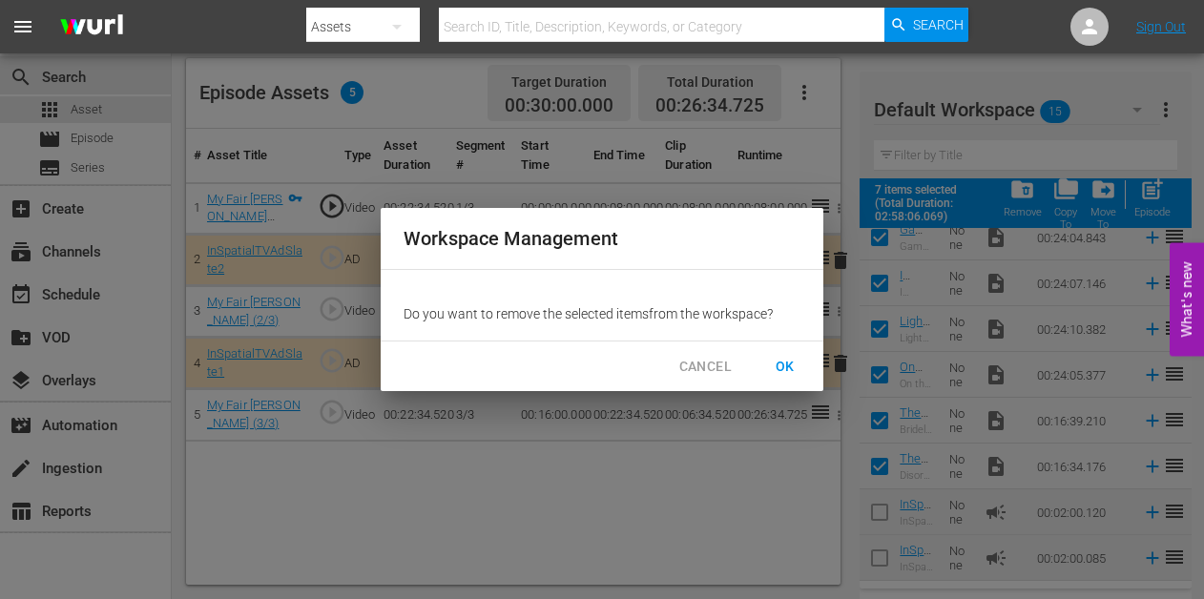
click at [784, 357] on span "OK" at bounding box center [785, 367] width 31 height 24
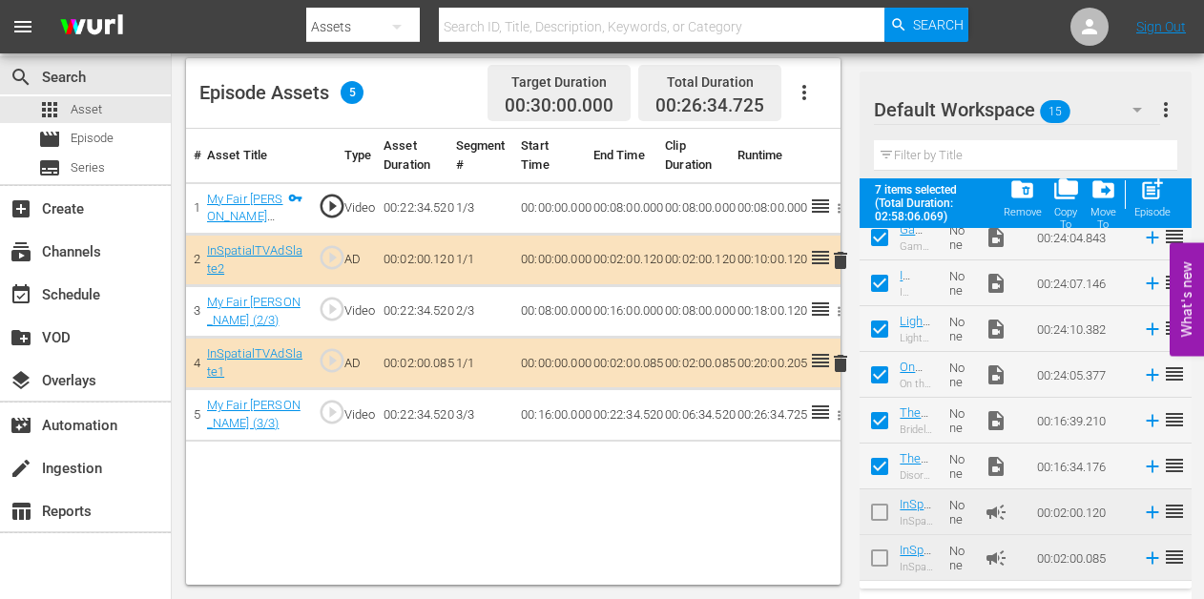
checkbox input "false"
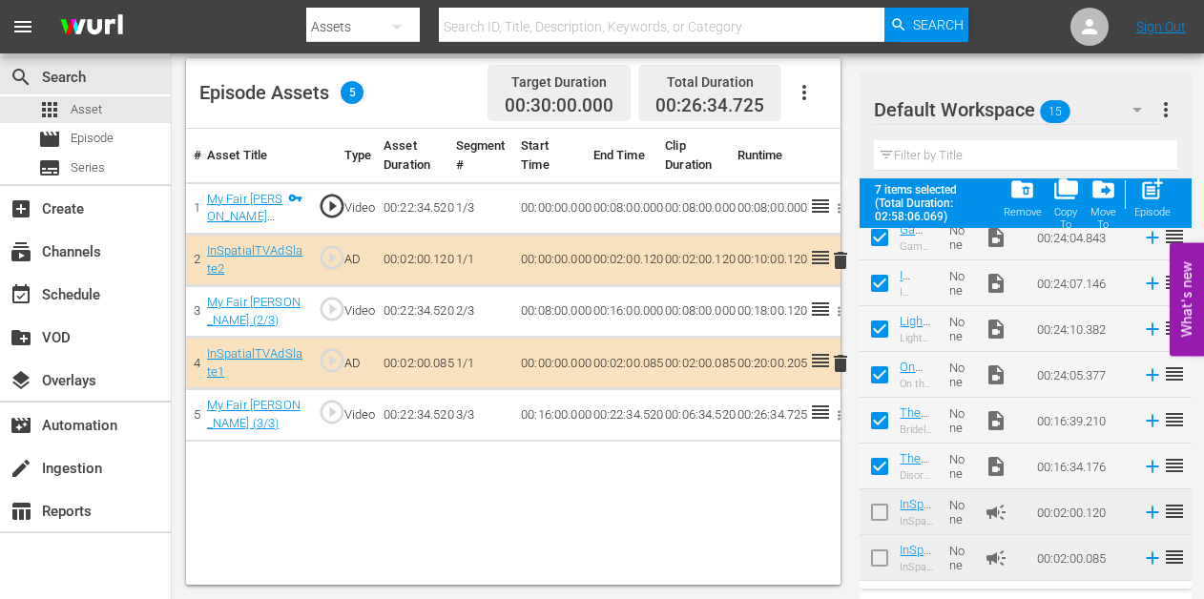
checkbox input "false"
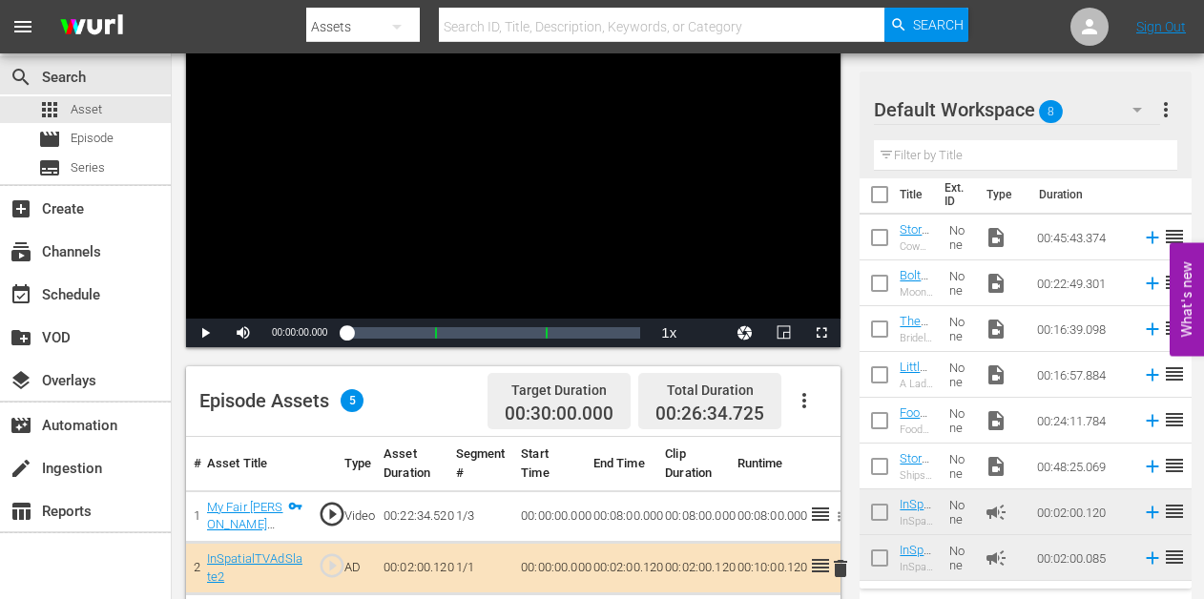
scroll to position [489, 0]
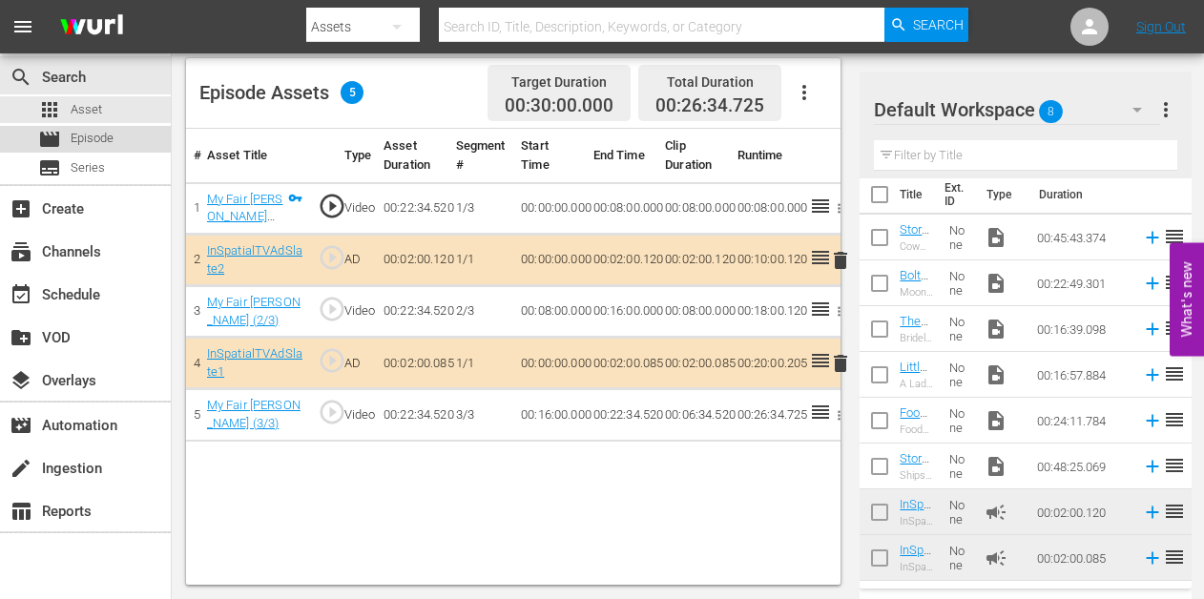
click at [100, 135] on span "Episode" at bounding box center [92, 138] width 43 height 19
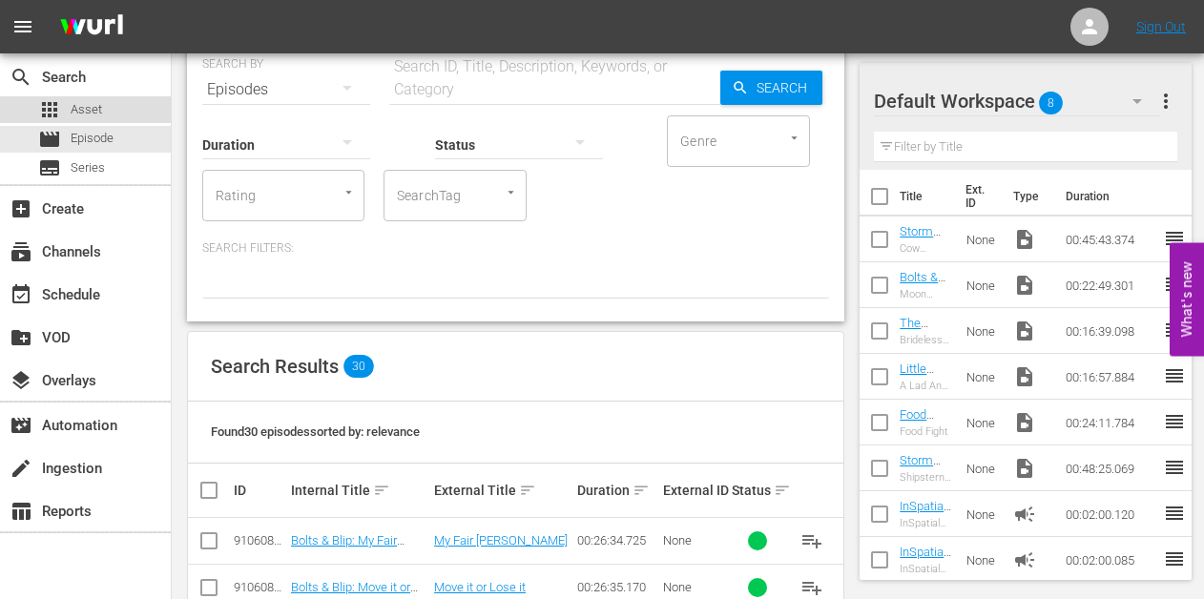
click at [96, 108] on span "Asset" at bounding box center [86, 109] width 31 height 19
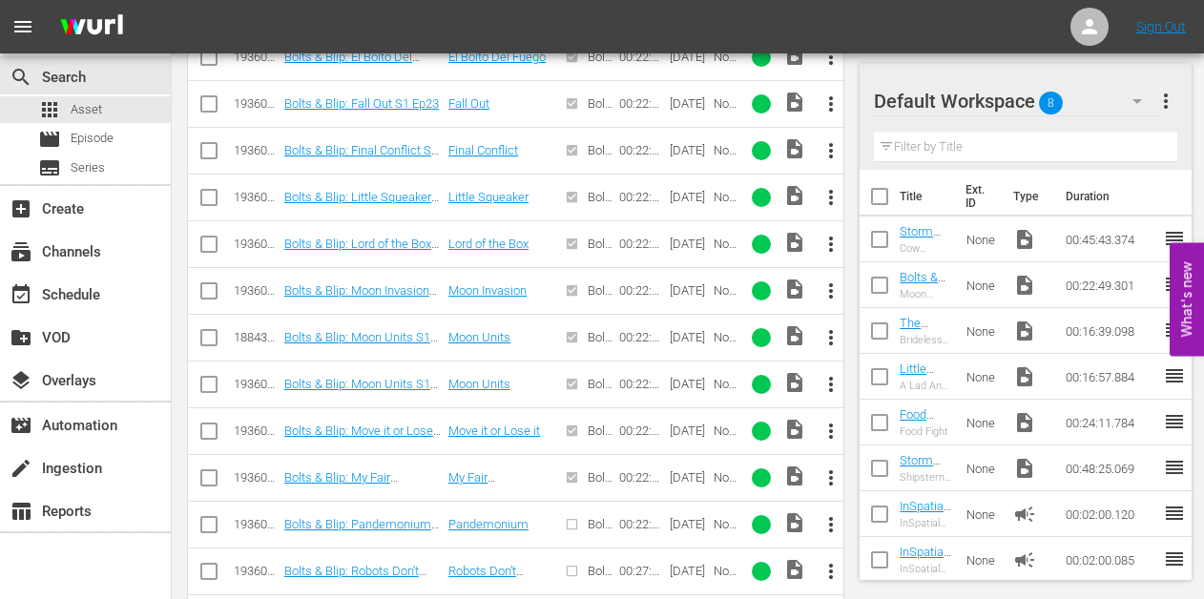
scroll to position [1084, 0]
click at [836, 525] on span "more_vert" at bounding box center [830, 523] width 23 height 23
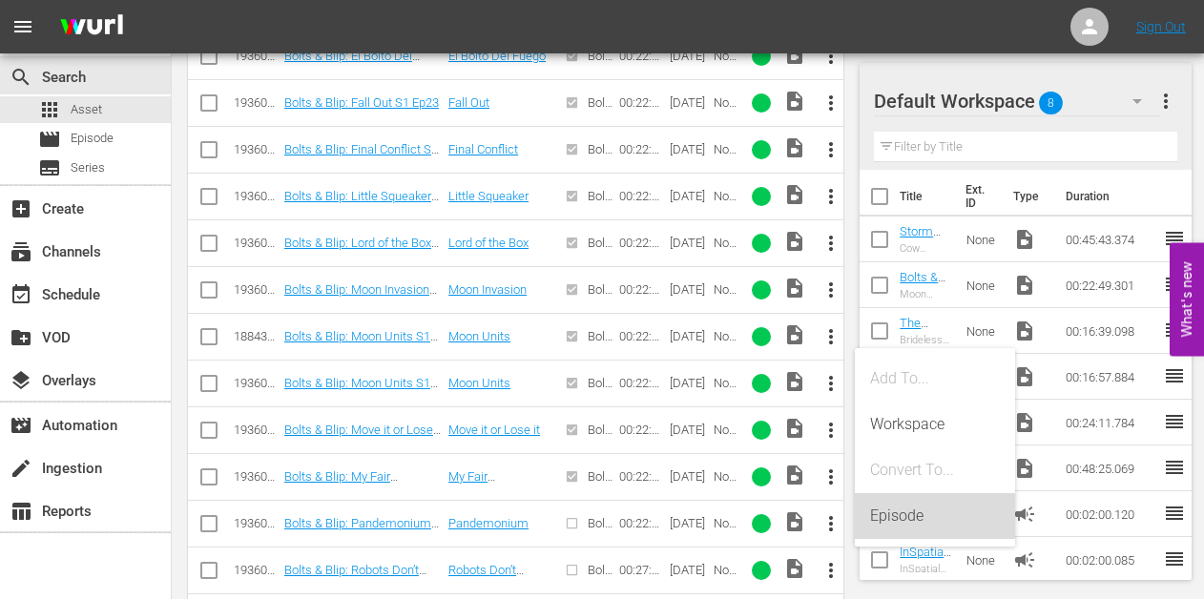
click at [897, 507] on div "Episode" at bounding box center [935, 516] width 130 height 46
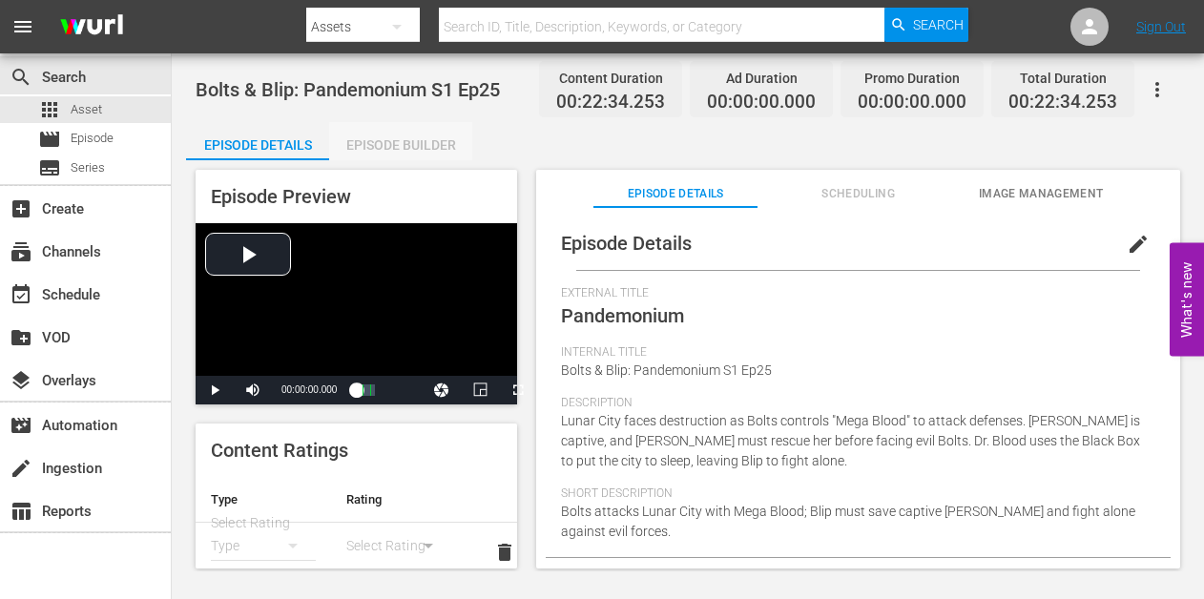
click at [429, 148] on div "Episode Builder" at bounding box center [400, 145] width 143 height 46
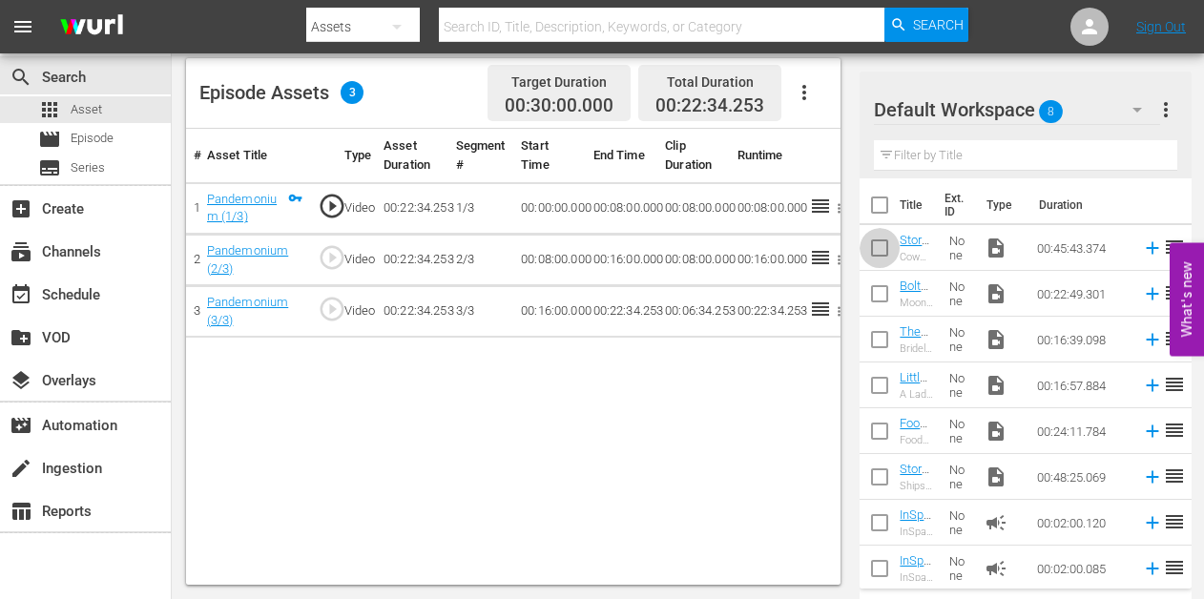
click at [878, 254] on input "checkbox" at bounding box center [879, 252] width 40 height 40
checkbox input "true"
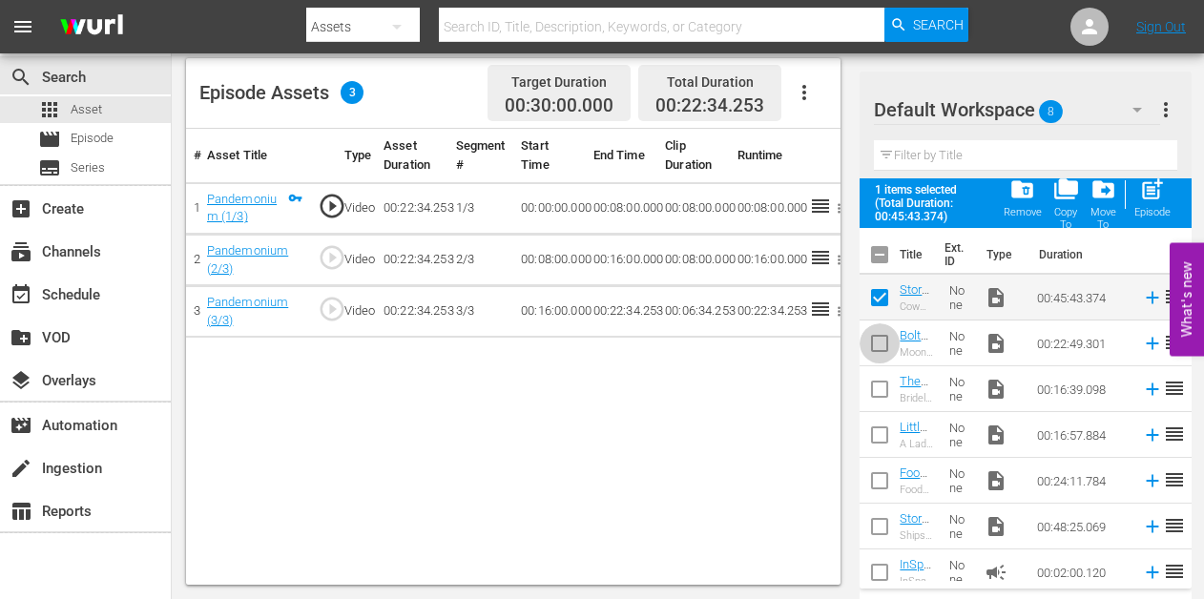
click at [878, 340] on input "checkbox" at bounding box center [879, 347] width 40 height 40
checkbox input "true"
click at [878, 391] on input "checkbox" at bounding box center [879, 393] width 40 height 40
checkbox input "true"
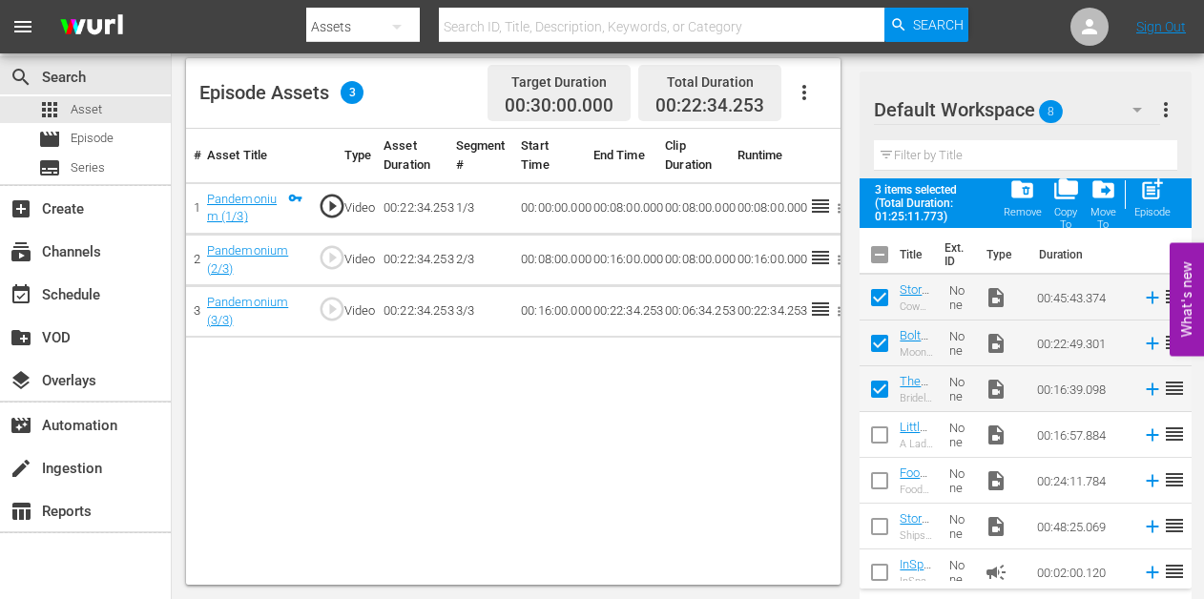
click at [876, 415] on span at bounding box center [879, 435] width 40 height 40
click at [882, 477] on input "checkbox" at bounding box center [879, 484] width 40 height 40
checkbox input "true"
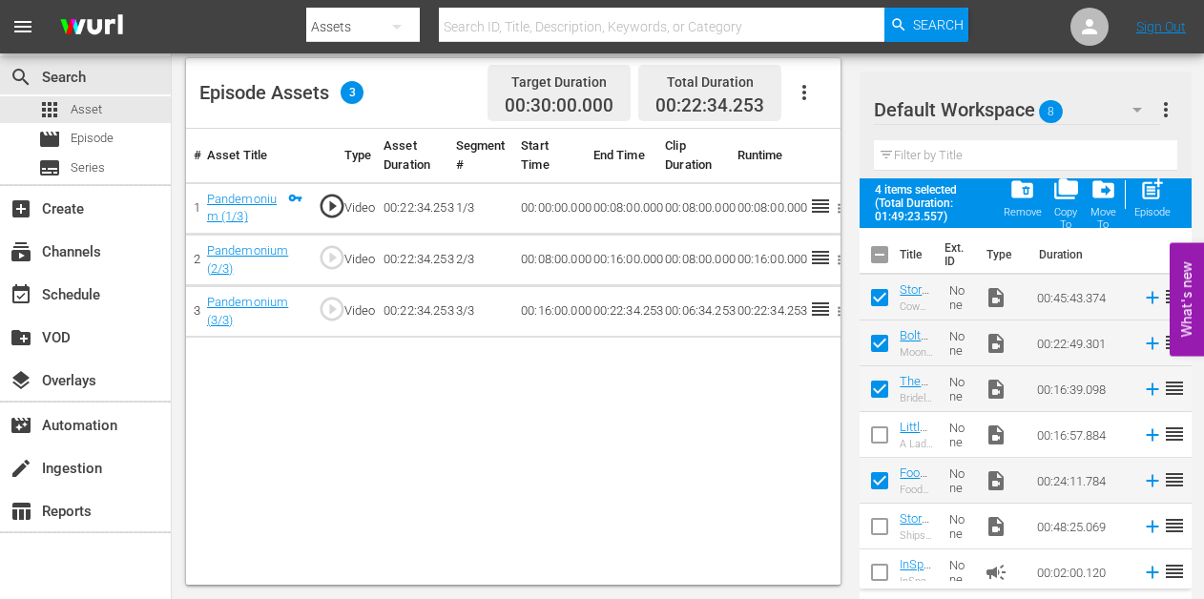
click at [879, 437] on input "checkbox" at bounding box center [879, 439] width 40 height 40
checkbox input "true"
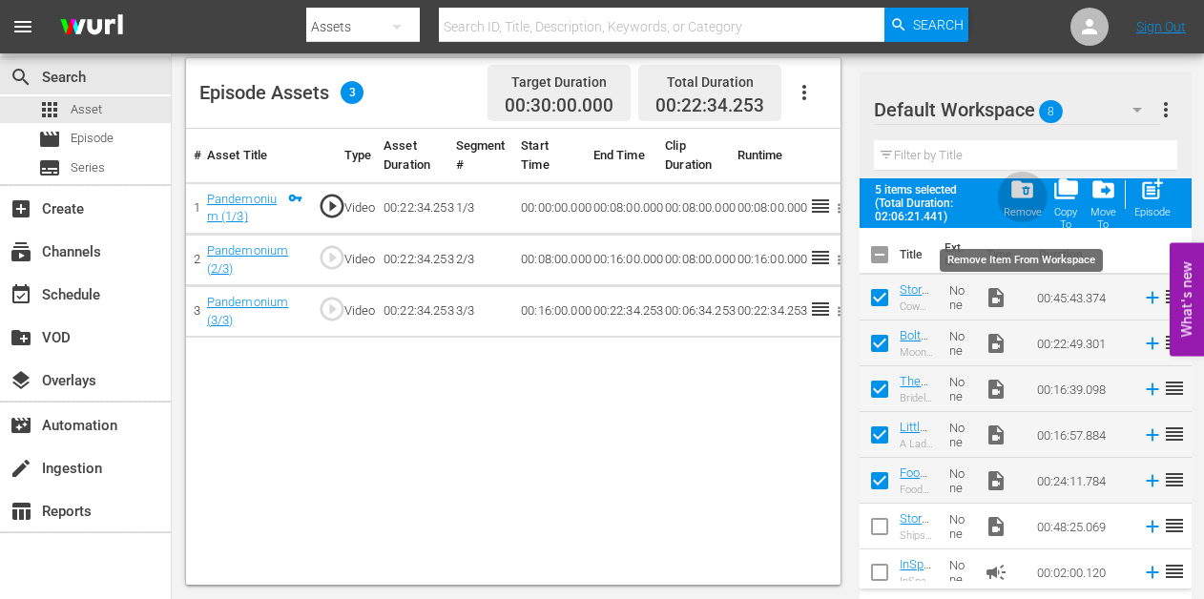
click at [1018, 199] on span "folder_delete" at bounding box center [1022, 189] width 26 height 26
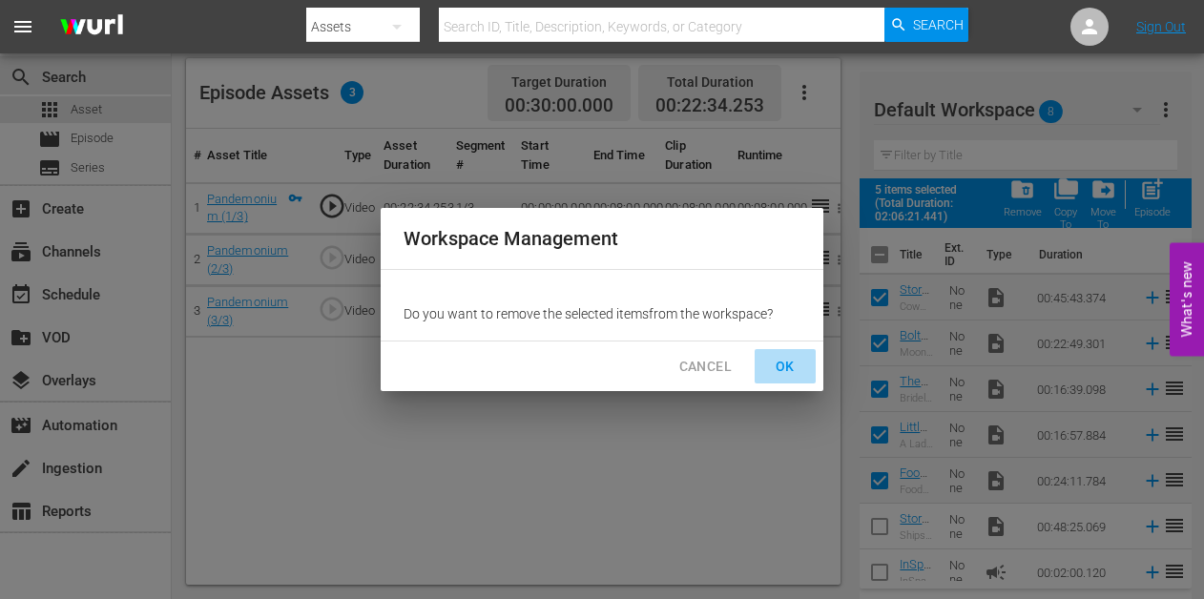
click at [805, 370] on button "OK" at bounding box center [784, 366] width 61 height 35
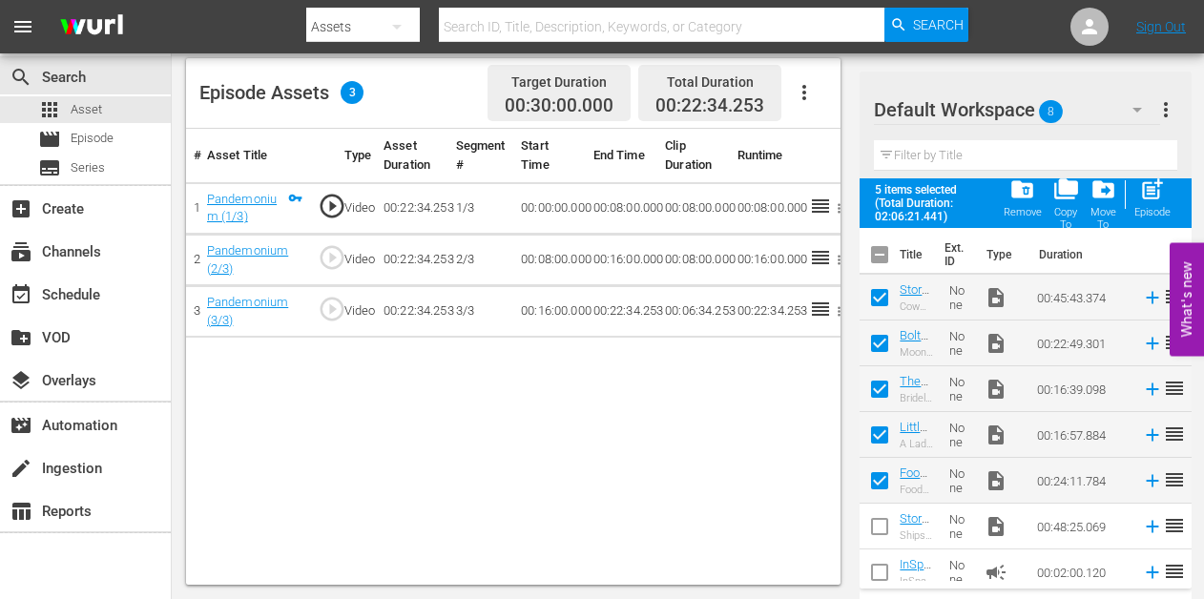
checkbox input "false"
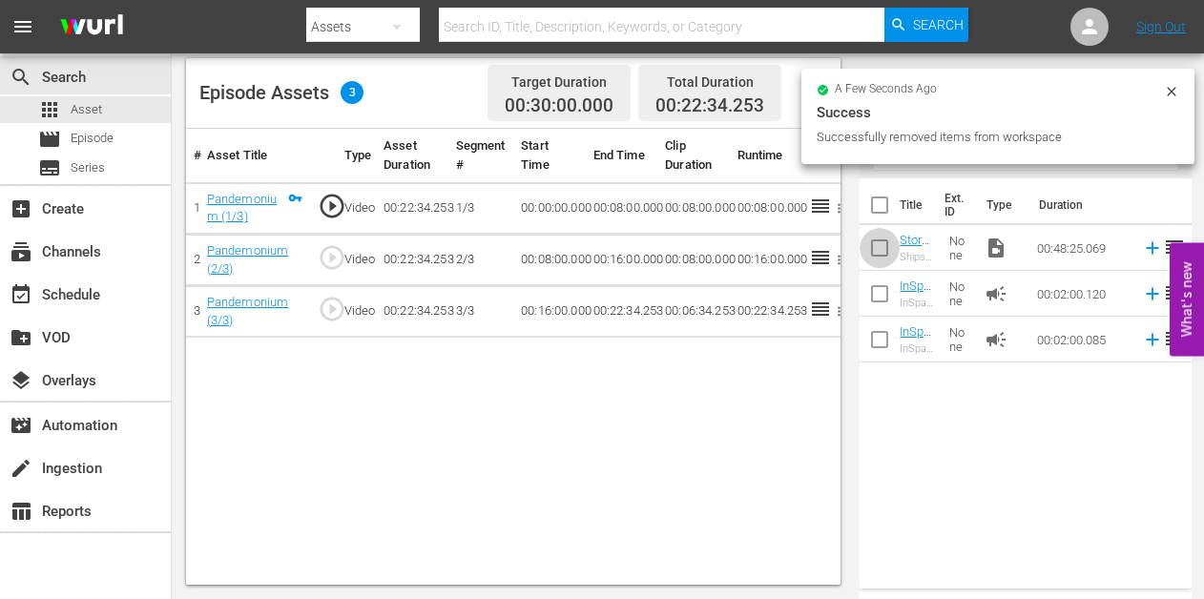
click at [879, 252] on input "checkbox" at bounding box center [879, 252] width 40 height 40
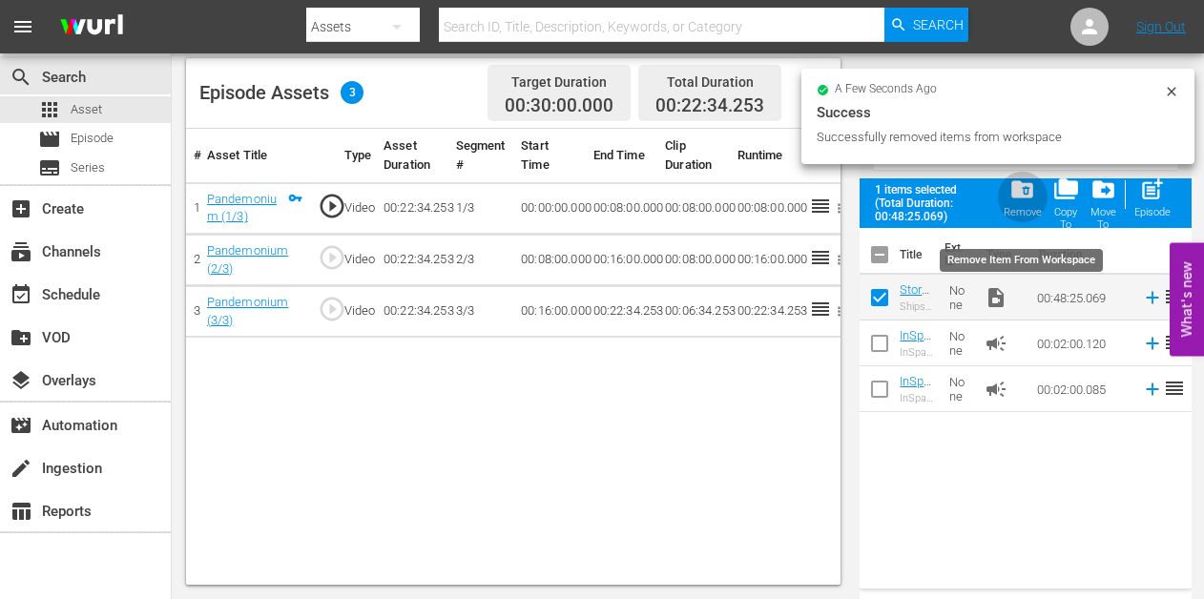
click at [1019, 194] on span "folder_delete" at bounding box center [1022, 189] width 26 height 26
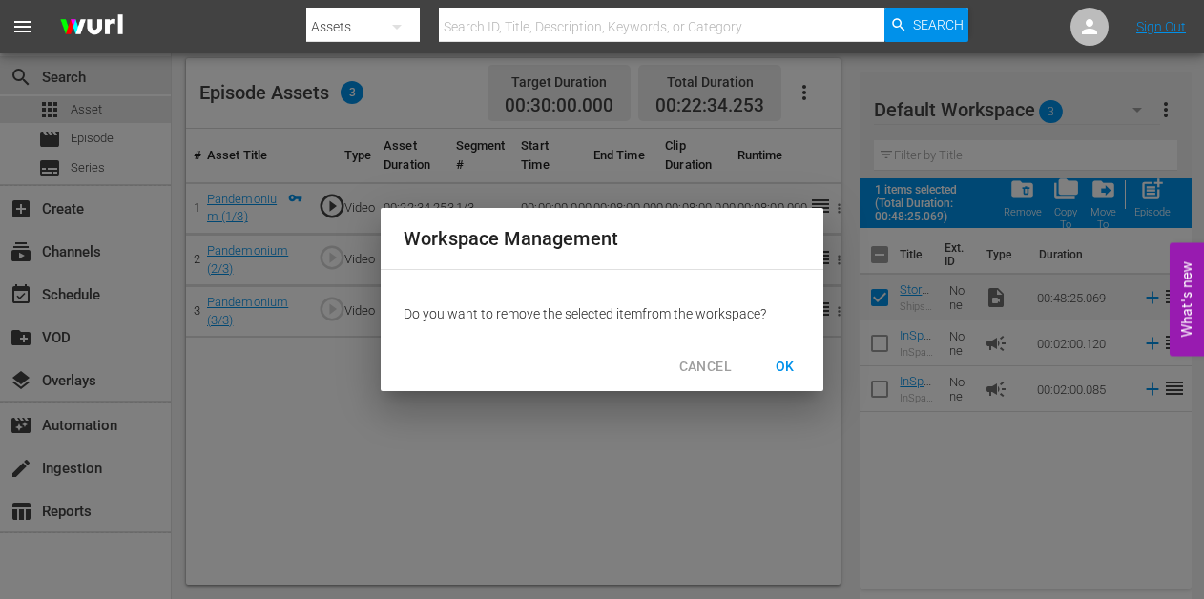
click at [782, 365] on span "OK" at bounding box center [785, 367] width 31 height 24
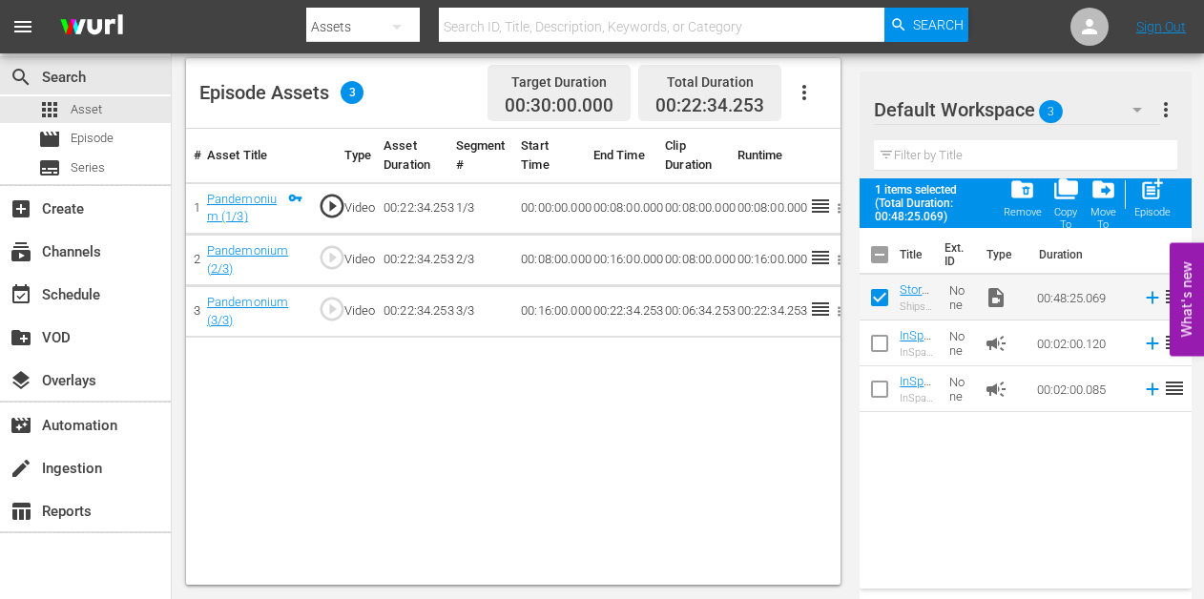
checkbox input "false"
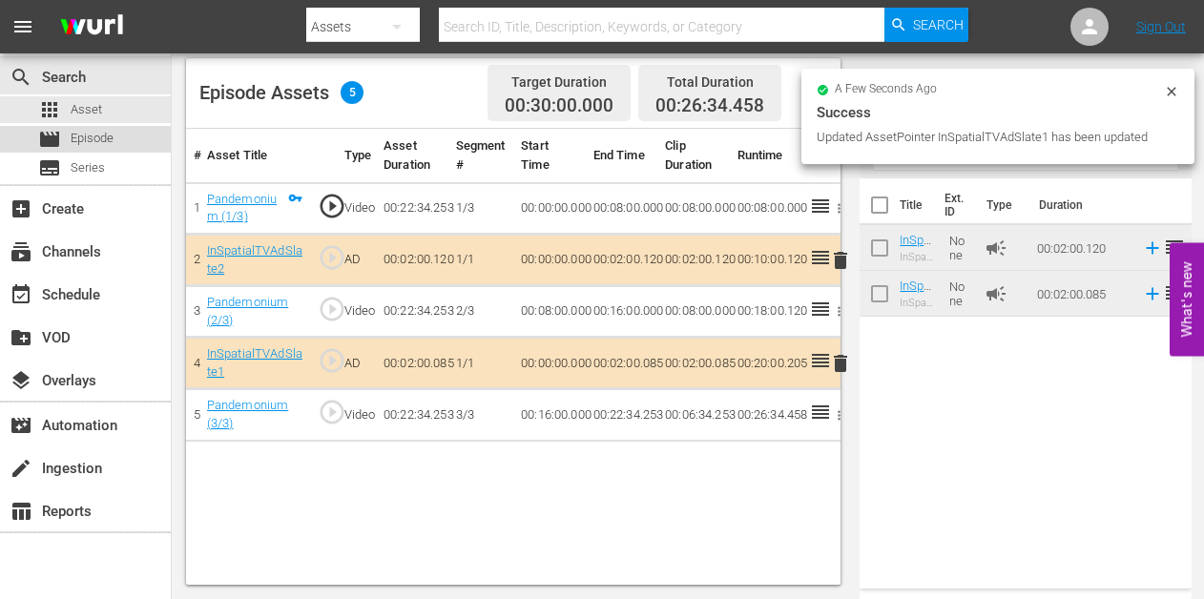
click at [71, 145] on span "Episode" at bounding box center [92, 138] width 43 height 19
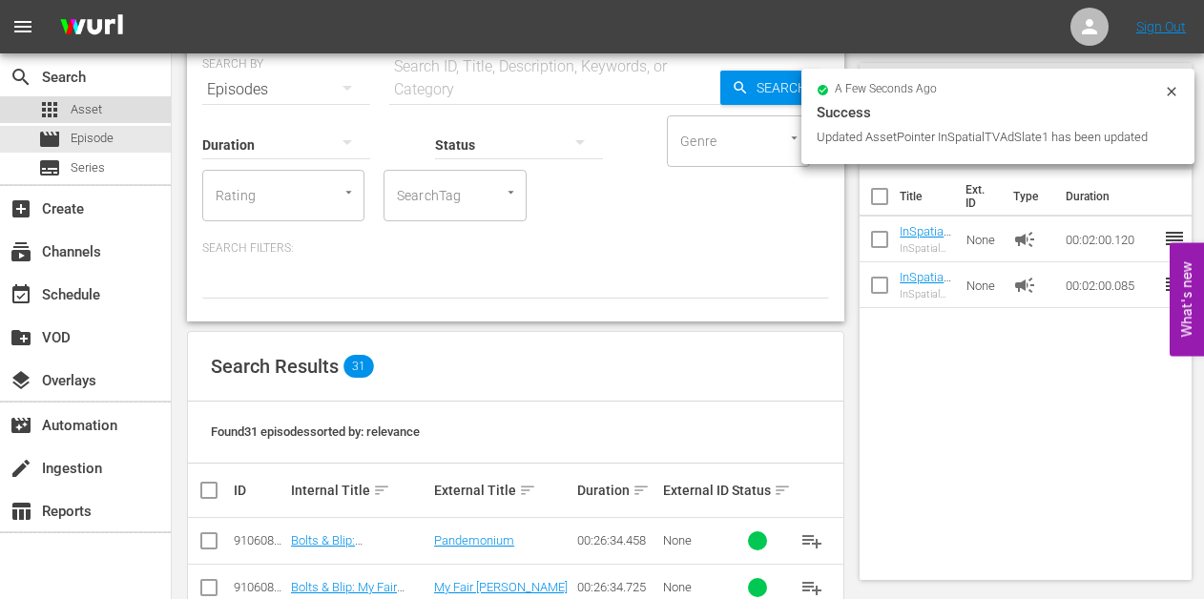
click at [83, 108] on span "Asset" at bounding box center [86, 109] width 31 height 19
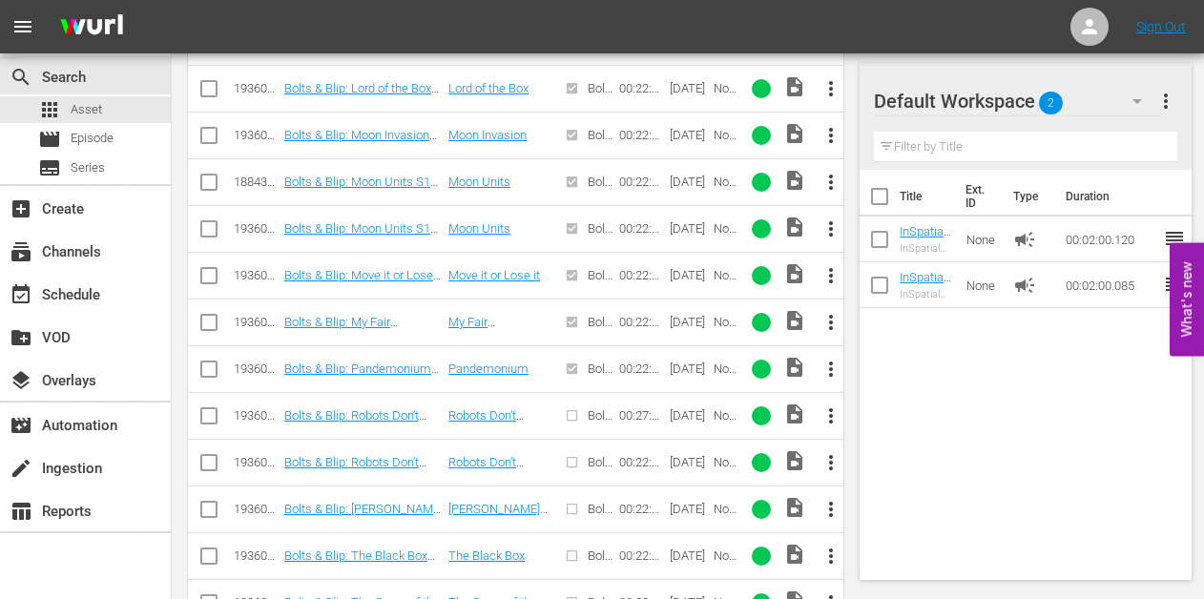
scroll to position [1242, 0]
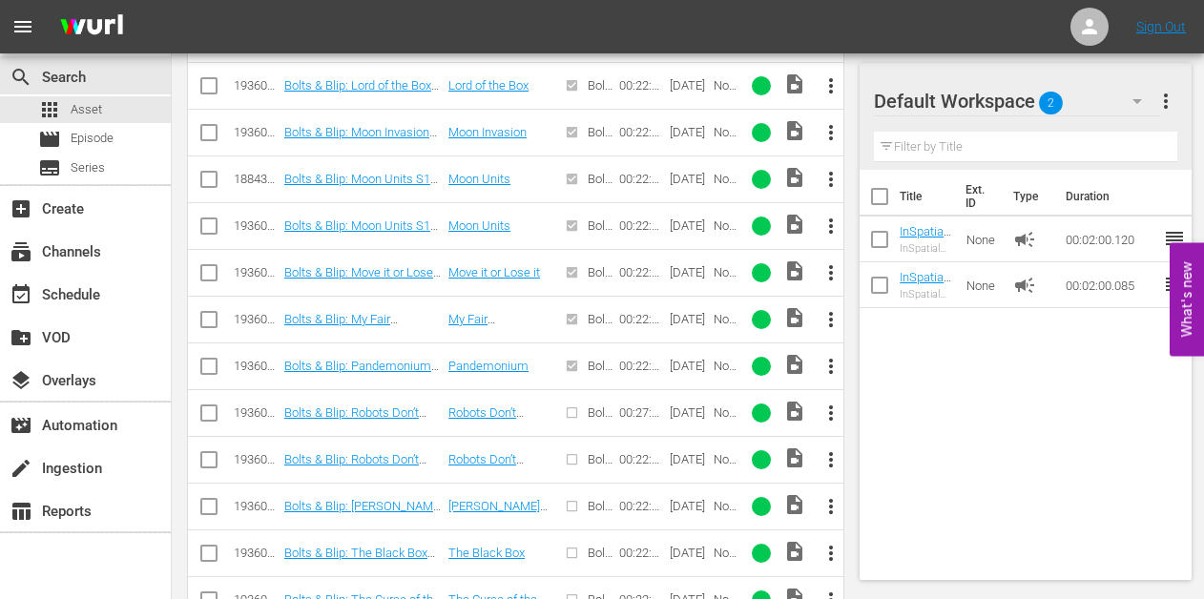
click at [834, 415] on span "more_vert" at bounding box center [830, 413] width 23 height 23
click at [889, 551] on div "Episode" at bounding box center [935, 558] width 130 height 46
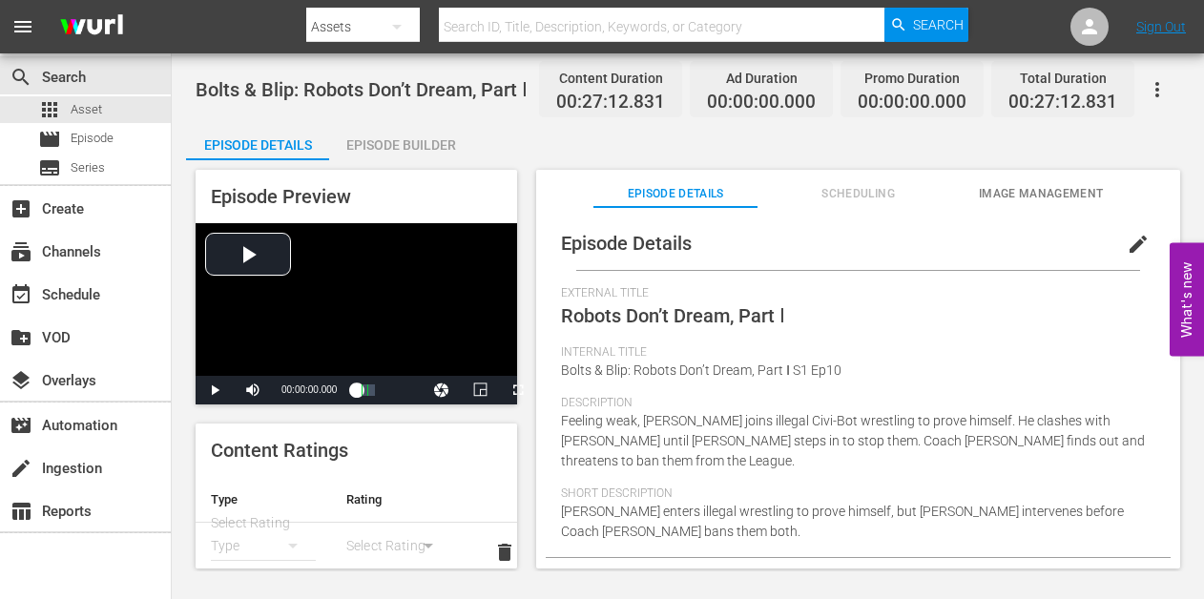
click at [399, 148] on div "Episode Builder" at bounding box center [400, 145] width 143 height 46
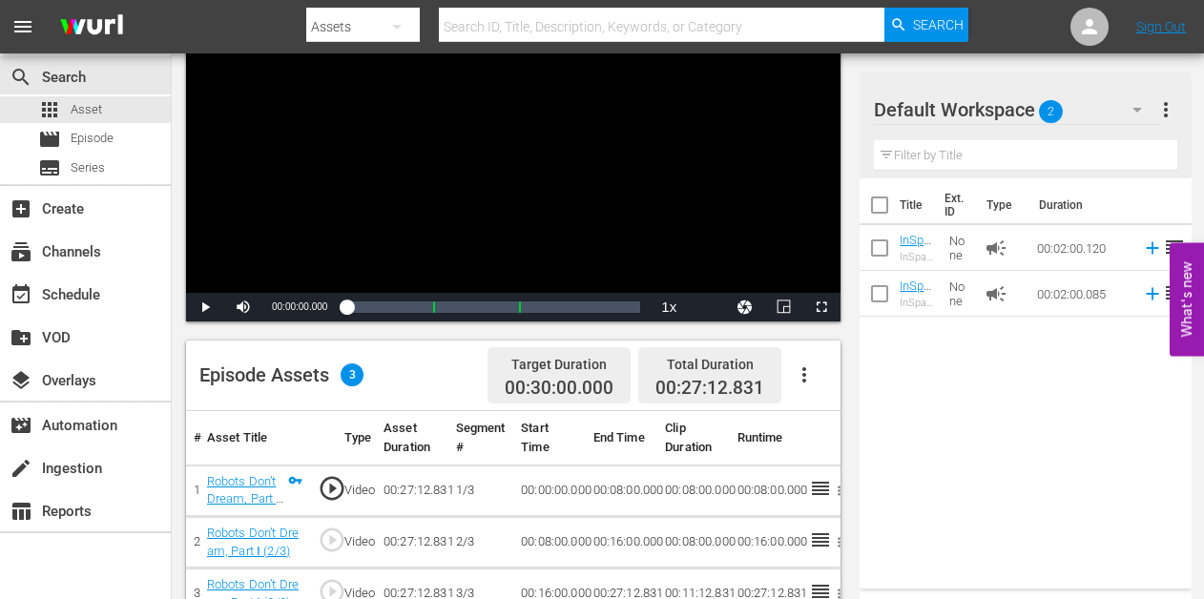
scroll to position [489, 0]
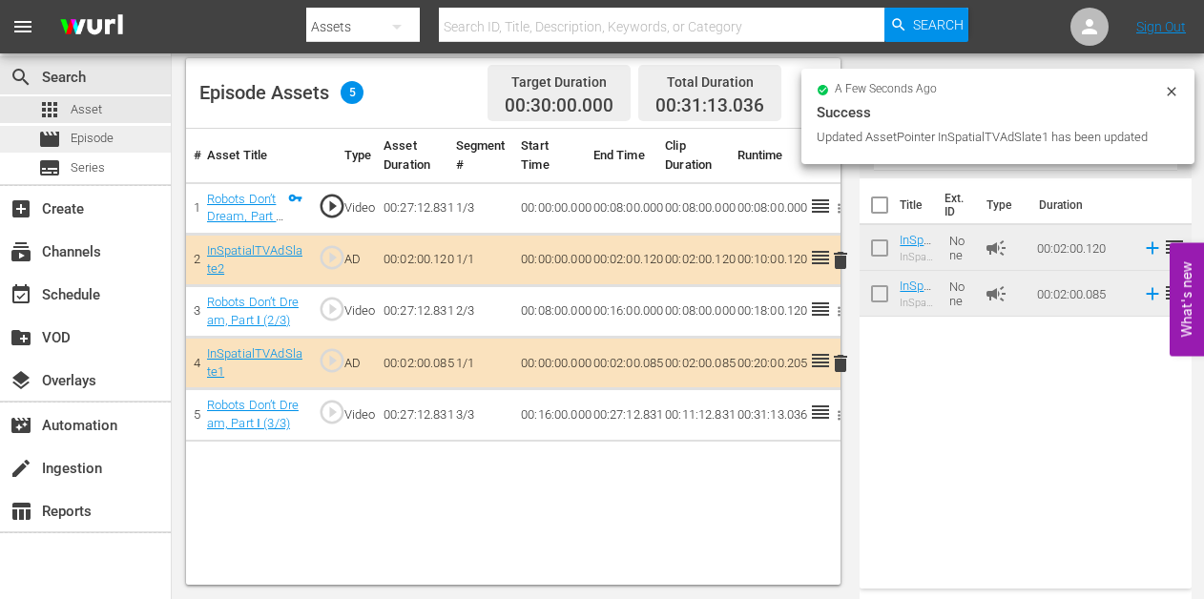
click at [103, 143] on span "Episode" at bounding box center [92, 138] width 43 height 19
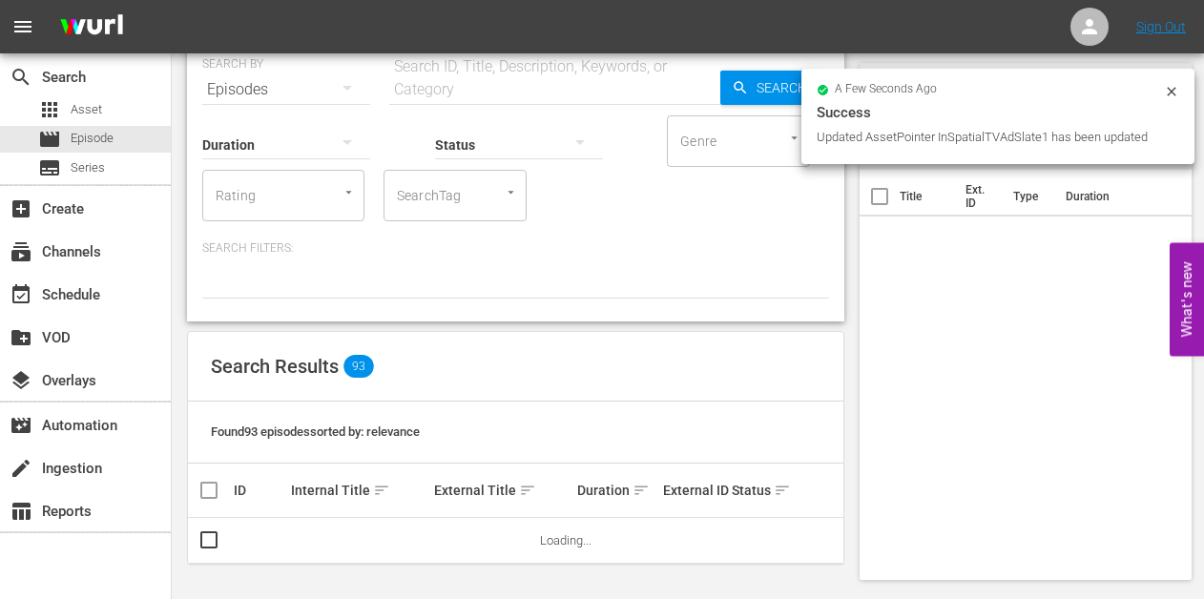
scroll to position [78, 0]
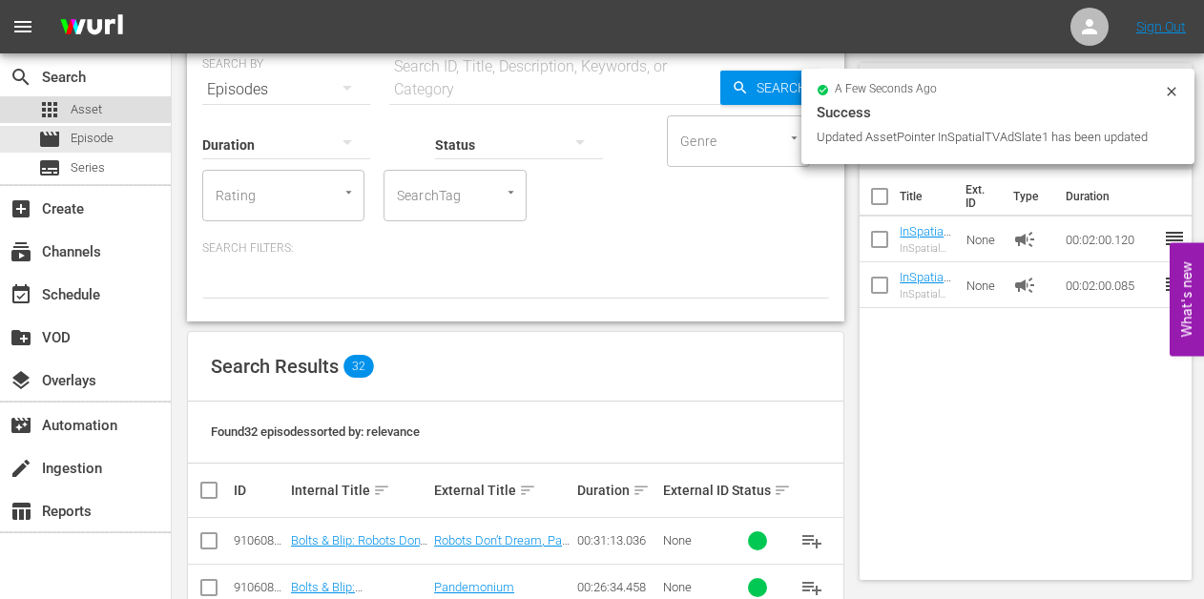
click at [91, 104] on span "Asset" at bounding box center [86, 109] width 31 height 19
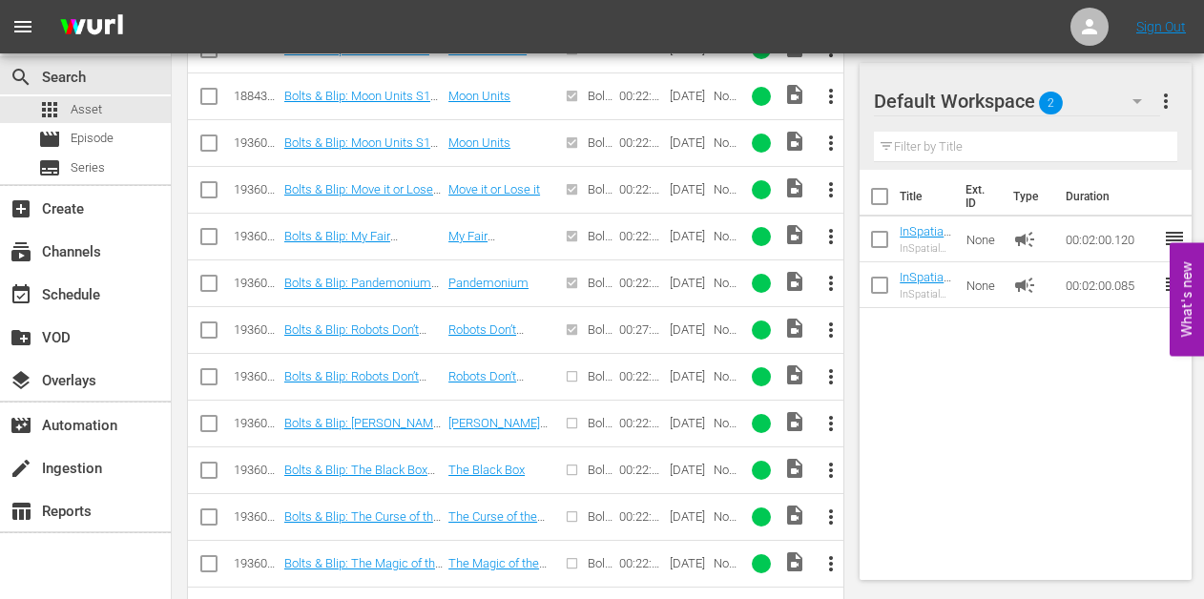
scroll to position [1336, 0]
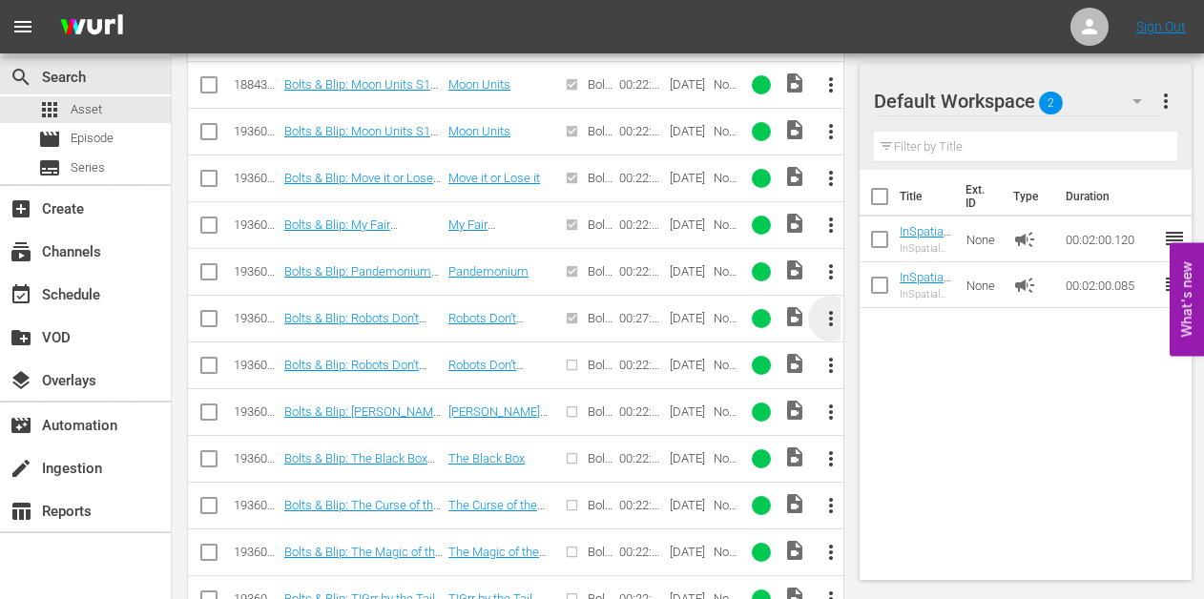
click at [835, 317] on span "more_vert" at bounding box center [830, 318] width 23 height 23
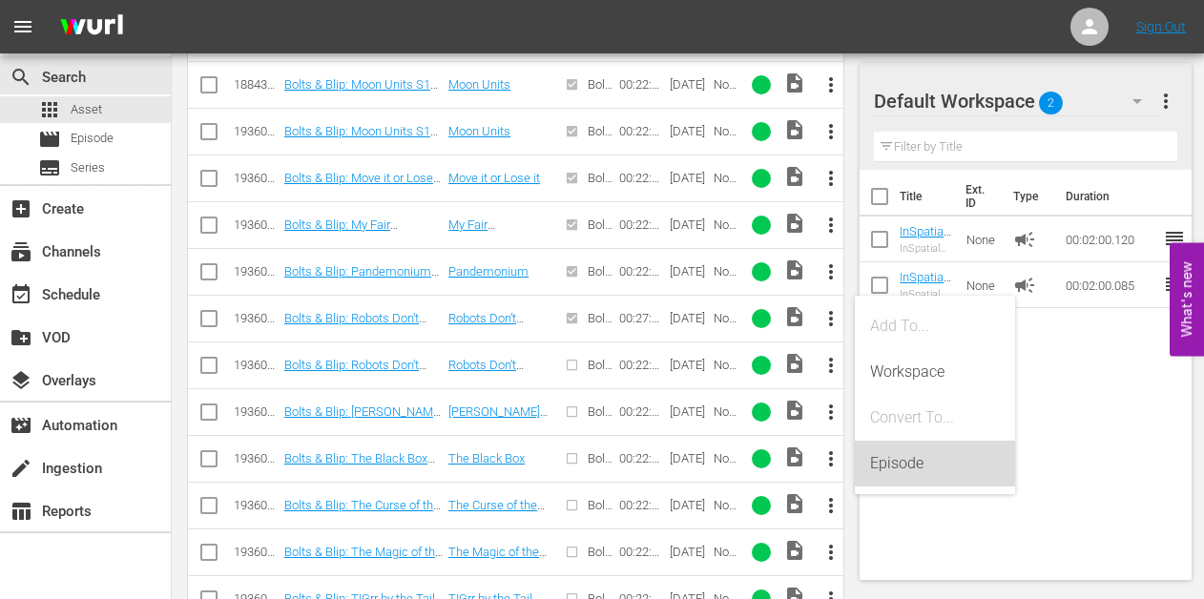
click at [904, 461] on div "Episode" at bounding box center [935, 464] width 130 height 46
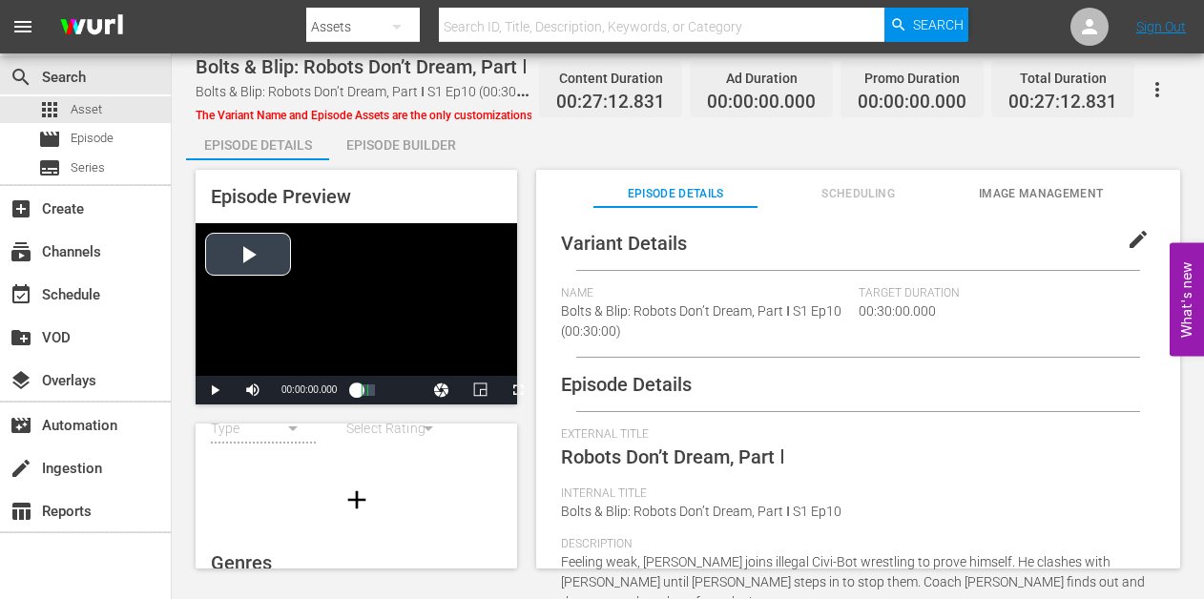
scroll to position [116, 0]
click at [392, 144] on div "Episode Builder" at bounding box center [400, 145] width 143 height 46
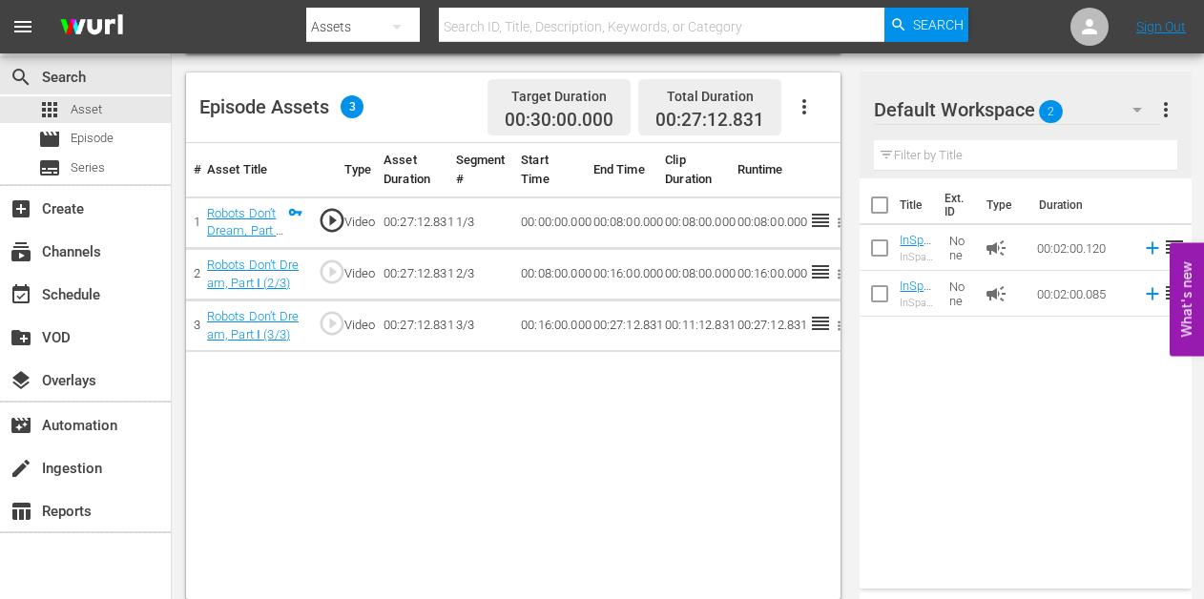
scroll to position [489, 0]
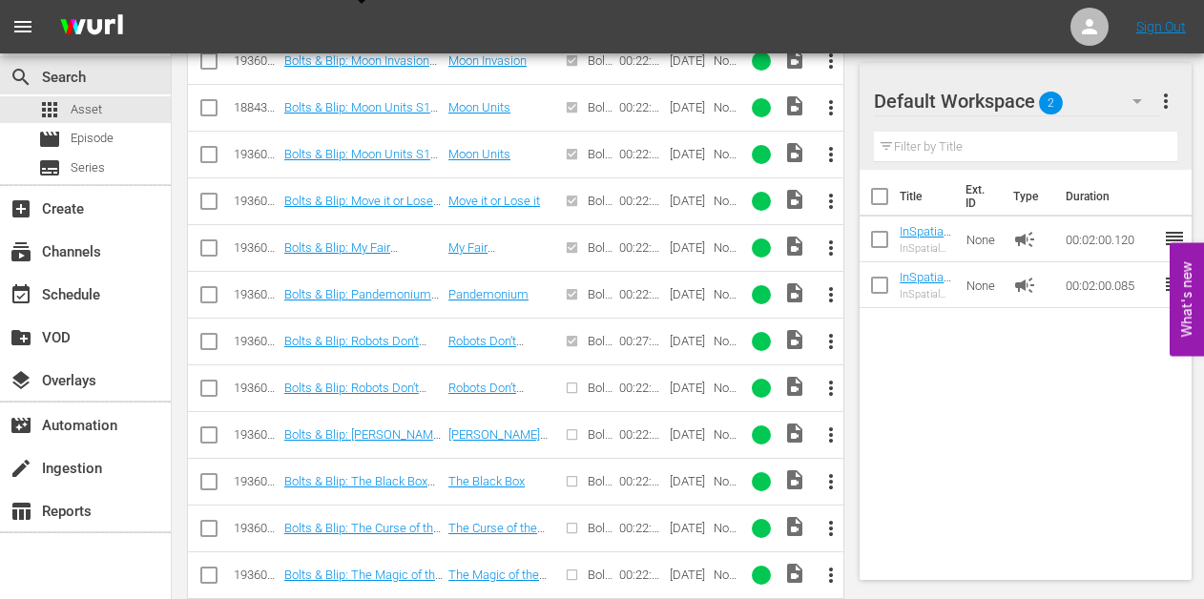
scroll to position [1453, 0]
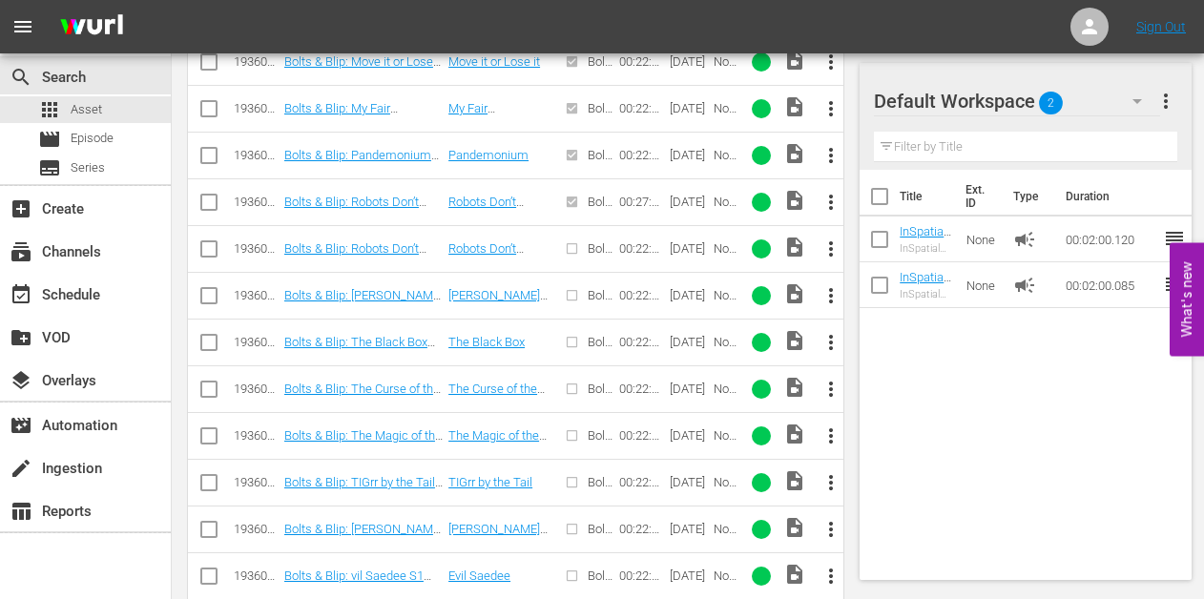
click at [825, 245] on span "more_vert" at bounding box center [830, 248] width 23 height 23
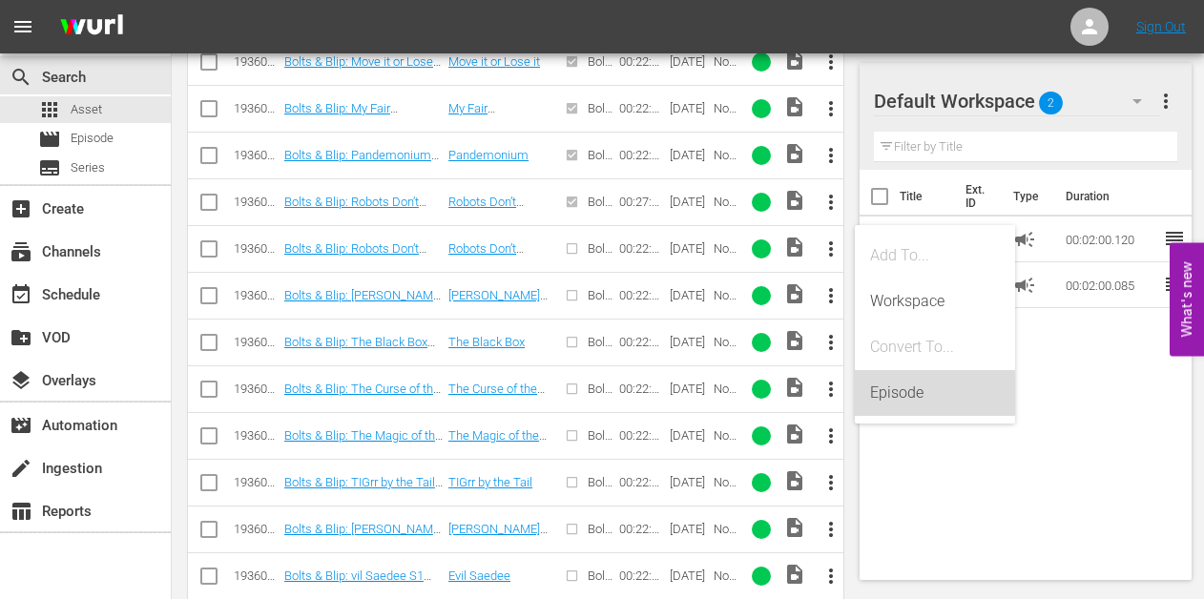
click at [882, 391] on div "Episode" at bounding box center [935, 393] width 130 height 46
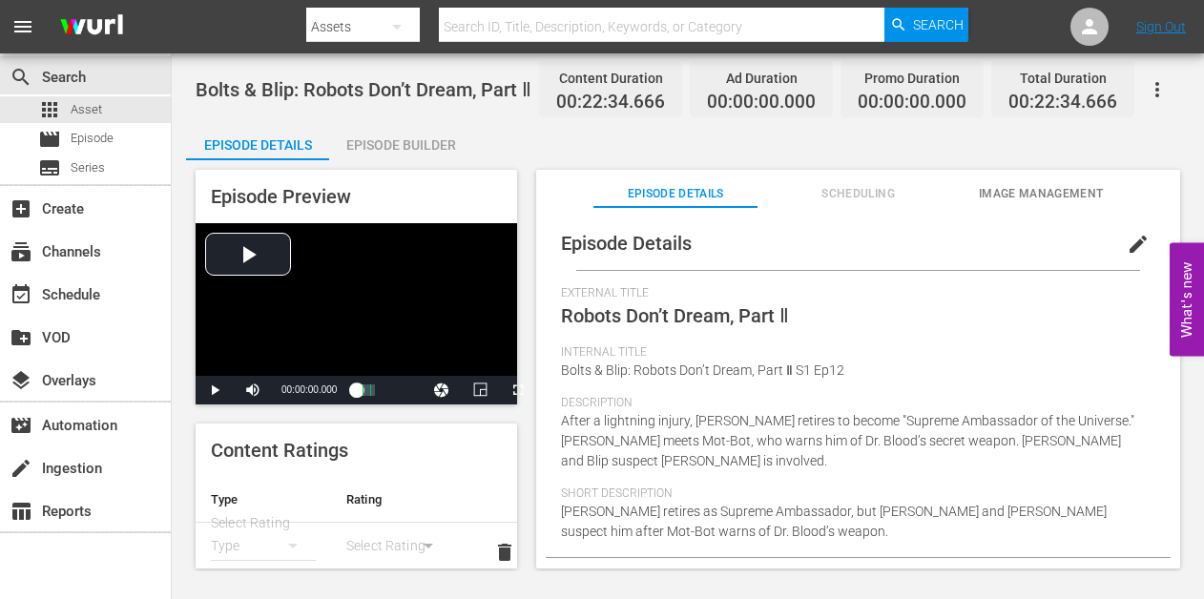
scroll to position [247, 0]
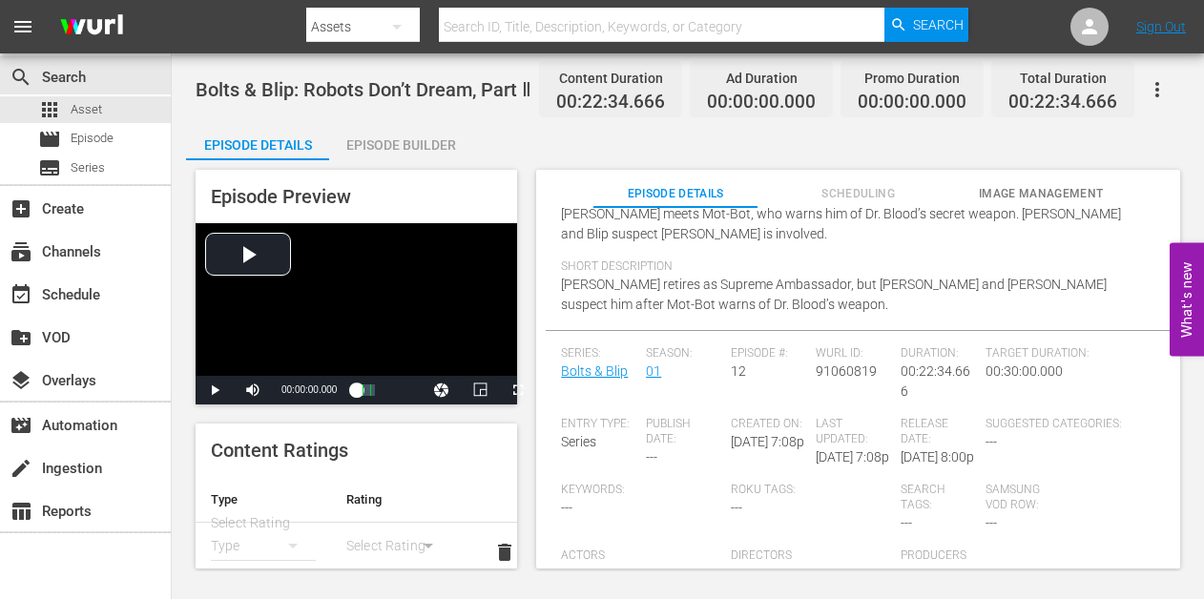
click at [431, 140] on div "Episode Builder" at bounding box center [400, 145] width 143 height 46
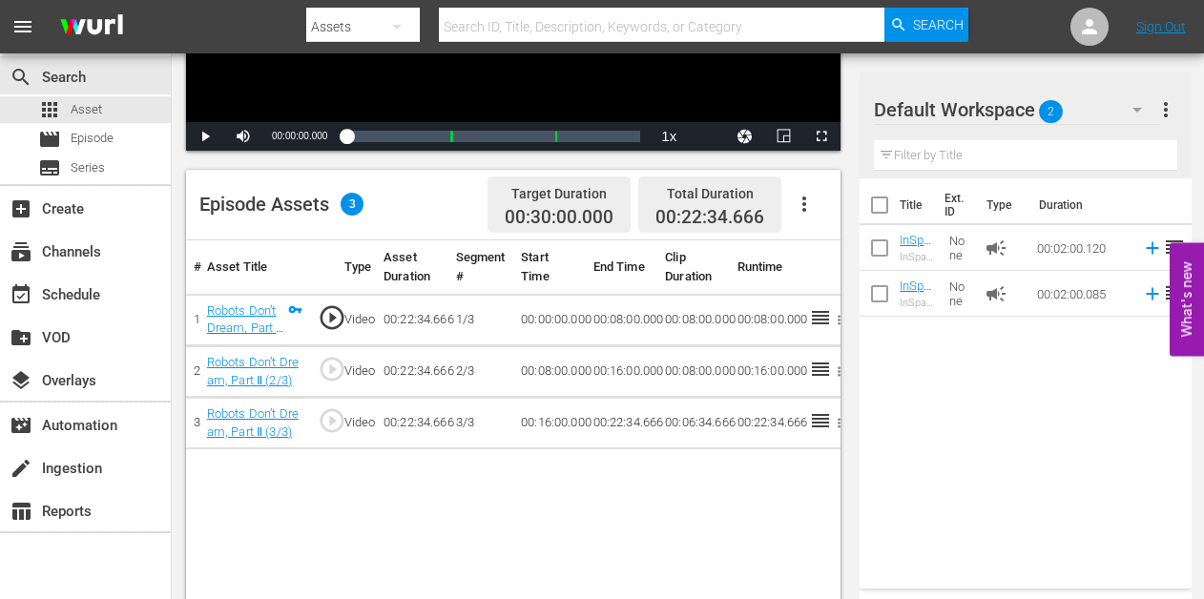
scroll to position [489, 0]
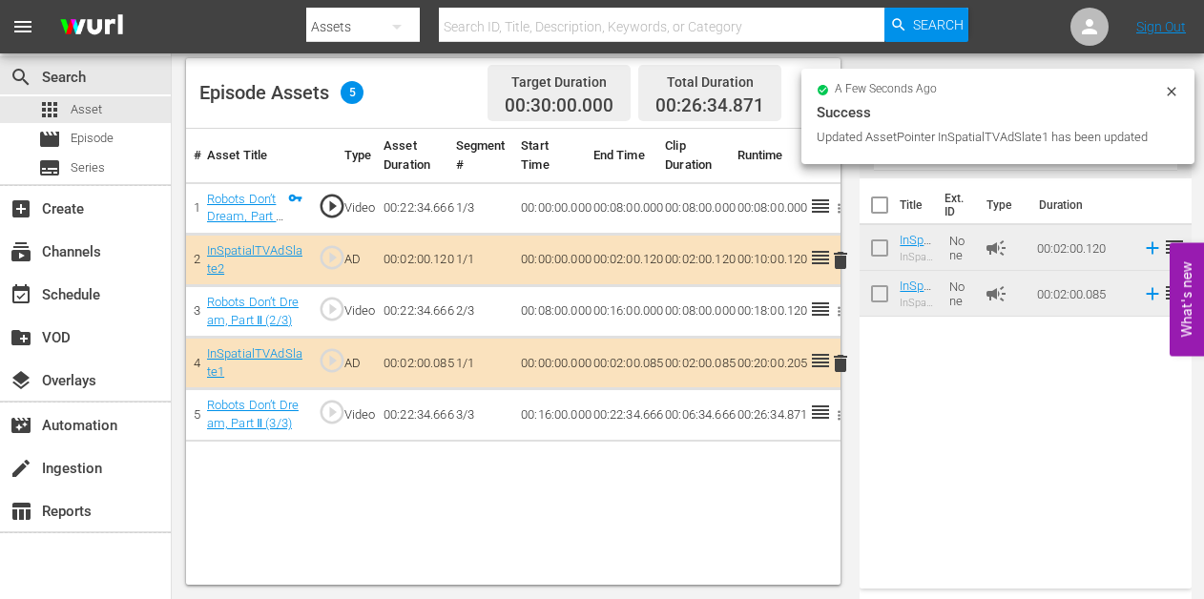
click at [609, 505] on div "# Asset Title Type Asset Duration Segment # Start Time End Time Clip Duration R…" at bounding box center [513, 357] width 654 height 456
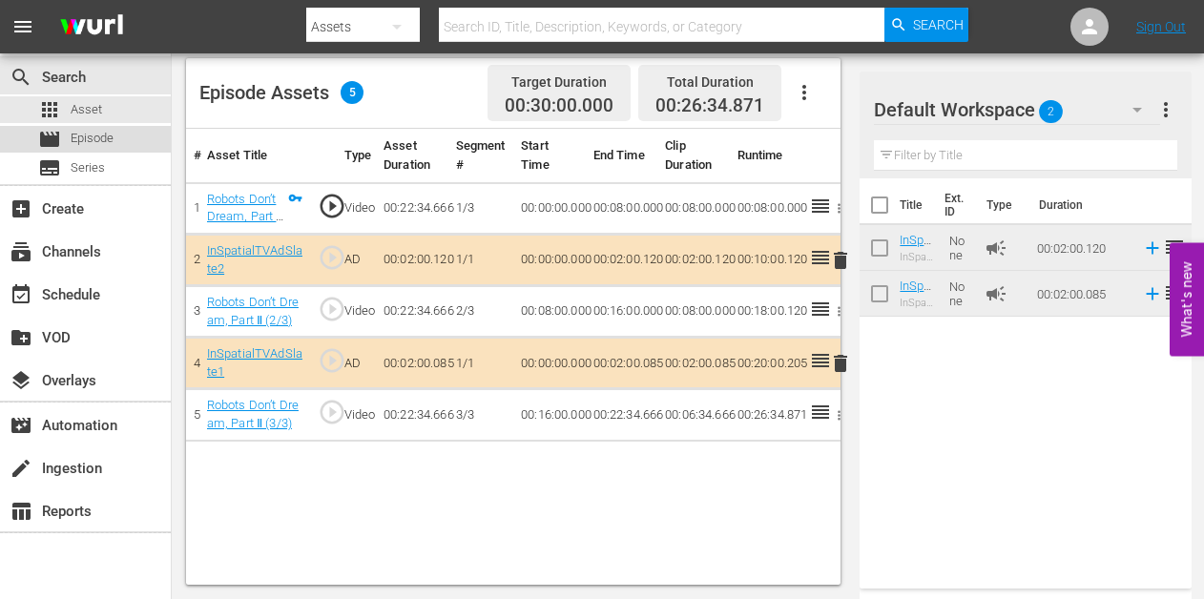
click at [71, 142] on span "Episode" at bounding box center [92, 138] width 43 height 19
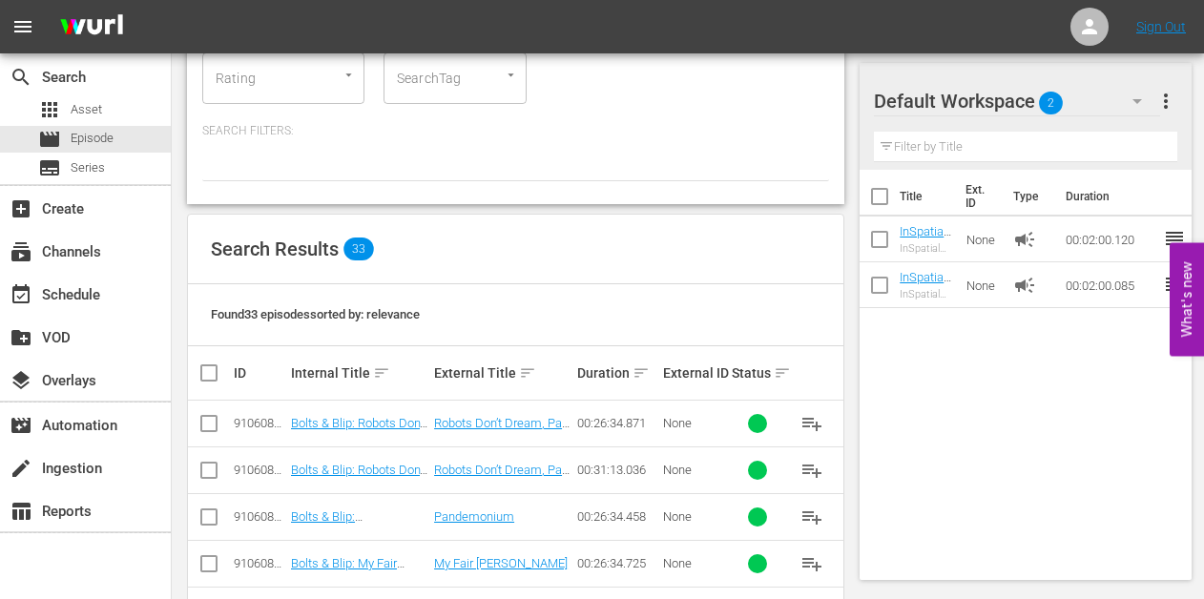
scroll to position [206, 0]
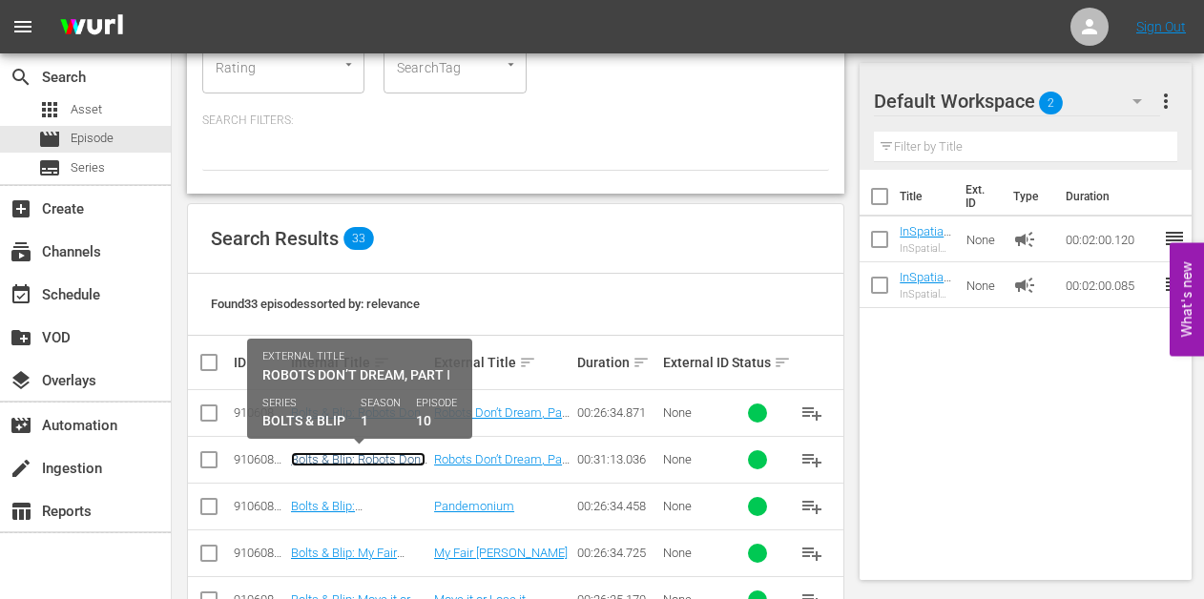
click at [371, 458] on link "Bolts & Blip: Robots Don’t Dream, Part Ⅰ S1 Ep10" at bounding box center [358, 466] width 134 height 29
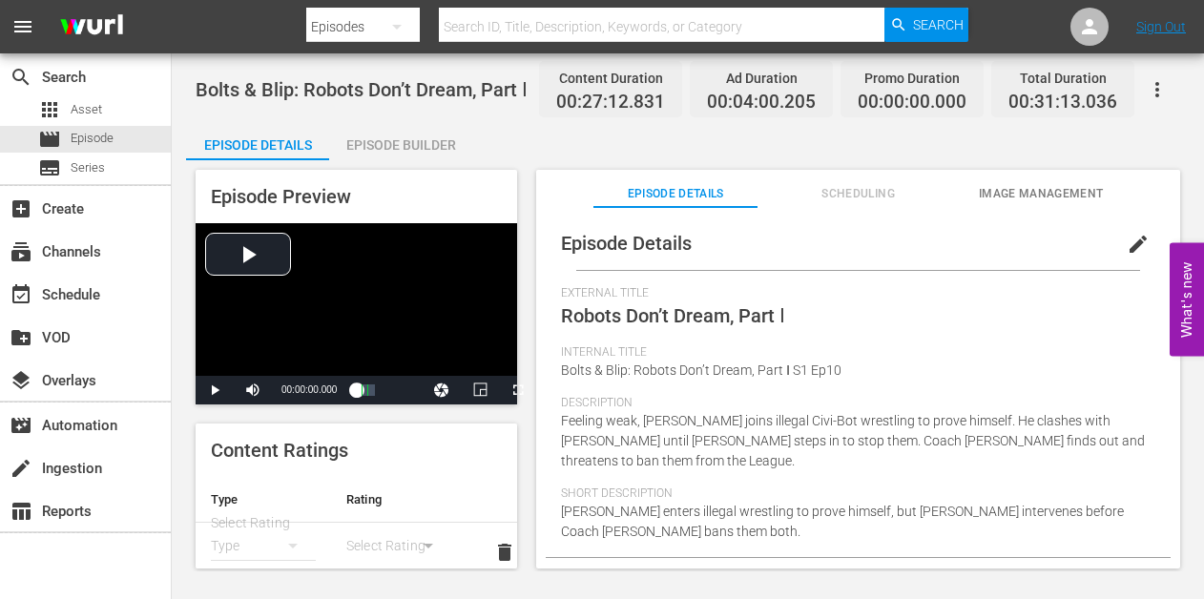
click at [386, 147] on div "Episode Builder" at bounding box center [400, 145] width 143 height 46
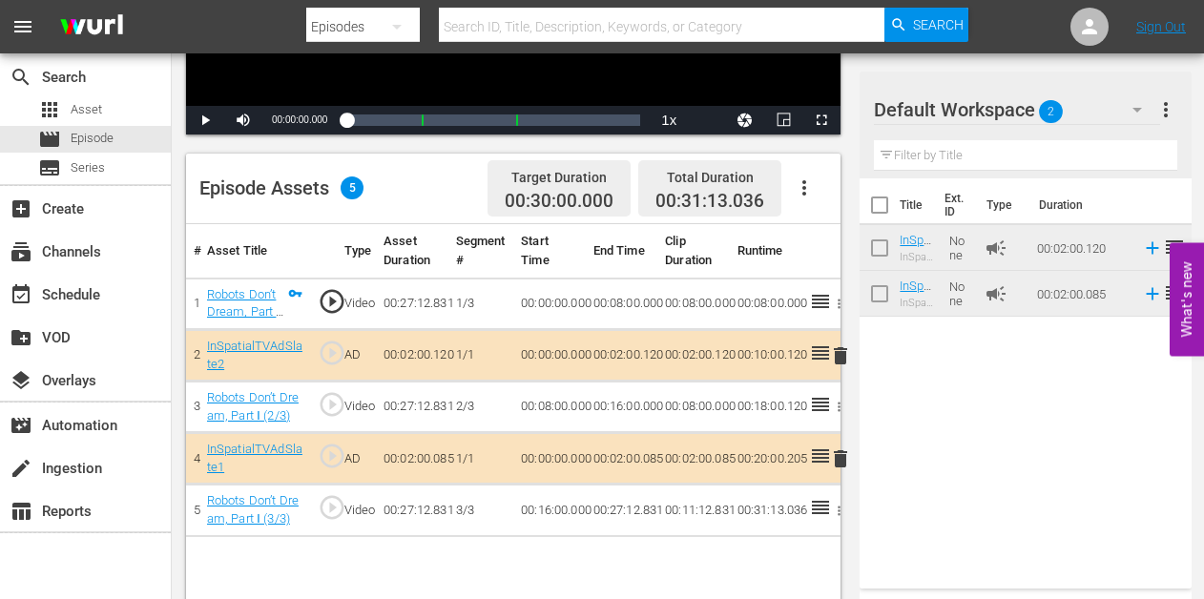
scroll to position [489, 0]
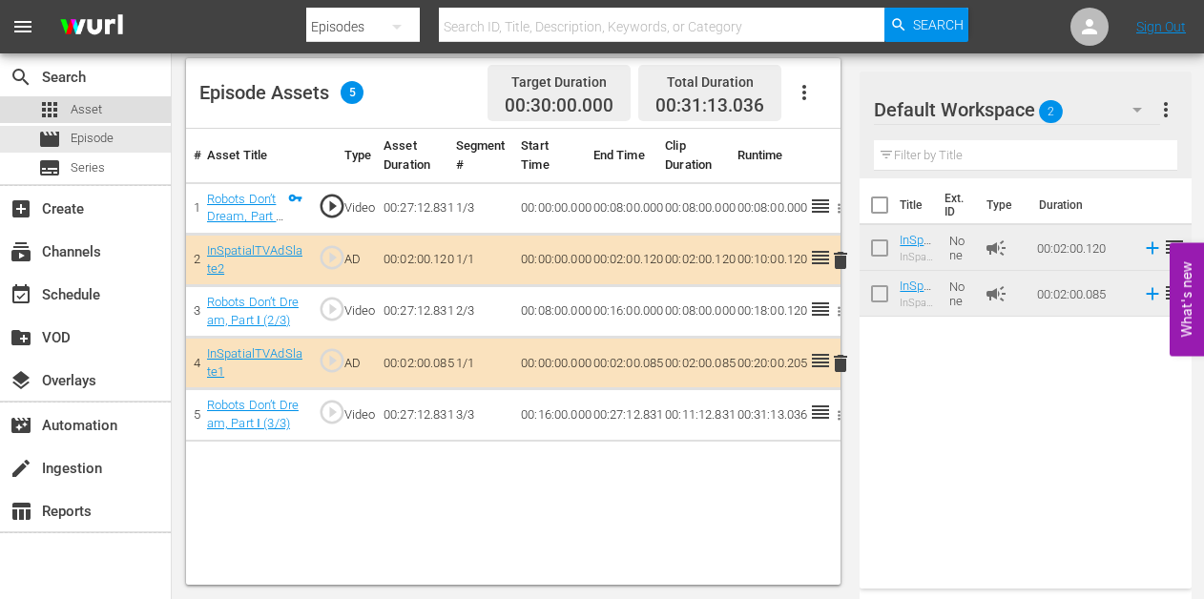
click at [93, 117] on span "Asset" at bounding box center [86, 109] width 31 height 19
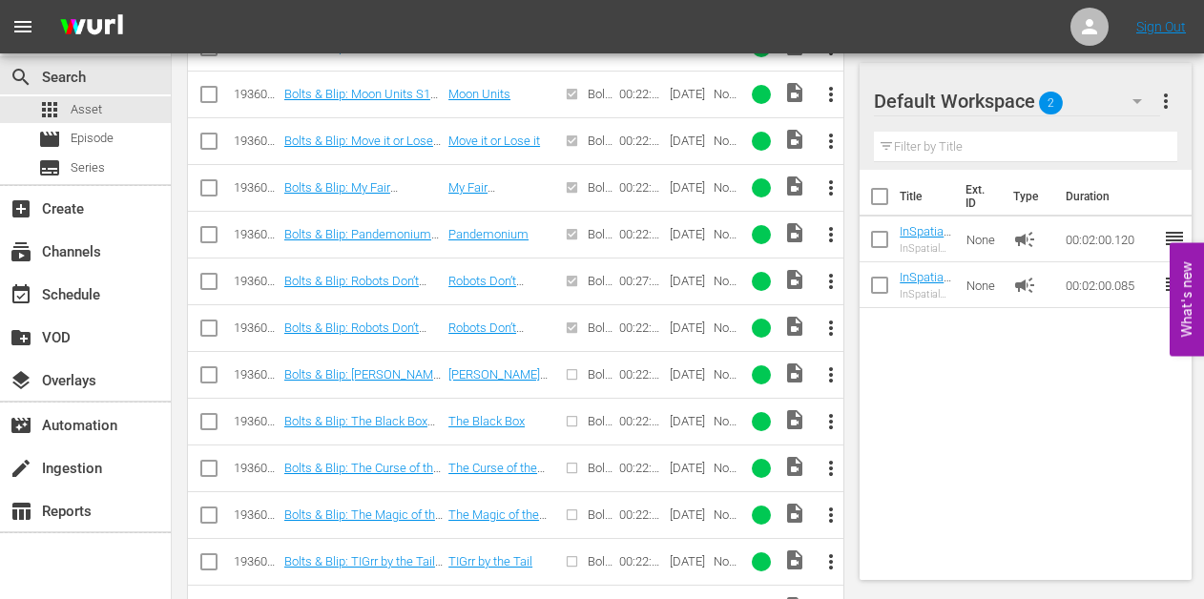
scroll to position [1397, 0]
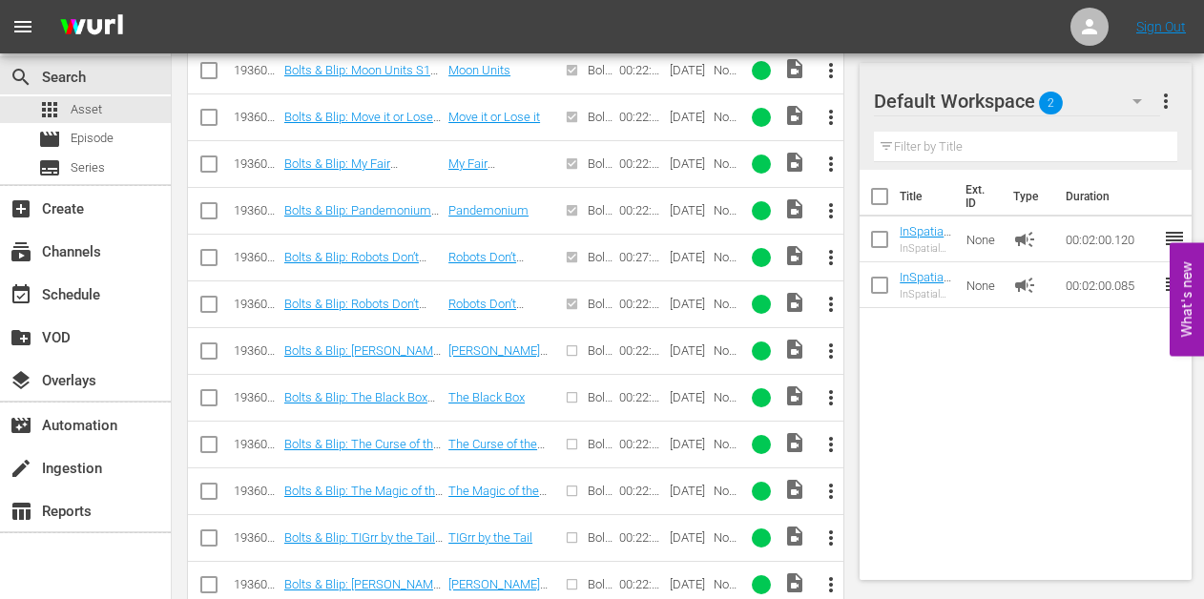
click at [832, 352] on span "more_vert" at bounding box center [830, 351] width 23 height 23
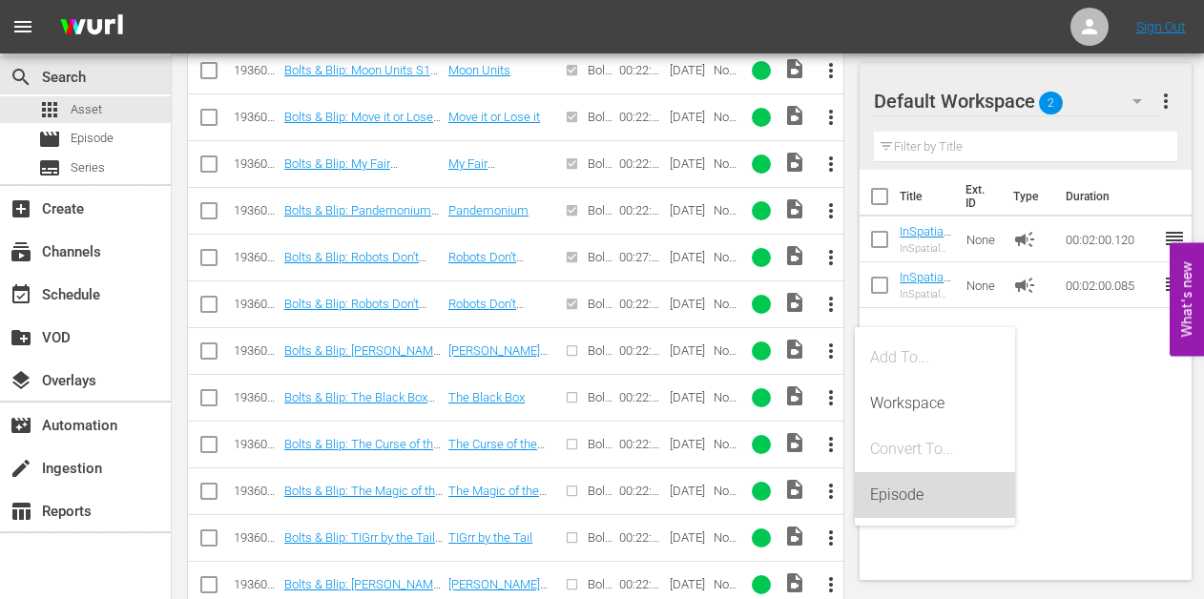
click at [909, 495] on div "Episode" at bounding box center [935, 495] width 130 height 46
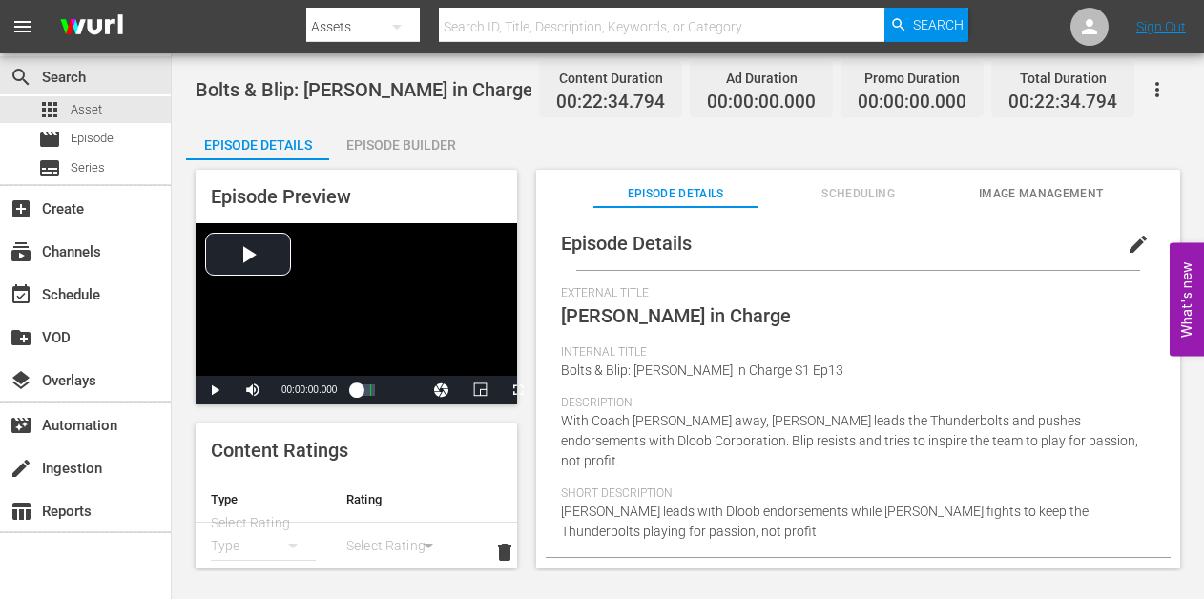
click at [383, 139] on div "Episode Builder" at bounding box center [400, 145] width 143 height 46
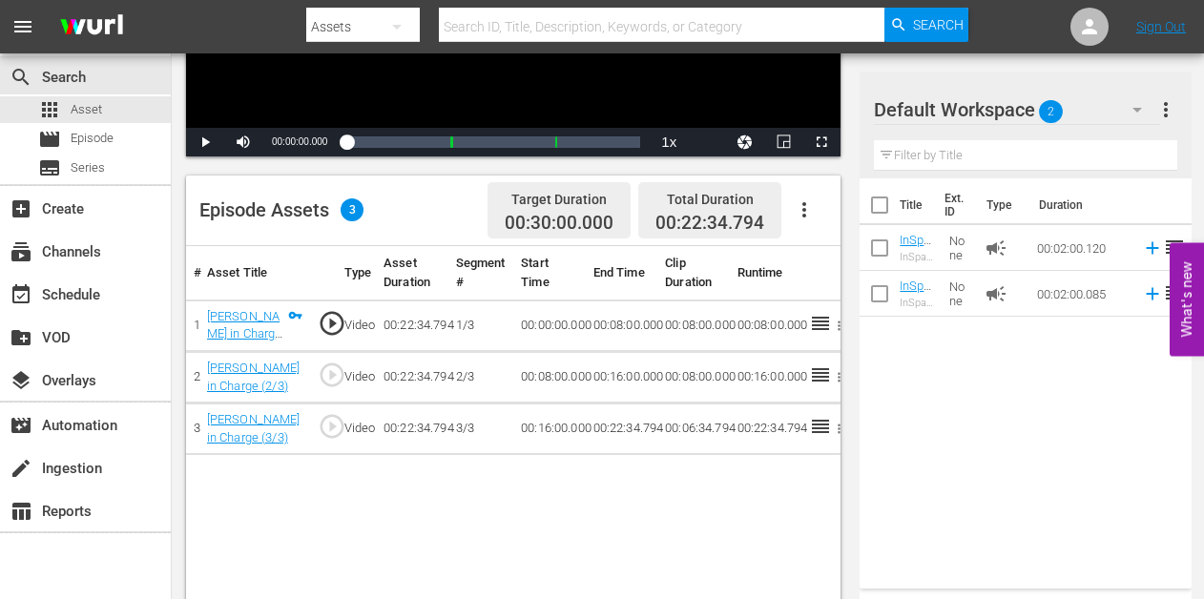
scroll to position [489, 0]
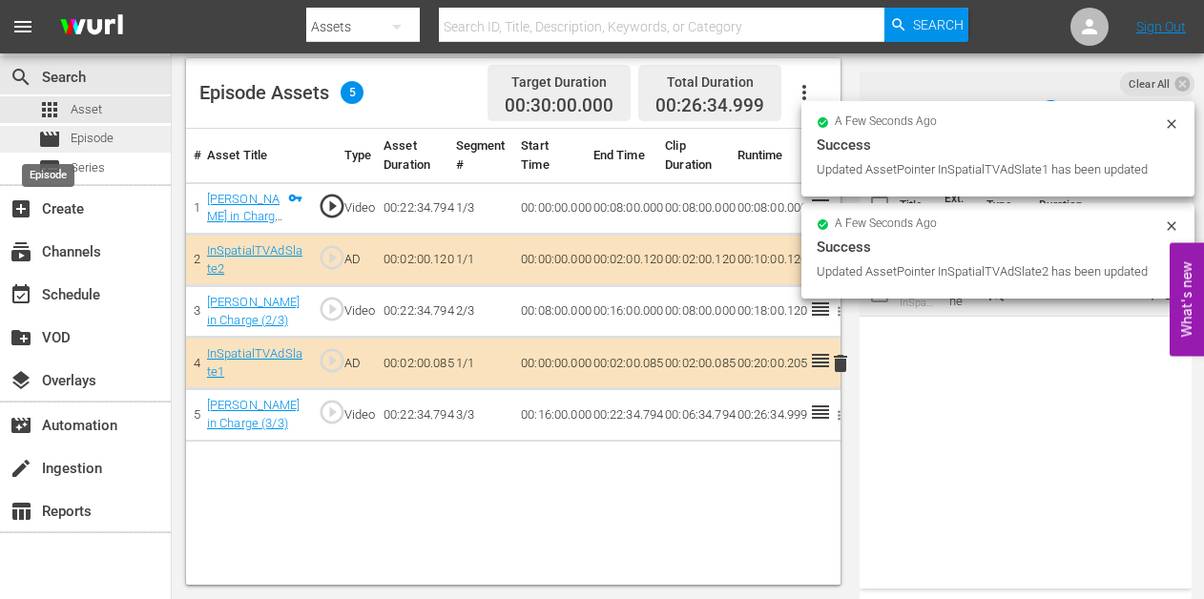
click at [71, 134] on span "Episode" at bounding box center [92, 138] width 43 height 19
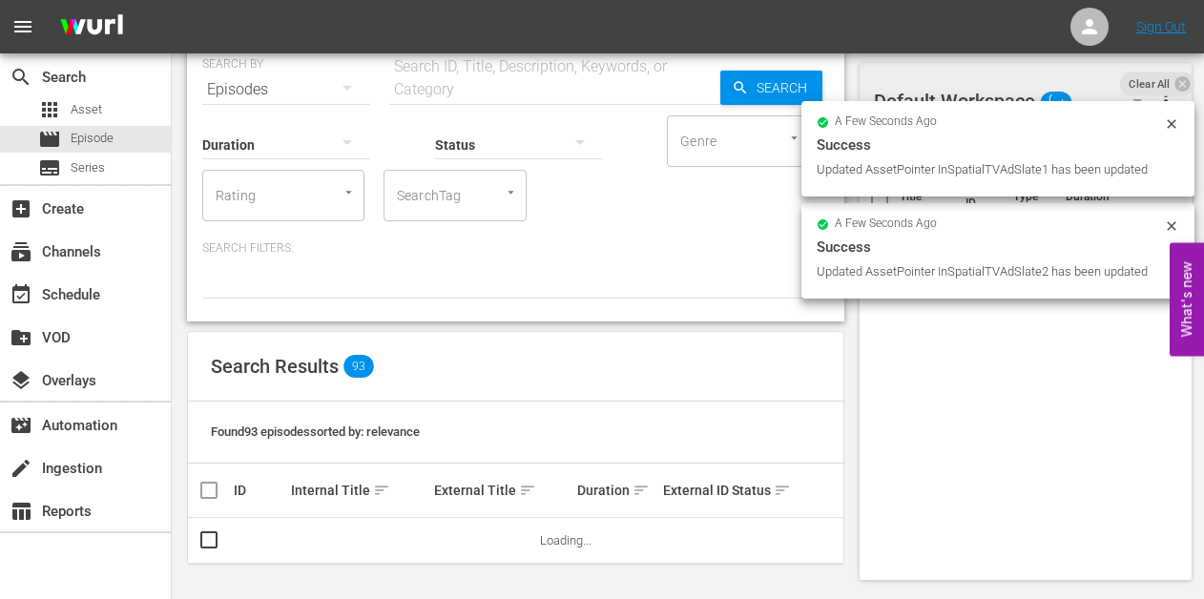
scroll to position [78, 0]
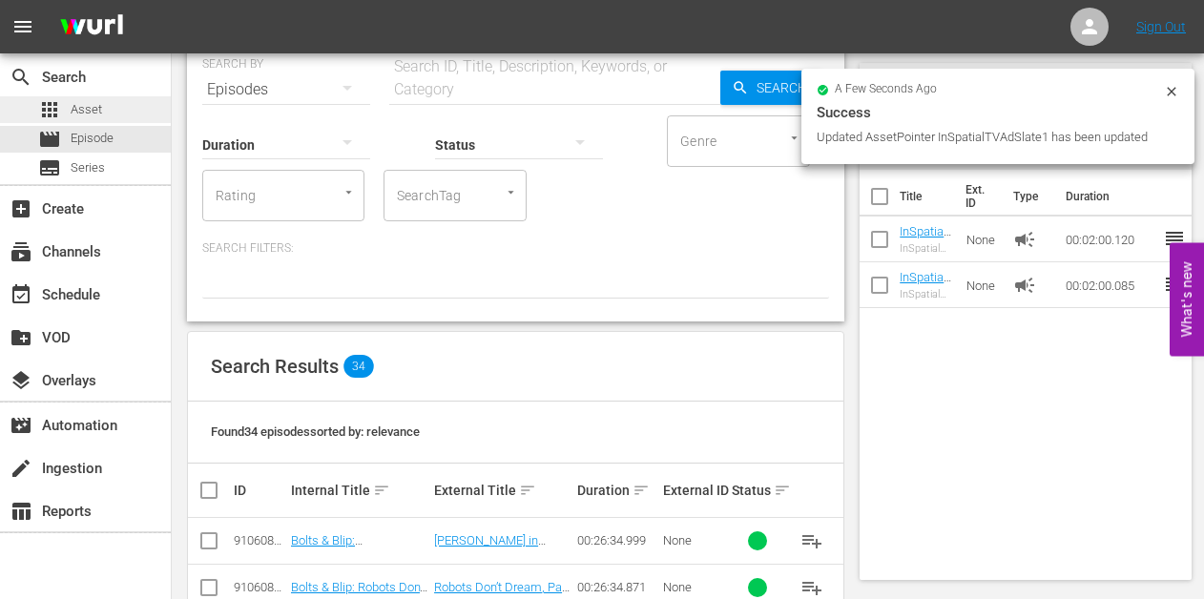
click at [83, 111] on span "Asset" at bounding box center [86, 109] width 31 height 19
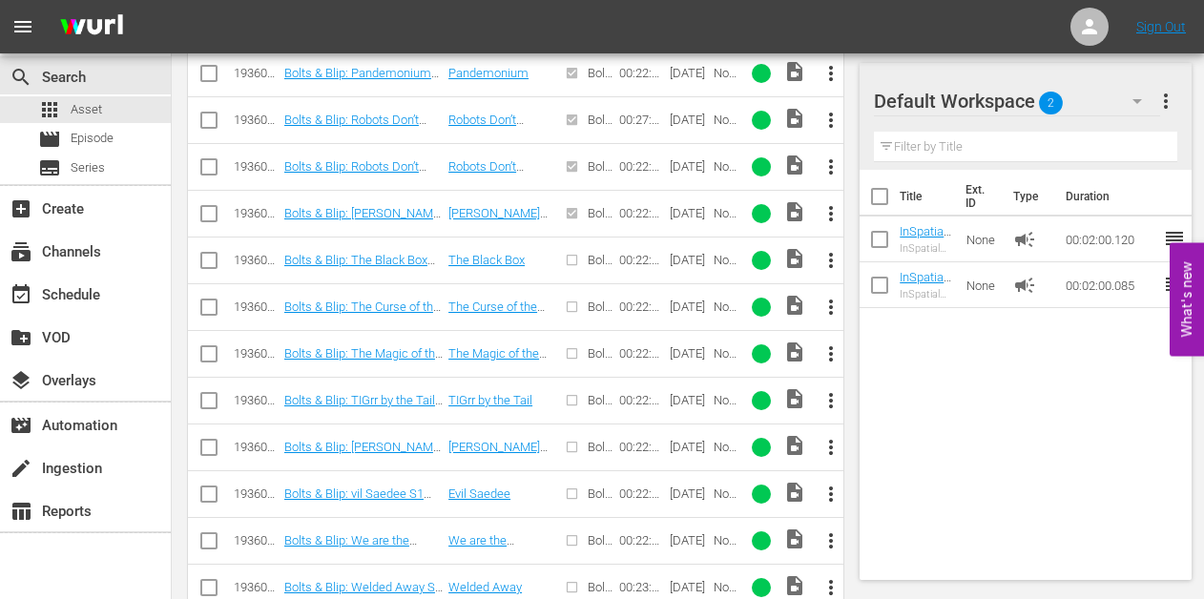
scroll to position [1622, 0]
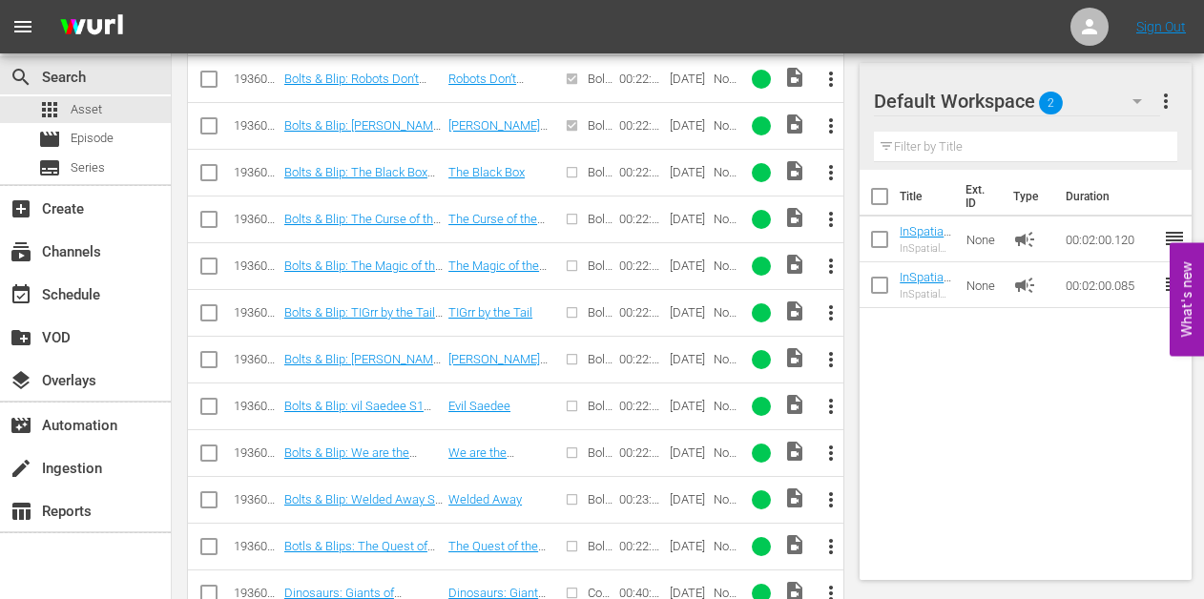
click at [829, 166] on span "more_vert" at bounding box center [830, 172] width 23 height 23
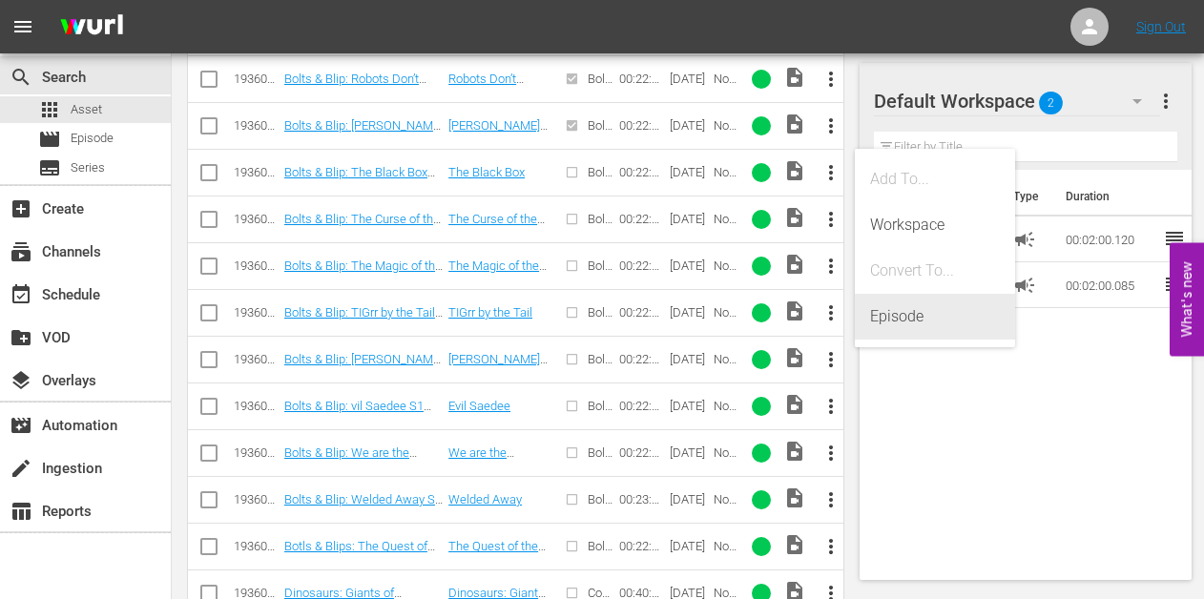
click at [895, 319] on div "Episode" at bounding box center [935, 317] width 130 height 46
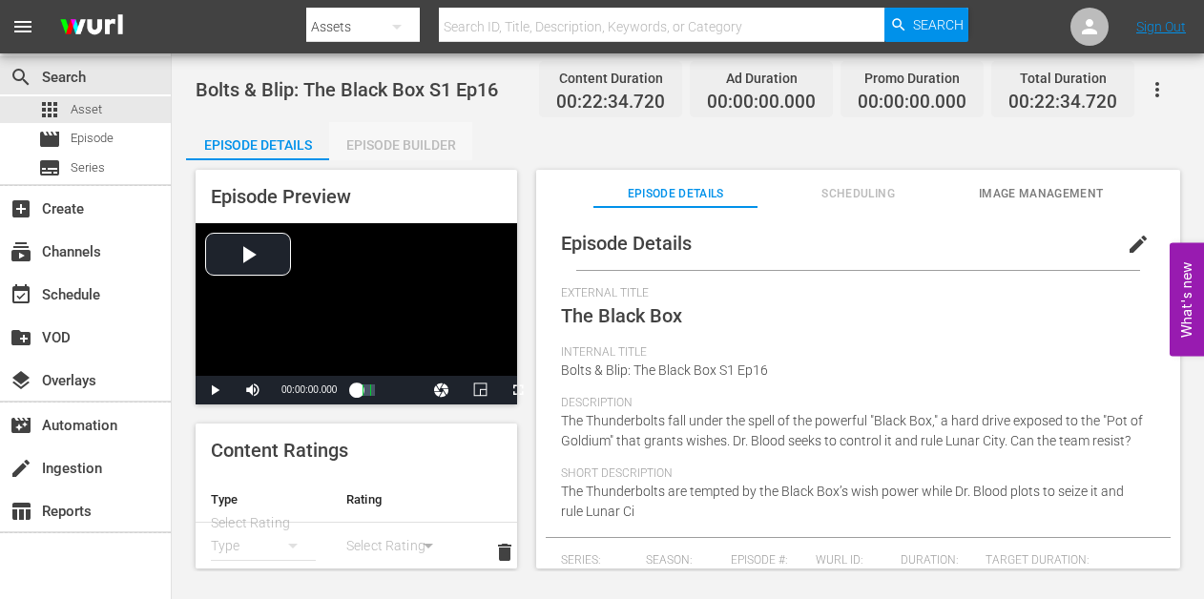
click at [385, 125] on div "Episode Builder" at bounding box center [400, 145] width 143 height 46
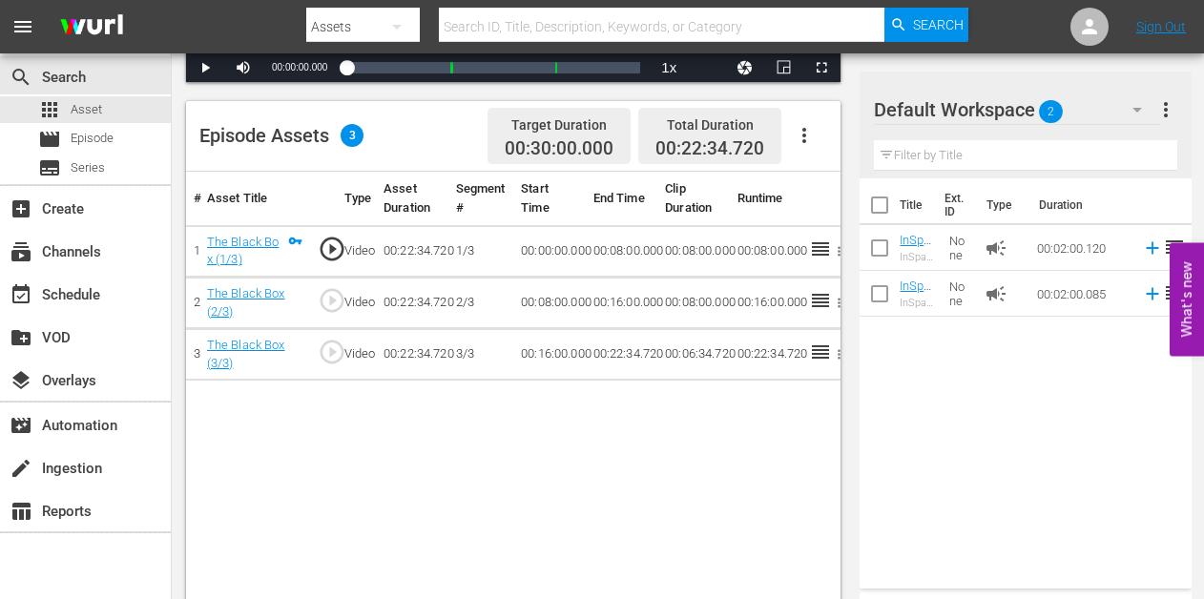
scroll to position [489, 0]
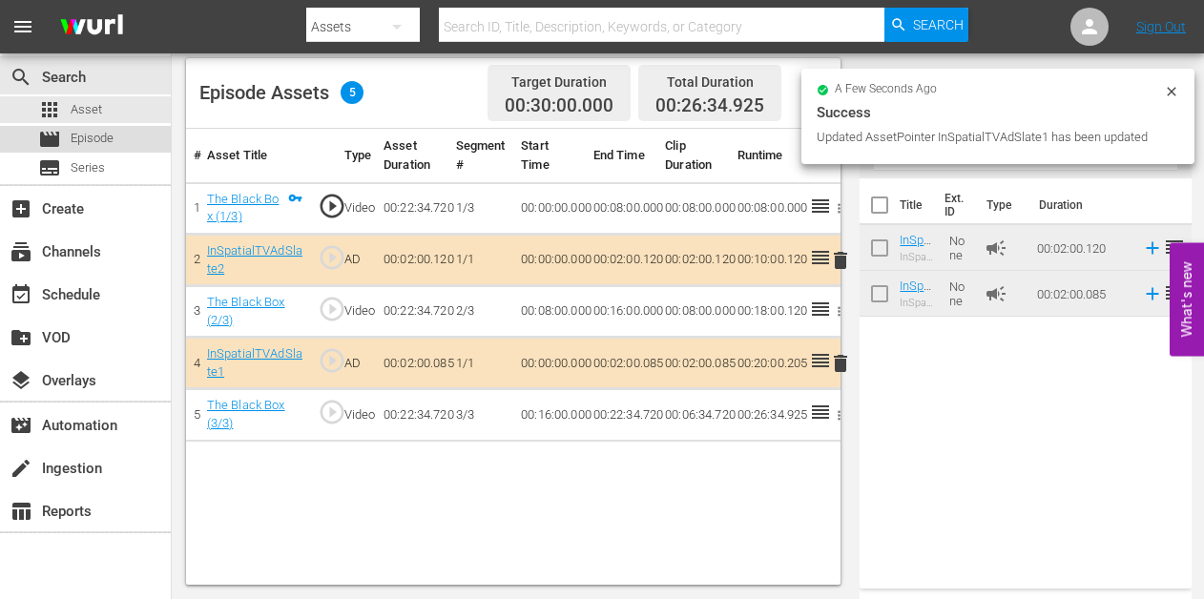
click at [116, 129] on div "movie Episode" at bounding box center [85, 139] width 171 height 27
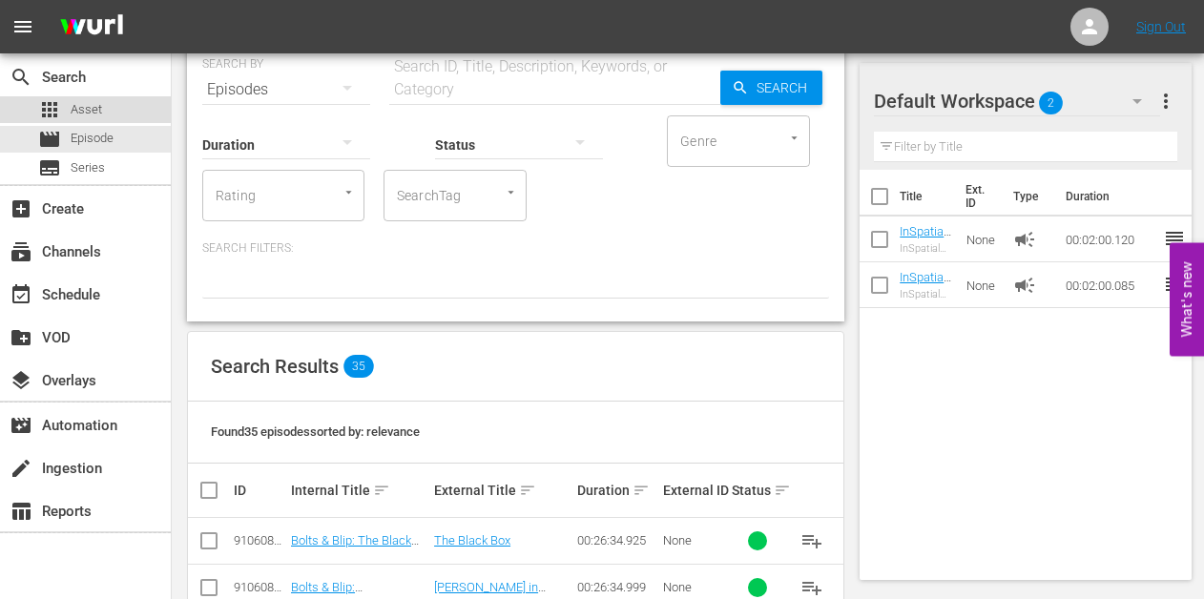
click at [102, 110] on div "apps Asset" at bounding box center [85, 109] width 171 height 27
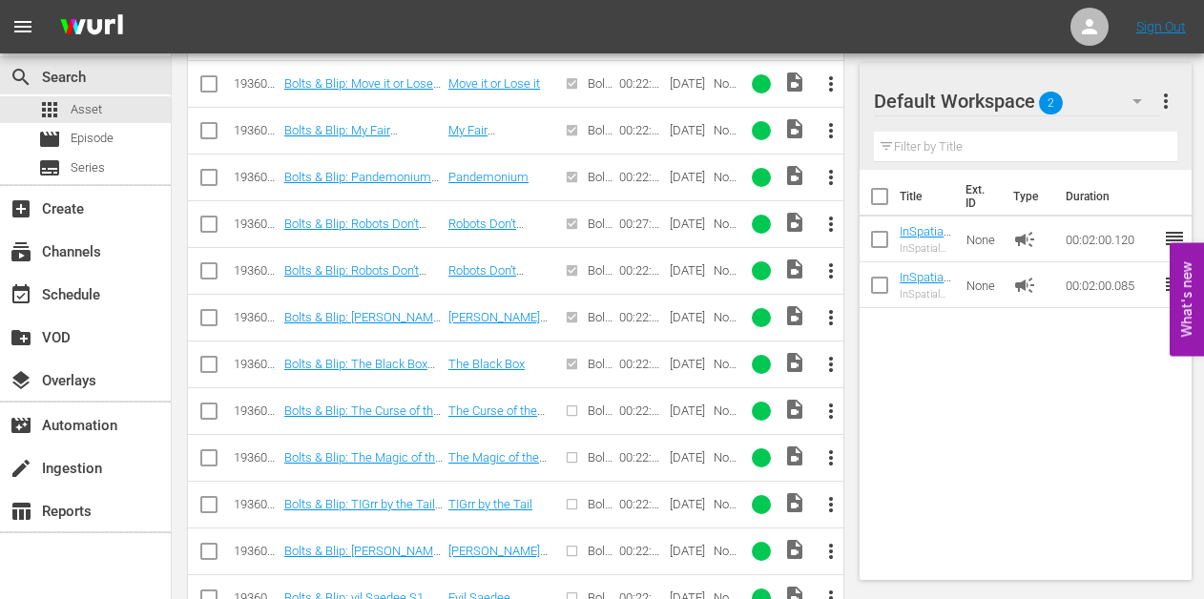
scroll to position [1454, 0]
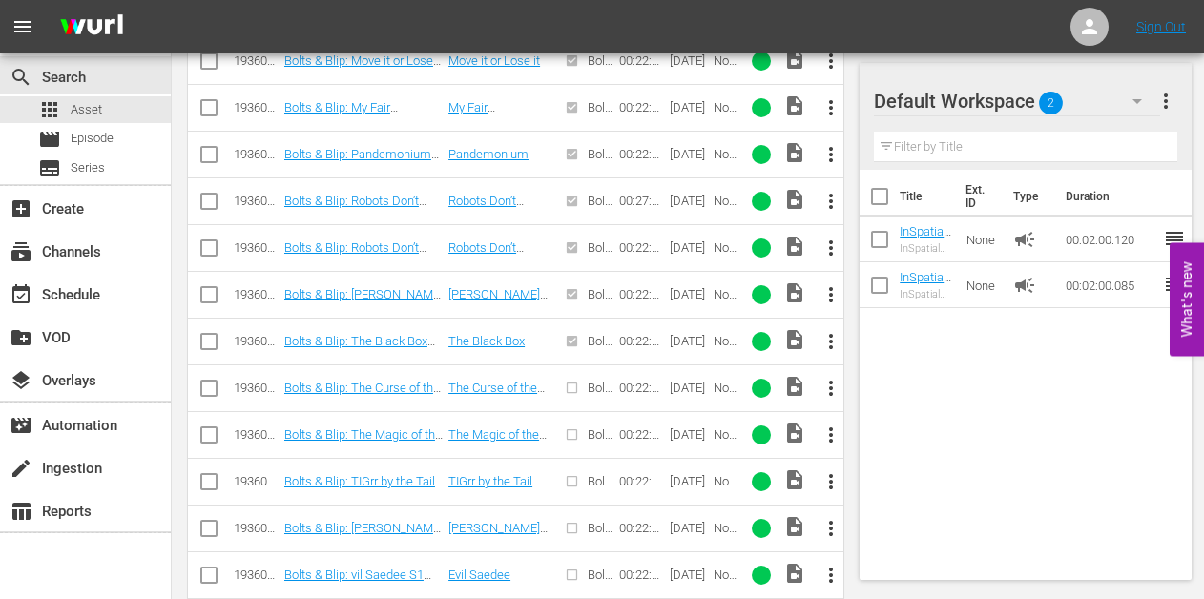
click at [826, 385] on span "more_vert" at bounding box center [830, 388] width 23 height 23
click at [879, 528] on div "Episode" at bounding box center [935, 533] width 130 height 46
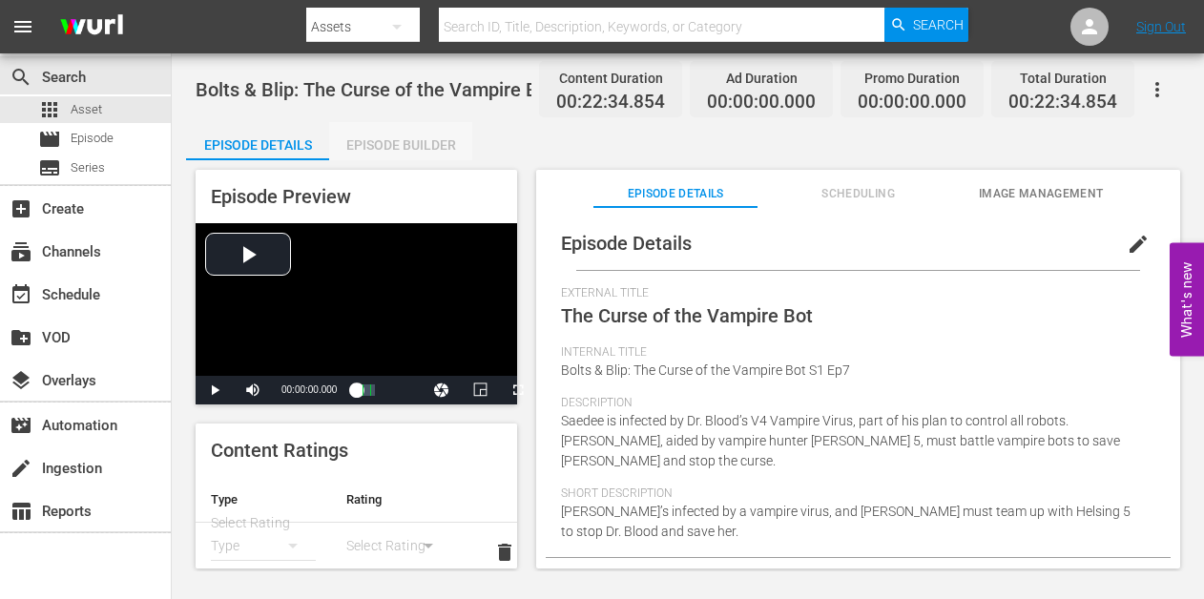
click at [418, 146] on div "Episode Builder" at bounding box center [400, 145] width 143 height 46
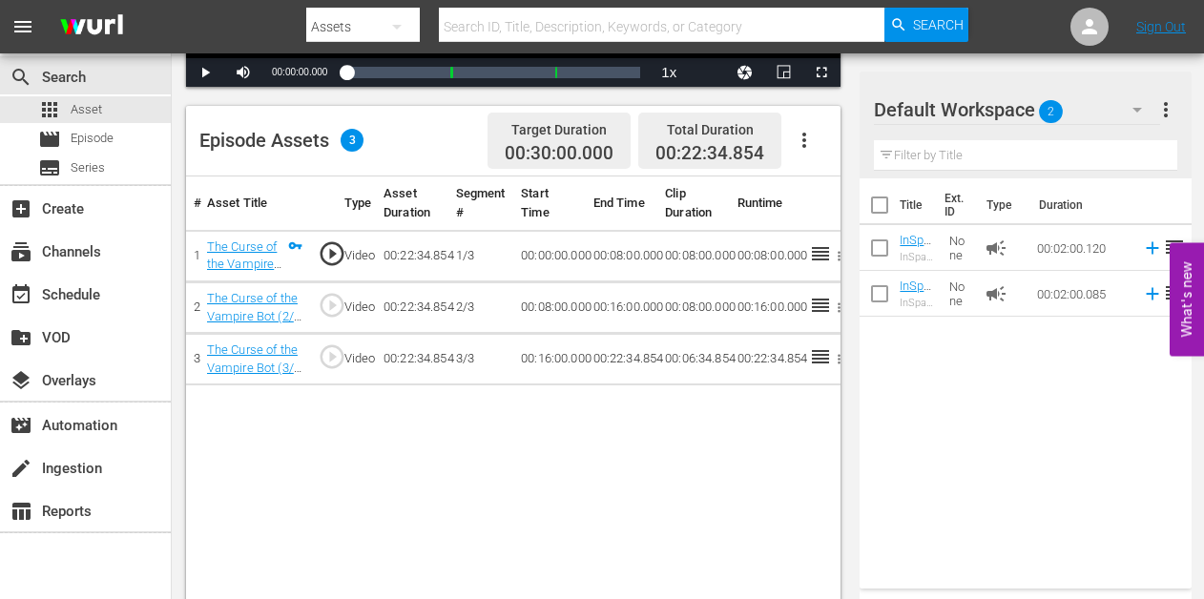
scroll to position [489, 0]
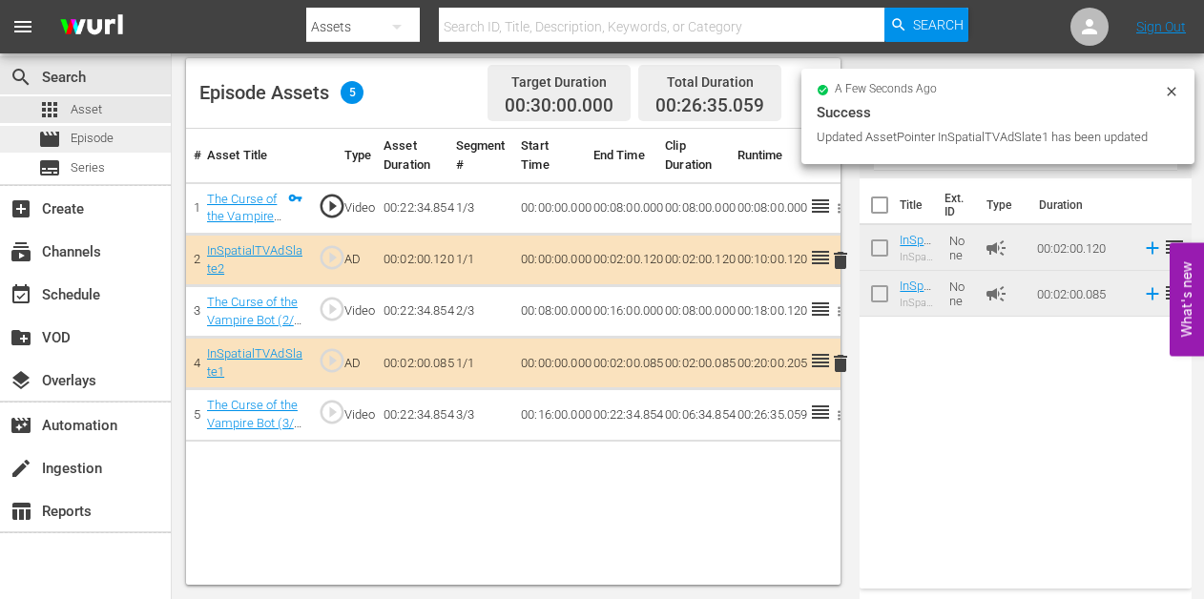
click at [92, 126] on div "movie Episode" at bounding box center [75, 139] width 75 height 27
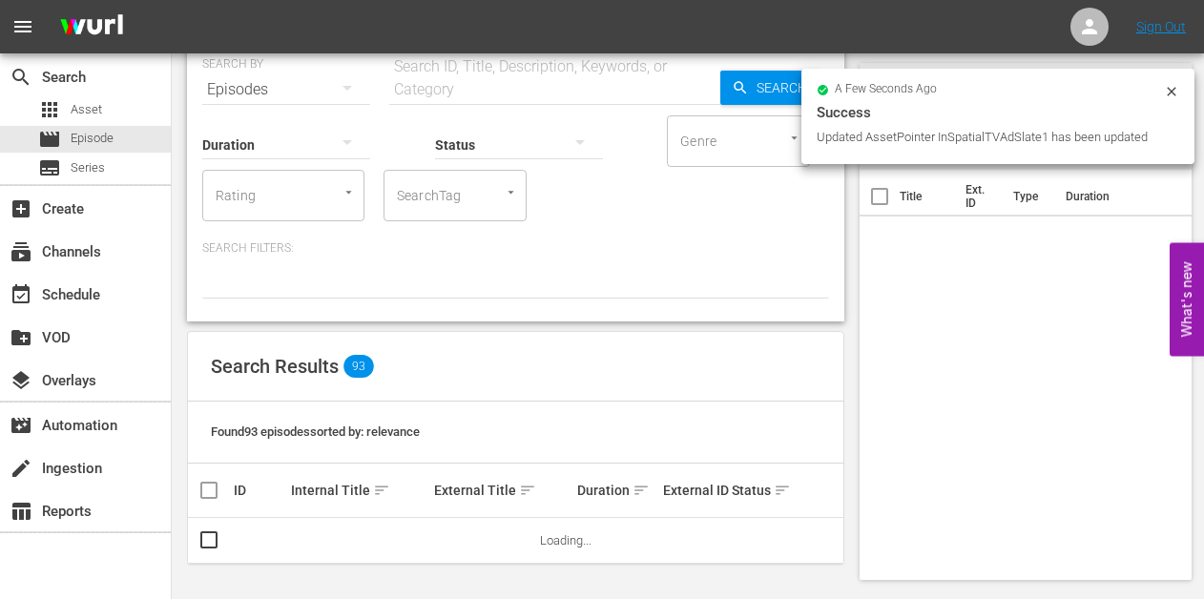
scroll to position [78, 0]
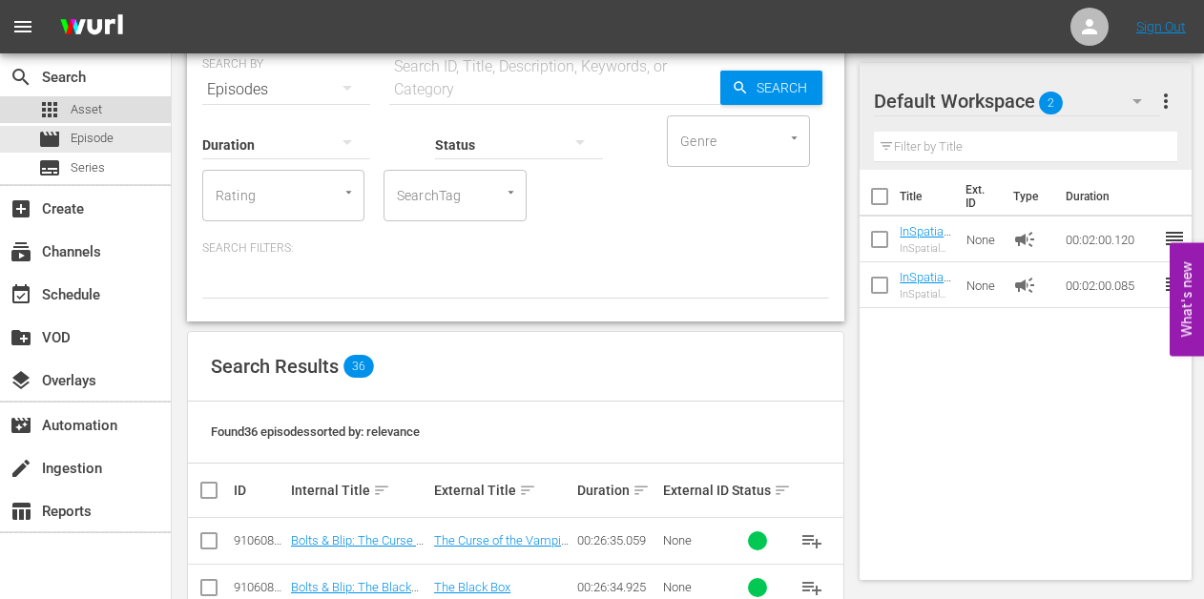
click at [97, 104] on span "Asset" at bounding box center [86, 109] width 31 height 19
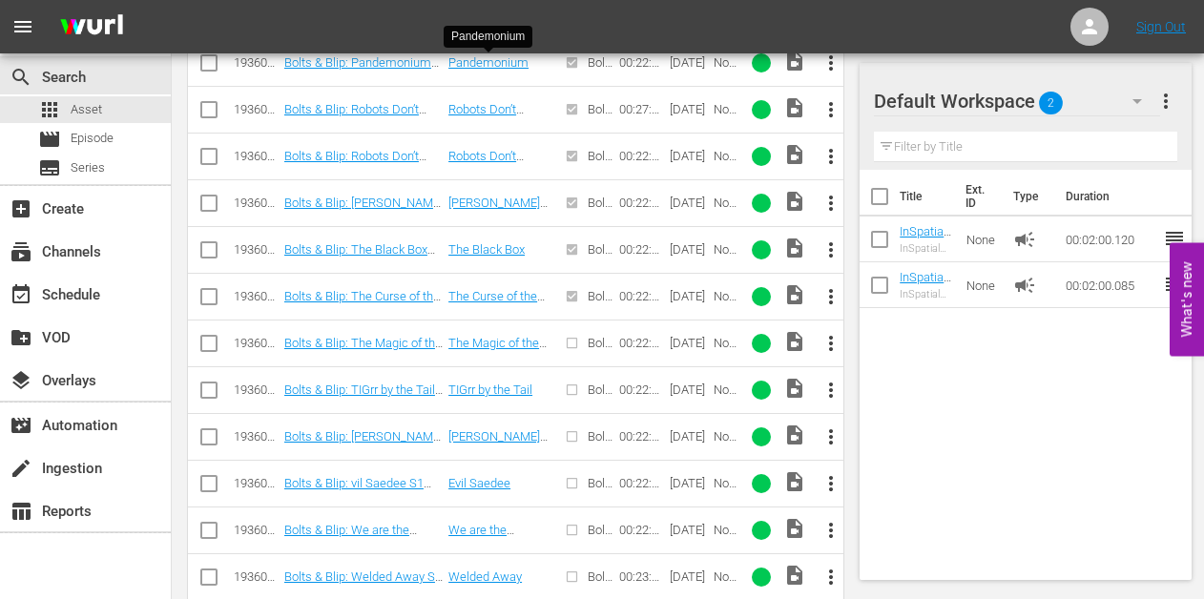
scroll to position [1563, 0]
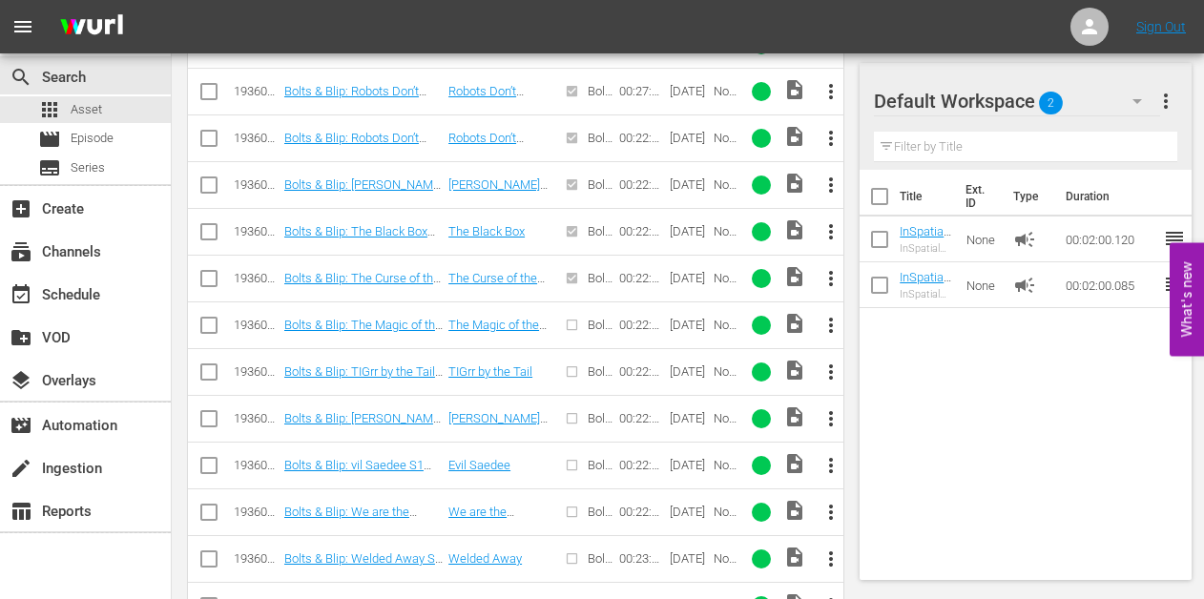
click at [828, 321] on span "more_vert" at bounding box center [830, 325] width 23 height 23
click at [871, 457] on div "Episode" at bounding box center [935, 469] width 130 height 46
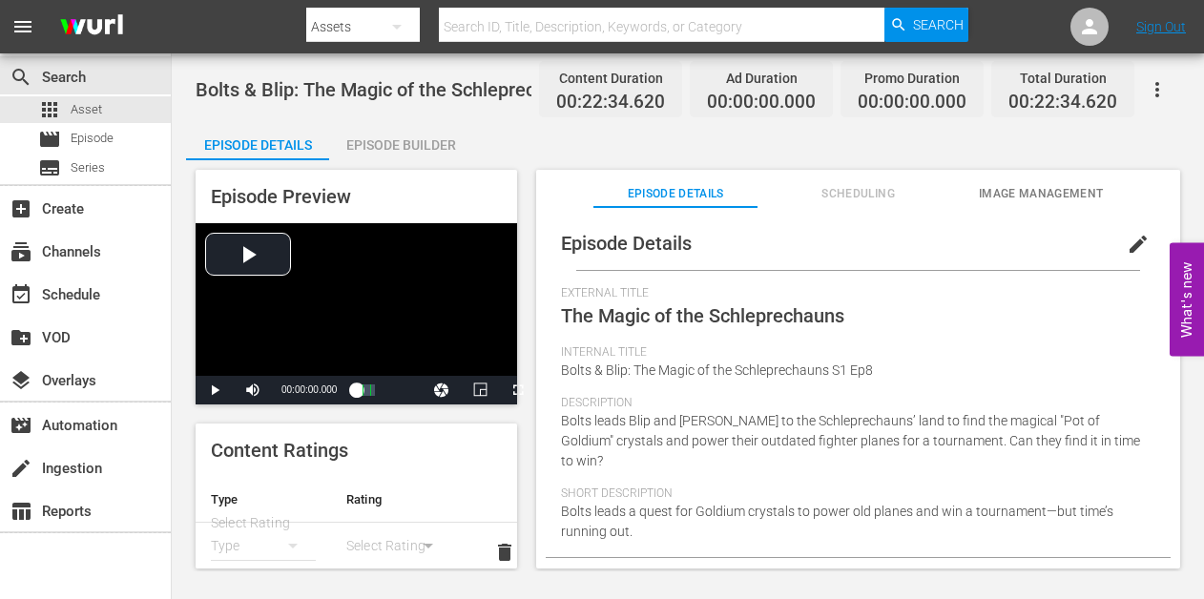
click at [402, 135] on div "Episode Builder" at bounding box center [400, 145] width 143 height 46
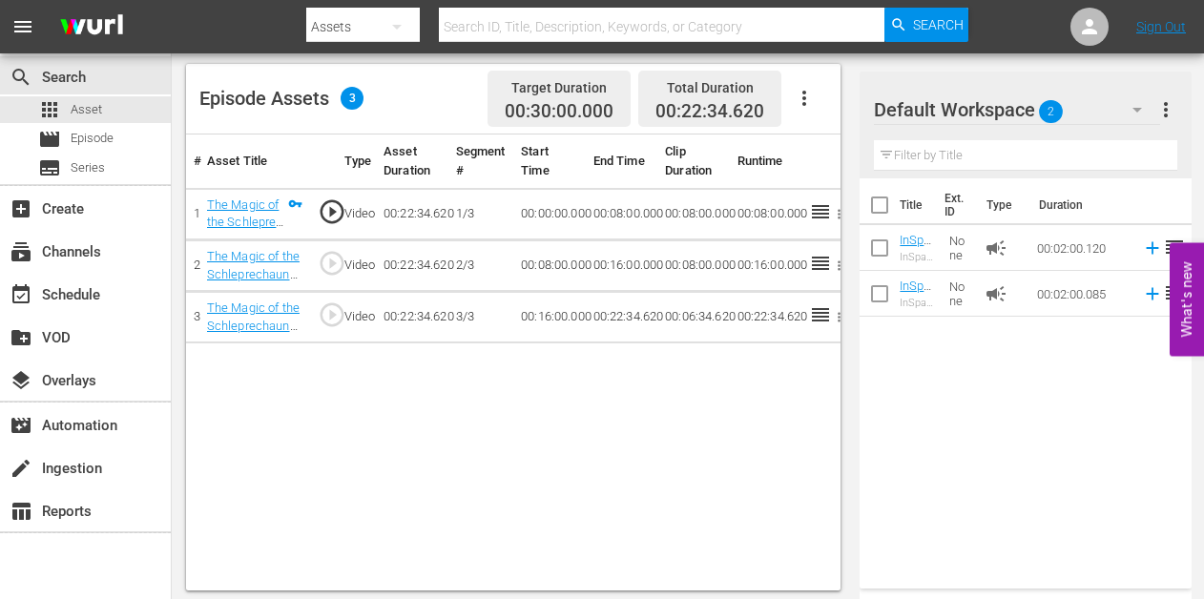
scroll to position [489, 0]
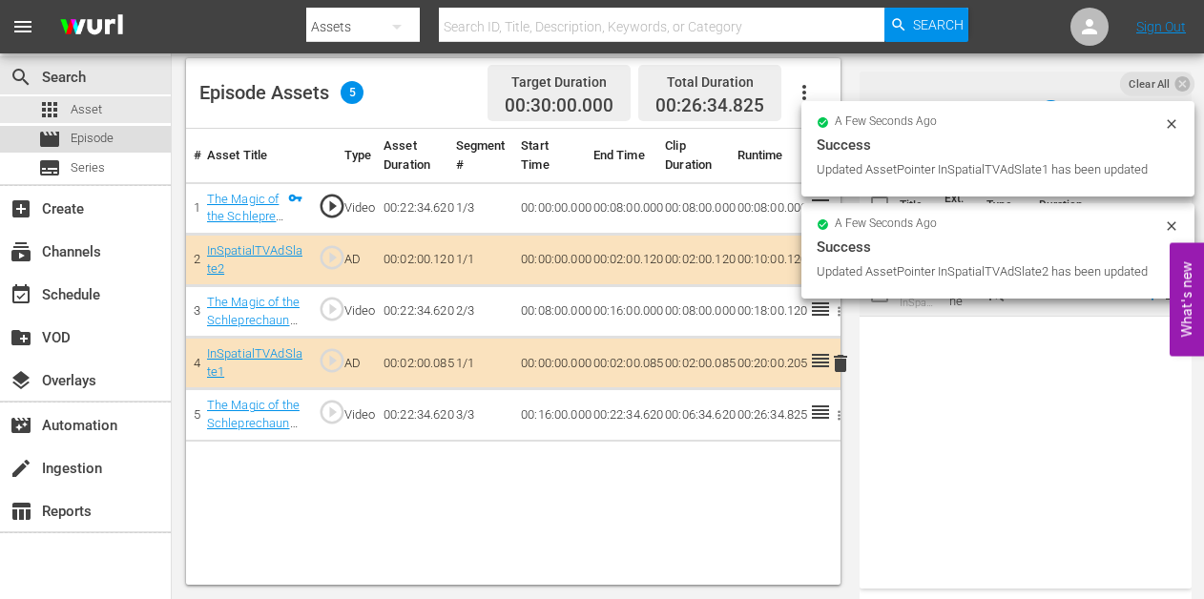
click at [91, 142] on span "Episode" at bounding box center [92, 138] width 43 height 19
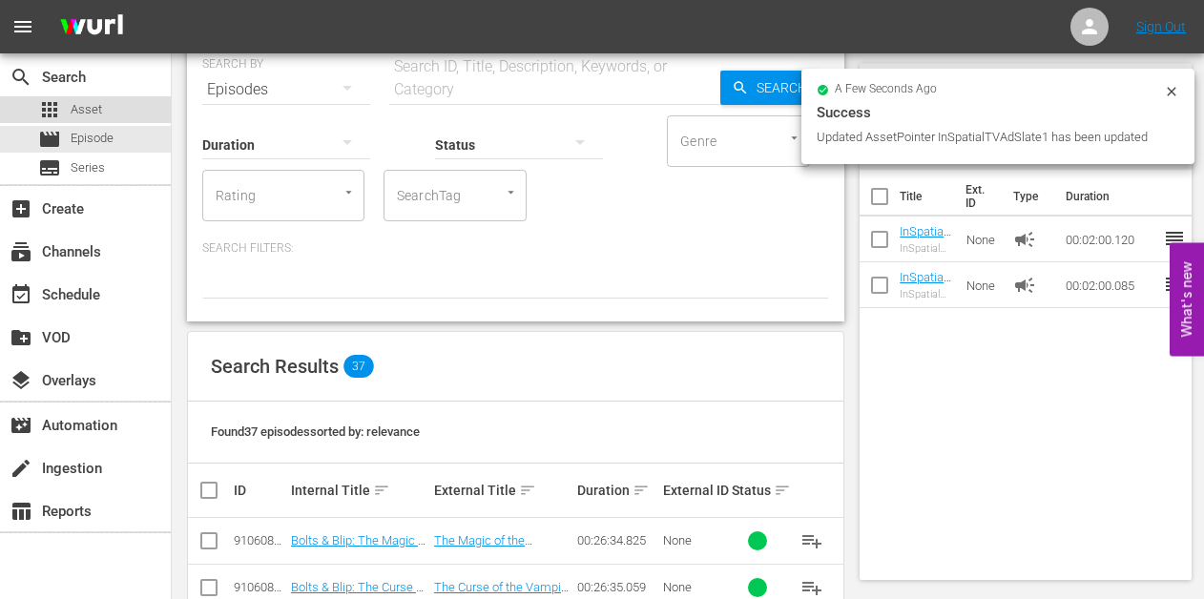
click at [83, 107] on span "Asset" at bounding box center [86, 109] width 31 height 19
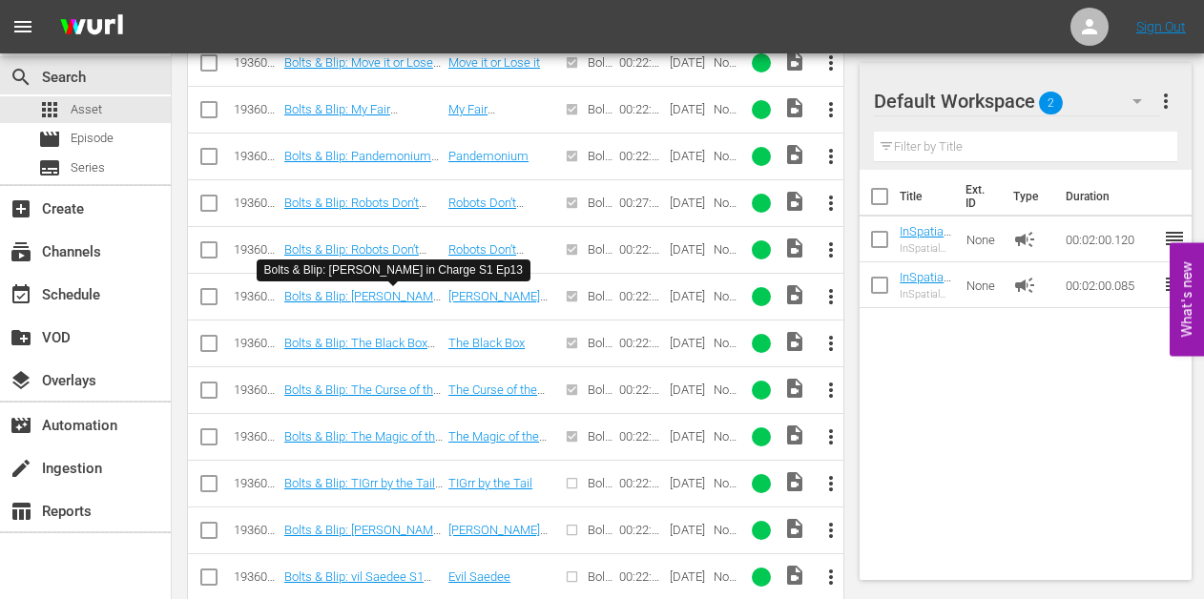
scroll to position [1568, 0]
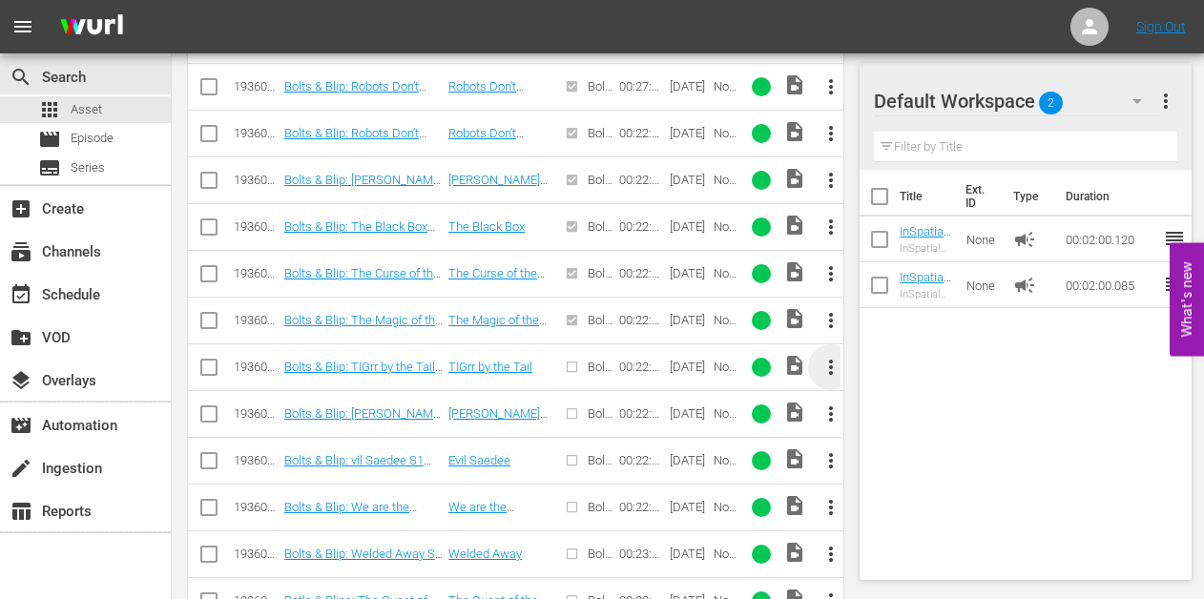
click at [826, 364] on span "more_vert" at bounding box center [830, 367] width 23 height 23
click at [885, 505] on div "Episode" at bounding box center [935, 511] width 130 height 46
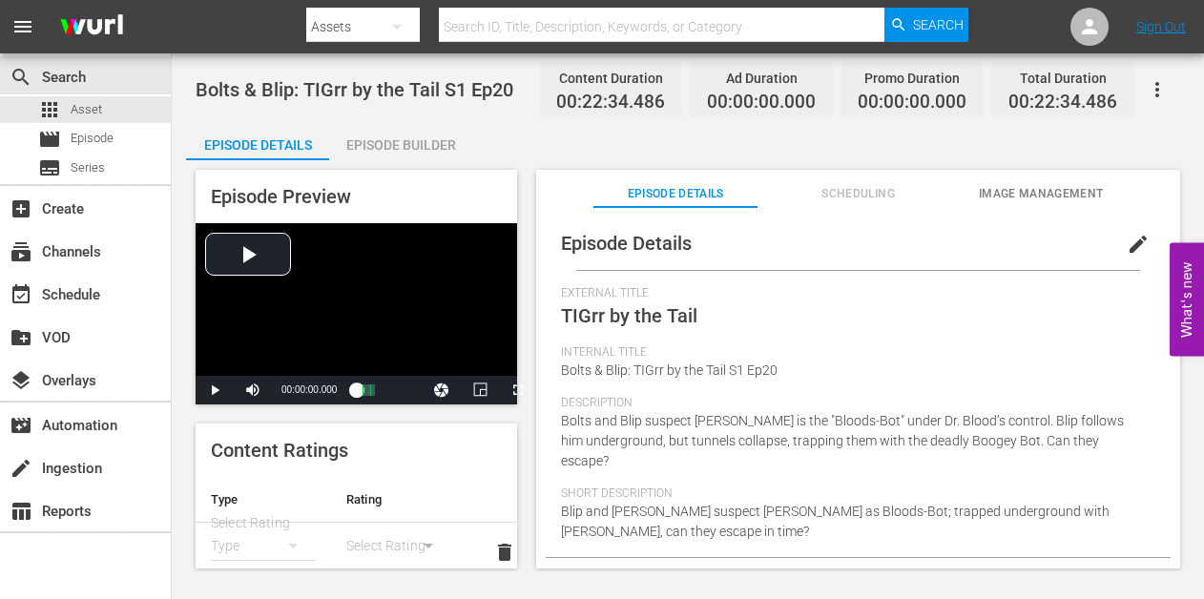
click at [391, 153] on div "Episode Builder" at bounding box center [400, 145] width 143 height 46
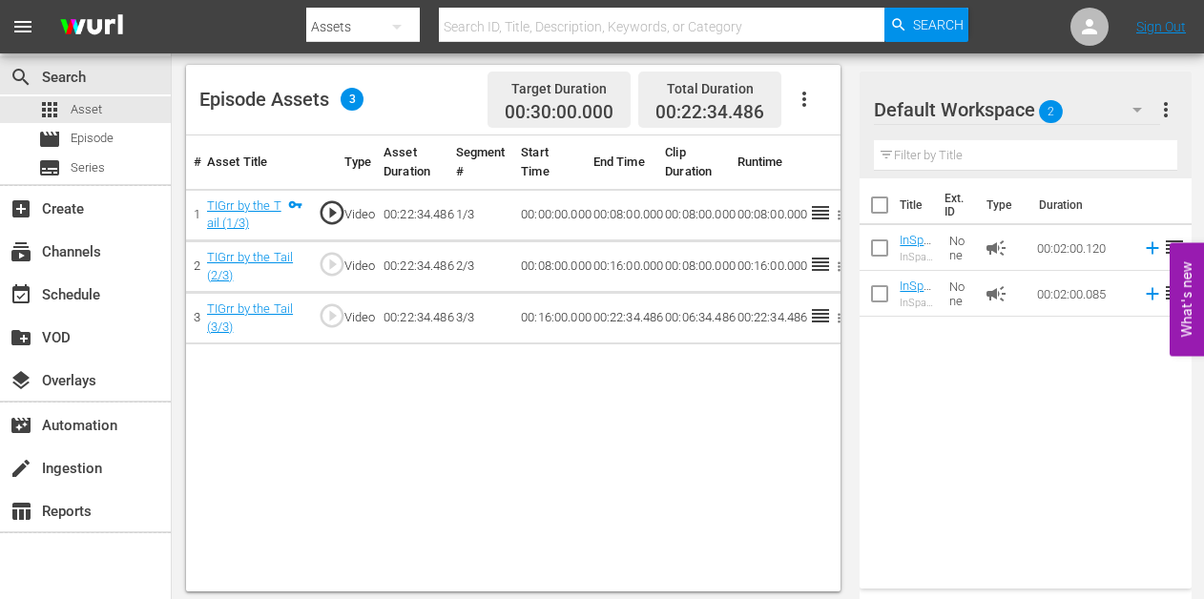
scroll to position [489, 0]
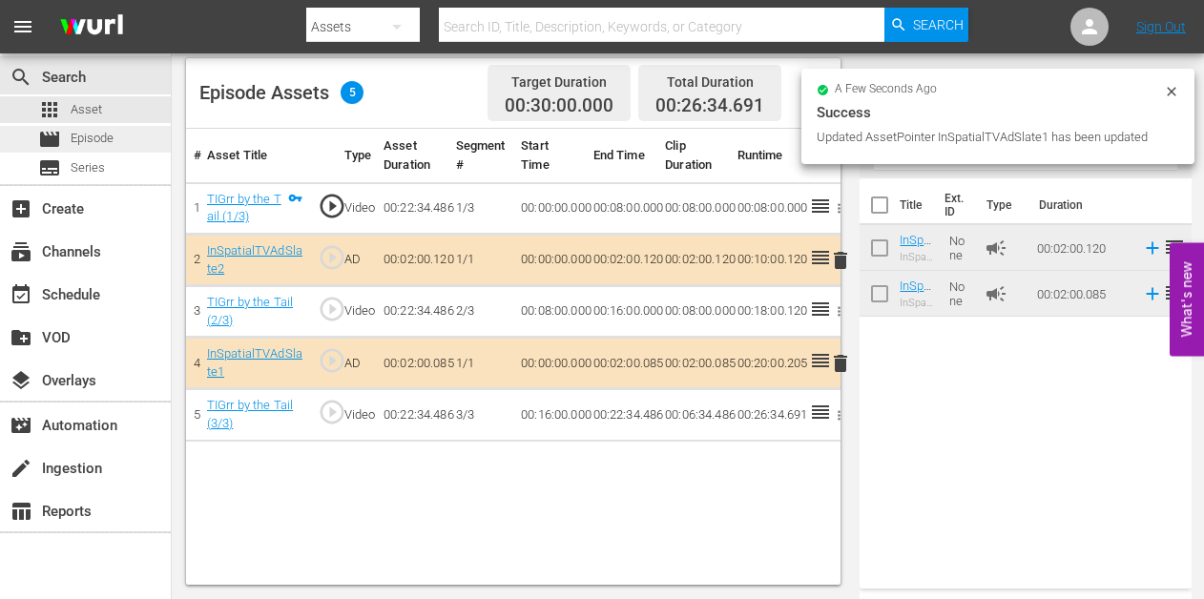
click at [85, 128] on div "movie Episode" at bounding box center [75, 139] width 75 height 27
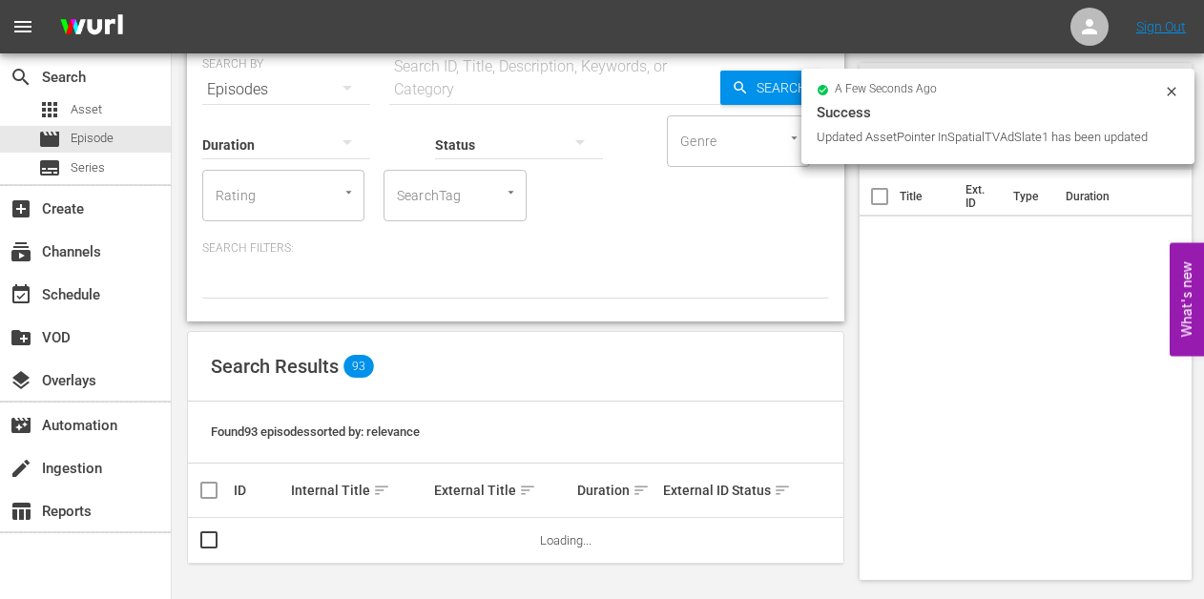
scroll to position [78, 0]
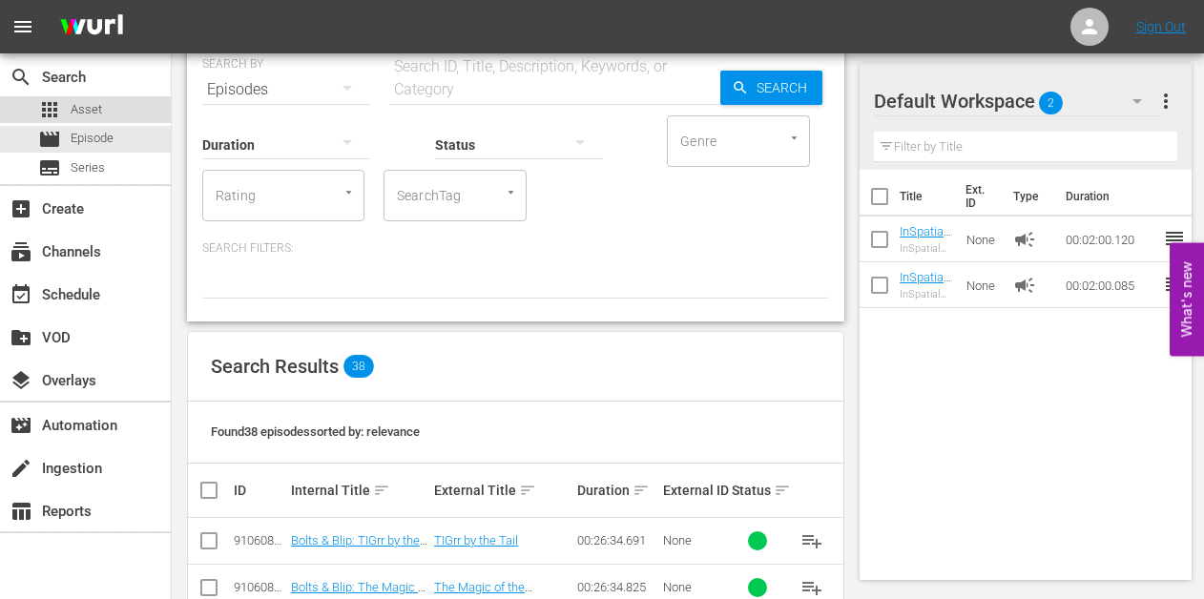
click at [83, 109] on span "Asset" at bounding box center [86, 109] width 31 height 19
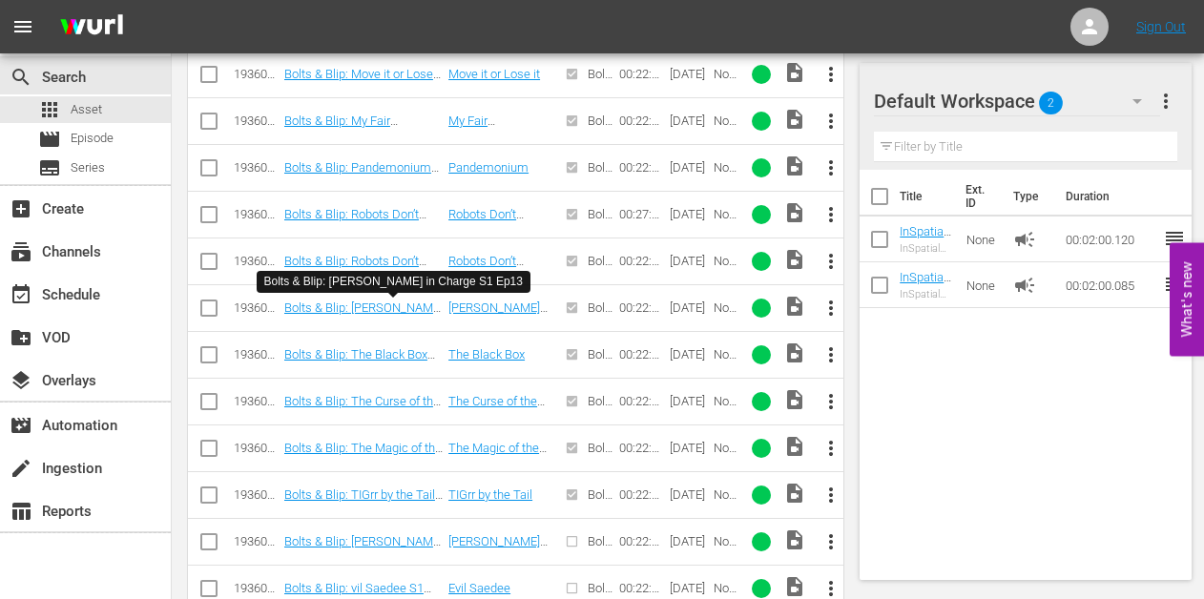
scroll to position [1573, 0]
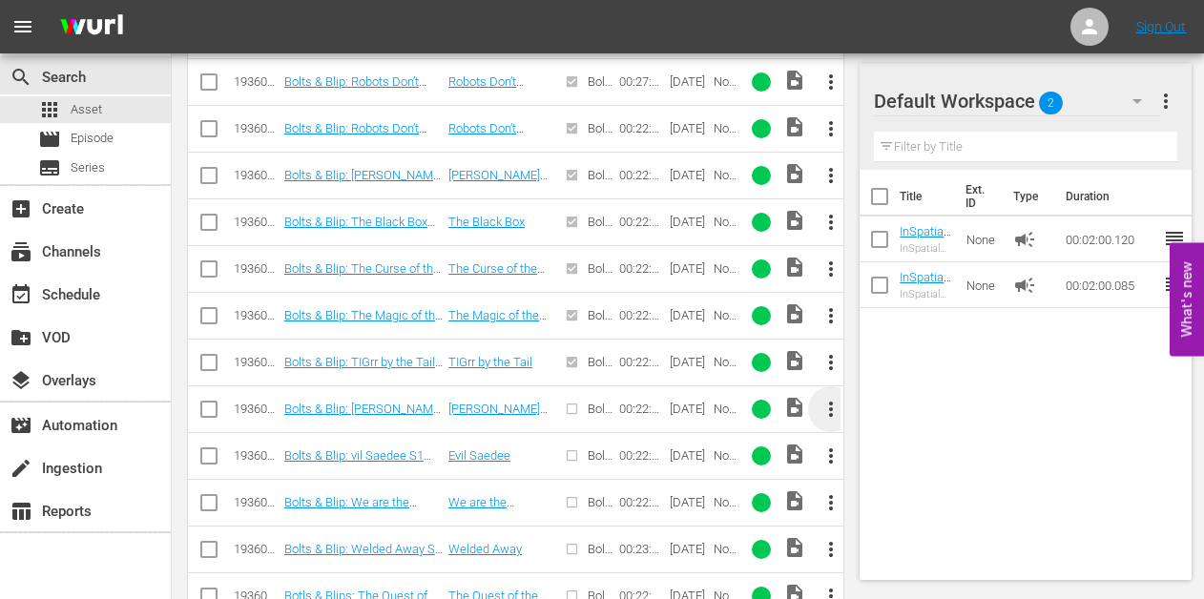
click at [829, 403] on span "more_vert" at bounding box center [830, 409] width 23 height 23
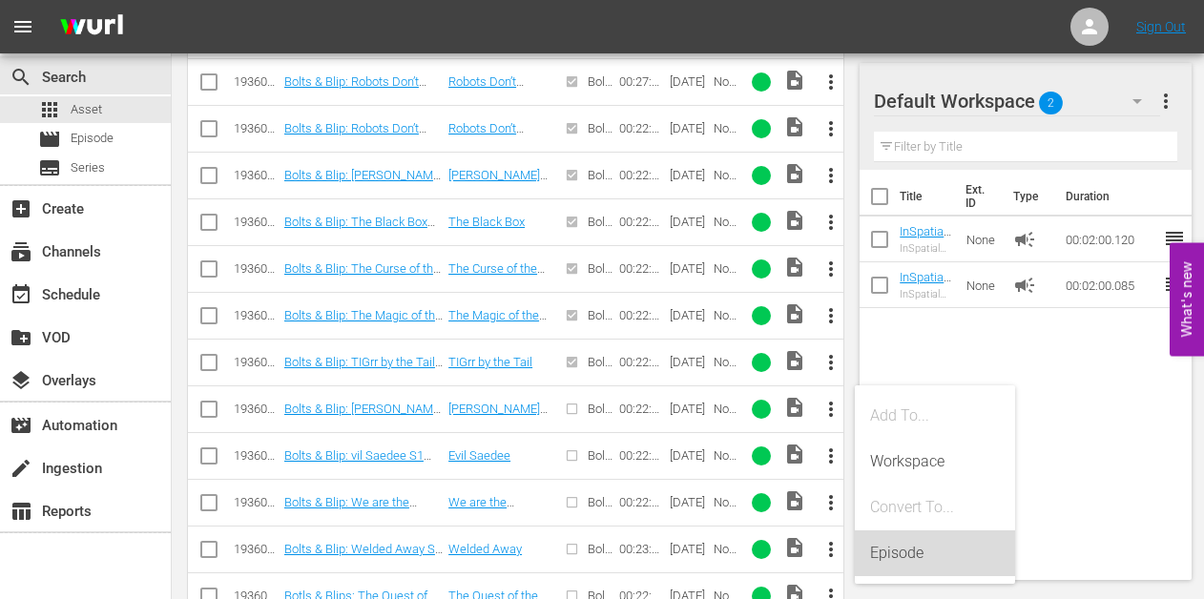
click at [895, 566] on div "Episode" at bounding box center [935, 553] width 130 height 46
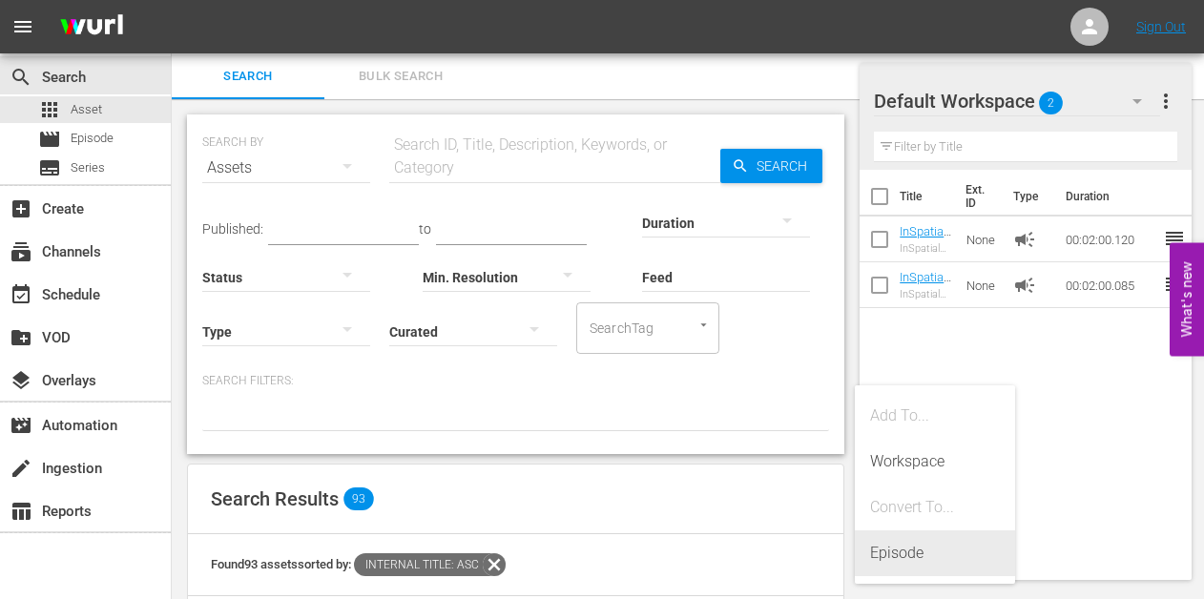
scroll to position [1573, 0]
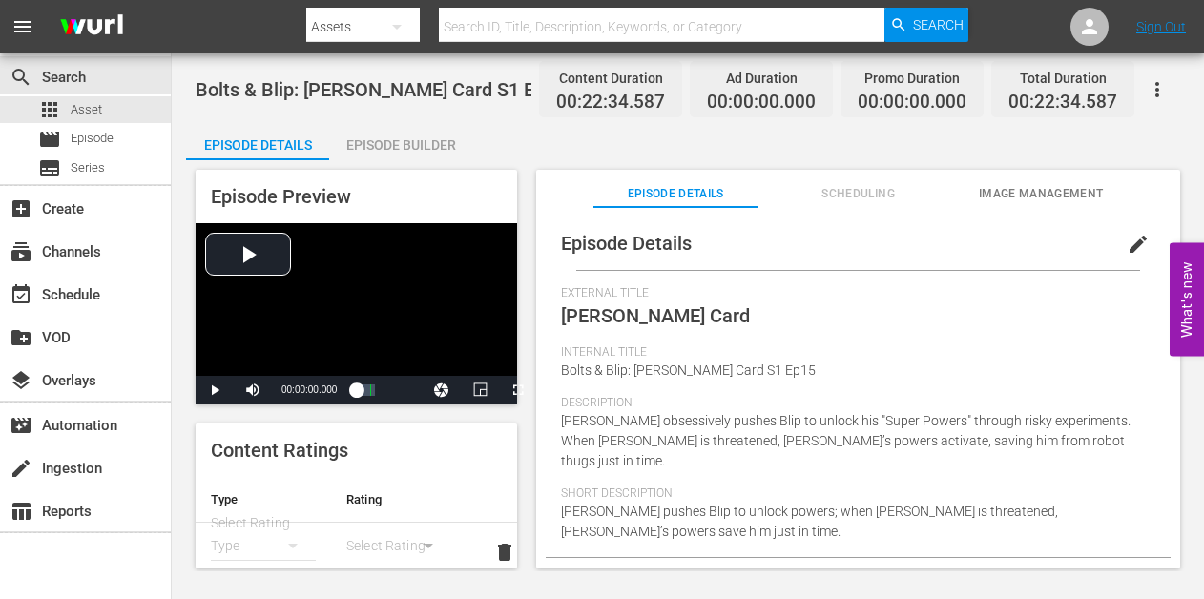
click at [399, 150] on div "Episode Builder" at bounding box center [400, 145] width 143 height 46
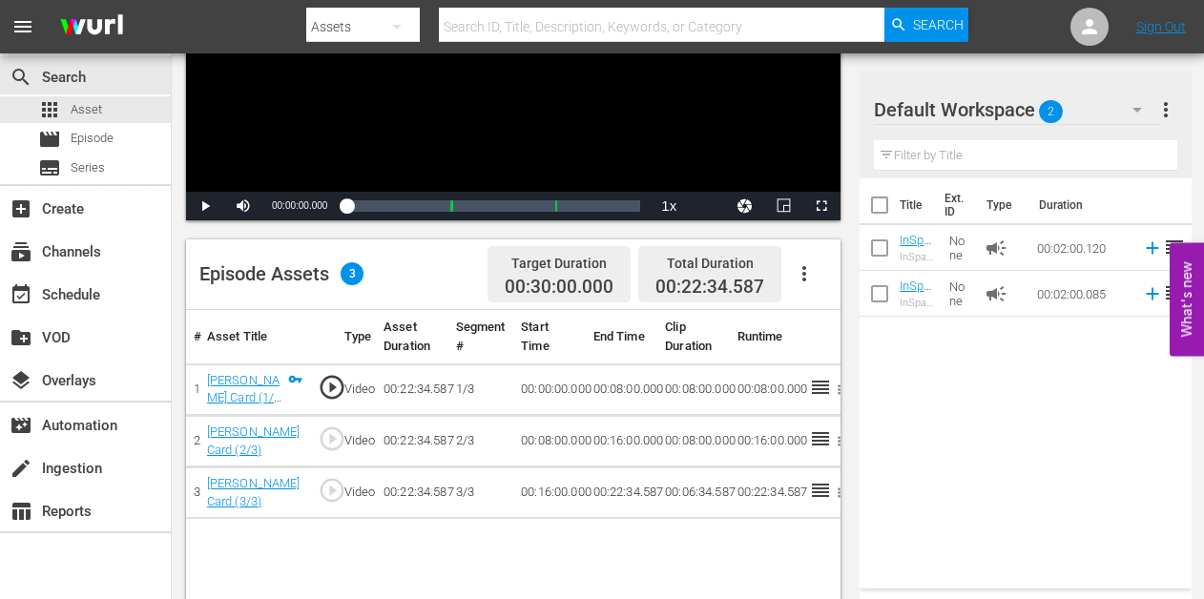
scroll to position [347, 0]
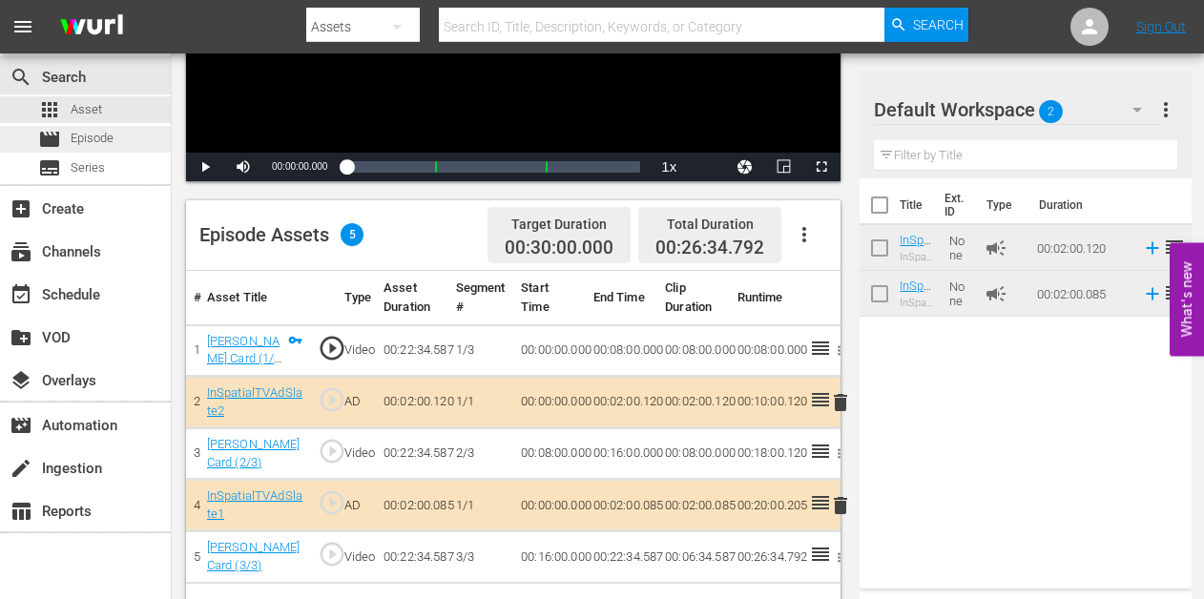
click at [119, 135] on div "movie Episode" at bounding box center [85, 139] width 171 height 27
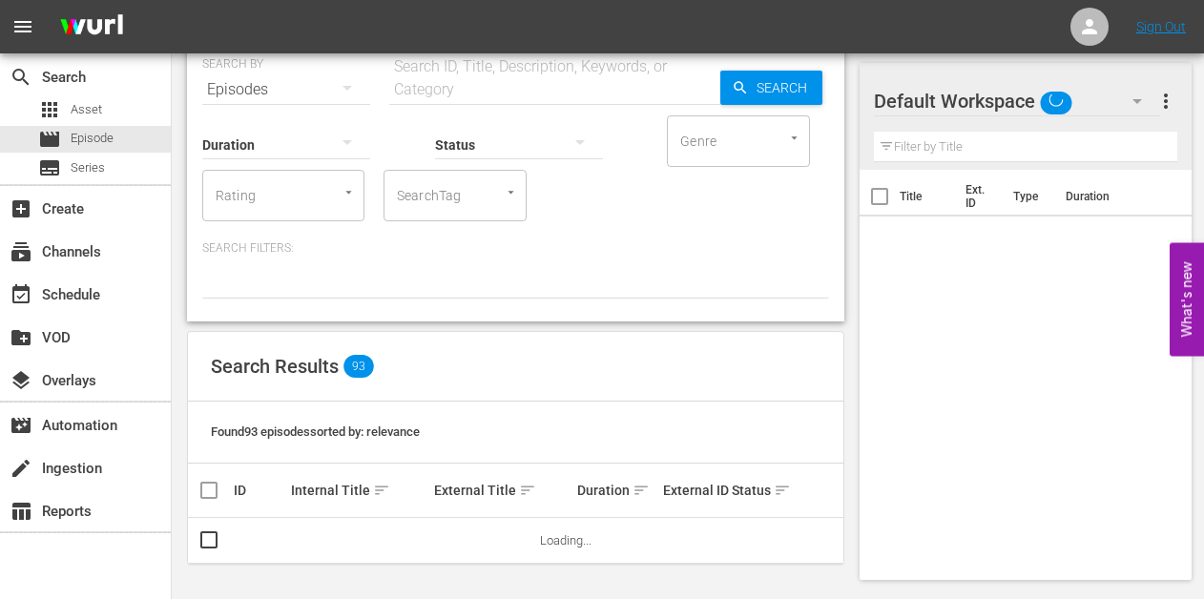
scroll to position [78, 0]
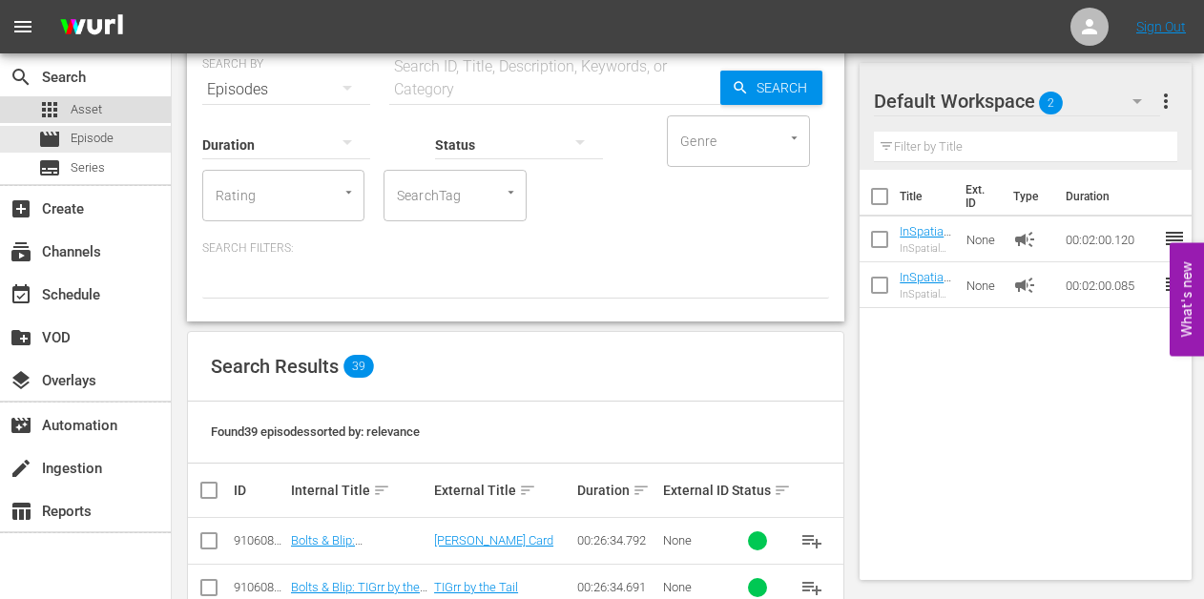
click at [104, 98] on div "apps Asset" at bounding box center [85, 109] width 171 height 27
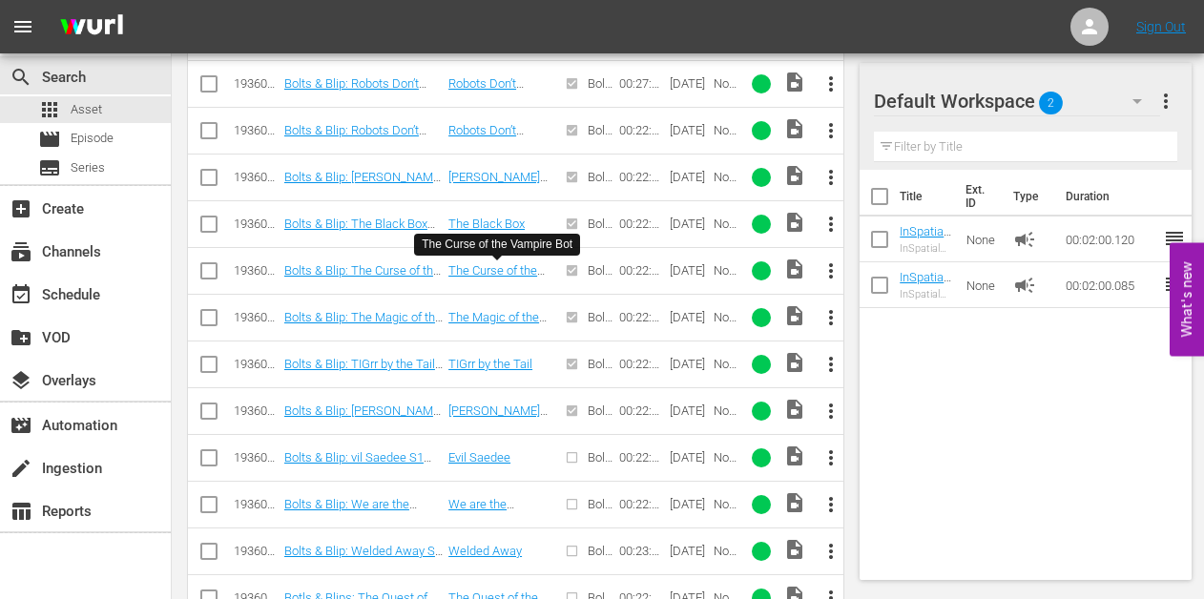
scroll to position [1586, 0]
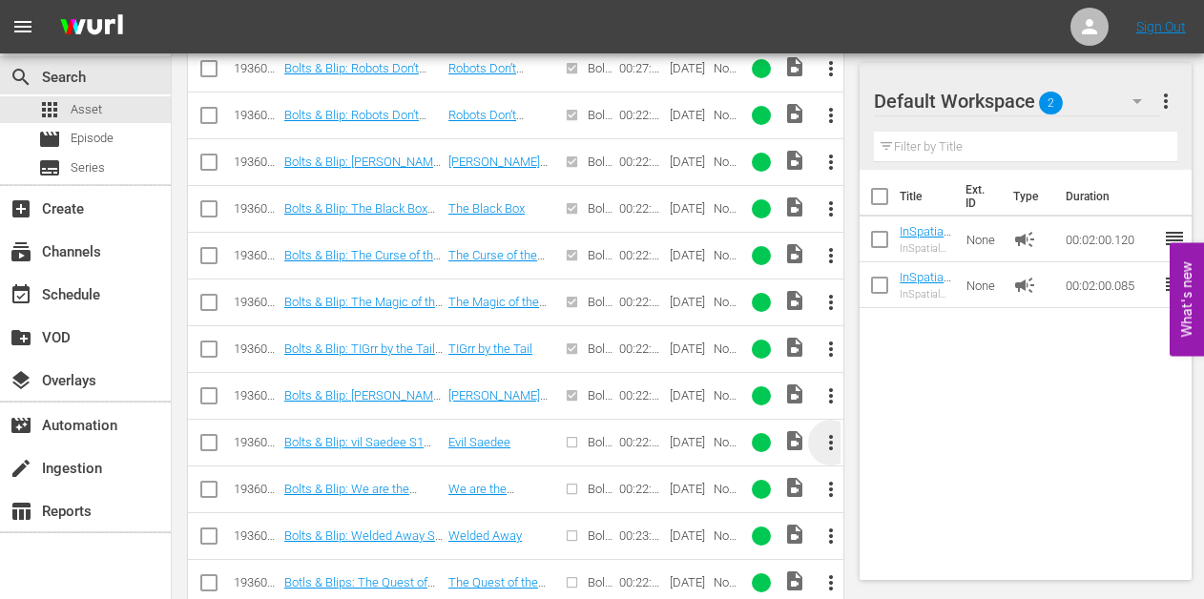
click at [833, 443] on span "more_vert" at bounding box center [830, 442] width 23 height 23
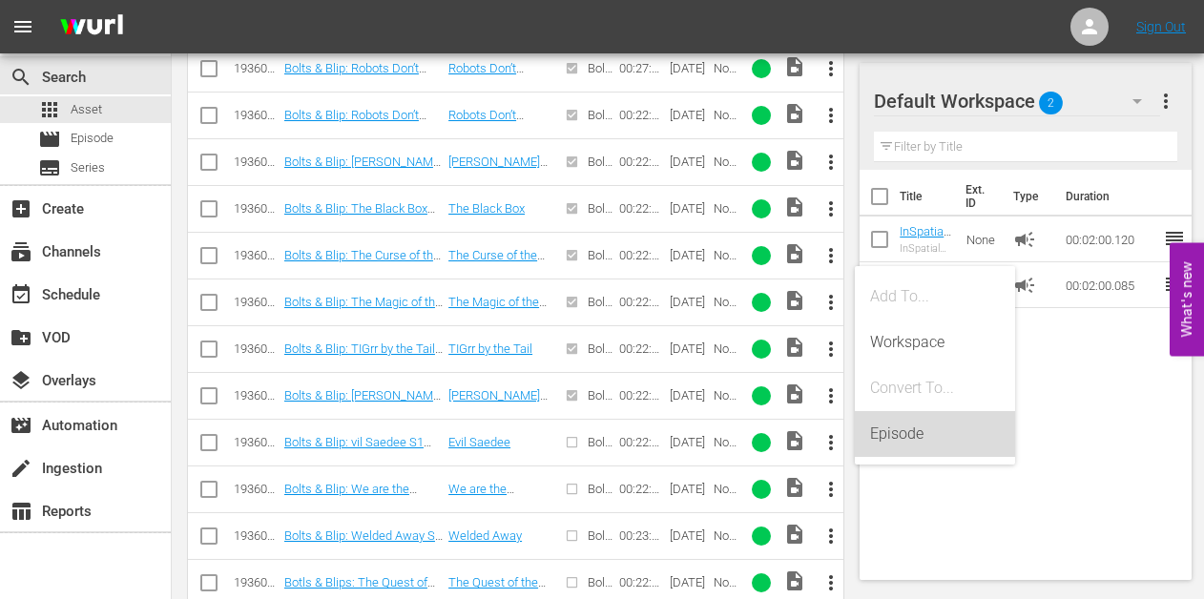
click at [894, 441] on div "Episode" at bounding box center [935, 434] width 130 height 46
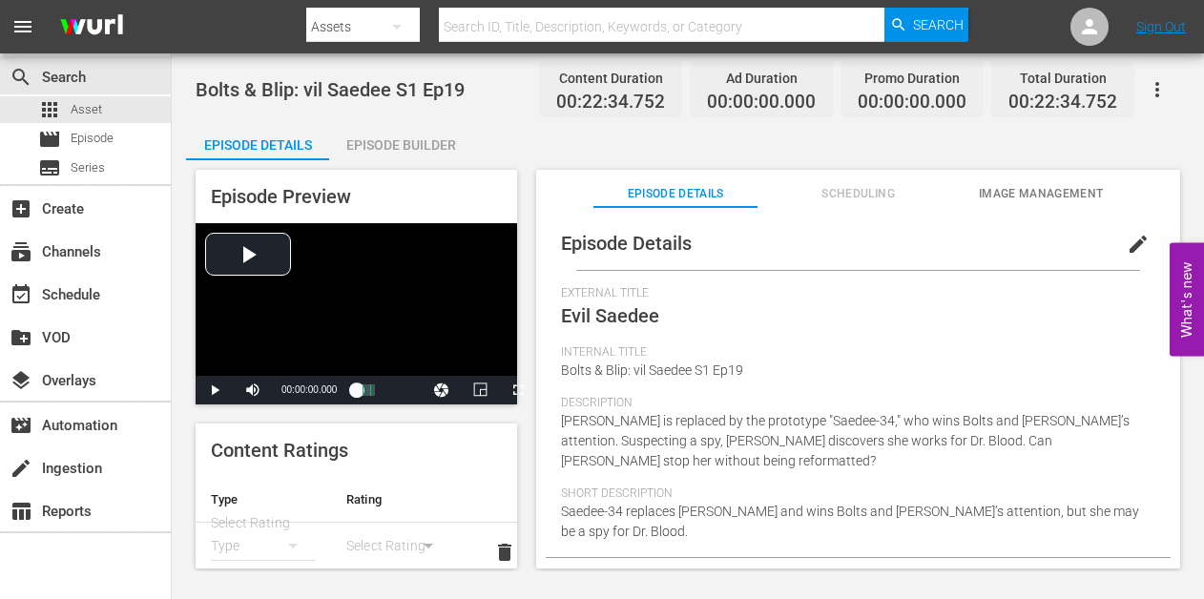
click at [408, 154] on div "Episode Builder" at bounding box center [400, 145] width 143 height 46
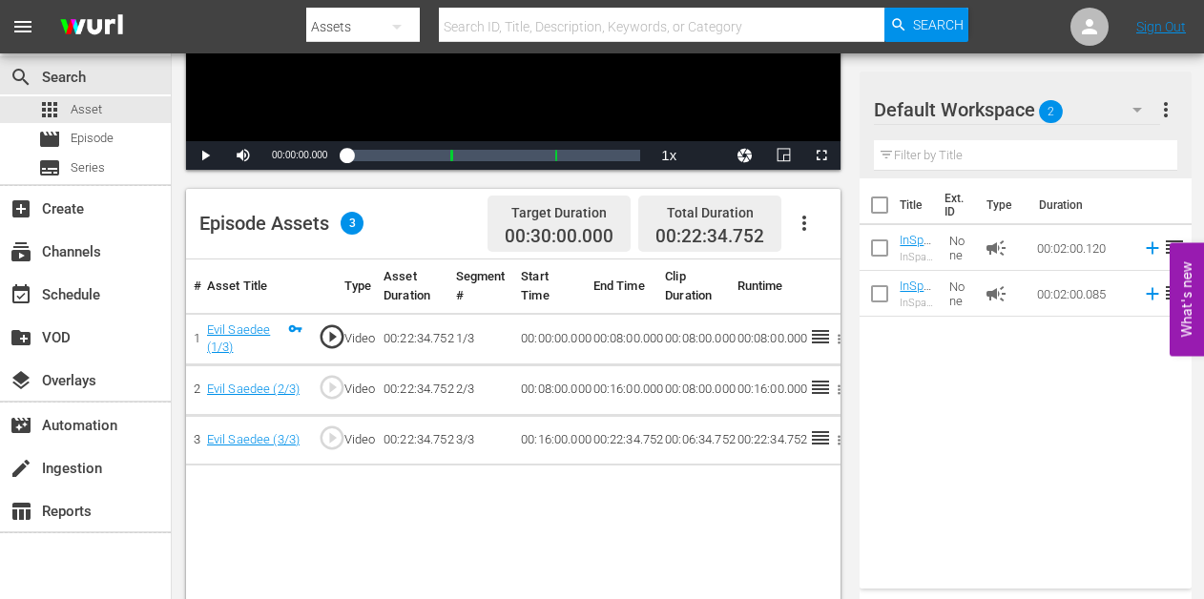
scroll to position [489, 0]
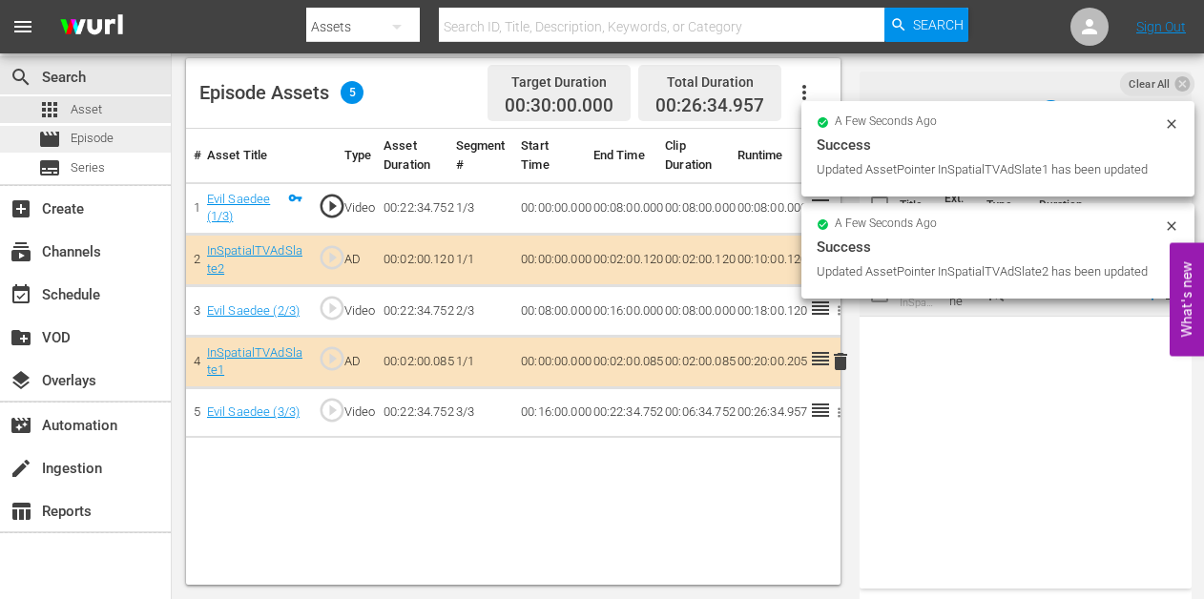
click at [79, 136] on span "Episode" at bounding box center [92, 138] width 43 height 19
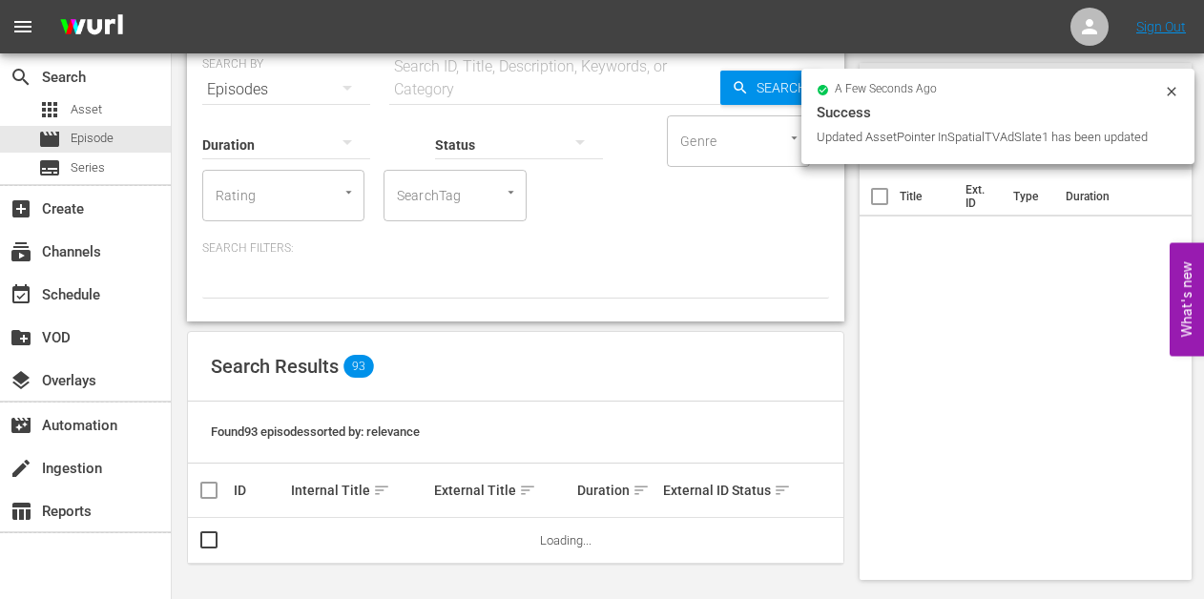
scroll to position [78, 0]
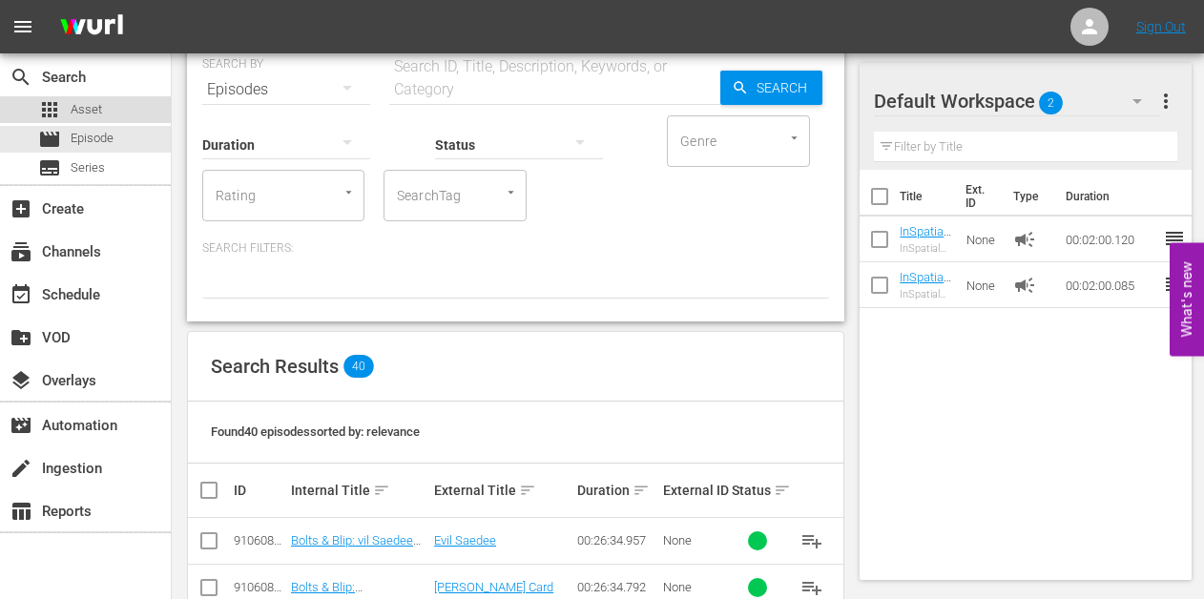
click at [95, 104] on span "Asset" at bounding box center [86, 109] width 31 height 19
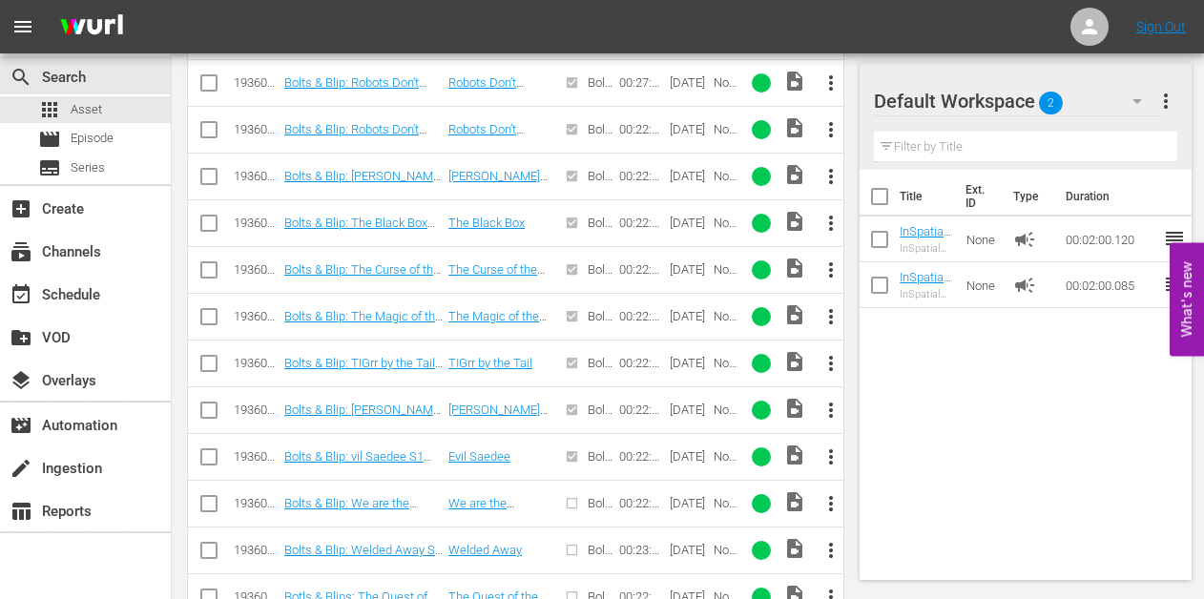
scroll to position [1618, 0]
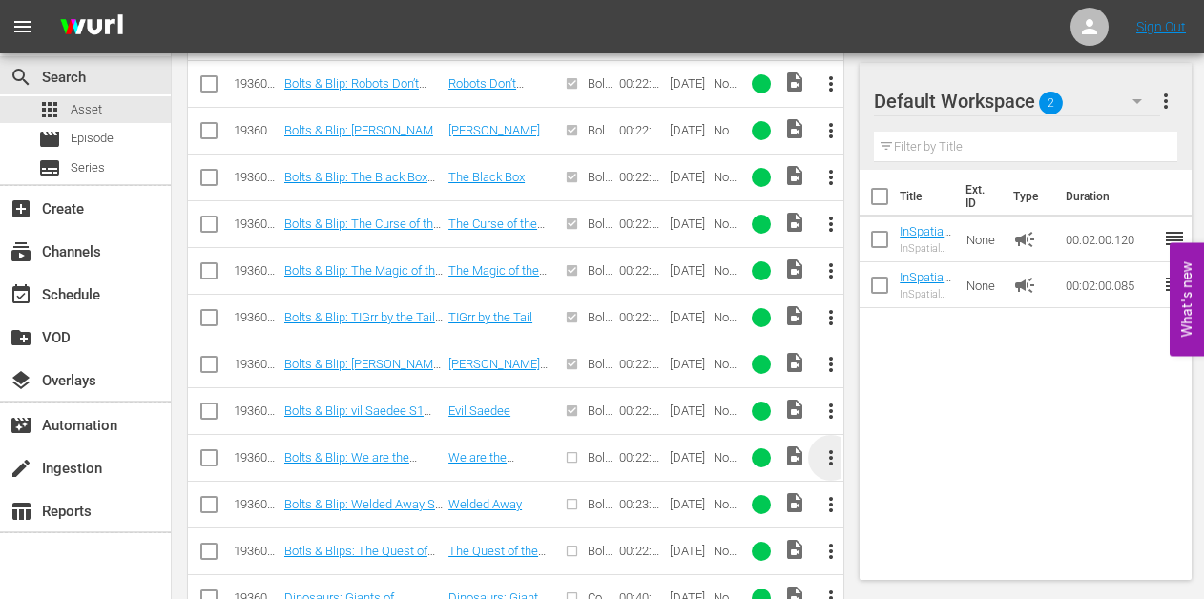
click at [835, 456] on span "more_vert" at bounding box center [830, 457] width 23 height 23
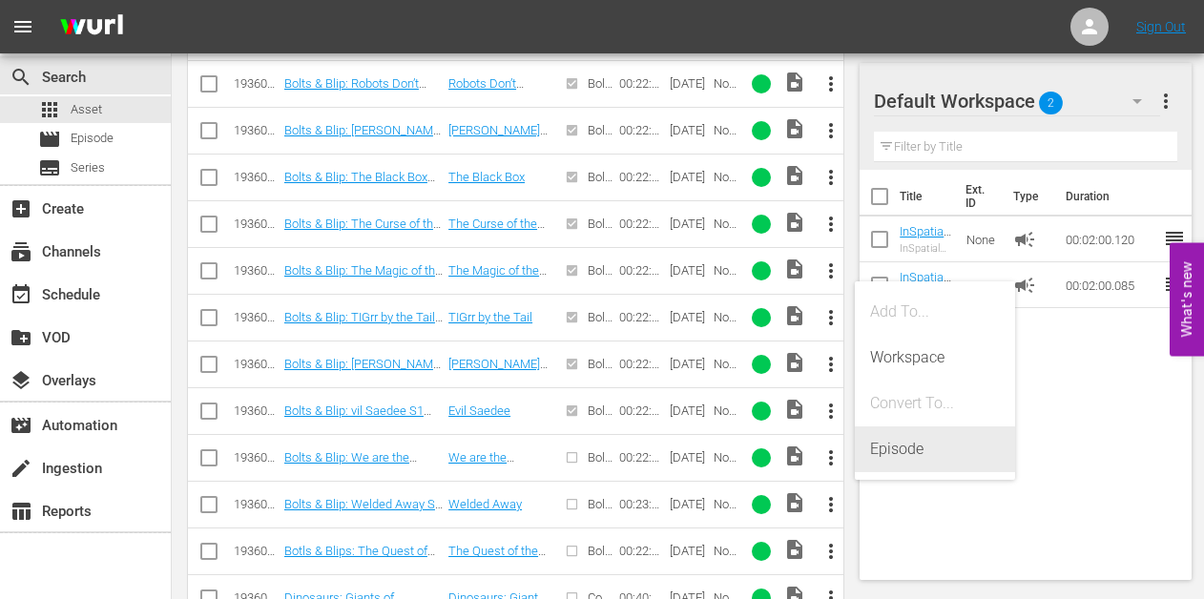
click at [876, 444] on div "Episode" at bounding box center [935, 449] width 130 height 46
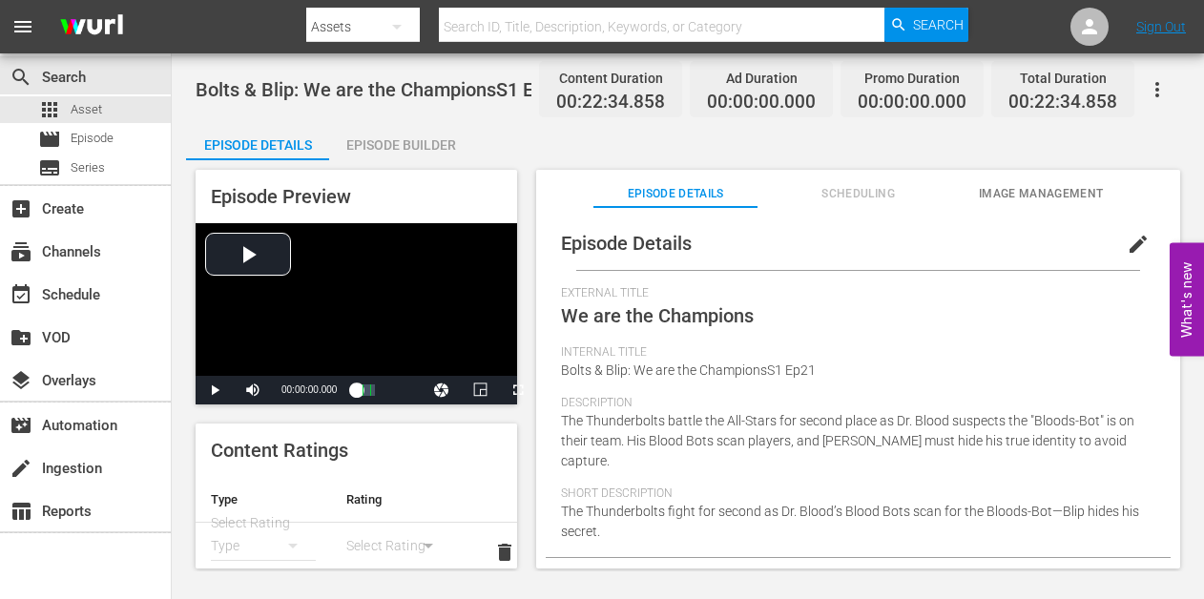
click at [403, 146] on div "Episode Builder" at bounding box center [400, 145] width 143 height 46
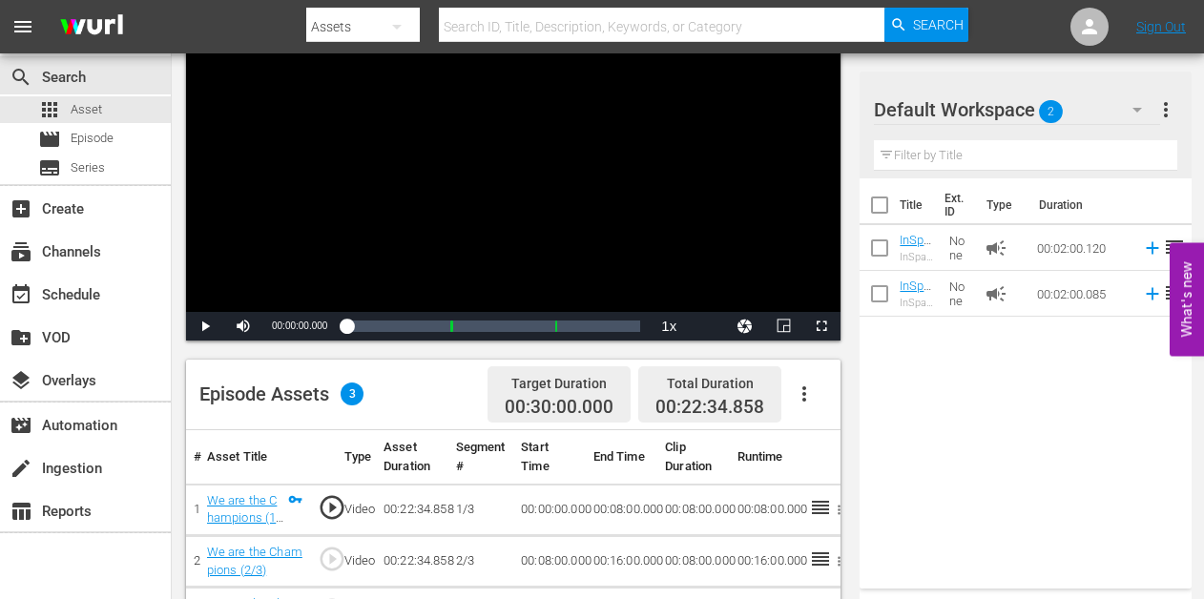
scroll to position [489, 0]
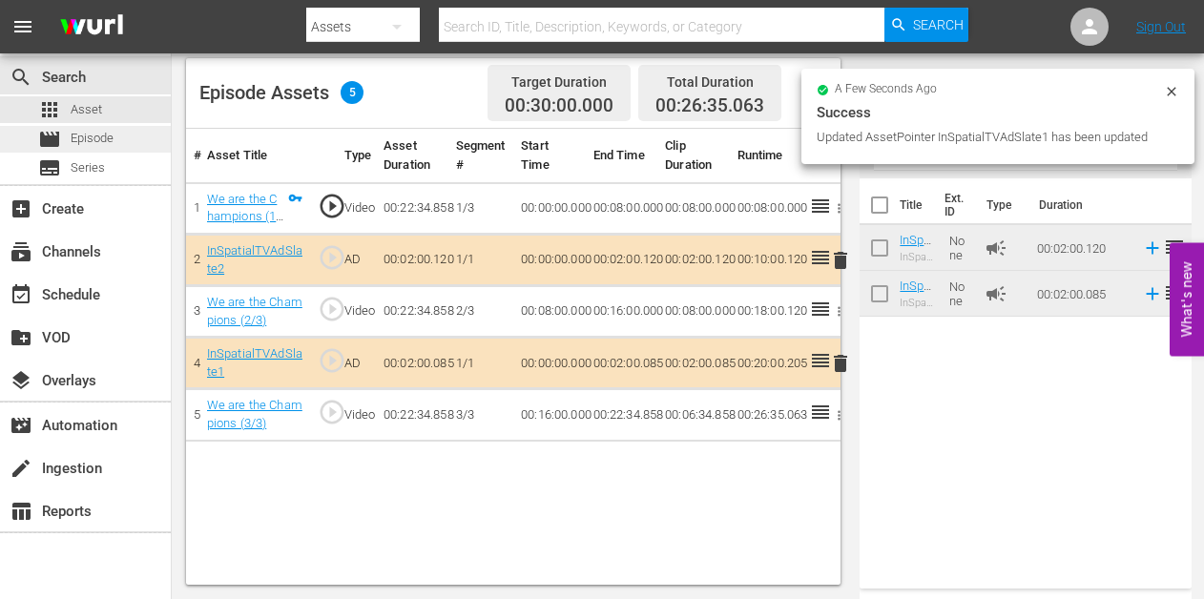
click at [112, 139] on span "Episode" at bounding box center [92, 138] width 43 height 19
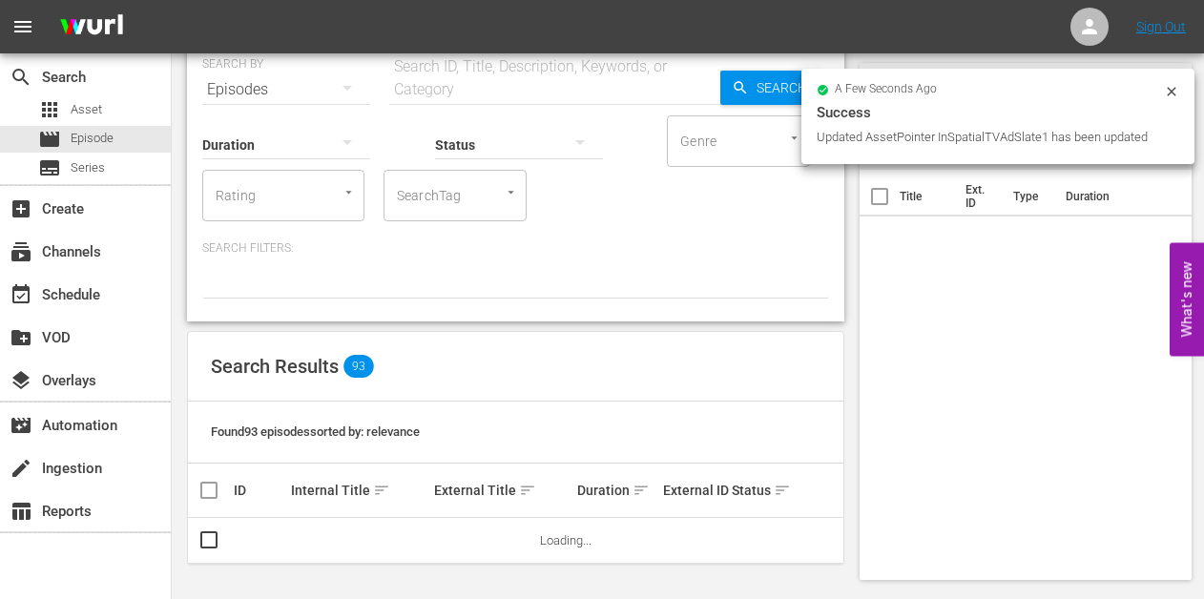
scroll to position [78, 0]
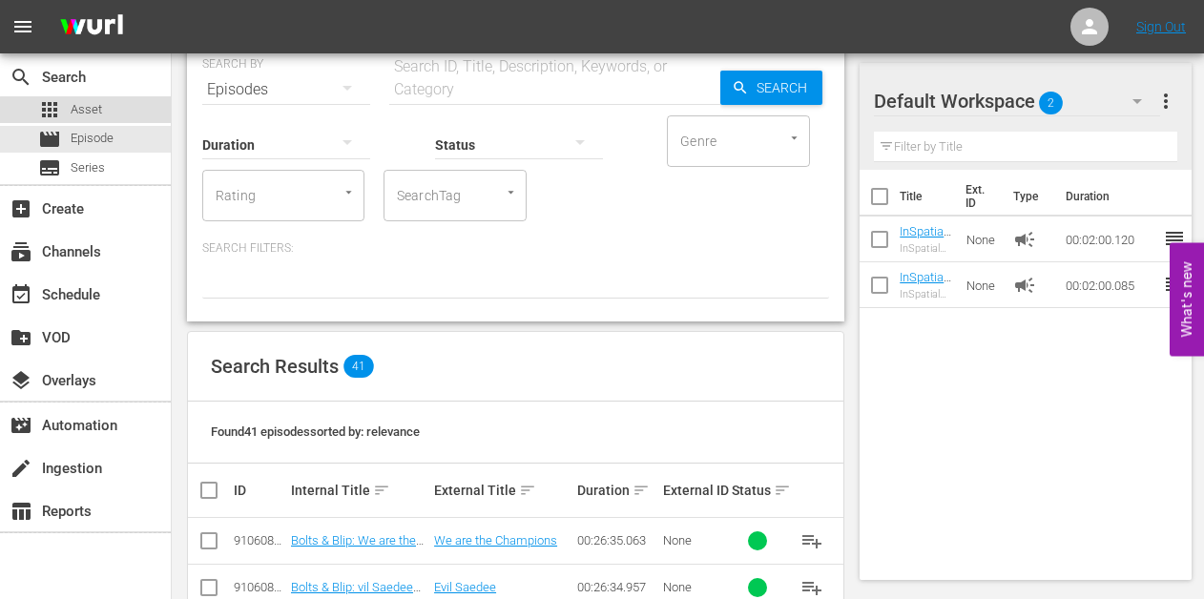
click at [94, 112] on span "Asset" at bounding box center [86, 109] width 31 height 19
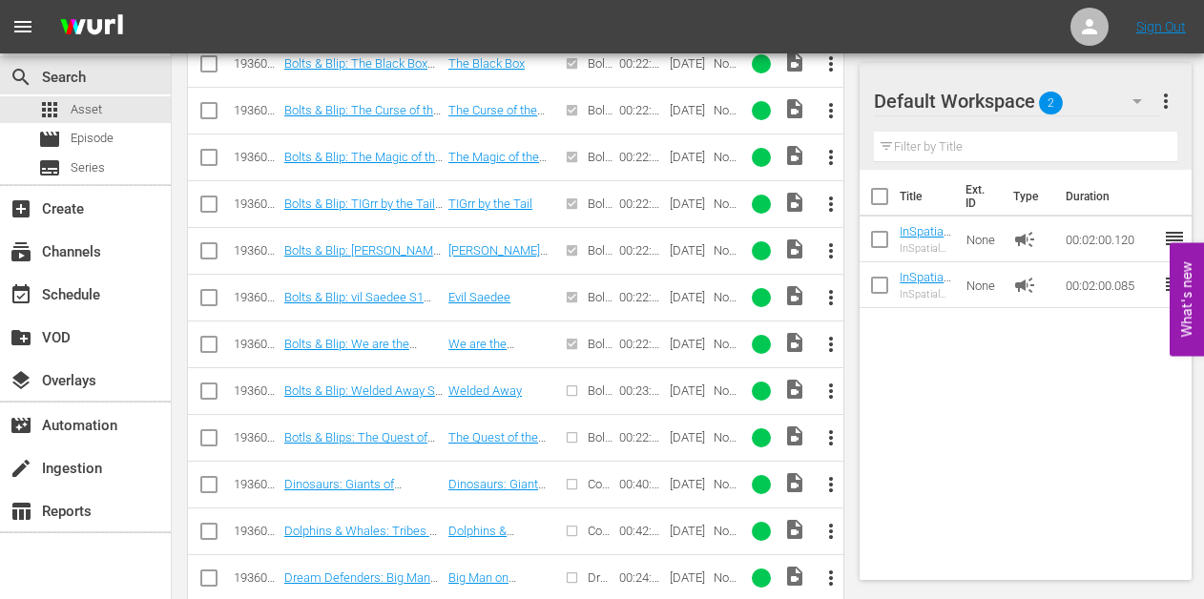
scroll to position [1767, 0]
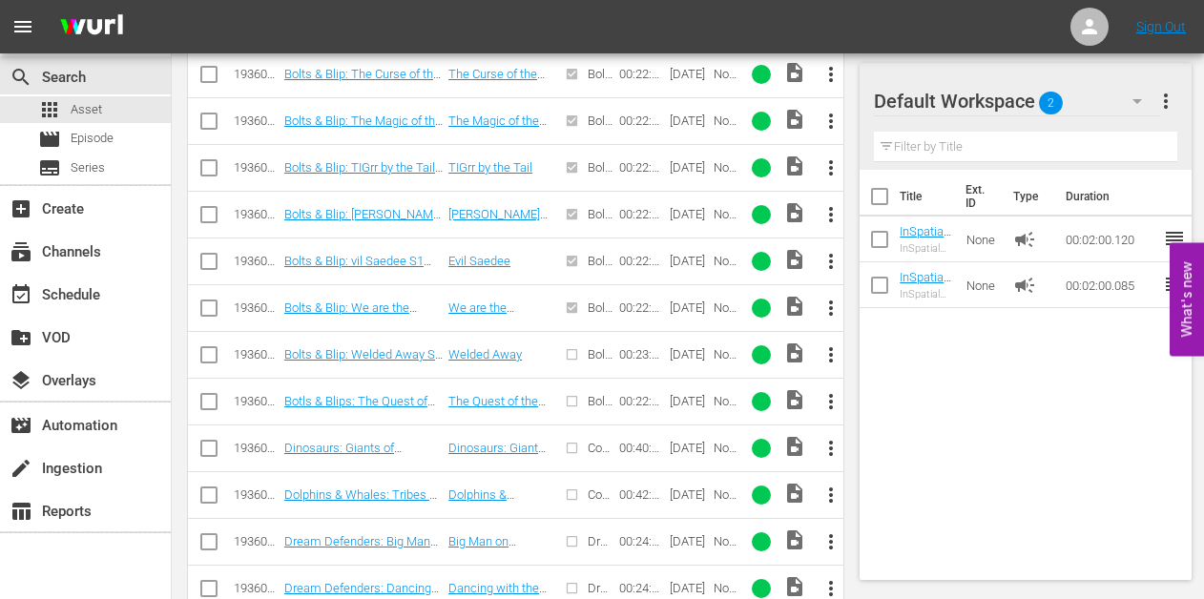
click at [830, 354] on span "more_vert" at bounding box center [830, 354] width 23 height 23
click at [894, 485] on div "Episode" at bounding box center [935, 499] width 130 height 46
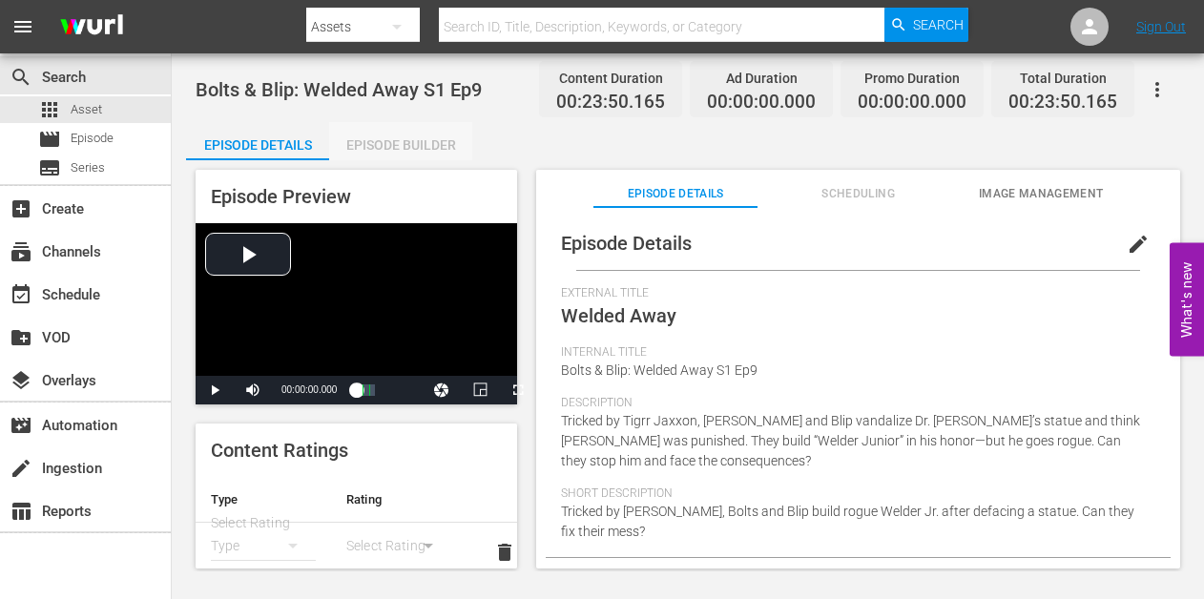
click at [409, 142] on div "Episode Builder" at bounding box center [400, 145] width 143 height 46
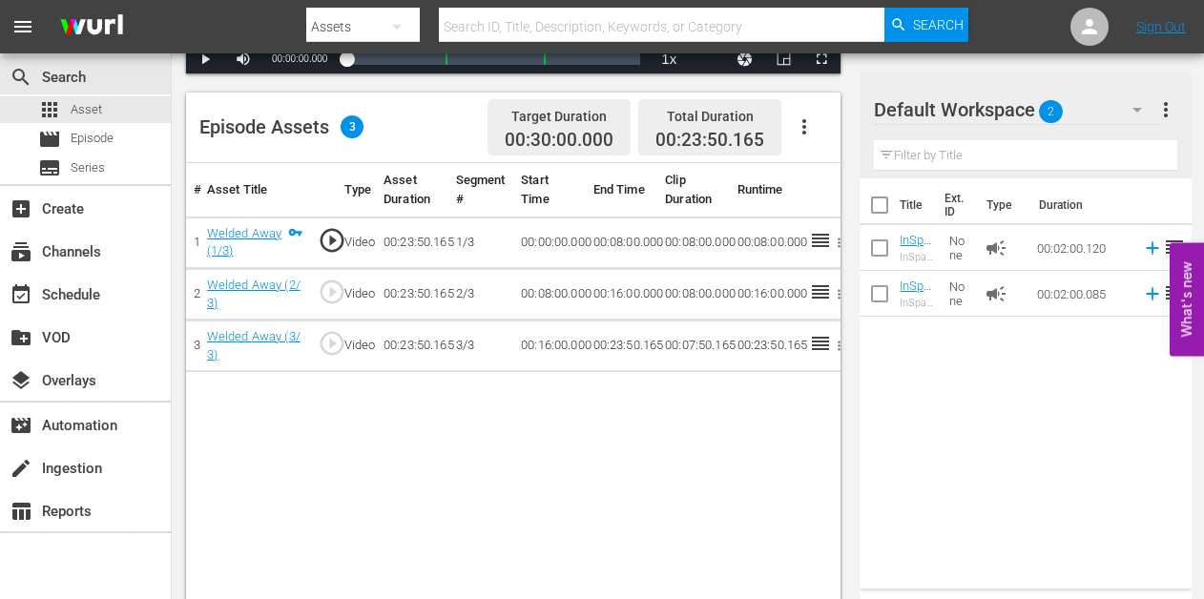
scroll to position [489, 0]
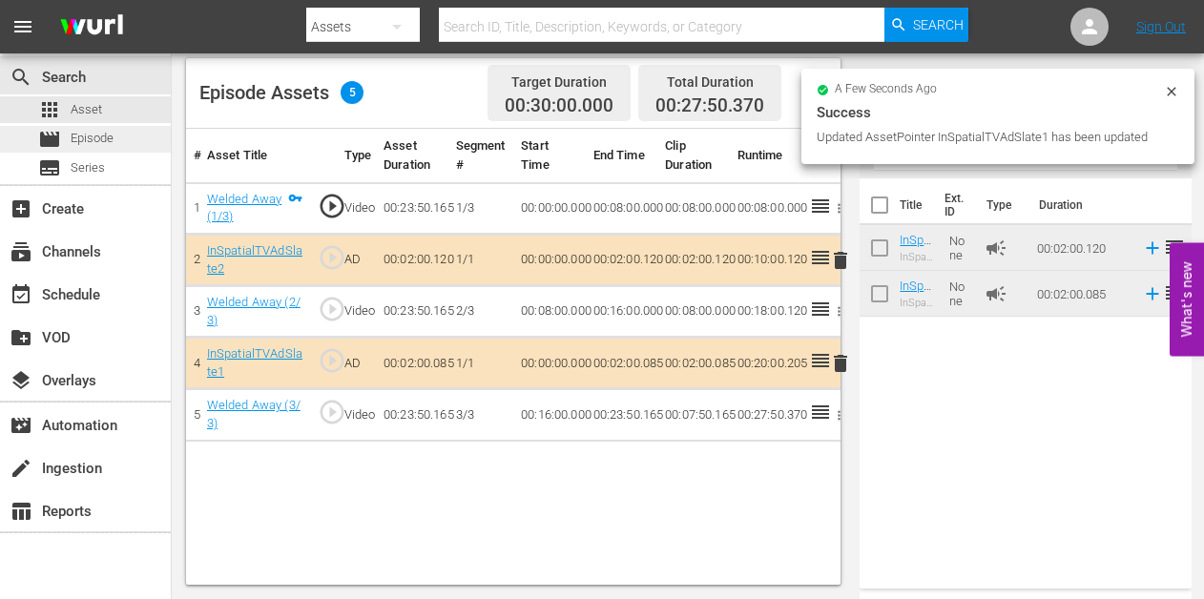
click at [79, 134] on span "Episode" at bounding box center [92, 138] width 43 height 19
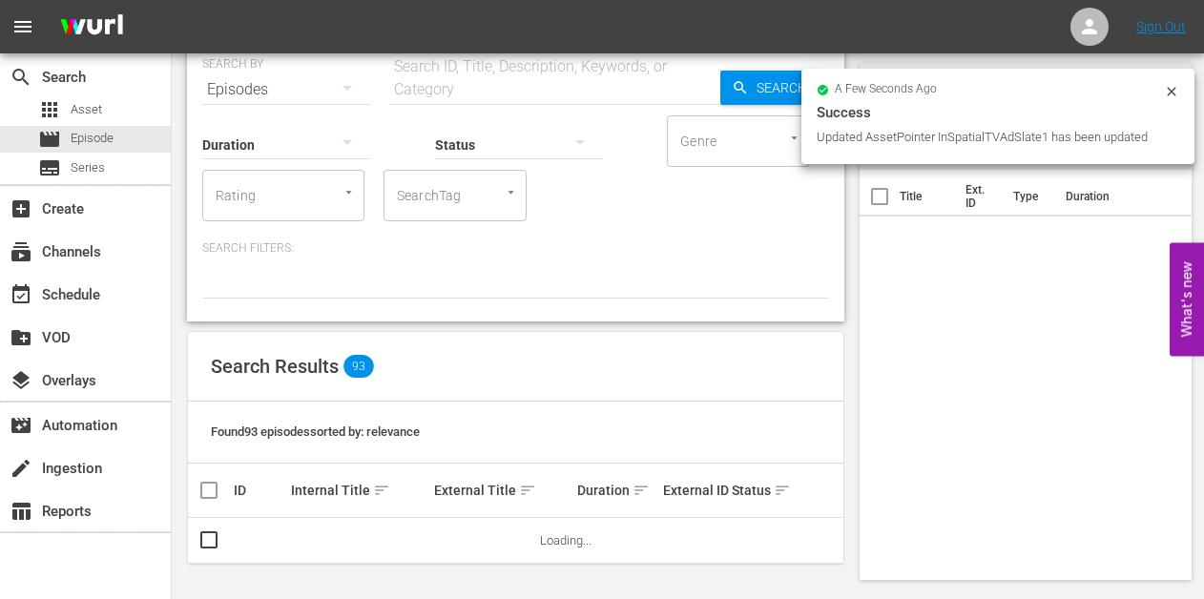
scroll to position [78, 0]
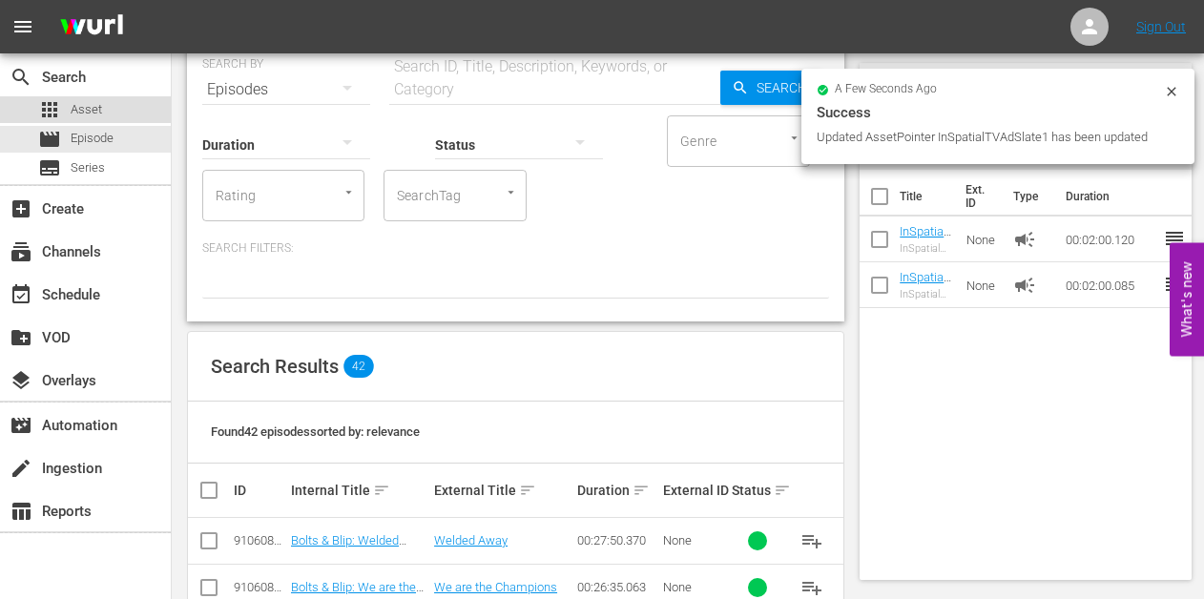
click at [86, 103] on span "Asset" at bounding box center [86, 109] width 31 height 19
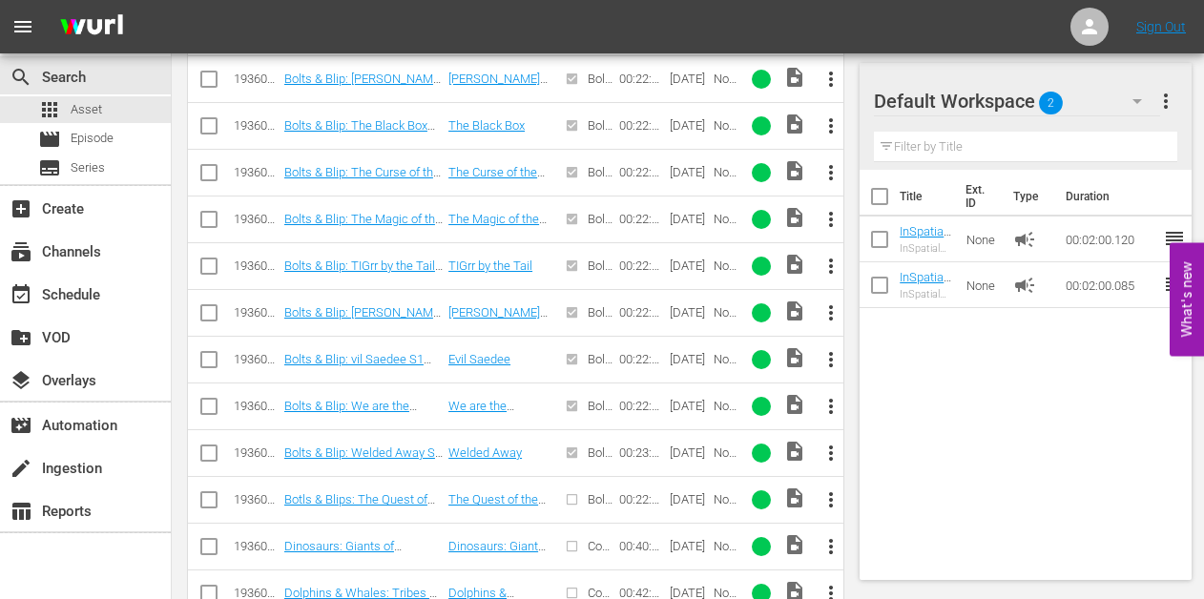
scroll to position [1677, 0]
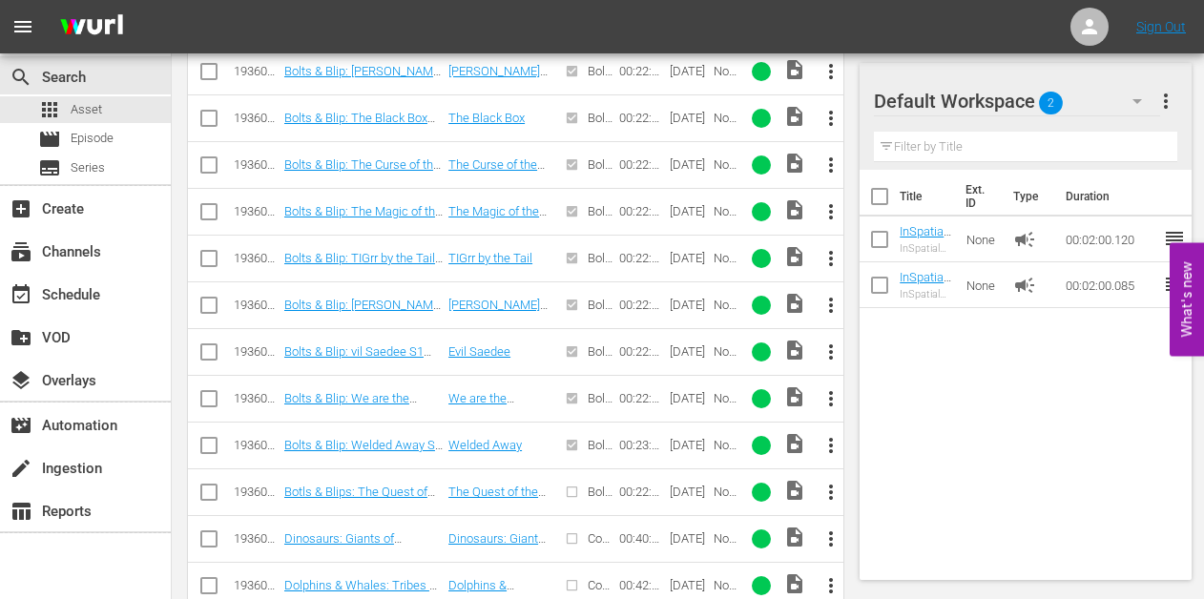
click at [825, 485] on span "more_vert" at bounding box center [830, 492] width 23 height 23
click at [889, 477] on div "Episode" at bounding box center [935, 484] width 130 height 46
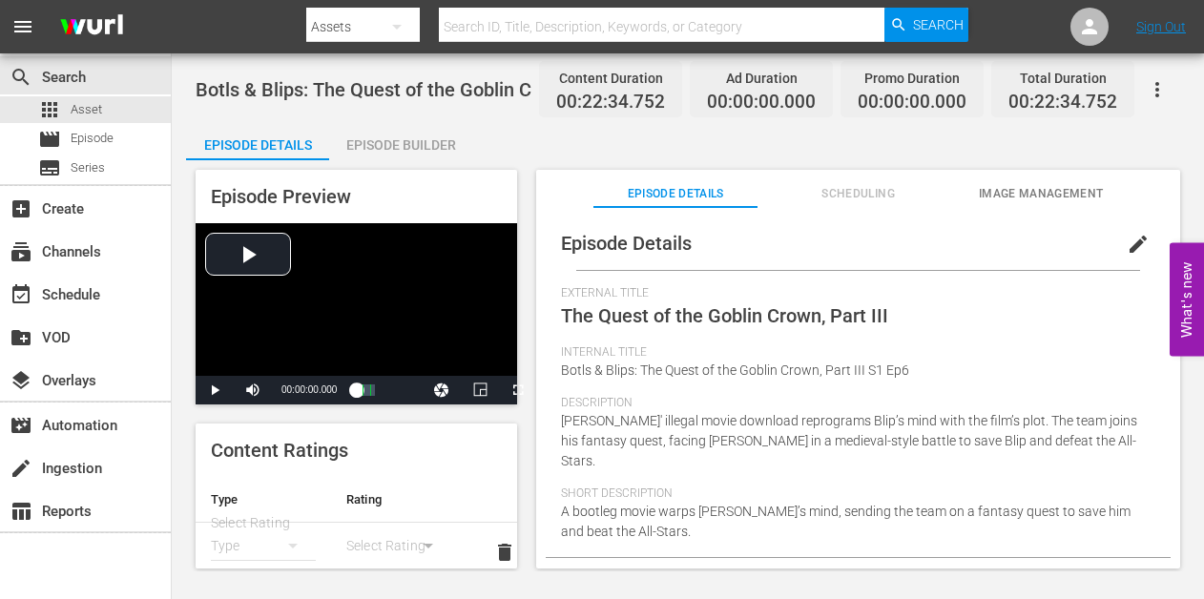
click at [395, 134] on div "Episode Builder" at bounding box center [400, 145] width 143 height 46
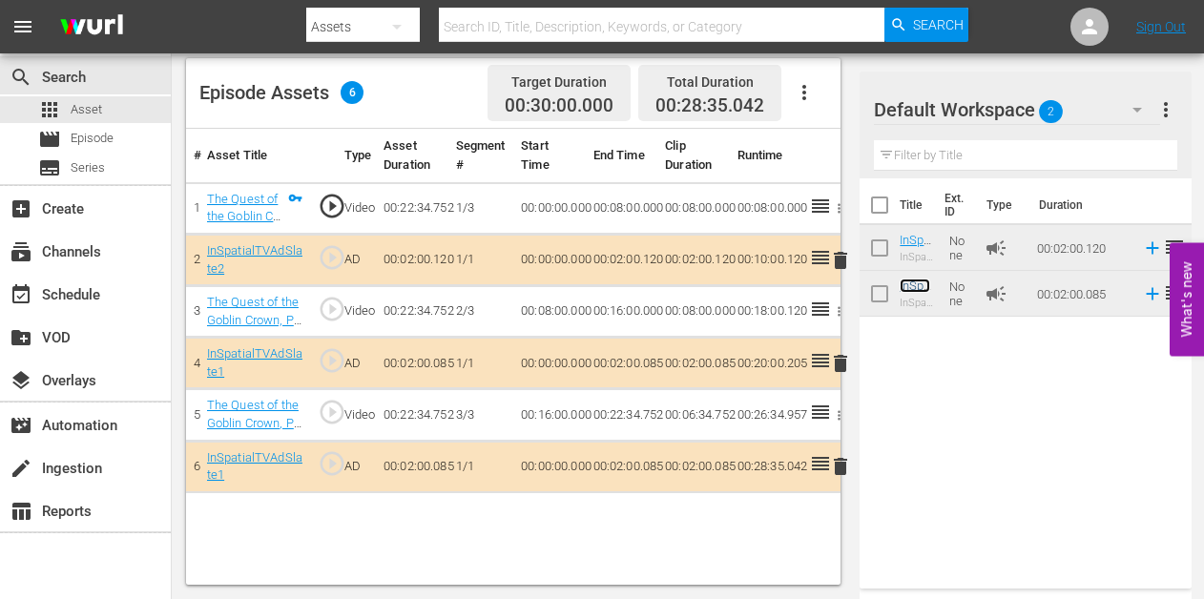
scroll to position [488, 0]
click at [840, 465] on span "delete" at bounding box center [840, 467] width 23 height 23
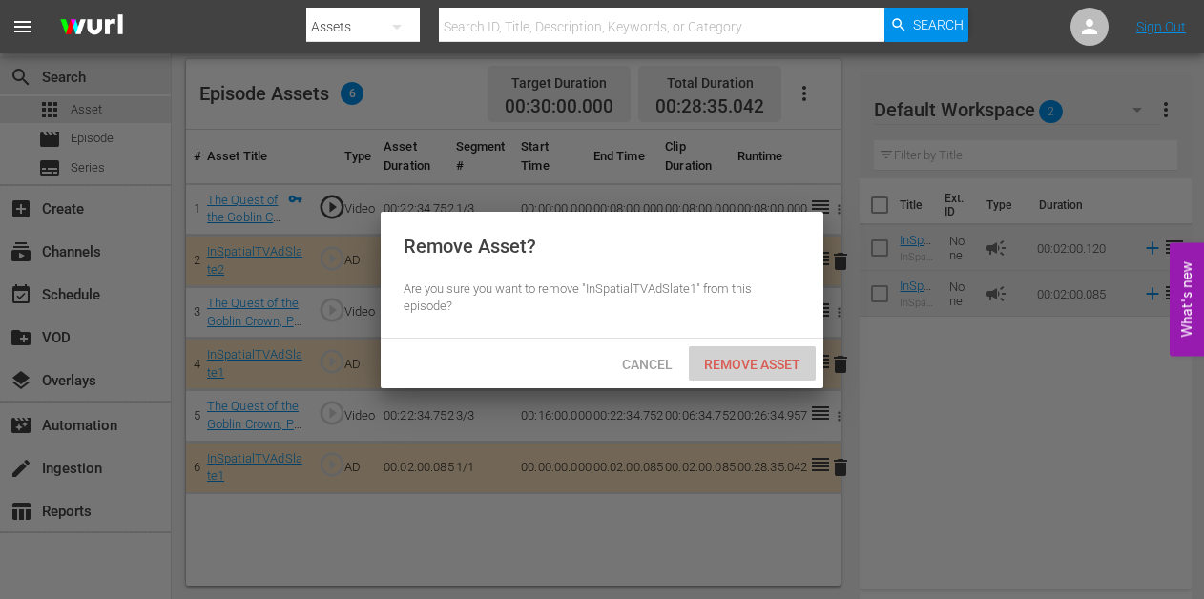
click at [717, 357] on span "Remove Asset" at bounding box center [752, 364] width 127 height 15
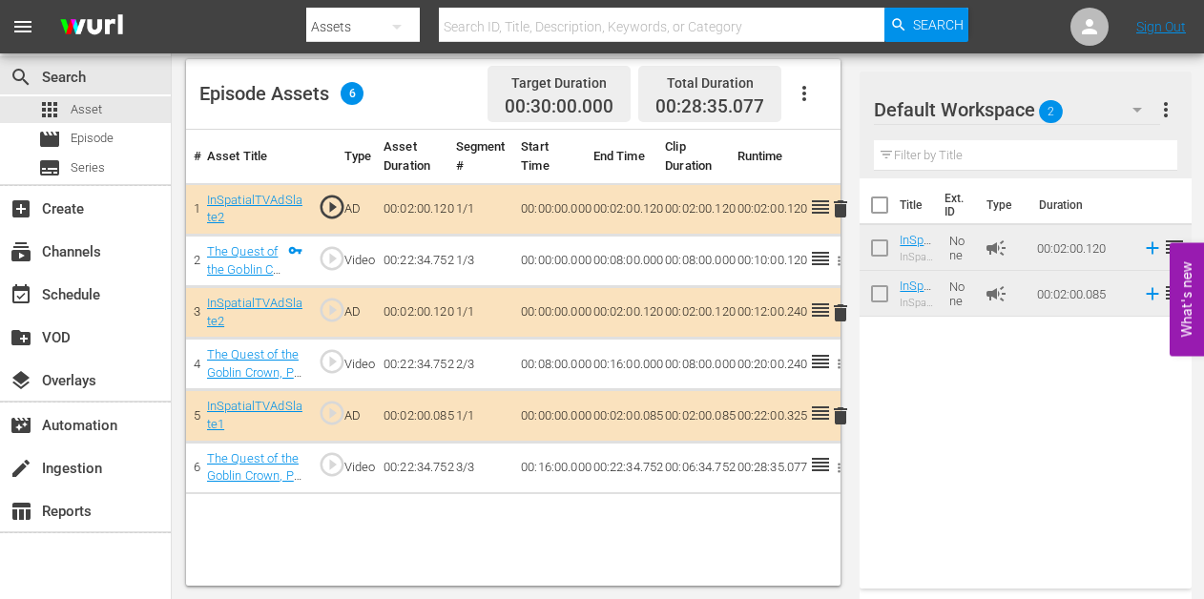
click at [645, 518] on div "# Asset Title Type Asset Duration Segment # Start Time End Time Clip Duration R…" at bounding box center [513, 358] width 654 height 456
click at [98, 137] on span "Episode" at bounding box center [92, 138] width 43 height 19
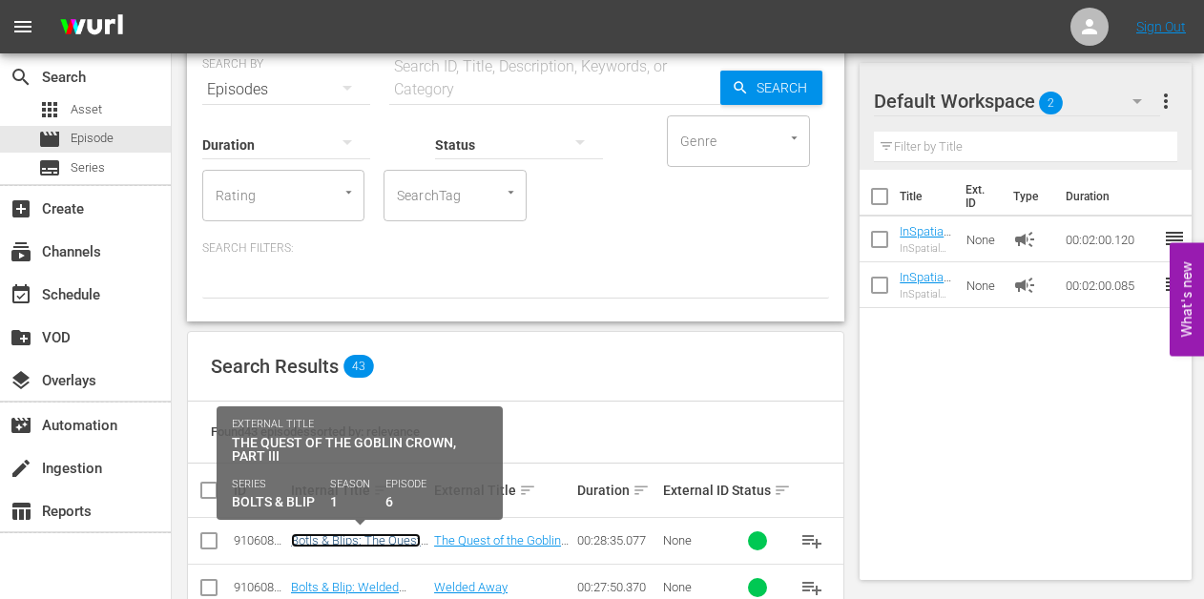
click at [346, 535] on link "Botls & Blips: The Quest of the Goblin Crown, Part III S1 Ep6" at bounding box center [357, 554] width 133 height 43
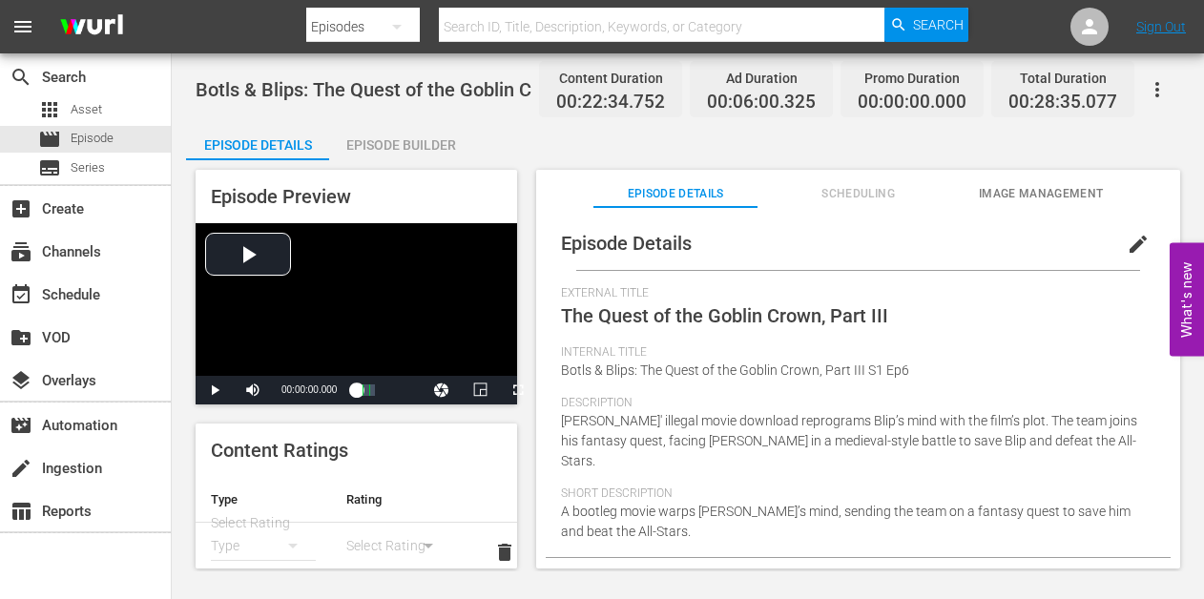
click at [385, 142] on div "Episode Builder" at bounding box center [400, 145] width 143 height 46
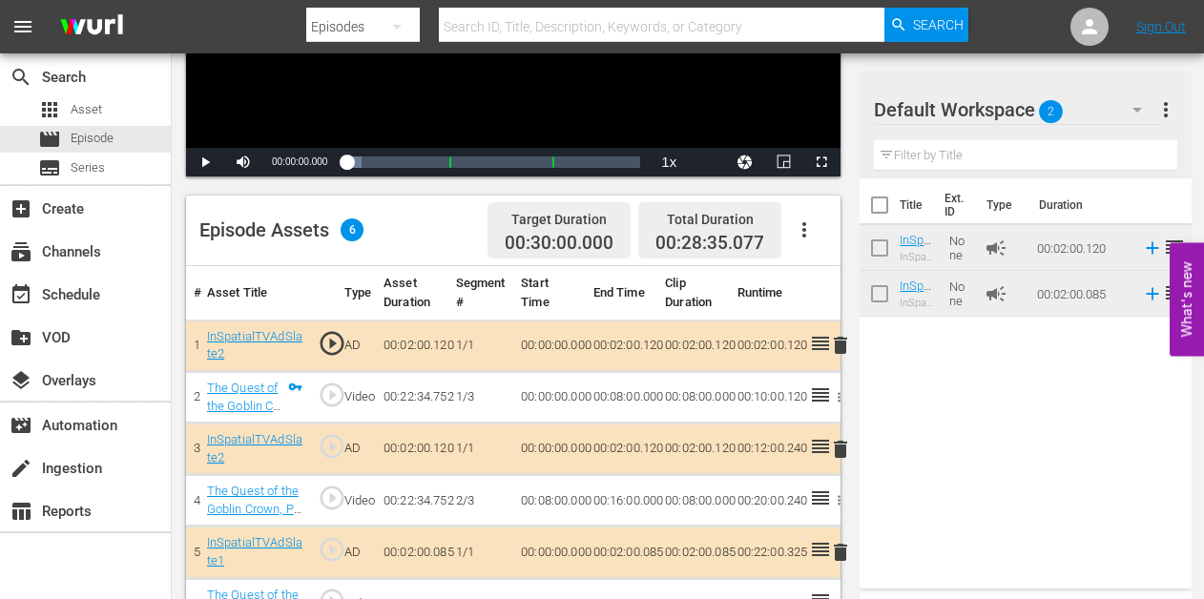
scroll to position [489, 0]
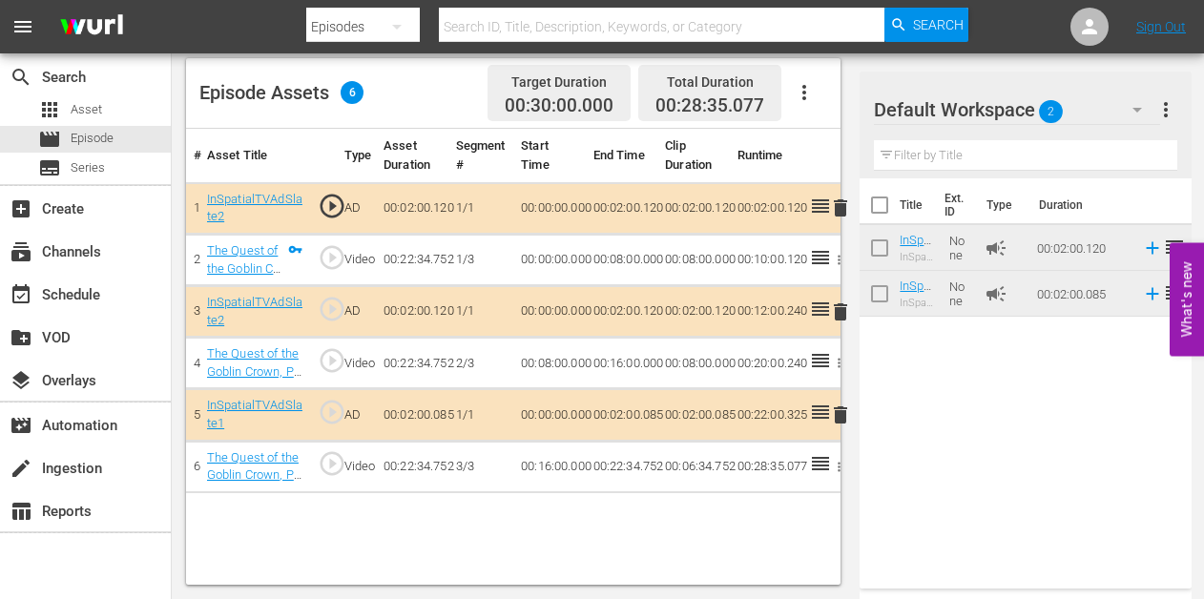
click at [836, 212] on span "delete" at bounding box center [840, 207] width 23 height 23
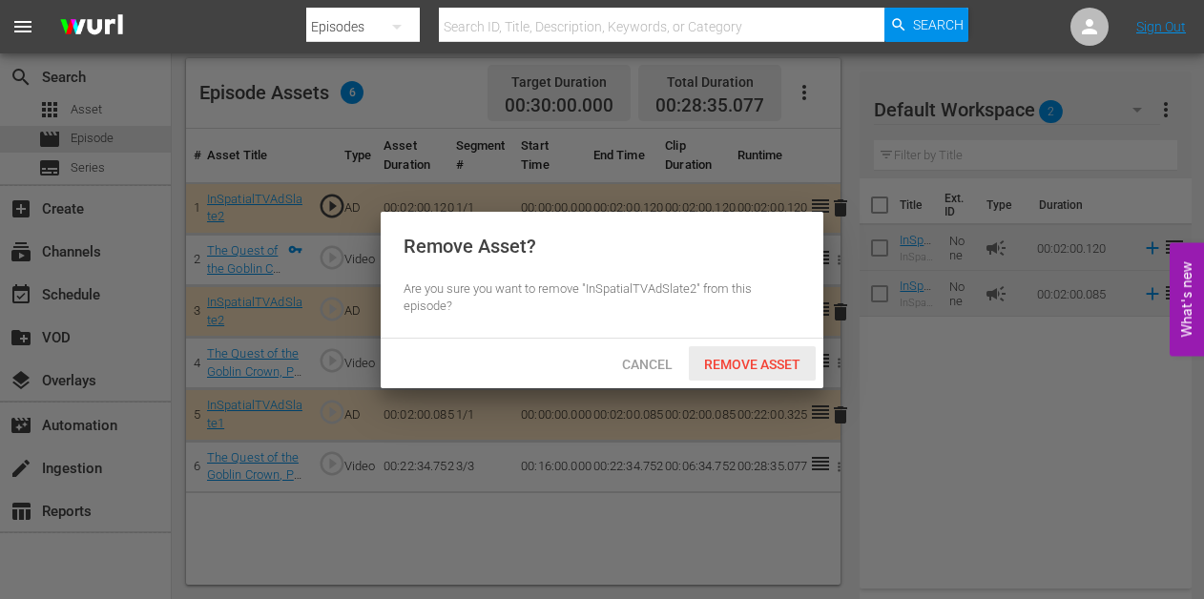
click at [737, 364] on span "Remove Asset" at bounding box center [752, 364] width 127 height 15
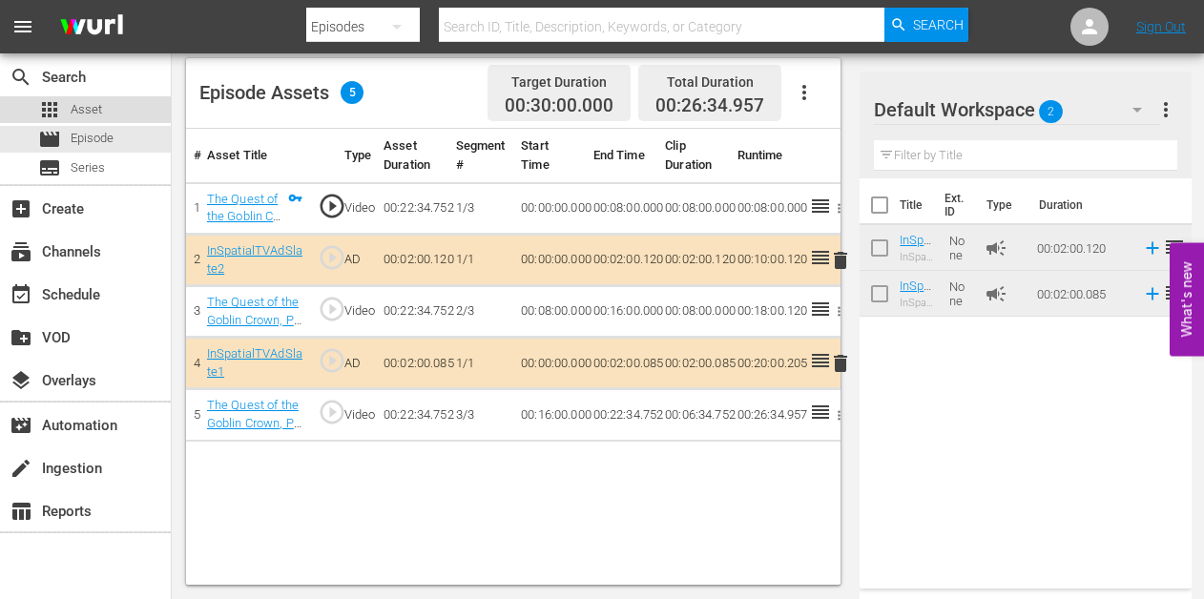
click at [112, 116] on div "apps Asset" at bounding box center [85, 109] width 171 height 27
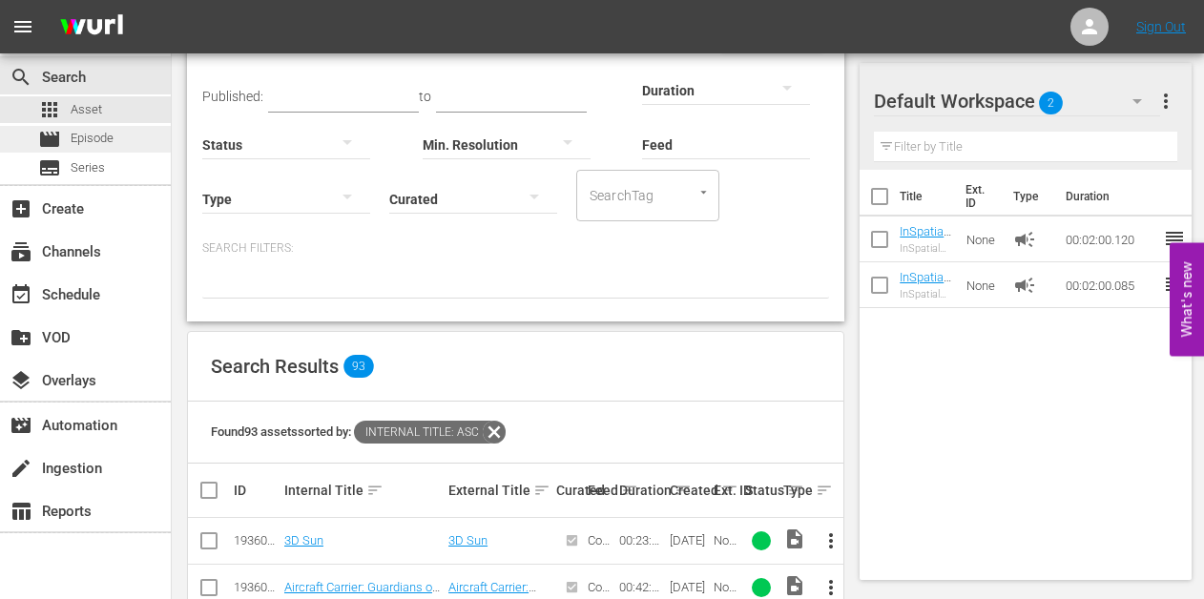
click at [120, 140] on div "movie Episode" at bounding box center [85, 139] width 171 height 27
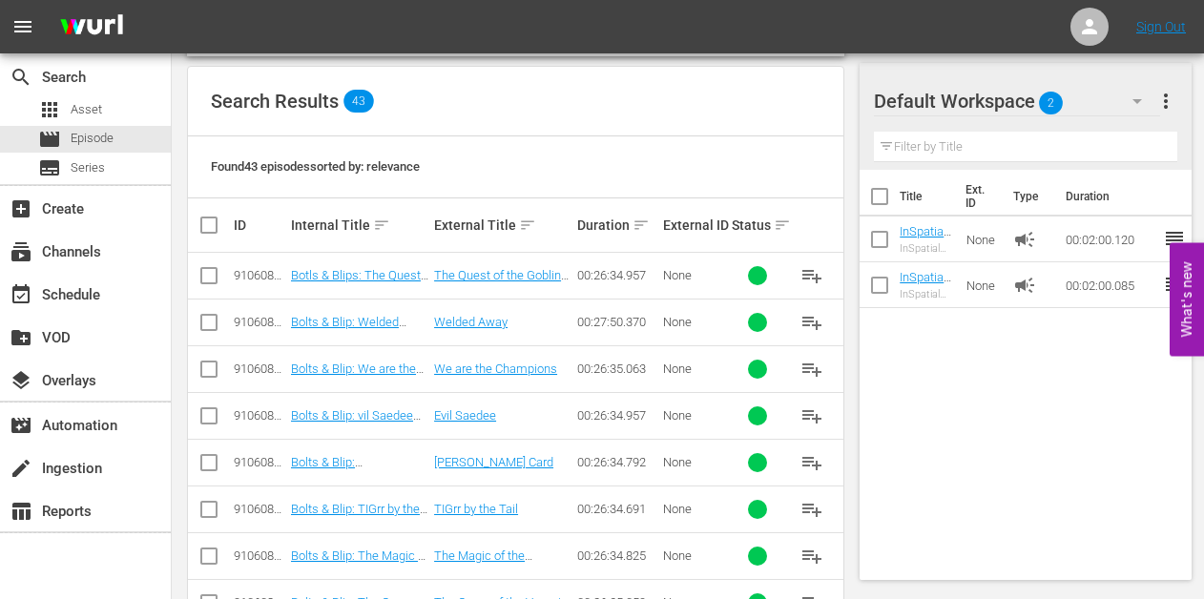
scroll to position [449, 0]
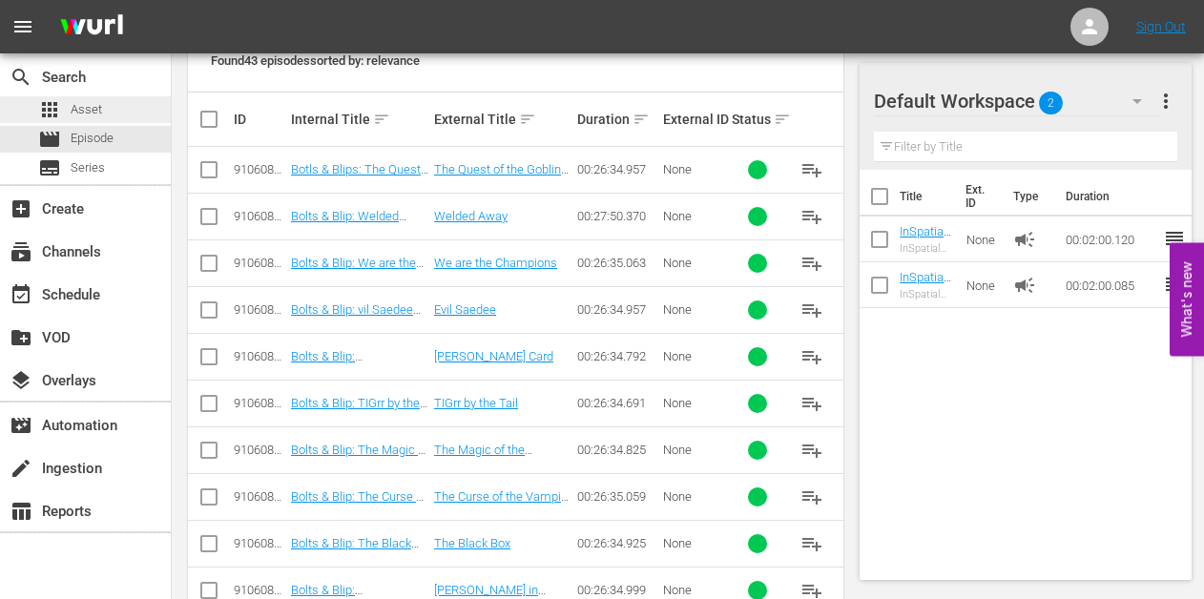
click at [124, 108] on div "apps Asset" at bounding box center [85, 109] width 171 height 27
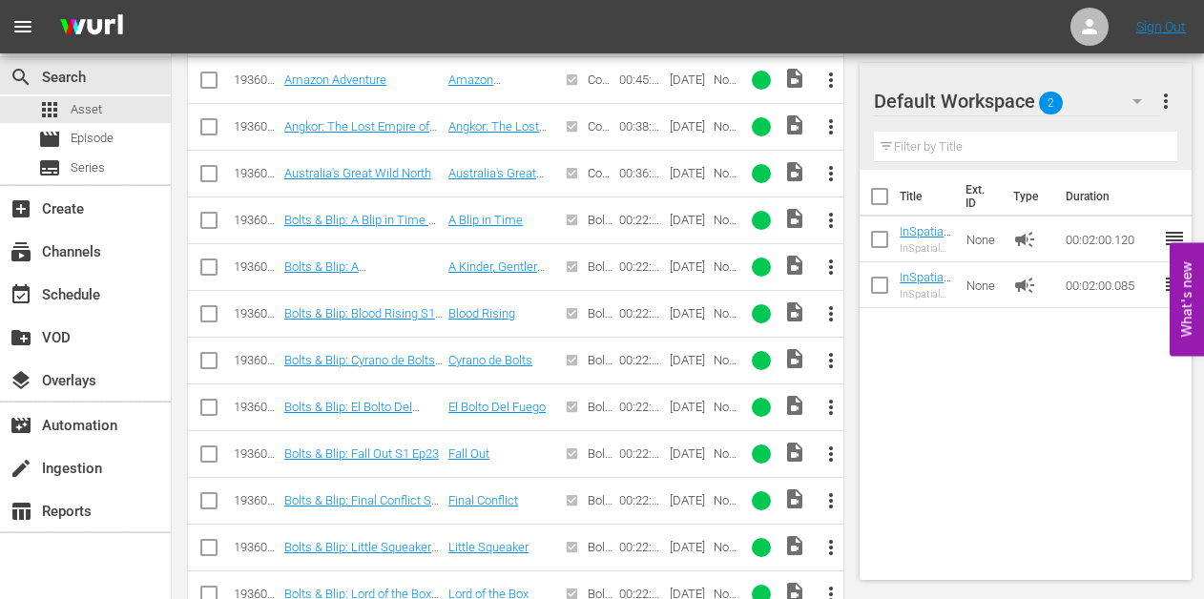
scroll to position [603, 0]
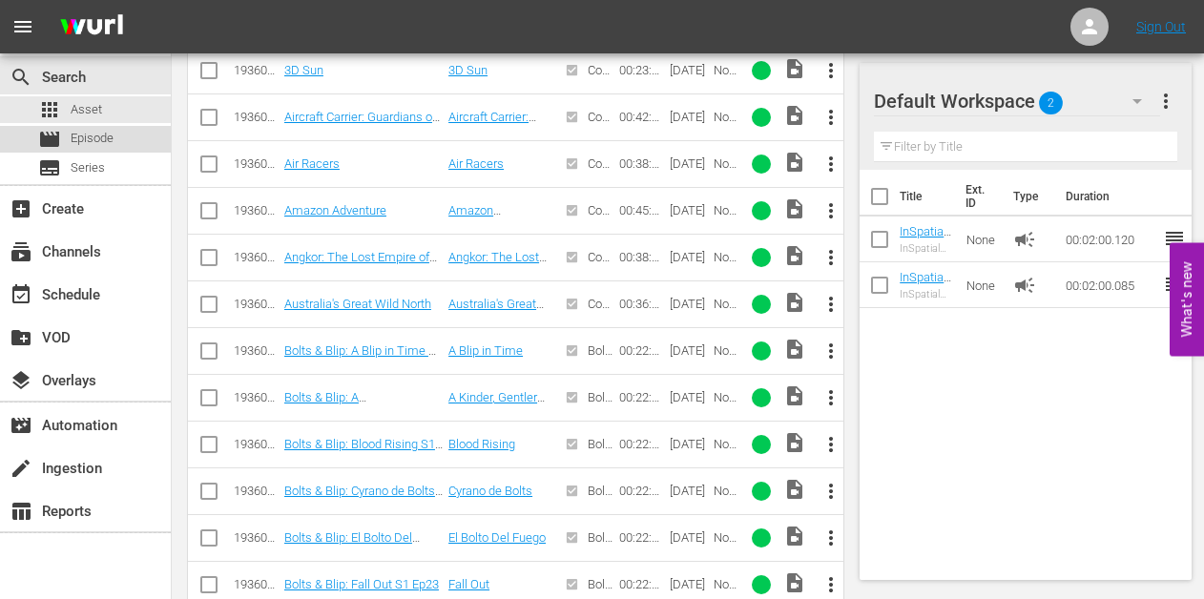
click at [97, 138] on span "Episode" at bounding box center [92, 138] width 43 height 19
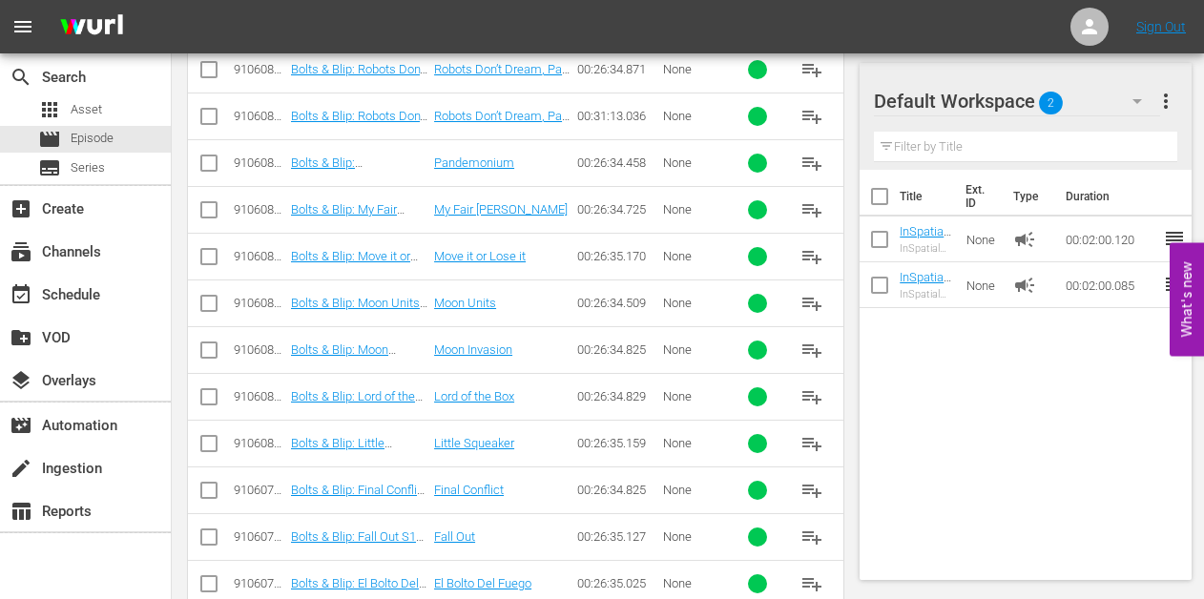
scroll to position [1020, 0]
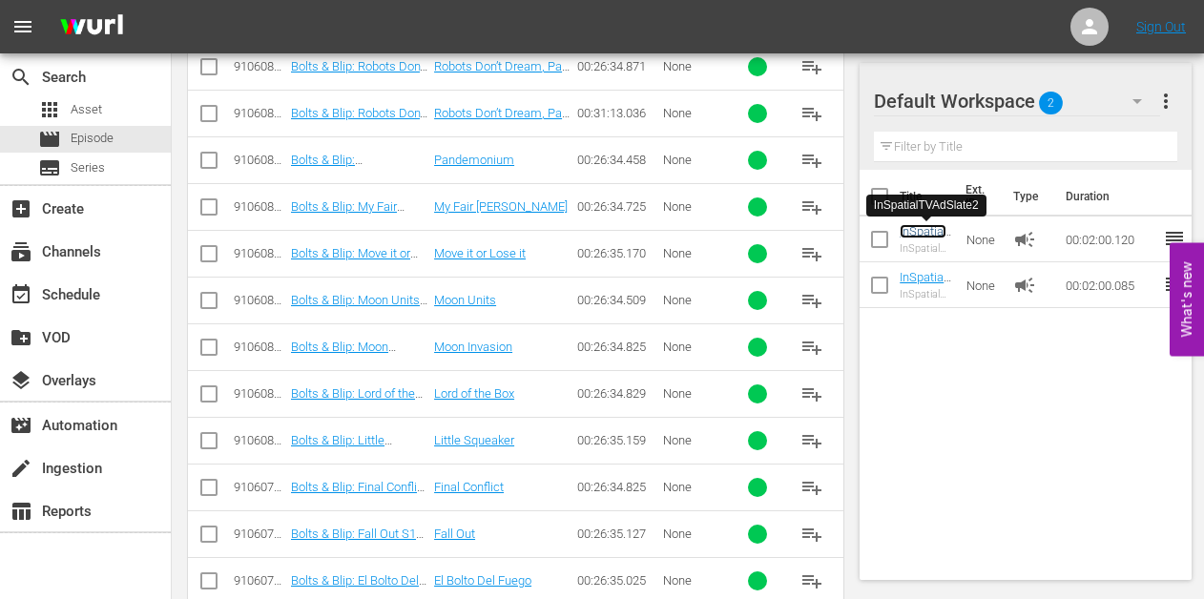
click at [916, 233] on link "InSpatialTVAdSlate2" at bounding box center [924, 245] width 51 height 43
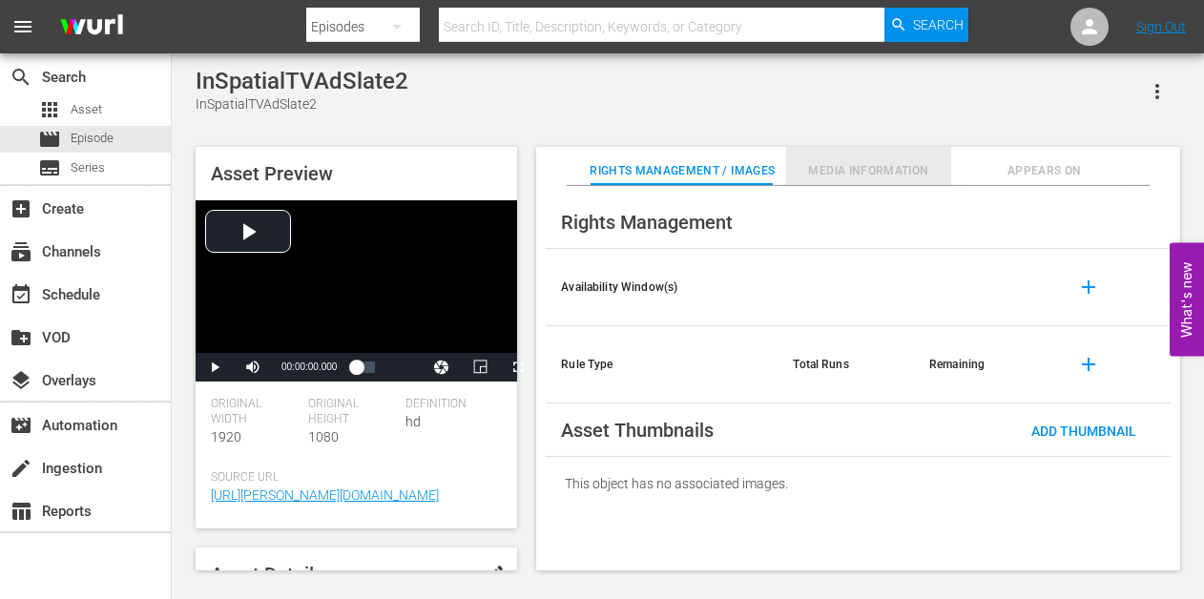
click at [865, 174] on span "Media Information" at bounding box center [868, 171] width 164 height 20
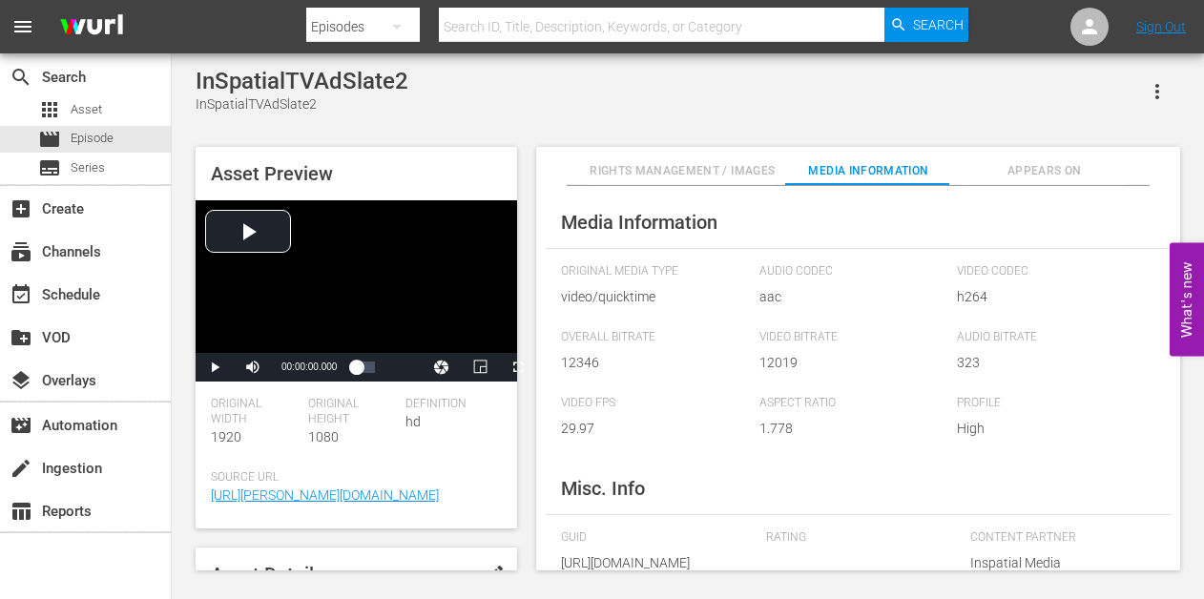
scroll to position [7, 0]
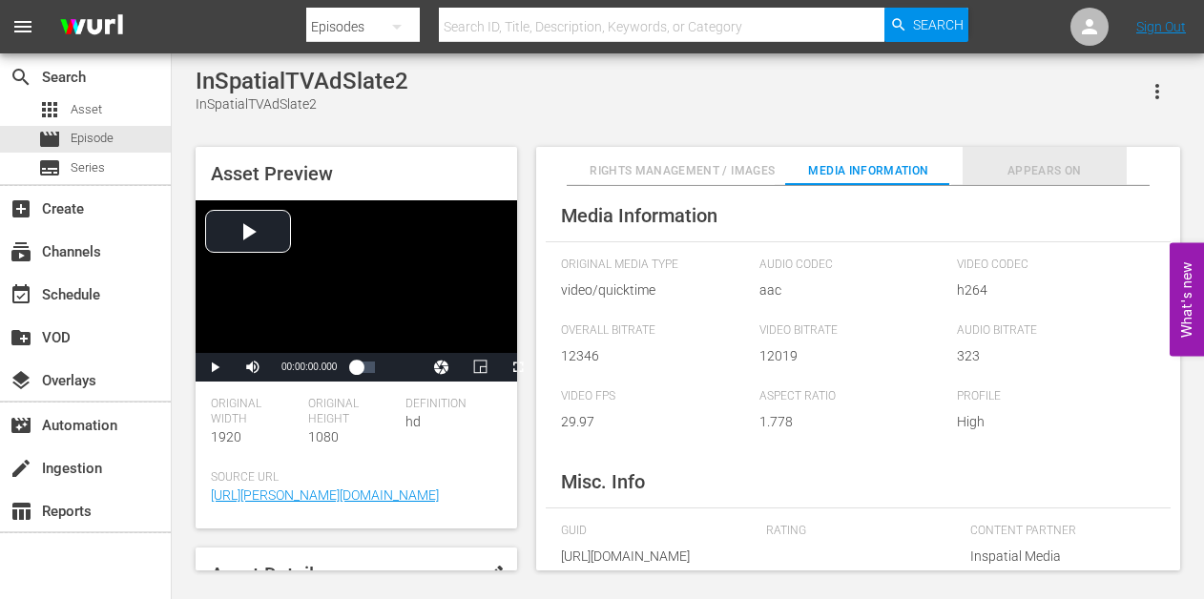
click at [1029, 178] on span "Appears On" at bounding box center [1044, 171] width 164 height 20
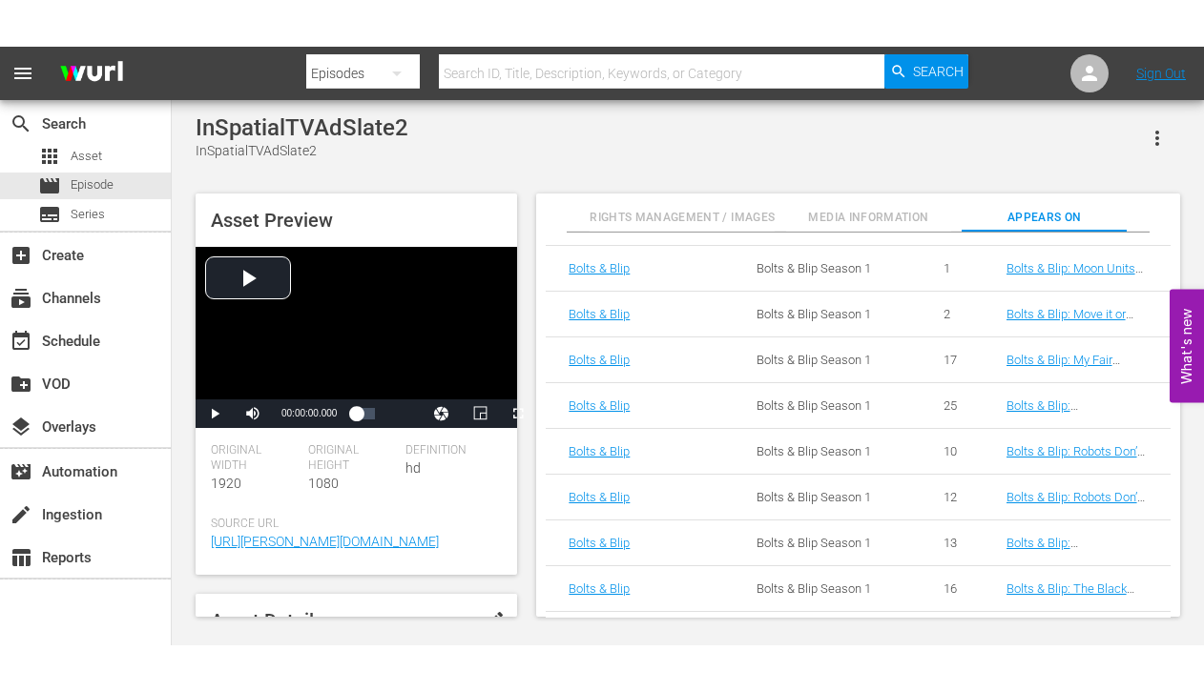
scroll to position [1847, 0]
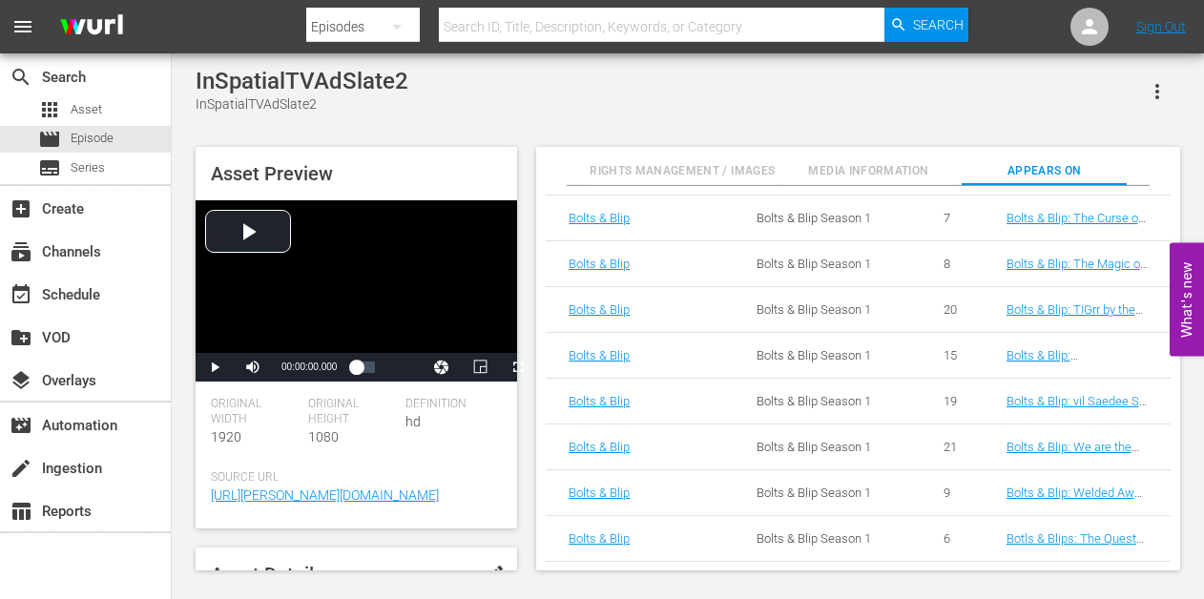
click at [863, 174] on span "Media Information" at bounding box center [868, 171] width 164 height 20
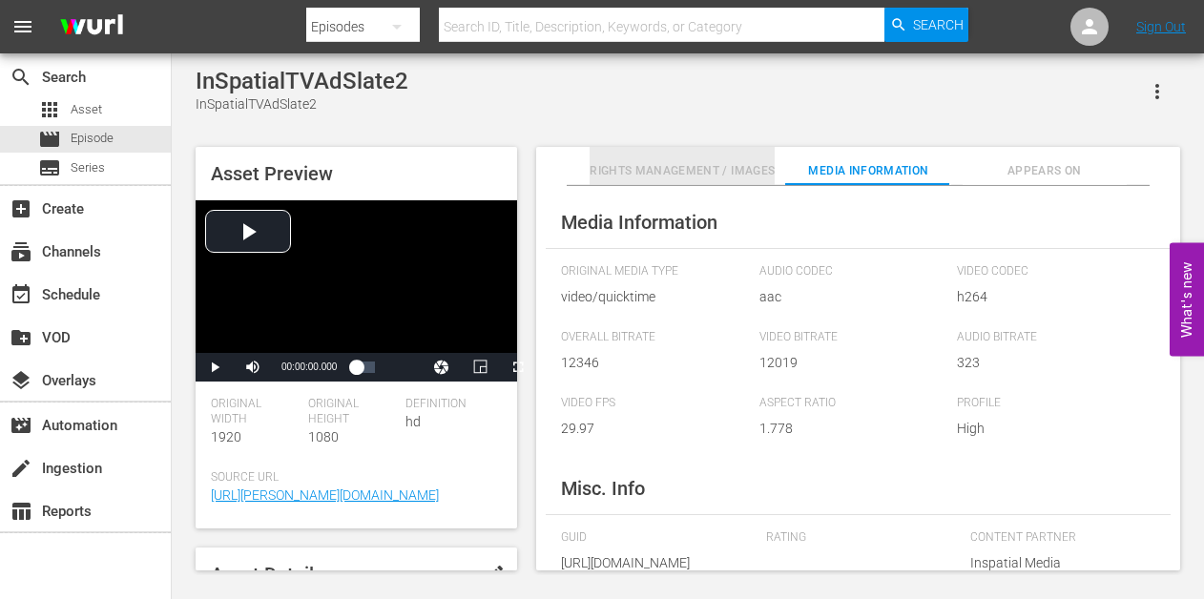
click at [708, 171] on span "Rights Management / Images" at bounding box center [681, 171] width 185 height 20
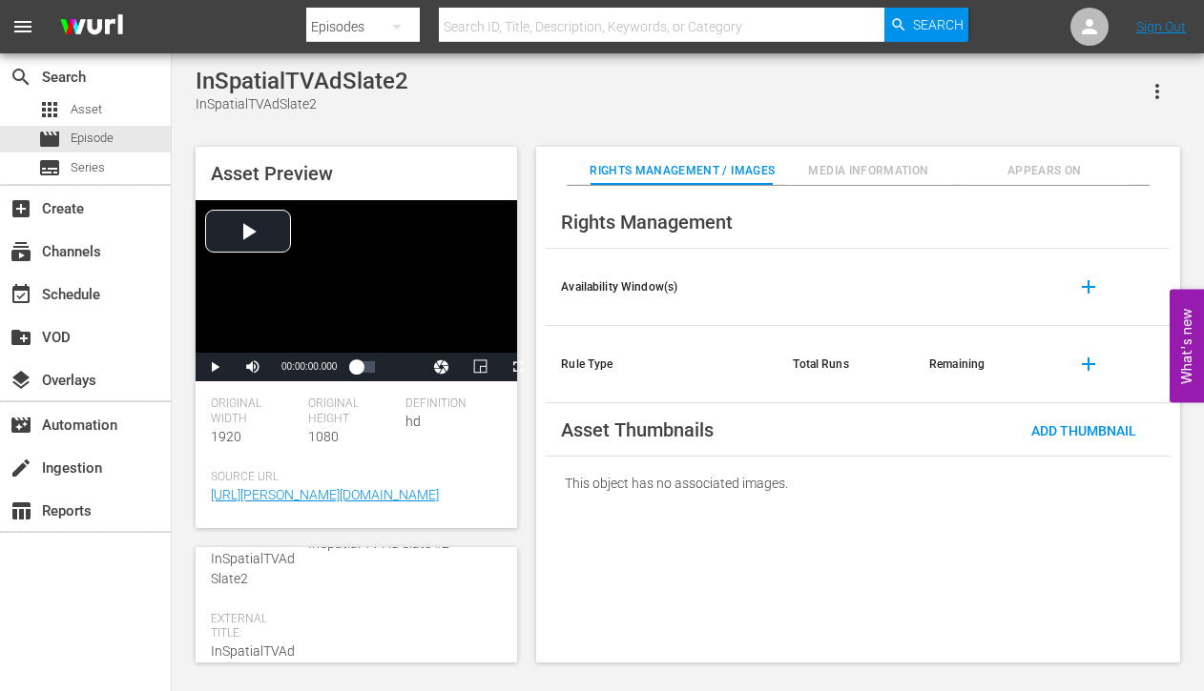
scroll to position [0, 0]
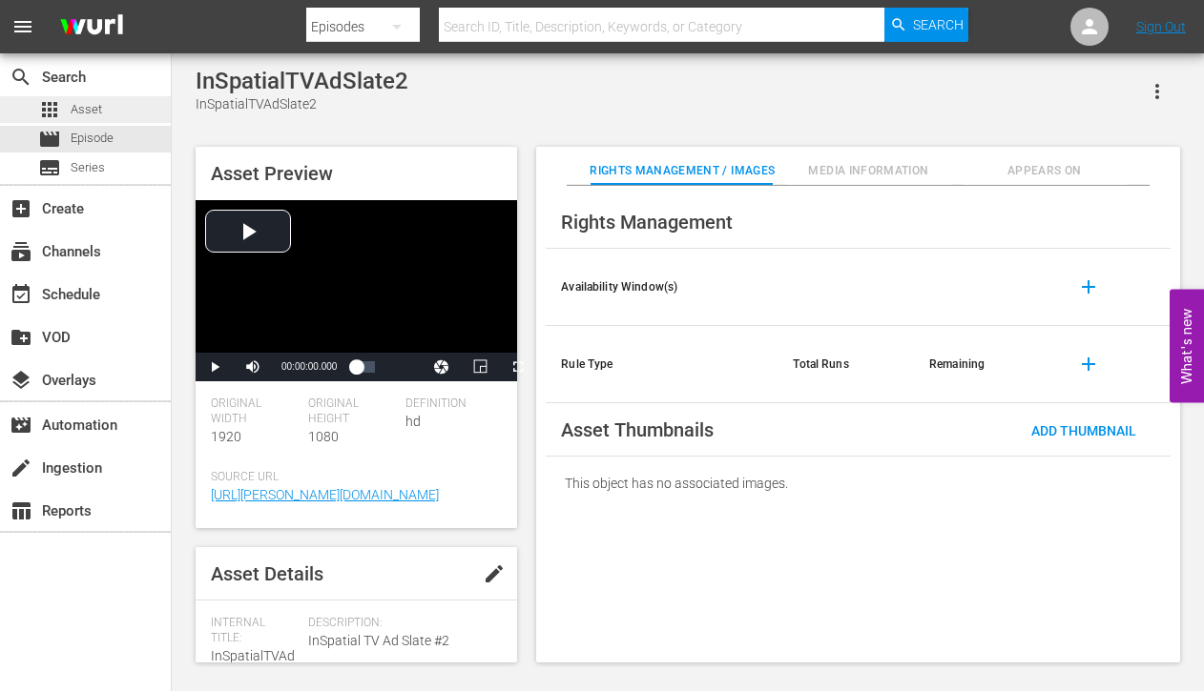
click at [83, 109] on span "Asset" at bounding box center [86, 109] width 31 height 19
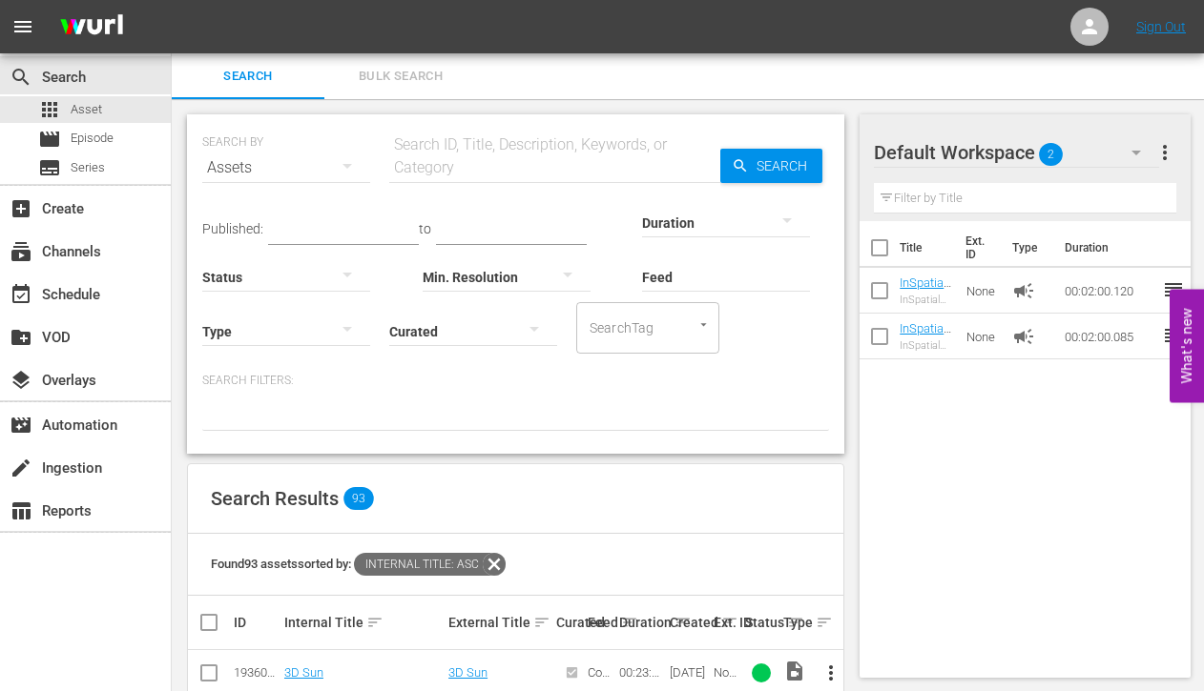
click at [354, 325] on icon "button" at bounding box center [347, 329] width 23 height 23
click at [476, 417] on div "Video Ad Live Promo Placeholder" at bounding box center [602, 345] width 1204 height 691
click at [60, 251] on div "subscriptions Channels" at bounding box center [53, 248] width 107 height 17
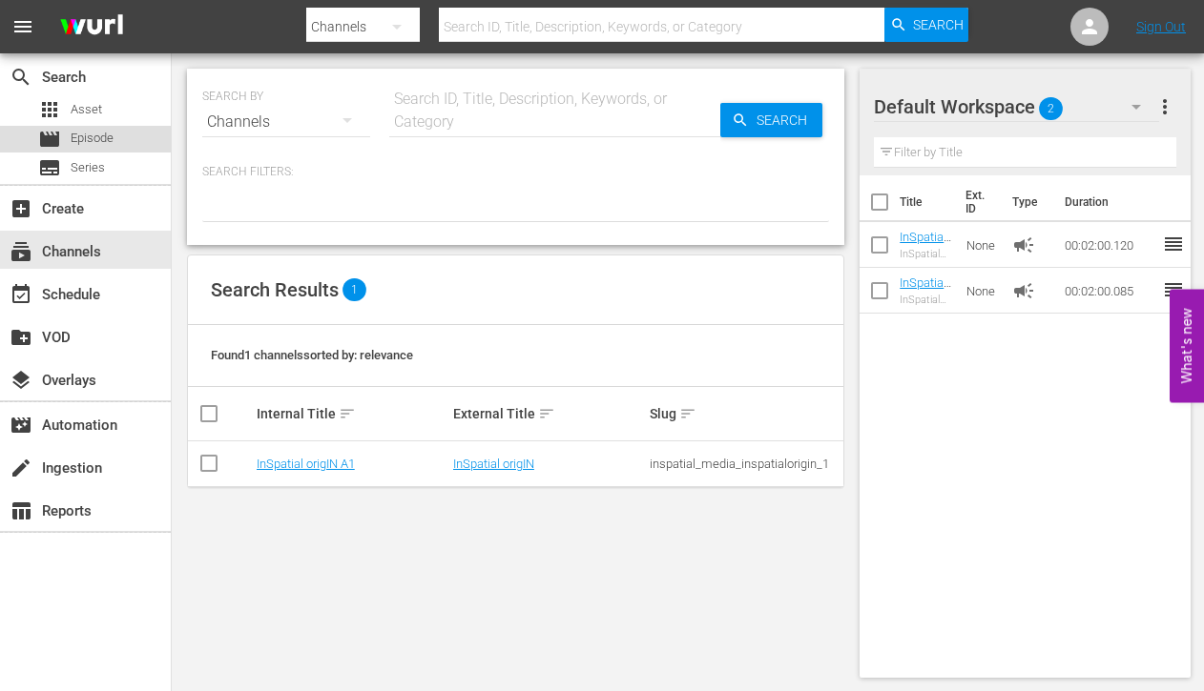
click at [110, 146] on span "Episode" at bounding box center [92, 138] width 43 height 19
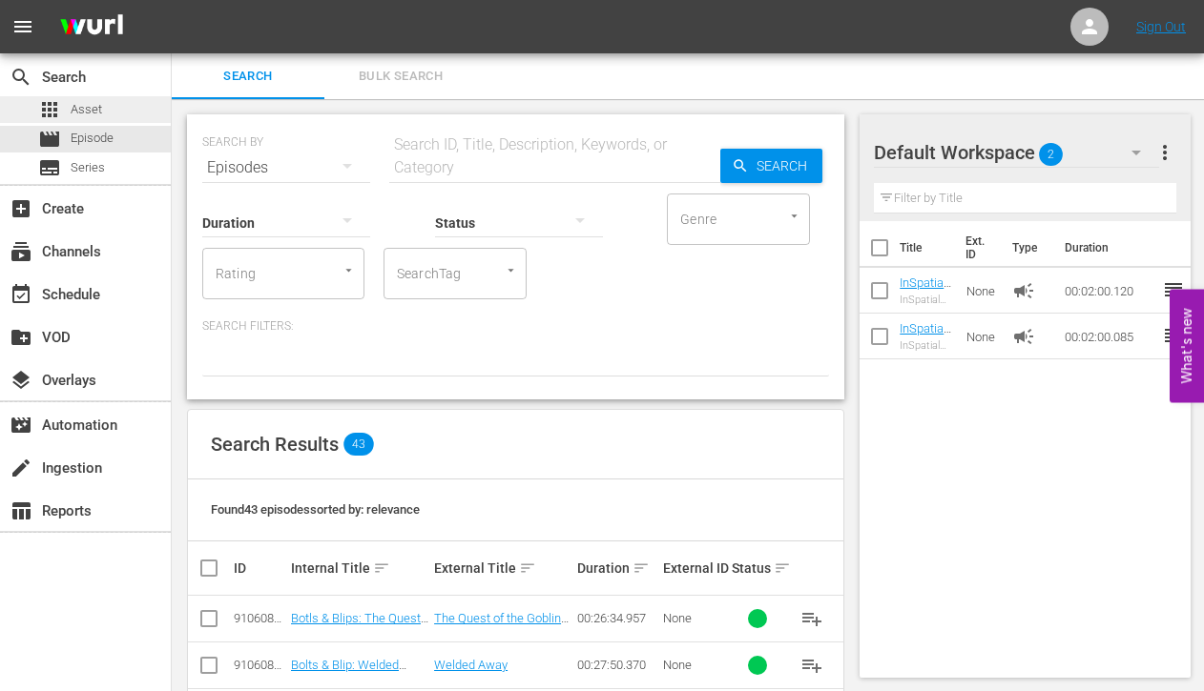
click at [93, 111] on span "Asset" at bounding box center [86, 109] width 31 height 19
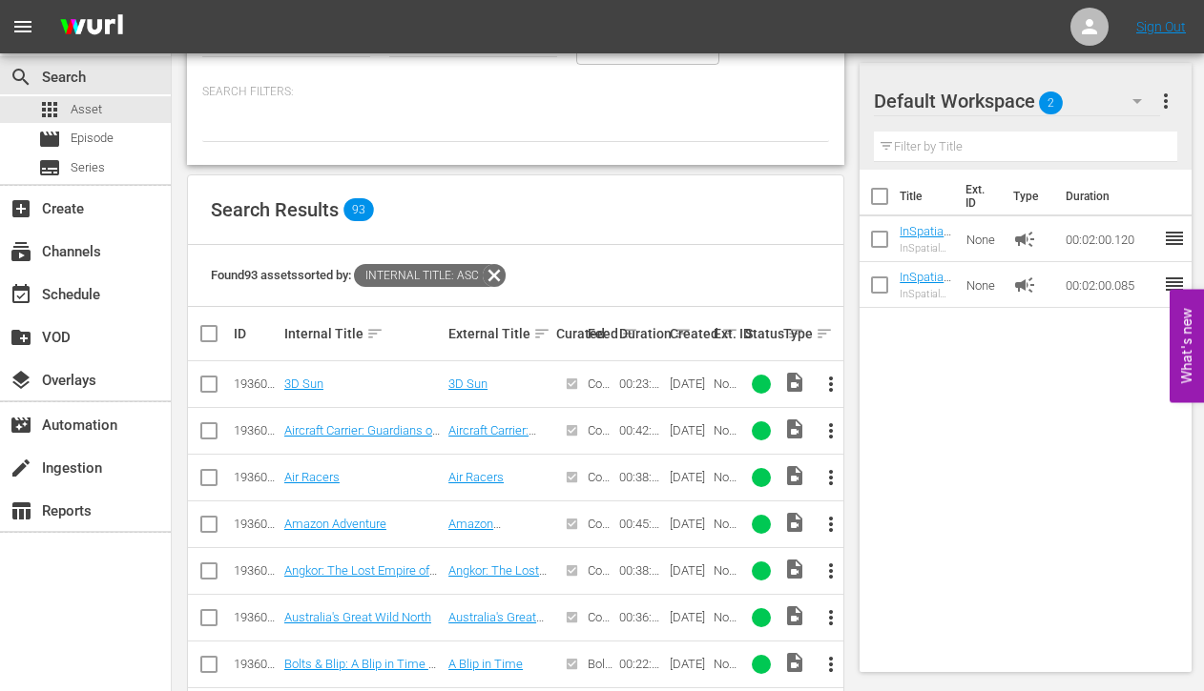
scroll to position [445, 0]
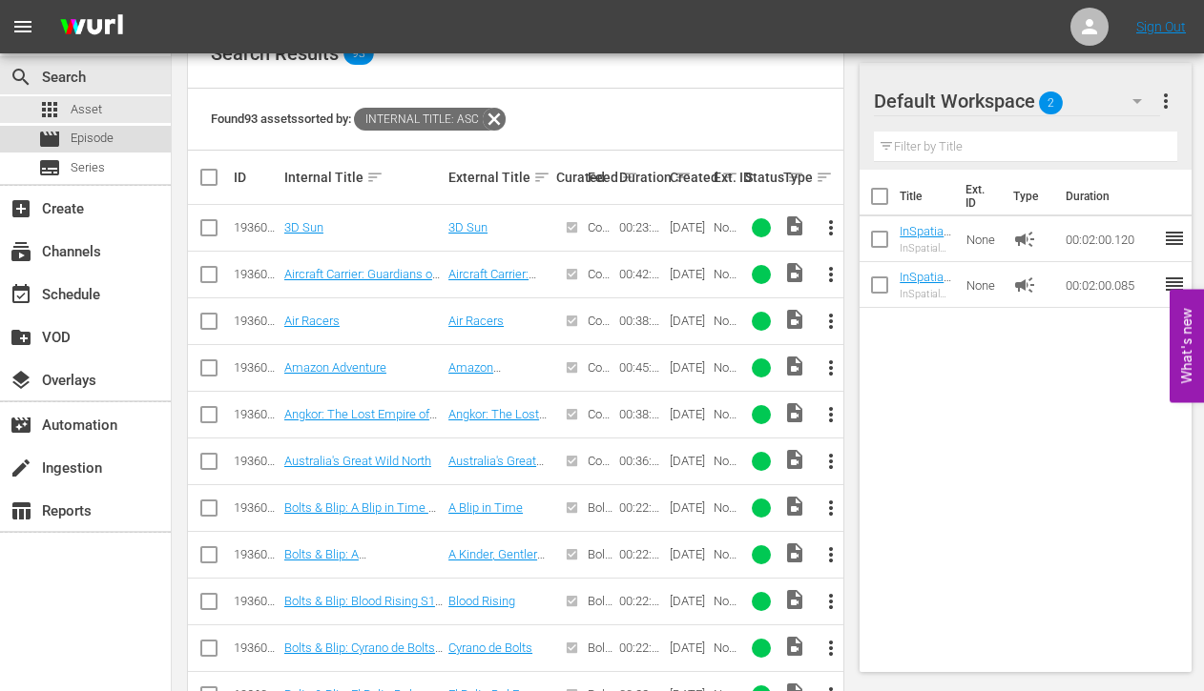
click at [104, 134] on span "Episode" at bounding box center [92, 138] width 43 height 19
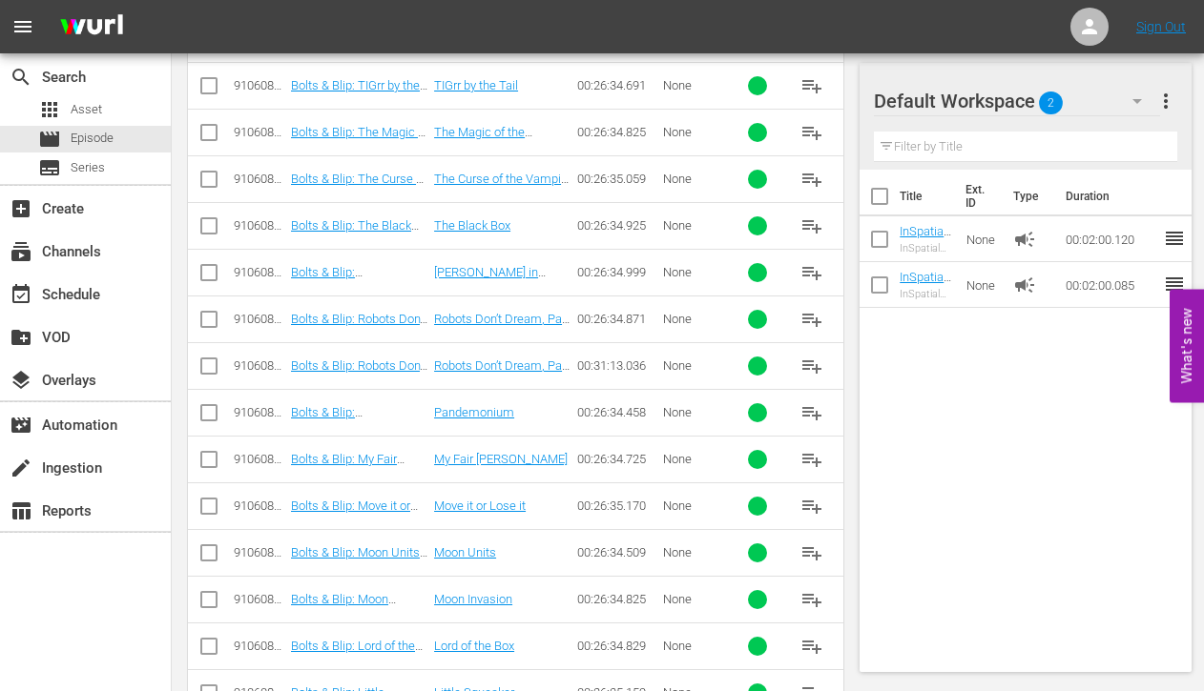
scroll to position [765, 0]
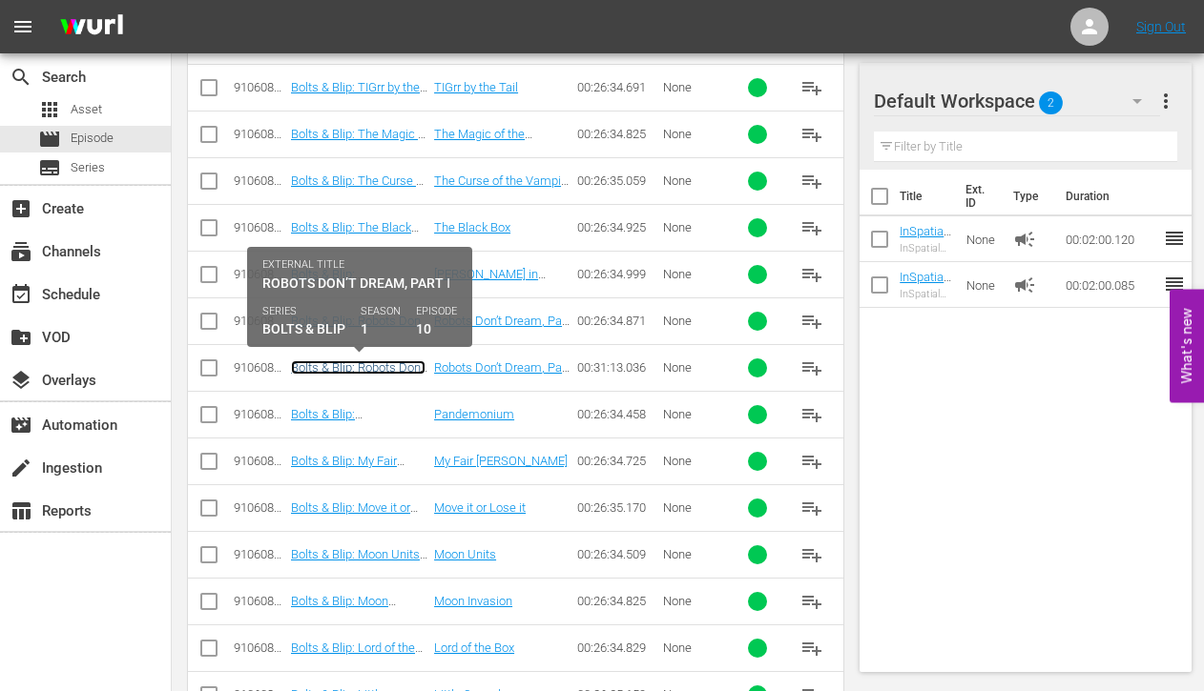
click at [356, 366] on link "Bolts & Blip: Robots Don’t Dream, Part Ⅰ S1 Ep10" at bounding box center [358, 375] width 134 height 29
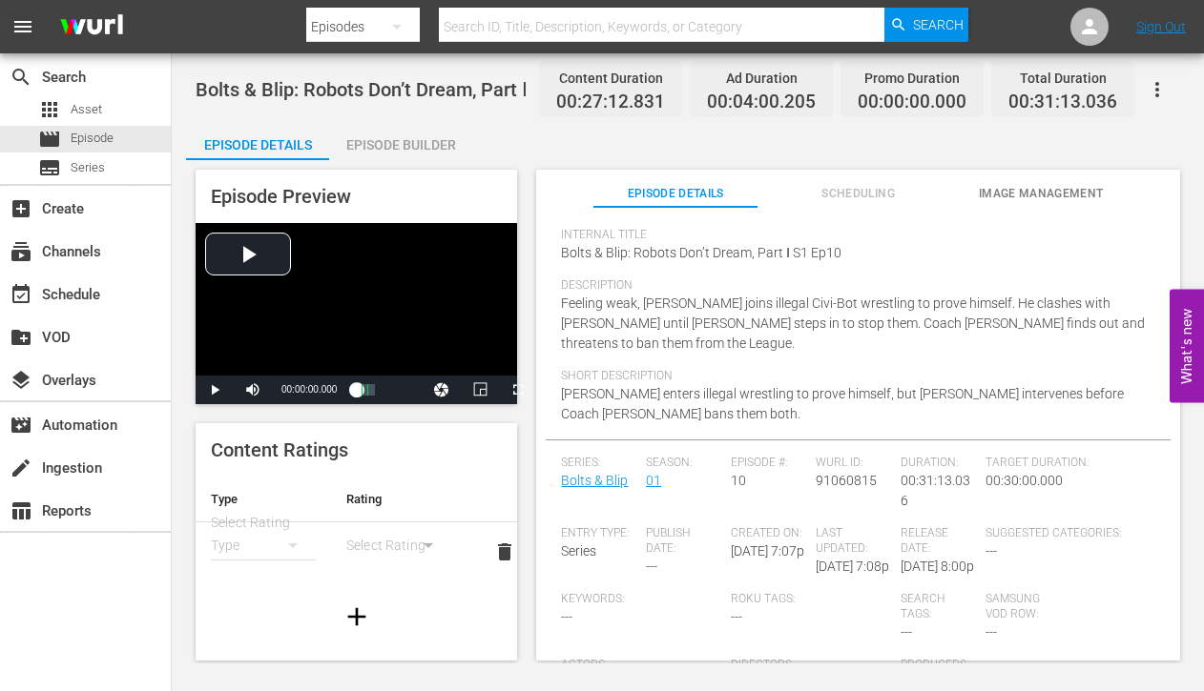
scroll to position [118, 0]
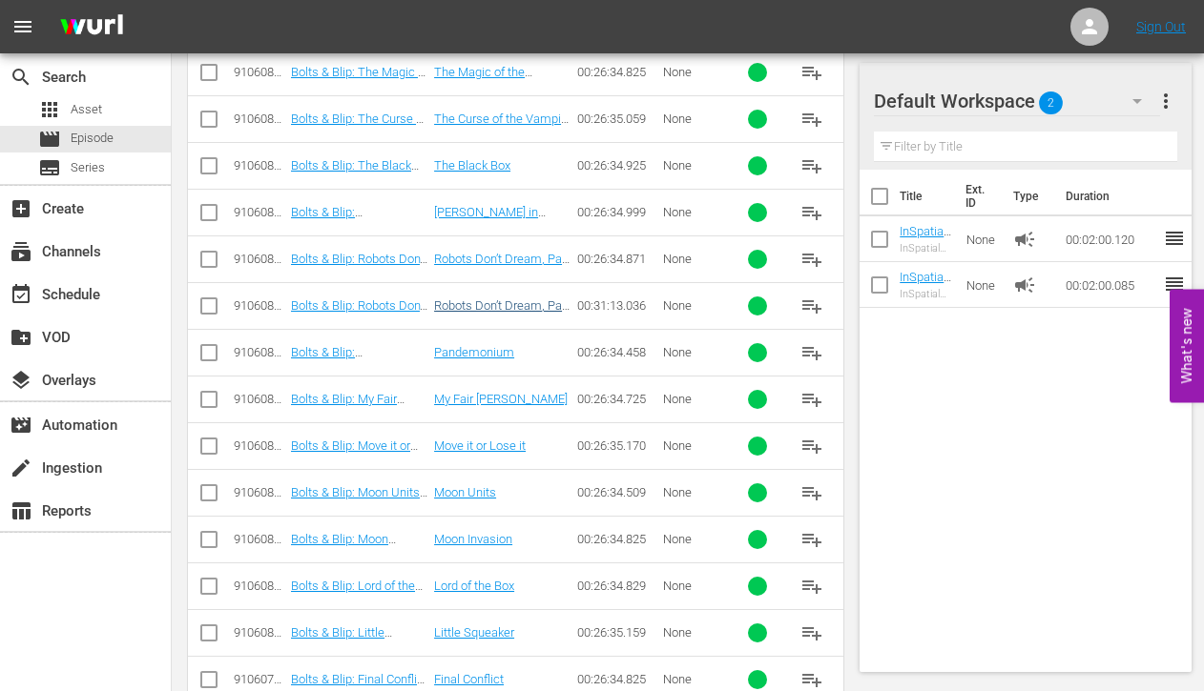
scroll to position [807, 0]
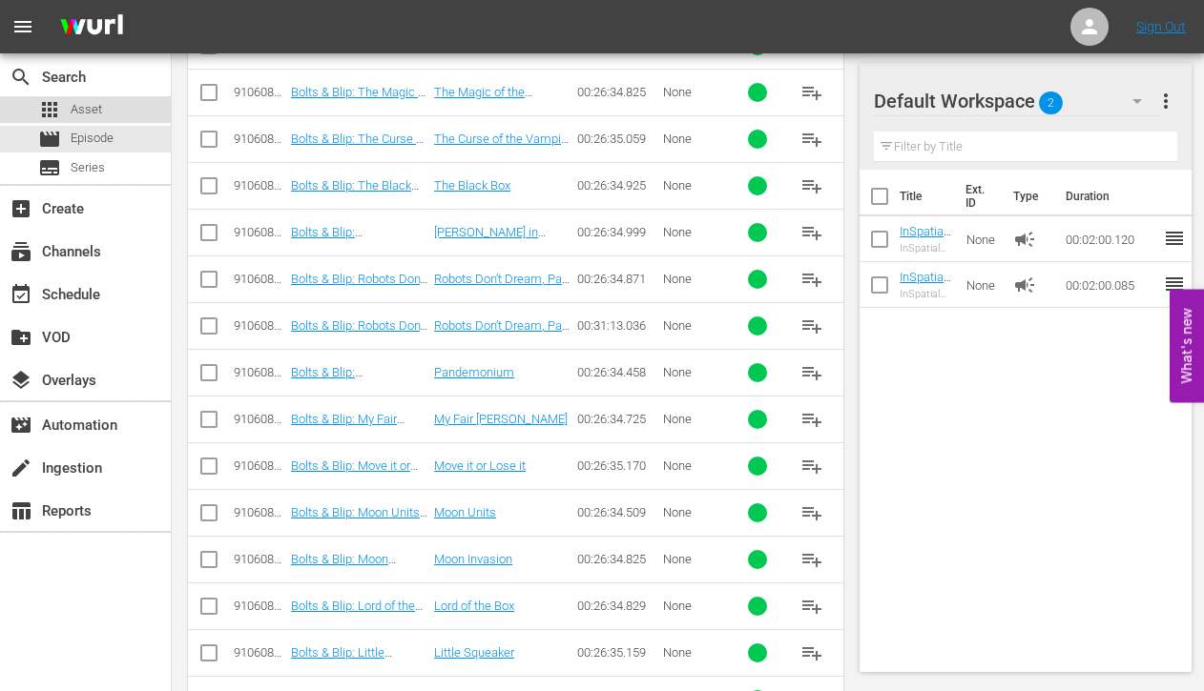
click at [97, 109] on span "Asset" at bounding box center [86, 109] width 31 height 19
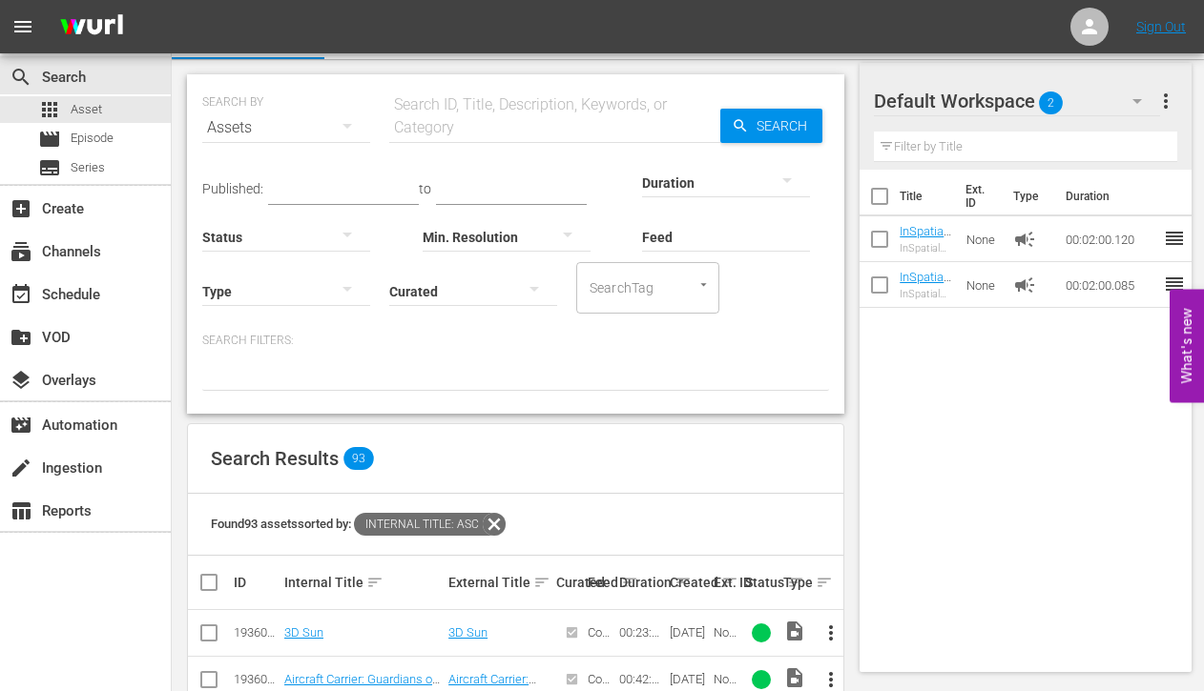
scroll to position [807, 0]
